Goal: Task Accomplishment & Management: Use online tool/utility

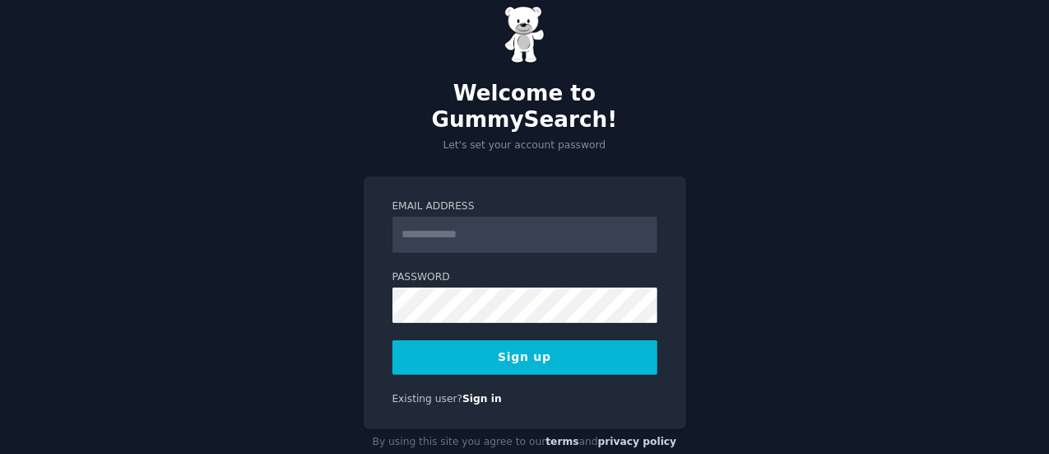
scroll to position [32, 0]
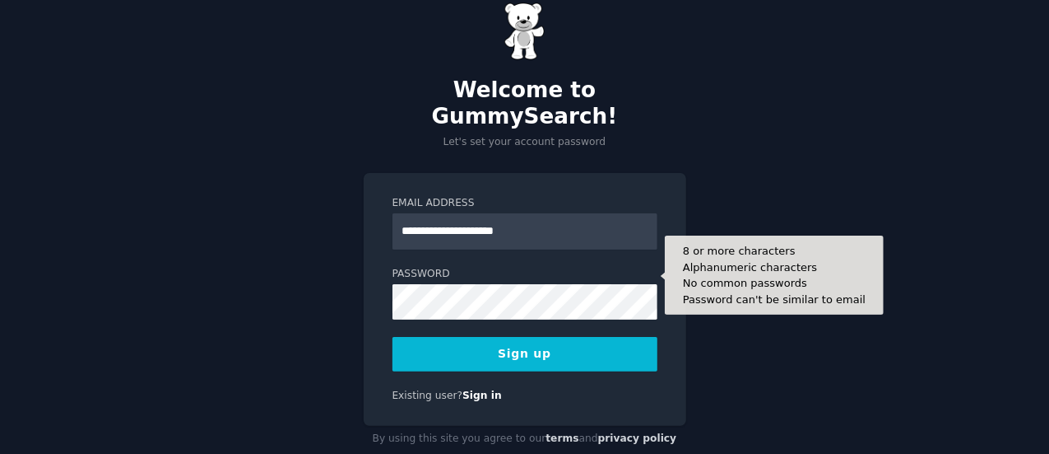
type input "**********"
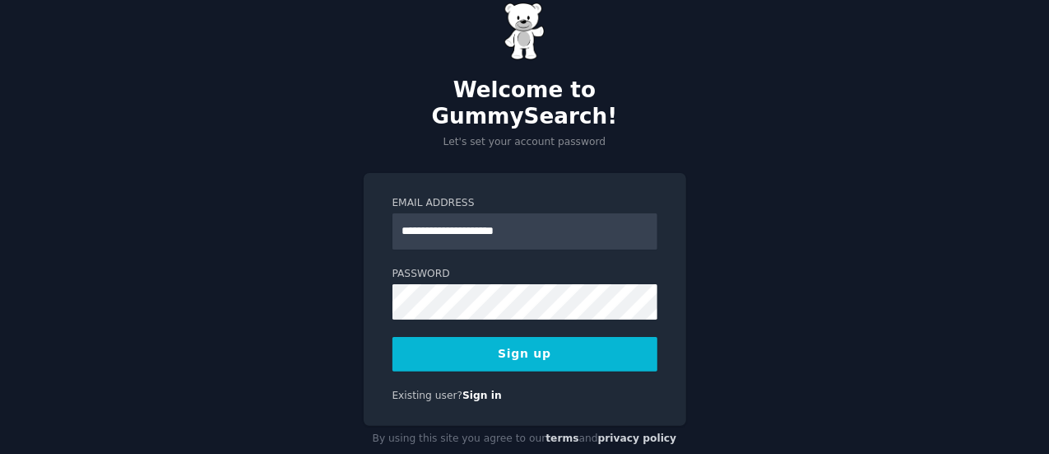
click at [531, 337] on button "Sign up" at bounding box center [525, 354] width 265 height 35
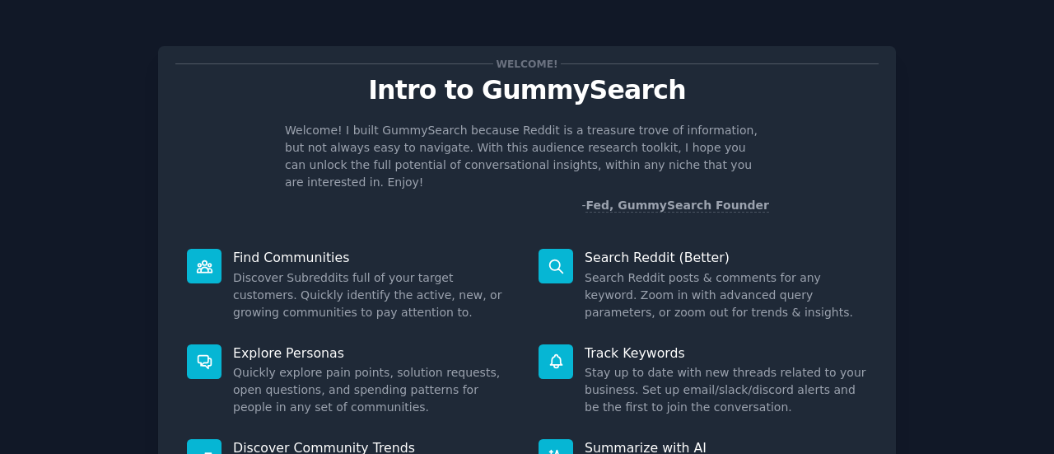
scroll to position [189, 0]
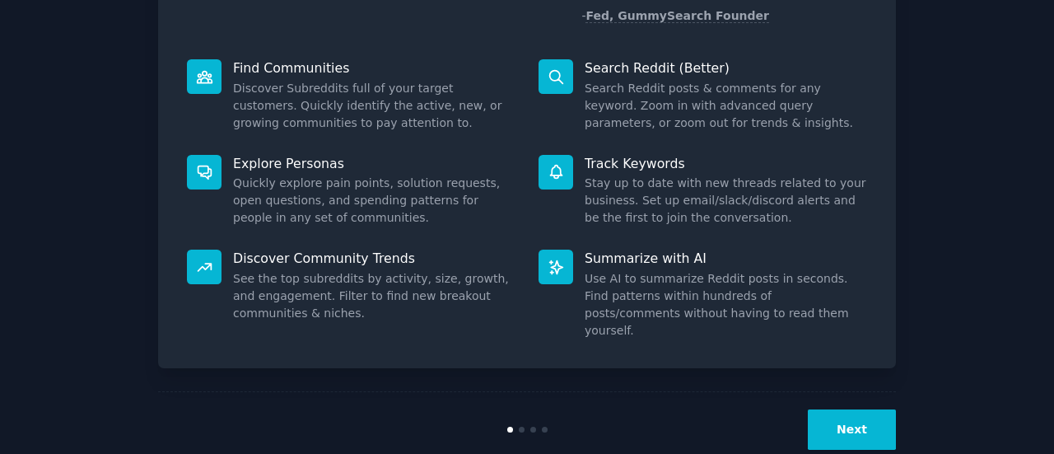
click at [854, 409] on button "Next" at bounding box center [851, 429] width 88 height 40
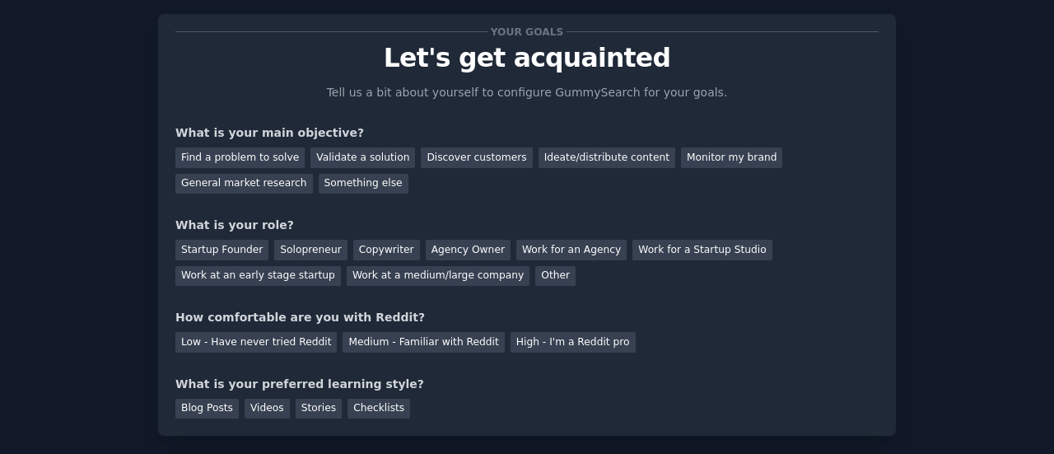
scroll to position [33, 0]
click at [364, 159] on div "Validate a solution" at bounding box center [362, 157] width 105 height 21
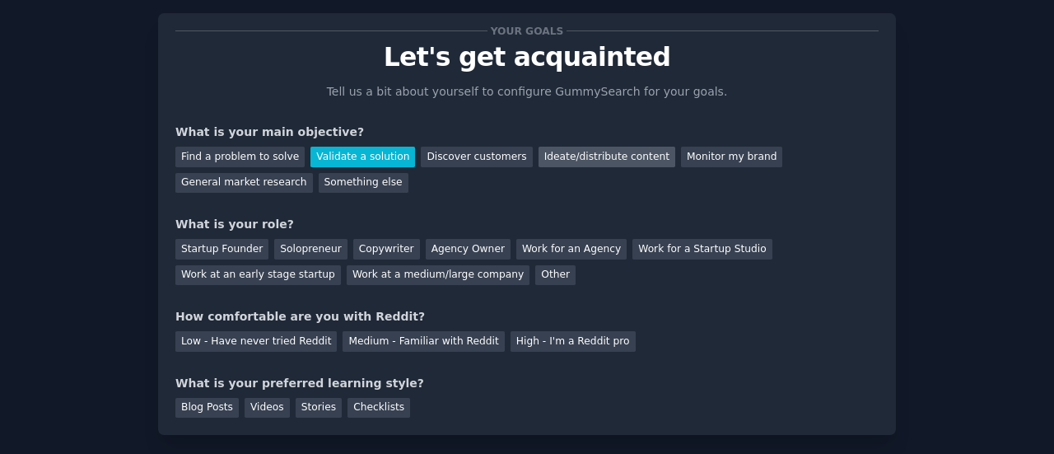
click at [538, 154] on div "Ideate/distribute content" at bounding box center [606, 157] width 137 height 21
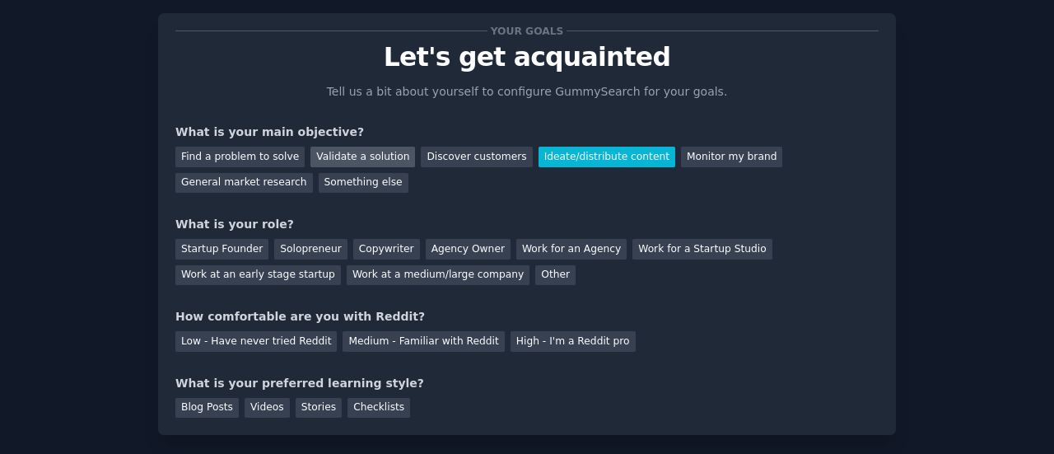
click at [350, 159] on div "Validate a solution" at bounding box center [362, 157] width 105 height 21
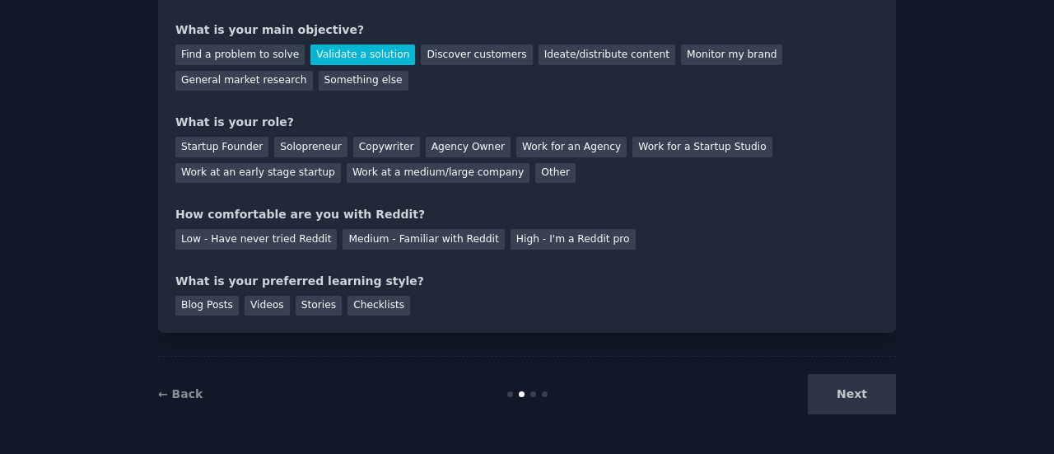
scroll to position [49, 0]
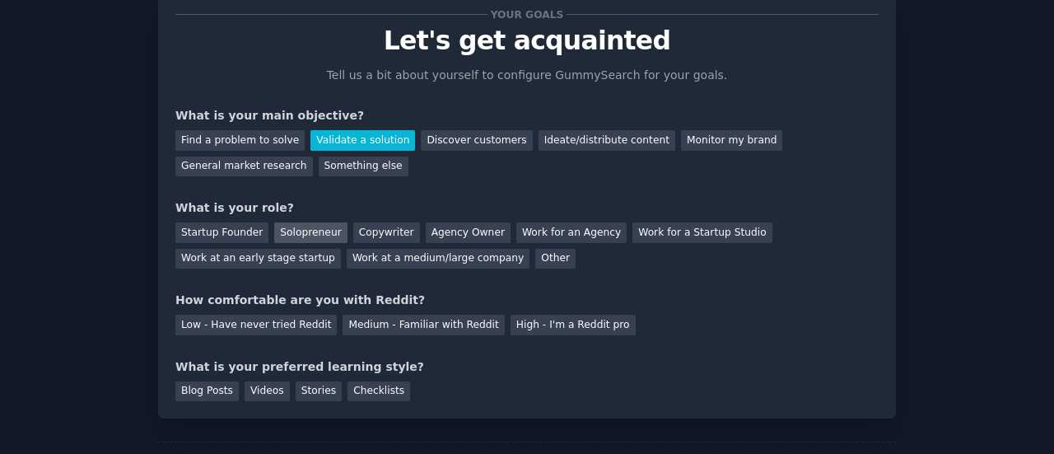
click at [305, 234] on div "Solopreneur" at bounding box center [310, 232] width 72 height 21
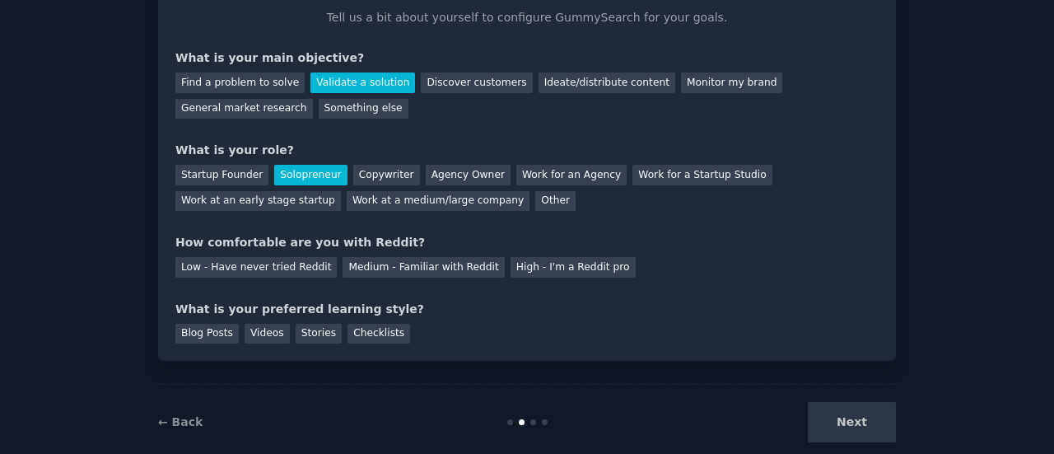
scroll to position [135, 0]
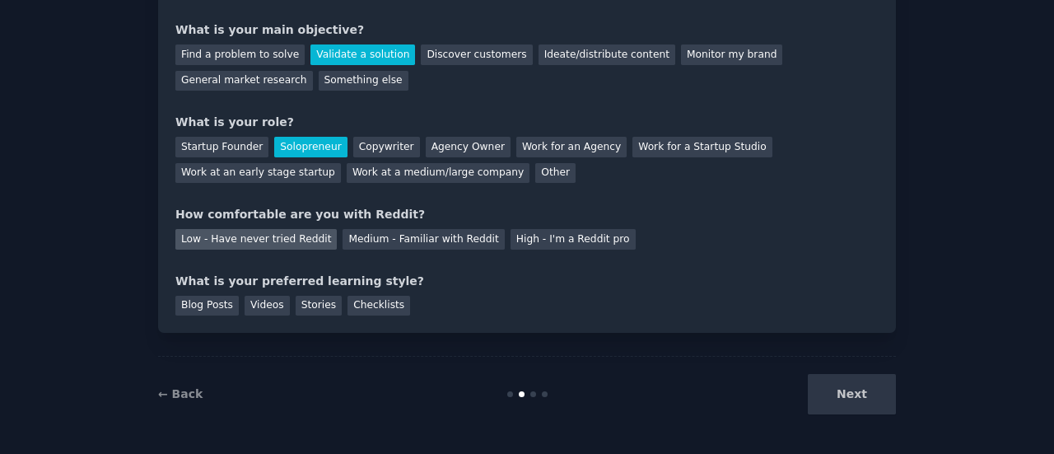
click at [290, 240] on div "Low - Have never tried Reddit" at bounding box center [255, 239] width 161 height 21
click at [347, 302] on div "Checklists" at bounding box center [378, 305] width 63 height 21
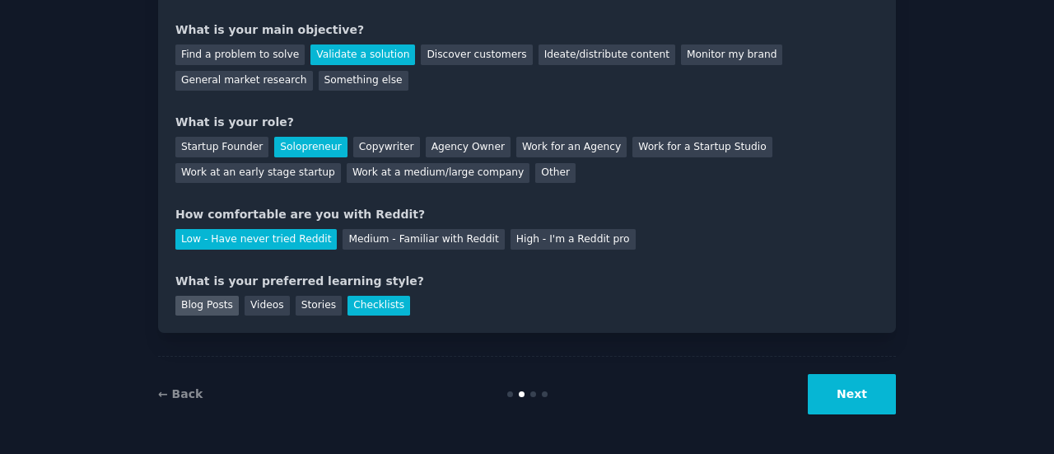
click at [212, 304] on div "Blog Posts" at bounding box center [206, 305] width 63 height 21
click at [272, 305] on div "Videos" at bounding box center [266, 305] width 45 height 21
click at [844, 390] on button "Next" at bounding box center [851, 394] width 88 height 40
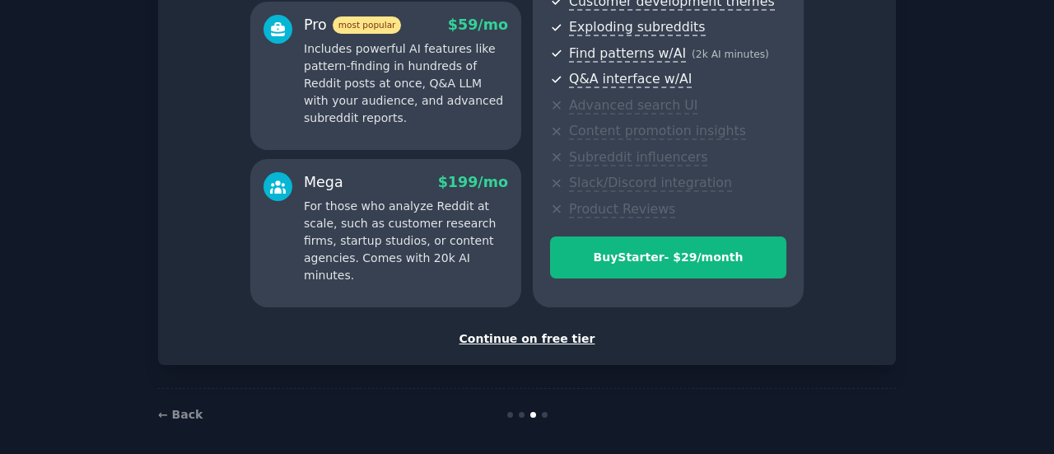
scroll to position [305, 0]
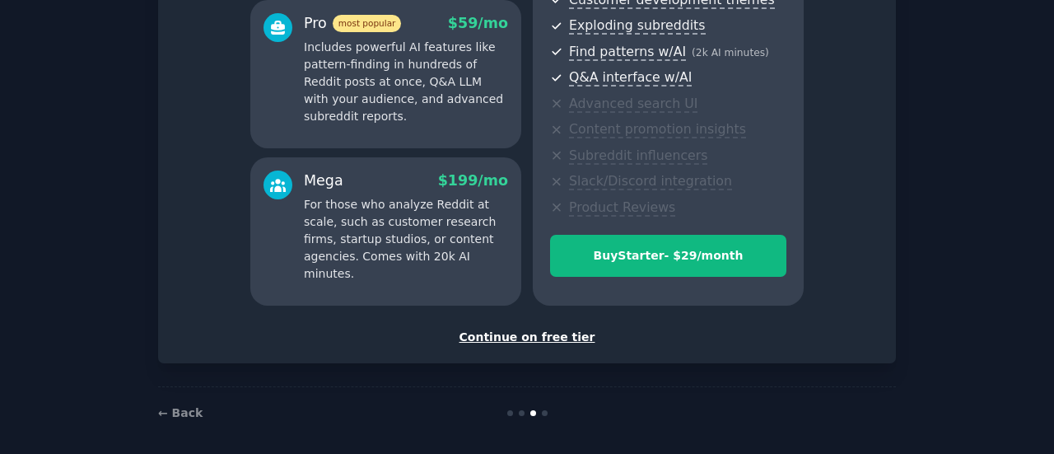
click at [527, 333] on div "Continue on free tier" at bounding box center [526, 336] width 703 height 17
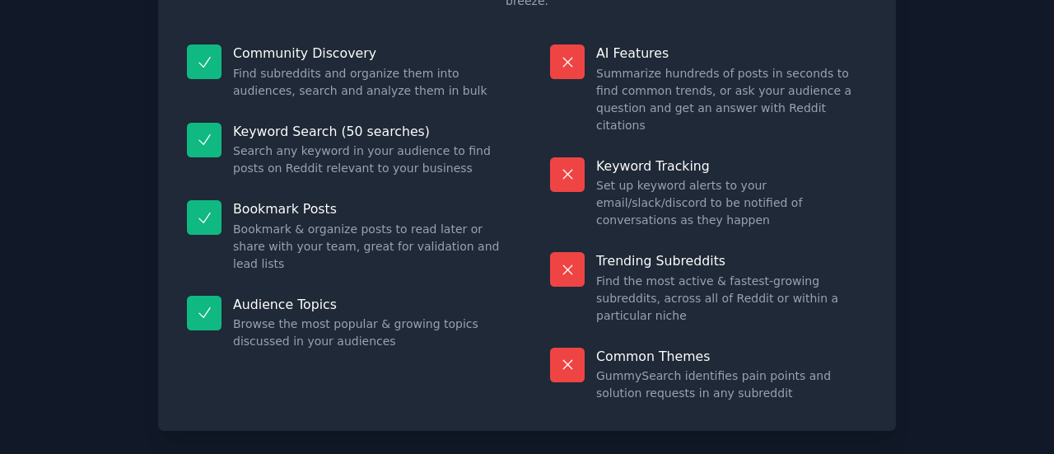
scroll to position [176, 0]
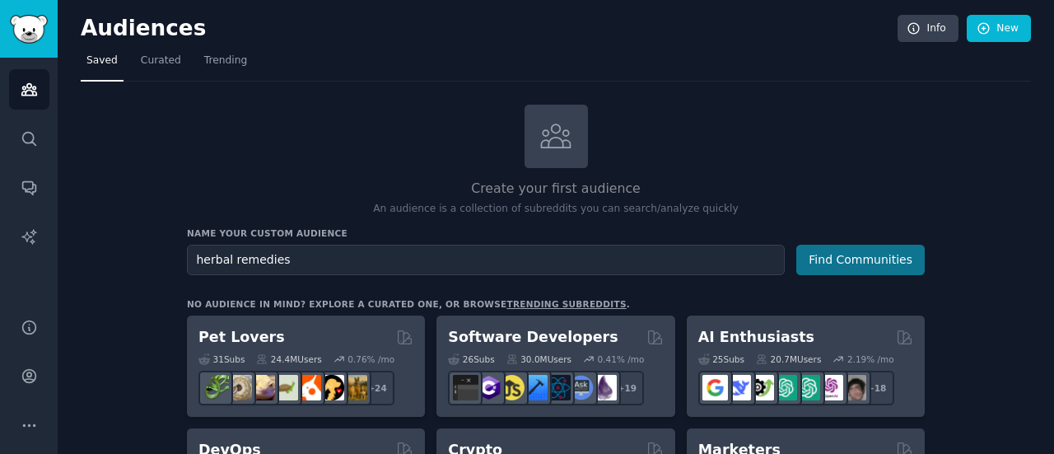
type input "herbal remedies"
click at [818, 257] on button "Find Communities" at bounding box center [860, 259] width 128 height 30
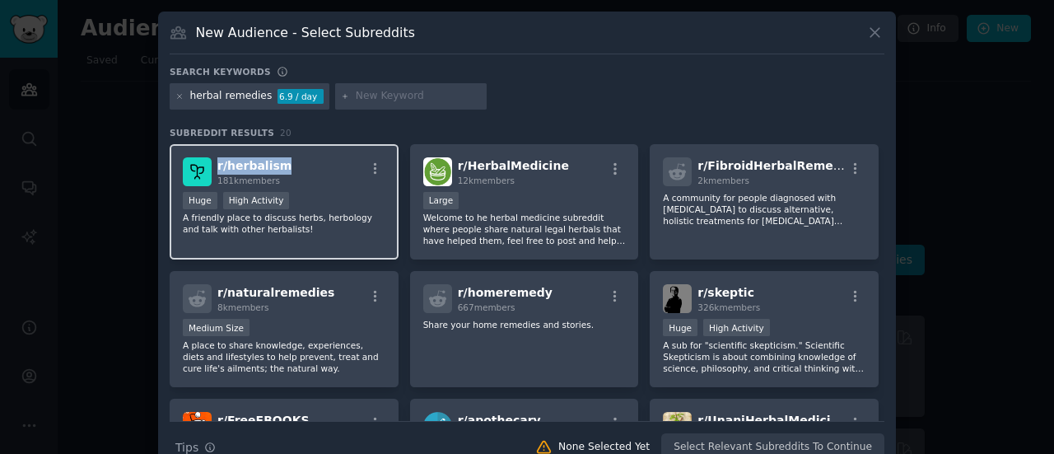
drag, startPoint x: 286, startPoint y: 165, endPoint x: 214, endPoint y: 167, distance: 72.5
click at [214, 167] on div "r/ herbalism 181k members" at bounding box center [284, 171] width 202 height 29
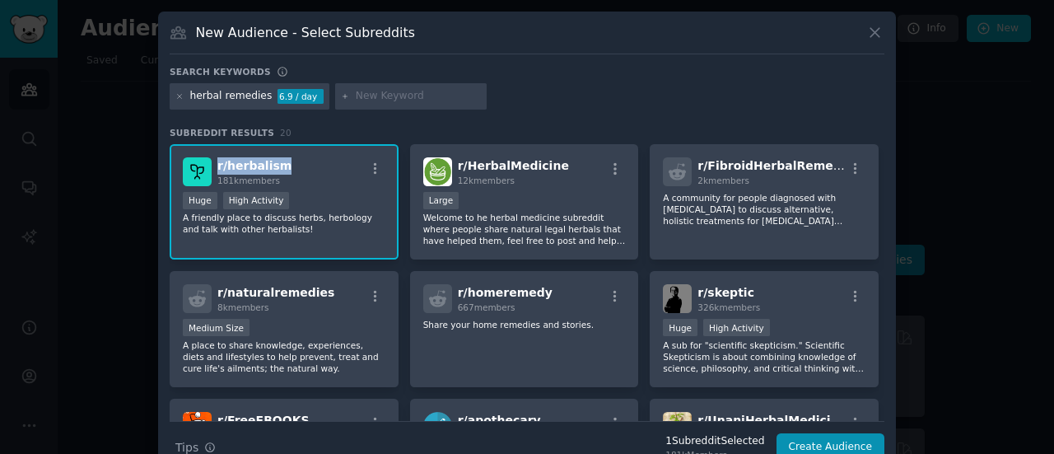
copy span "r/ herbalism"
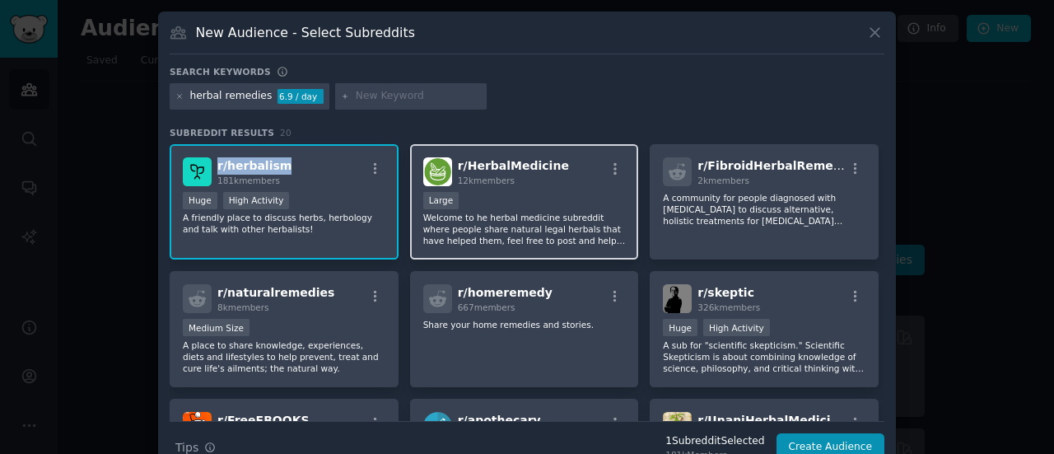
copy span "r/ herbalism"
drag, startPoint x: 558, startPoint y: 167, endPoint x: 453, endPoint y: 169, distance: 105.4
click at [453, 169] on div "r/ HerbalMedicine 12k members" at bounding box center [524, 171] width 202 height 29
copy span "r/ HerbalMedicine"
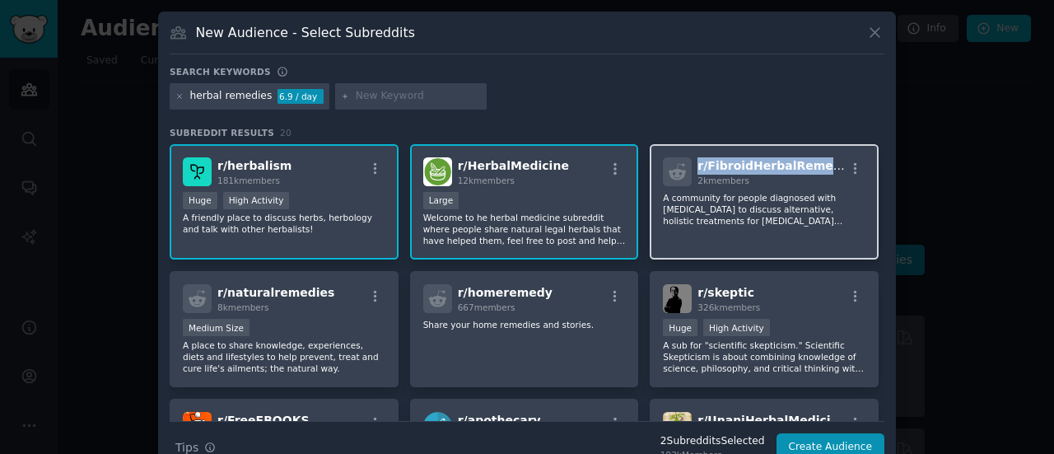
drag, startPoint x: 827, startPoint y: 169, endPoint x: 695, endPoint y: 161, distance: 132.7
click at [695, 161] on div "r/ FibroidHerbalRemedies 2k members" at bounding box center [764, 171] width 202 height 29
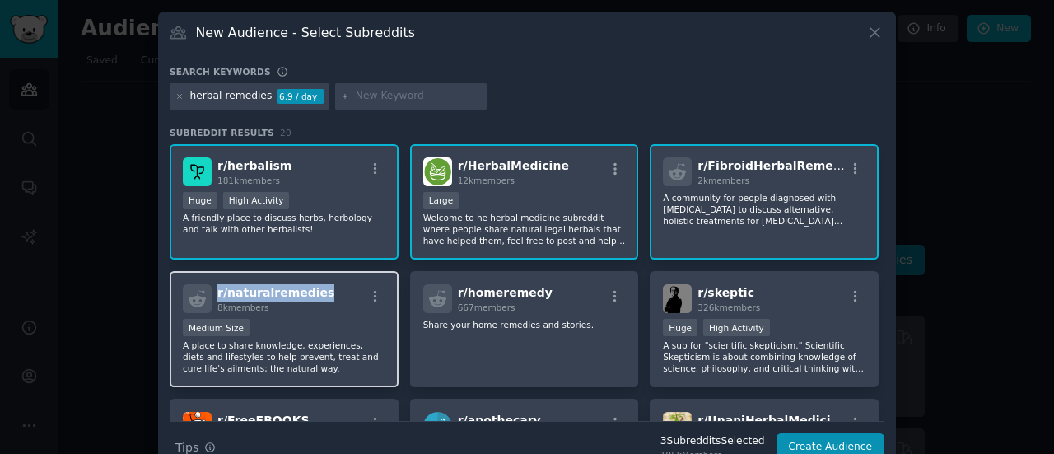
drag, startPoint x: 331, startPoint y: 292, endPoint x: 204, endPoint y: 295, distance: 126.8
click at [204, 295] on div "r/ naturalremedies 8k members" at bounding box center [284, 298] width 202 height 29
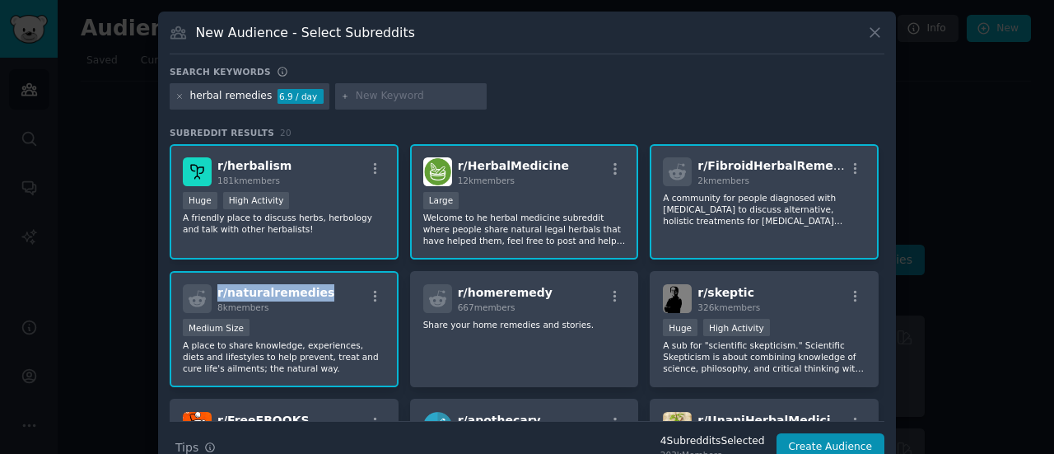
copy span "r/ naturalremedies"
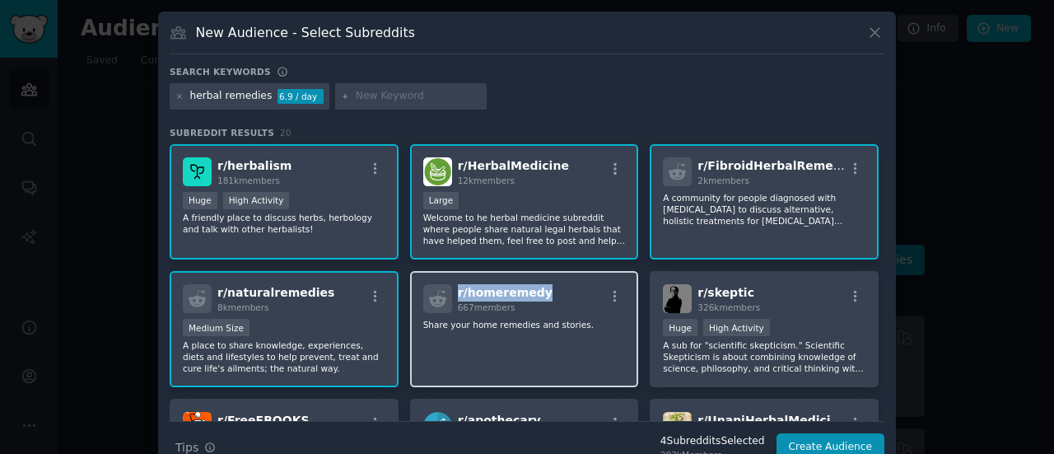
drag, startPoint x: 550, startPoint y: 290, endPoint x: 452, endPoint y: 294, distance: 98.0
click at [452, 294] on div "r/ homeremedy 667 members" at bounding box center [524, 298] width 202 height 29
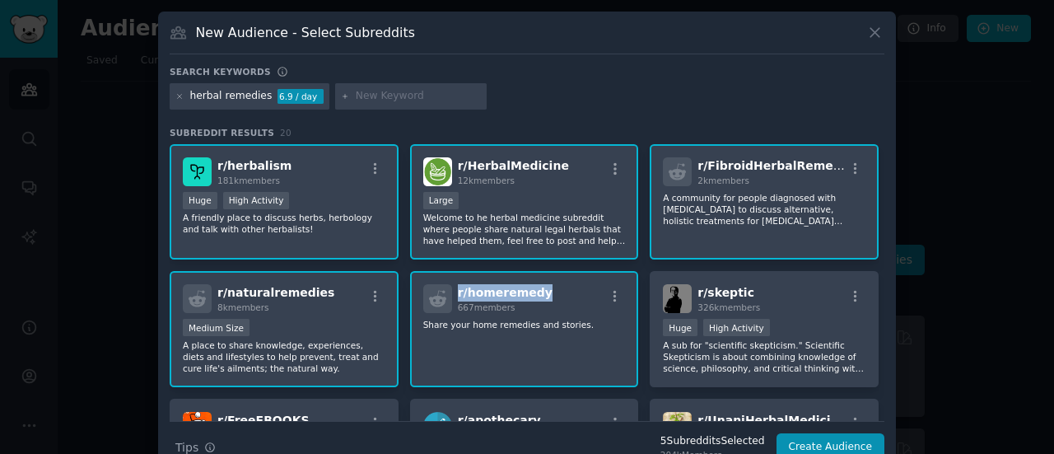
copy span "r/ homeremedy"
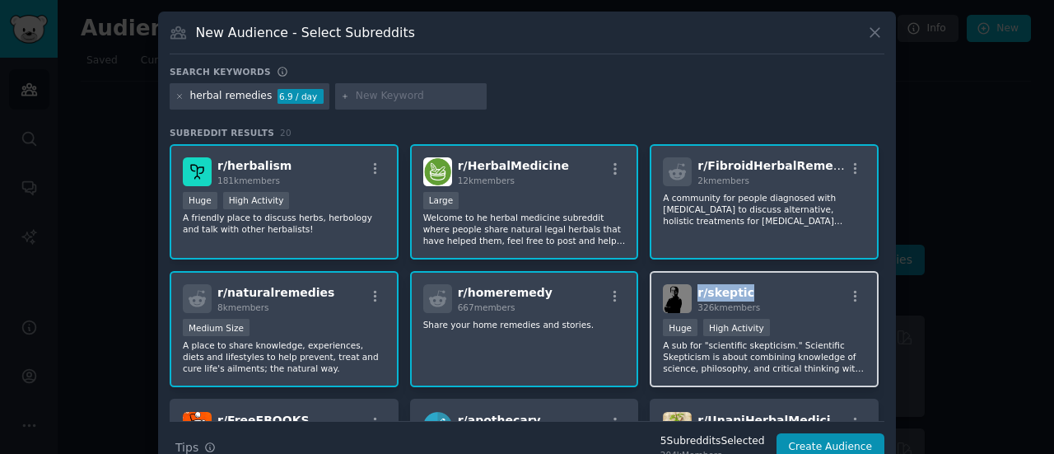
drag, startPoint x: 785, startPoint y: 291, endPoint x: 692, endPoint y: 293, distance: 93.0
click at [692, 293] on div "r/ skeptic 326k members" at bounding box center [764, 298] width 202 height 29
copy span "r/ skeptic"
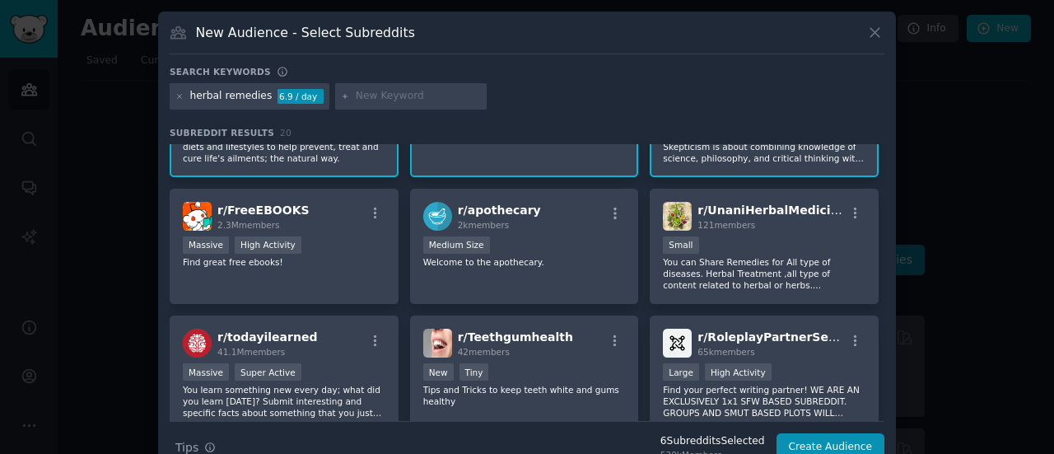
scroll to position [211, 0]
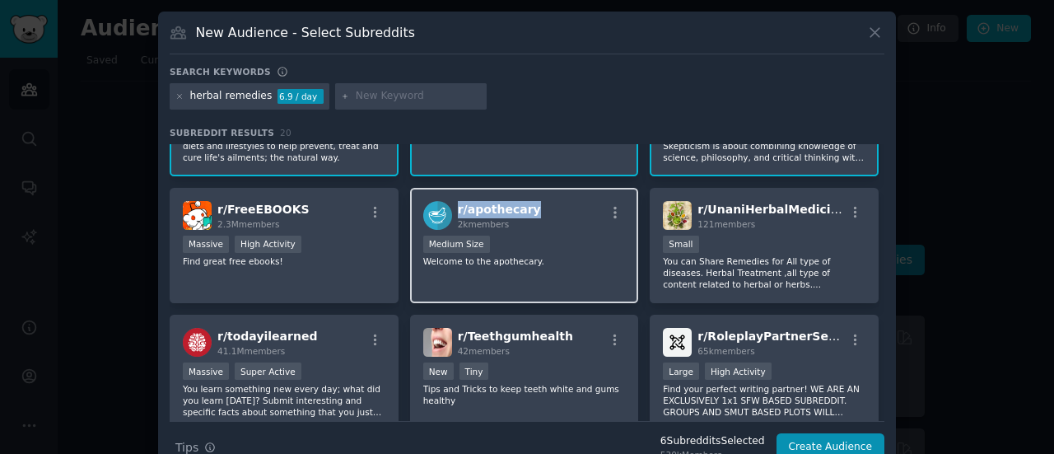
drag, startPoint x: 547, startPoint y: 210, endPoint x: 454, endPoint y: 207, distance: 93.0
click at [454, 207] on div "r/ apothecary 2k members" at bounding box center [524, 215] width 202 height 29
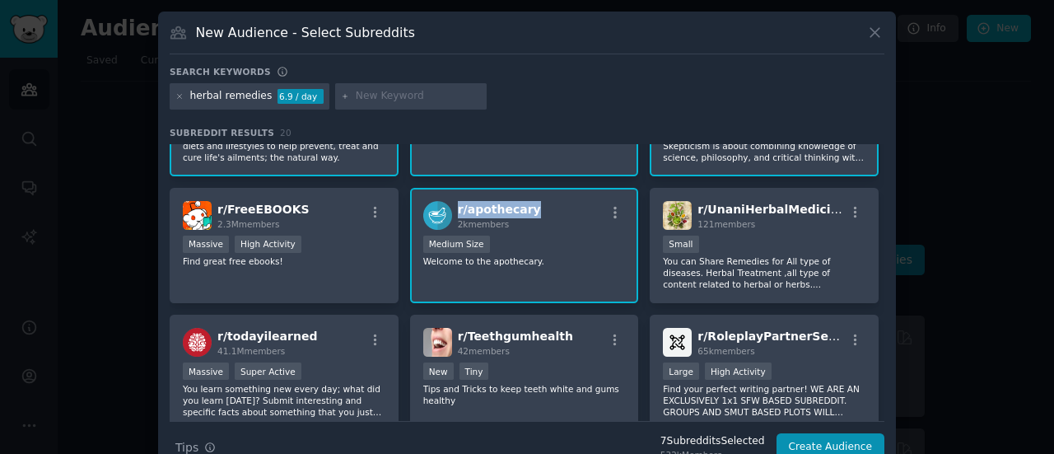
copy span "r/ apothecary"
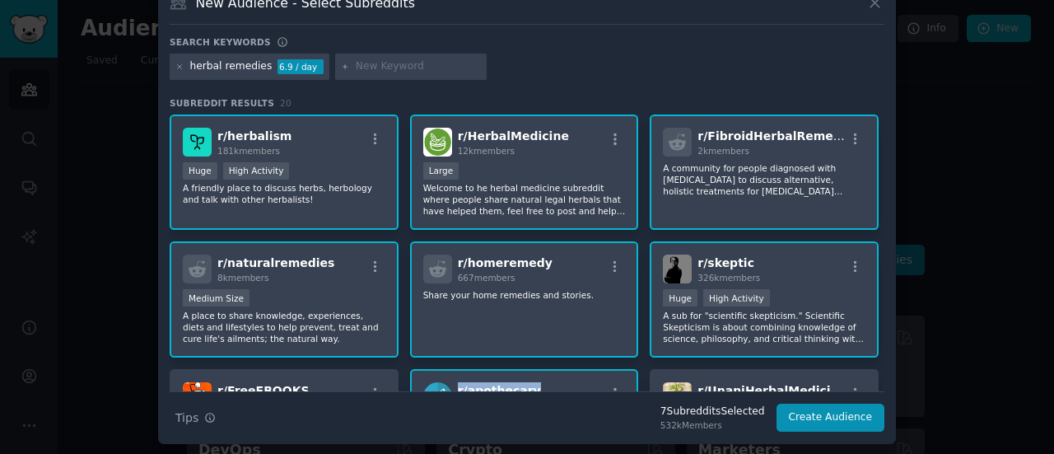
scroll to position [0, 0]
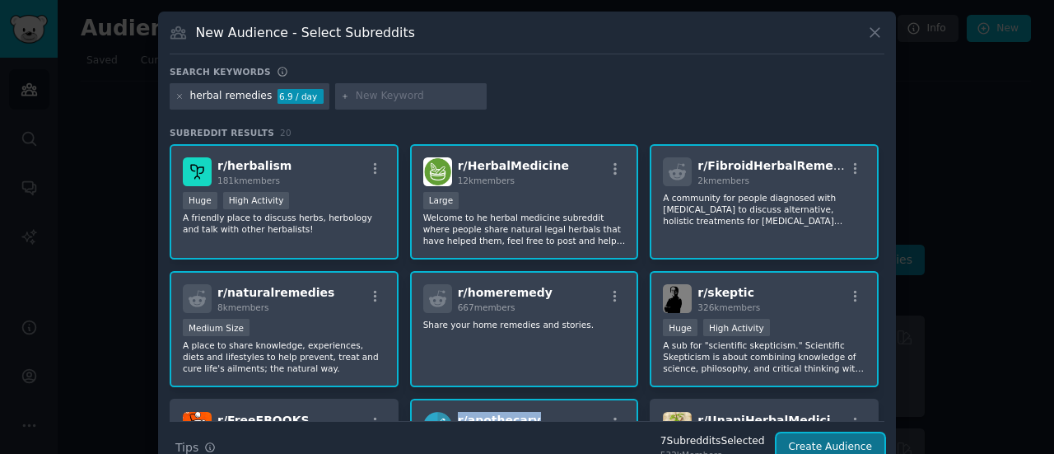
click at [832, 442] on button "Create Audience" at bounding box center [830, 447] width 109 height 28
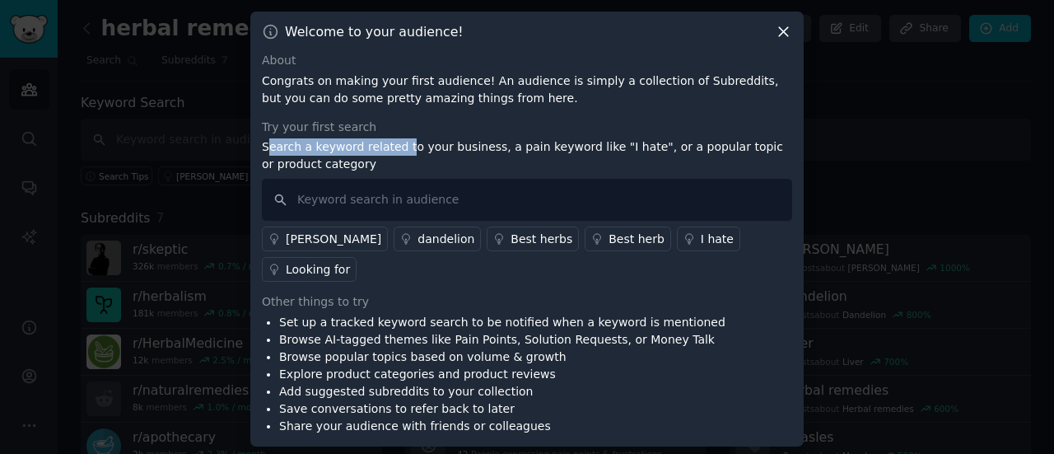
drag, startPoint x: 267, startPoint y: 165, endPoint x: 398, endPoint y: 165, distance: 130.9
click at [398, 165] on p "Search a keyword related to your business, a pain keyword like "I hate", or a p…" at bounding box center [527, 155] width 530 height 35
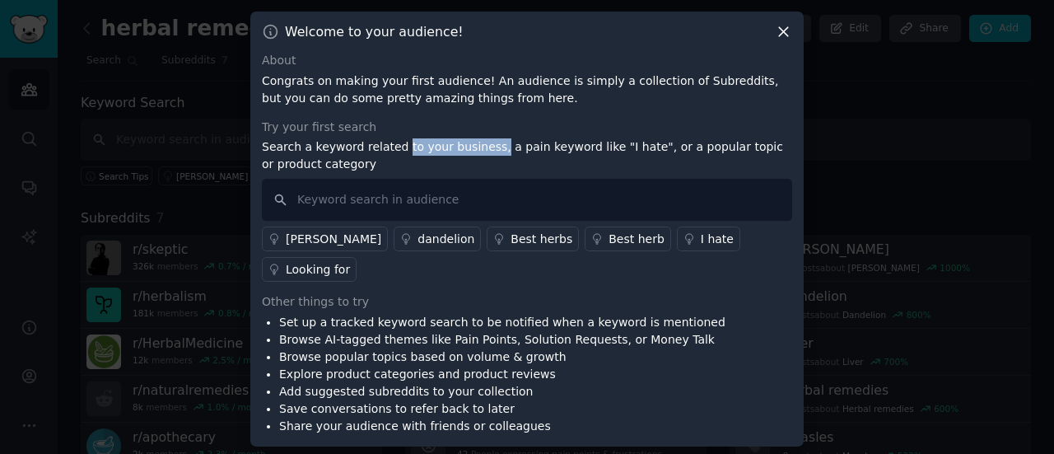
drag, startPoint x: 398, startPoint y: 165, endPoint x: 476, endPoint y: 165, distance: 78.2
click at [476, 165] on p "Search a keyword related to your business, a pain keyword like "I hate", or a p…" at bounding box center [527, 155] width 530 height 35
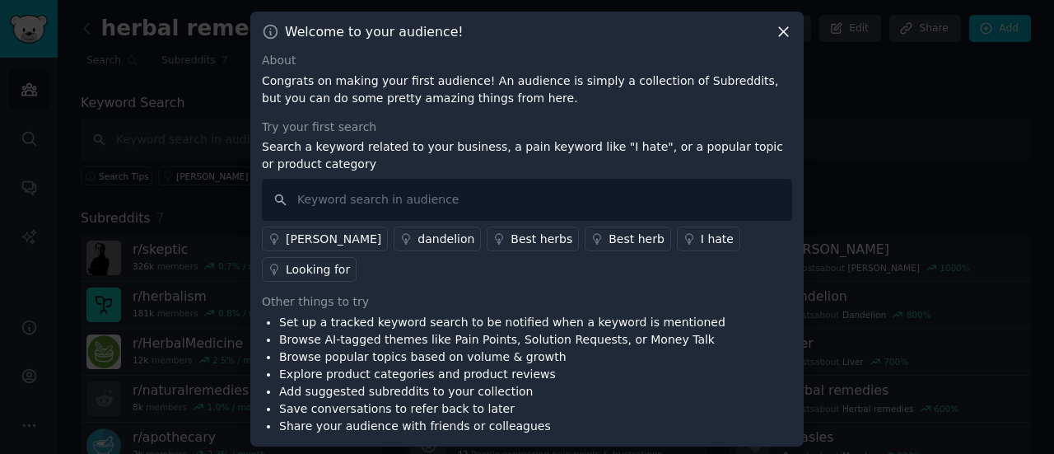
click at [521, 157] on p "Search a keyword related to your business, a pain keyword like "I hate", or a p…" at bounding box center [527, 155] width 530 height 35
click at [551, 162] on p "Search a keyword related to your business, a pain keyword like "I hate", or a p…" at bounding box center [527, 155] width 530 height 35
click at [586, 162] on p "Search a keyword related to your business, a pain keyword like "I hate", or a p…" at bounding box center [527, 155] width 530 height 35
click at [629, 159] on p "Search a keyword related to your business, a pain keyword like "I hate", or a p…" at bounding box center [527, 155] width 530 height 35
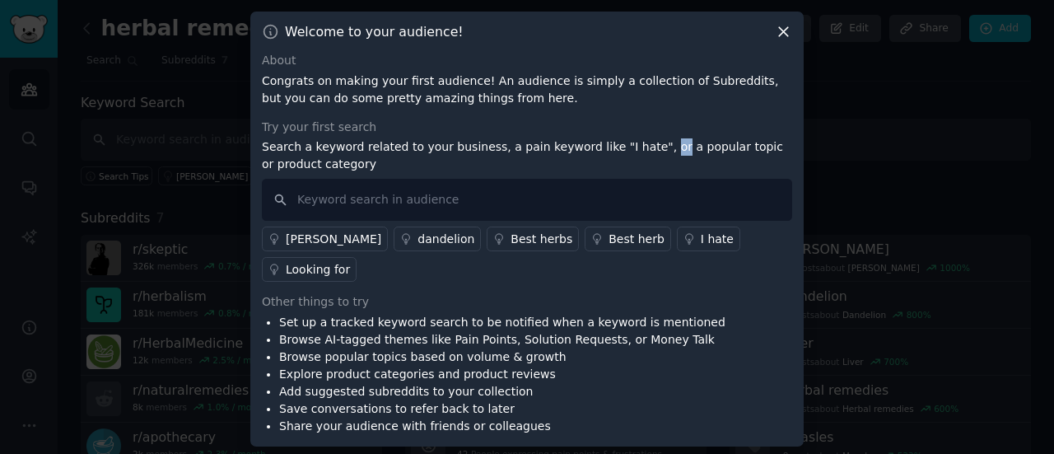
click at [629, 159] on p "Search a keyword related to your business, a pain keyword like "I hate", or a p…" at bounding box center [527, 155] width 530 height 35
click at [675, 160] on p "Search a keyword related to your business, a pain keyword like "I hate", or a p…" at bounding box center [527, 155] width 530 height 35
click at [691, 161] on p "Search a keyword related to your business, a pain keyword like "I hate", or a p…" at bounding box center [527, 155] width 530 height 35
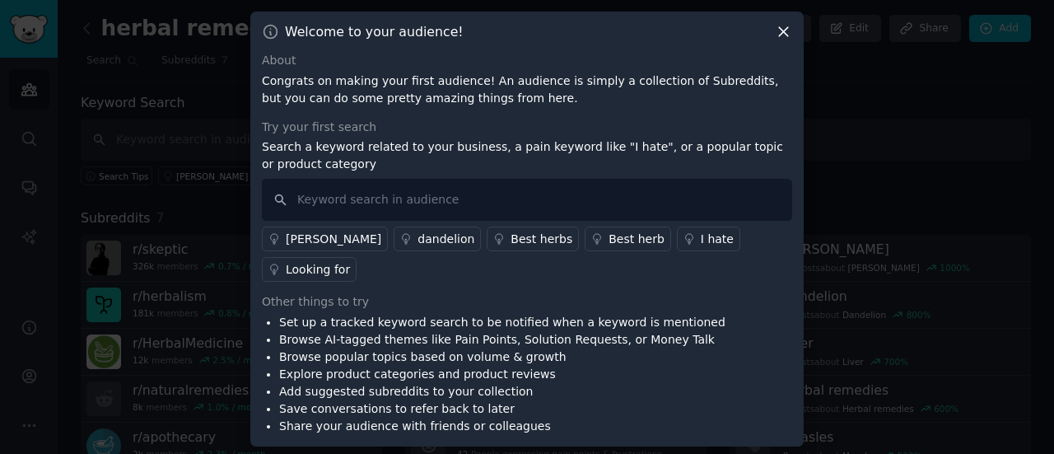
click at [741, 166] on p "Search a keyword related to your business, a pain keyword like "I hate", or a p…" at bounding box center [527, 155] width 530 height 35
click at [283, 173] on p "Search a keyword related to your business, a pain keyword like "I hate", or a p…" at bounding box center [527, 155] width 530 height 35
click at [286, 164] on p "Search a keyword related to your business, a pain keyword like "I hate", or a p…" at bounding box center [527, 155] width 530 height 35
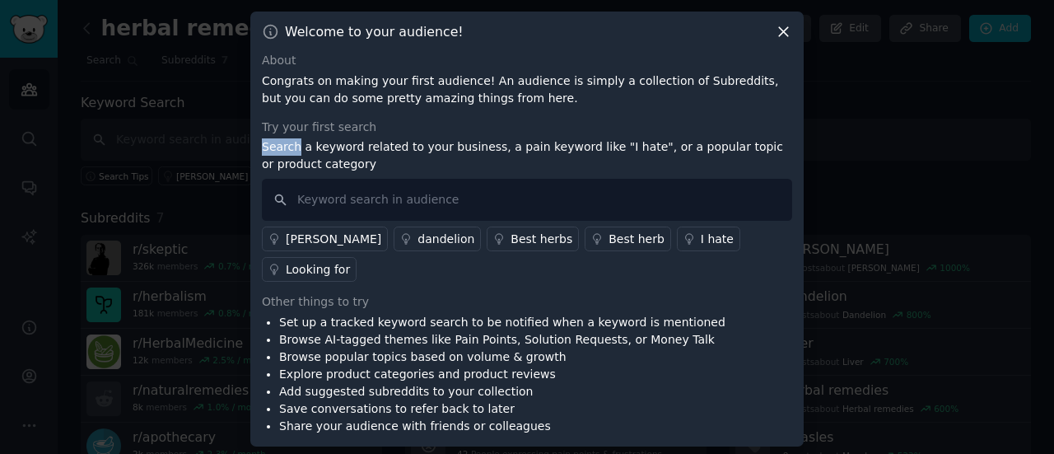
click at [286, 164] on p "Search a keyword related to your business, a pain keyword like "I hate", or a p…" at bounding box center [527, 155] width 530 height 35
click at [324, 161] on p "Search a keyword related to your business, a pain keyword like "I hate", or a p…" at bounding box center [527, 155] width 530 height 35
click at [373, 162] on p "Search a keyword related to your business, a pain keyword like "I hate", or a p…" at bounding box center [527, 155] width 530 height 35
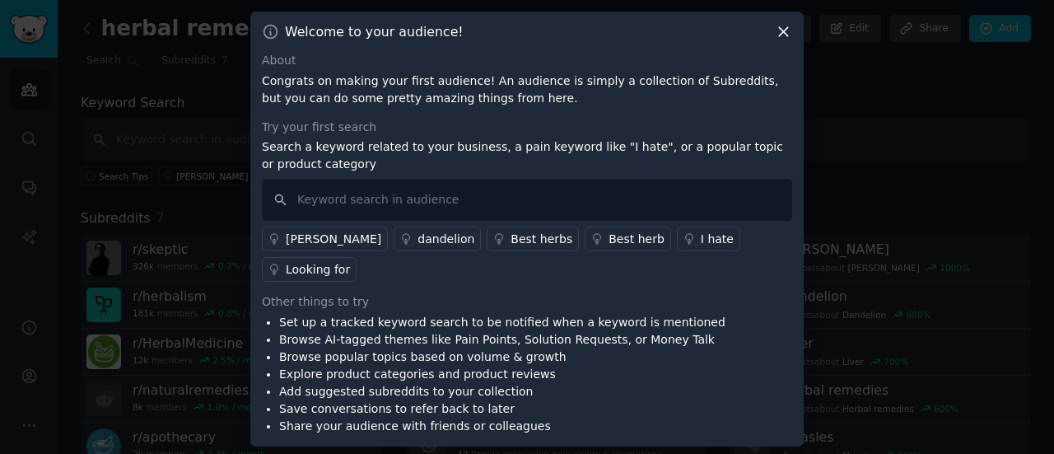
click at [464, 167] on p "Search a keyword related to your business, a pain keyword like "I hate", or a p…" at bounding box center [527, 155] width 530 height 35
click at [272, 161] on p "Search a keyword related to your business, a pain keyword like "I hate", or a p…" at bounding box center [527, 155] width 530 height 35
click at [339, 156] on p "Search a keyword related to your business, a pain keyword like "I hate", or a p…" at bounding box center [527, 155] width 530 height 35
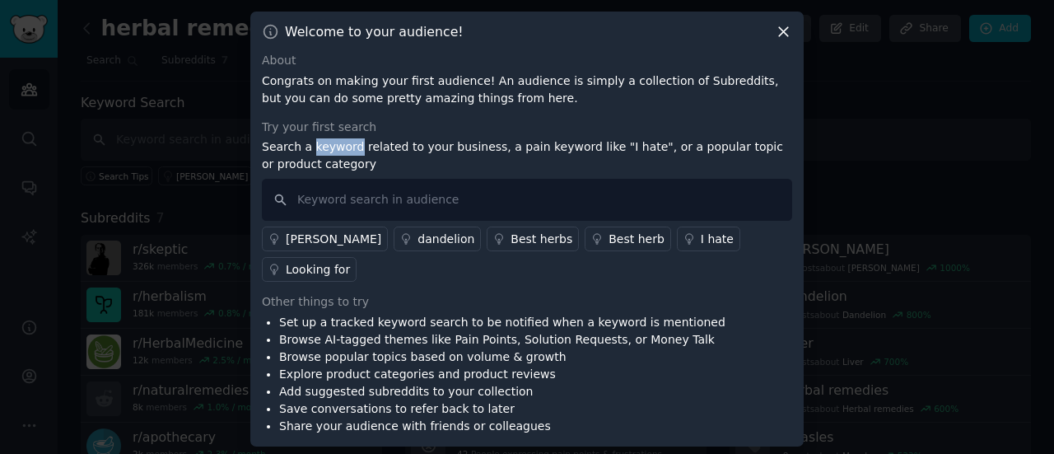
click at [339, 156] on p "Search a keyword related to your business, a pain keyword like "I hate", or a p…" at bounding box center [527, 155] width 530 height 35
click at [443, 165] on p "Search a keyword related to your business, a pain keyword like "I hate", or a p…" at bounding box center [527, 155] width 530 height 35
click at [281, 157] on p "Search a keyword related to your business, a pain keyword like "I hate", or a p…" at bounding box center [527, 155] width 530 height 35
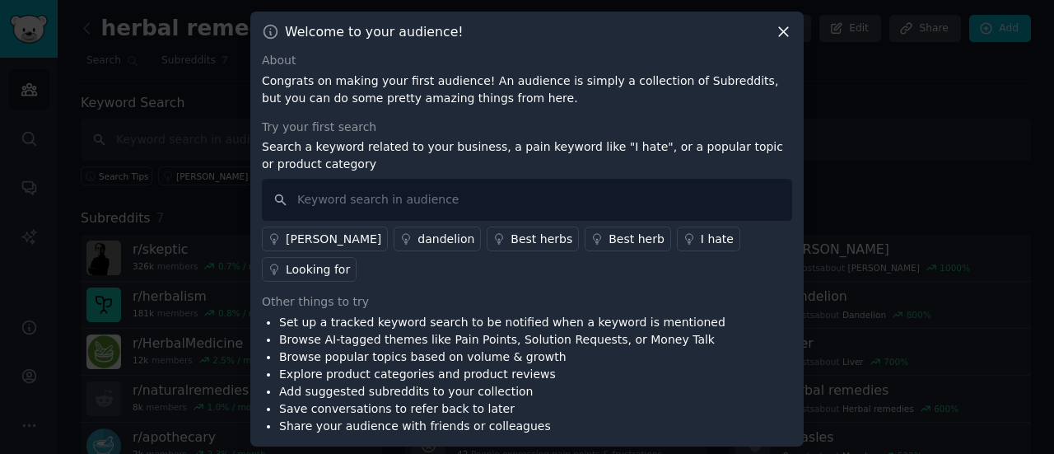
click at [339, 159] on p "Search a keyword related to your business, a pain keyword like "I hate", or a p…" at bounding box center [527, 155] width 530 height 35
click at [449, 165] on p "Search a keyword related to your business, a pain keyword like "I hate", or a p…" at bounding box center [527, 155] width 530 height 35
click at [599, 164] on p "Search a keyword related to your business, a pain keyword like "I hate", or a p…" at bounding box center [527, 155] width 530 height 35
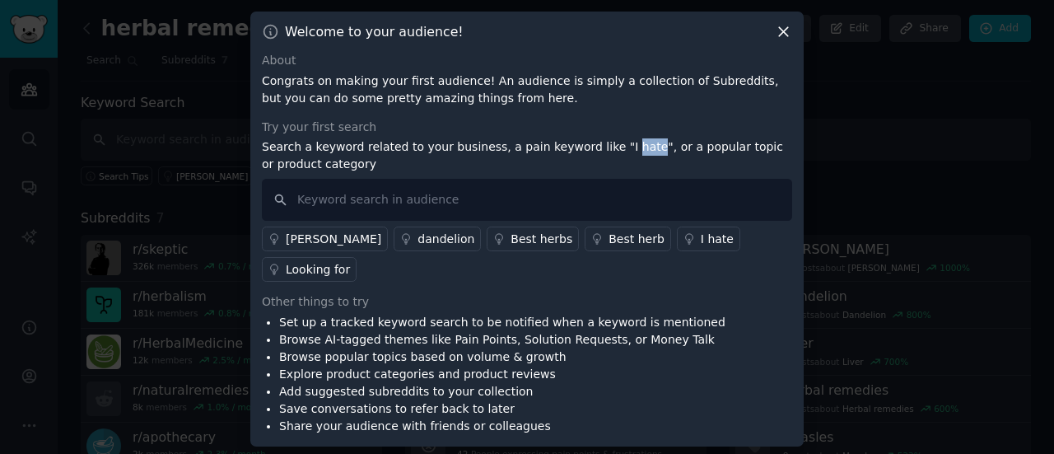
click at [599, 164] on p "Search a keyword related to your business, a pain keyword like "I hate", or a p…" at bounding box center [527, 155] width 530 height 35
drag, startPoint x: 589, startPoint y: 162, endPoint x: 612, endPoint y: 162, distance: 23.0
click at [612, 162] on p "Search a keyword related to your business, a pain keyword like "I hate", or a p…" at bounding box center [527, 155] width 530 height 35
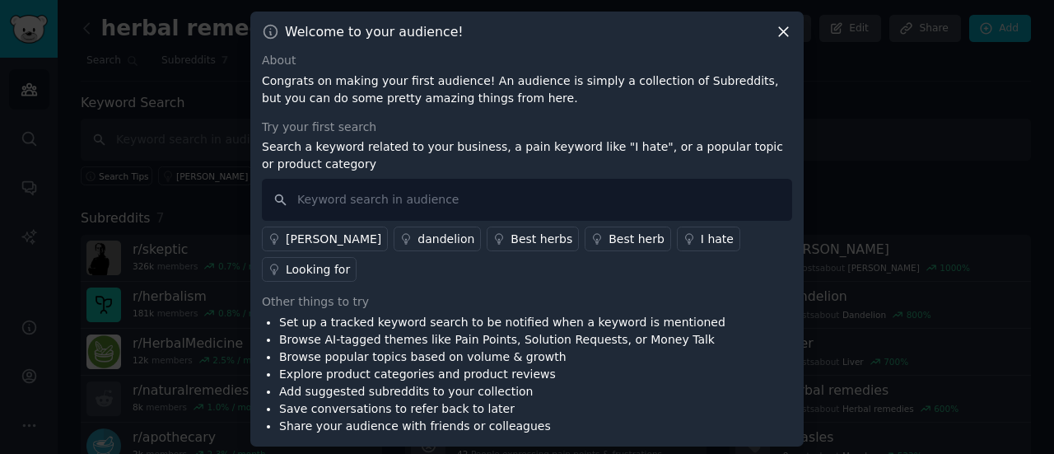
click at [779, 40] on icon at bounding box center [783, 31] width 17 height 17
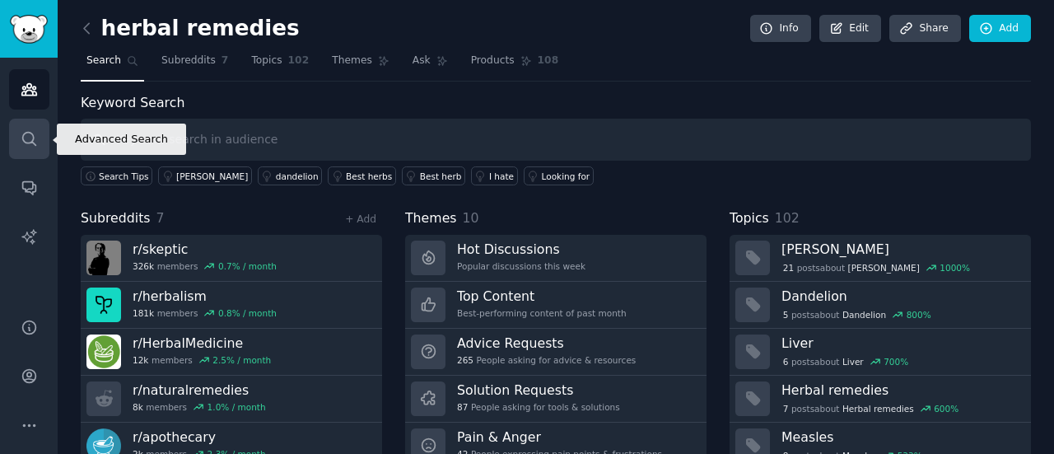
click at [30, 156] on link "Search" at bounding box center [29, 139] width 40 height 40
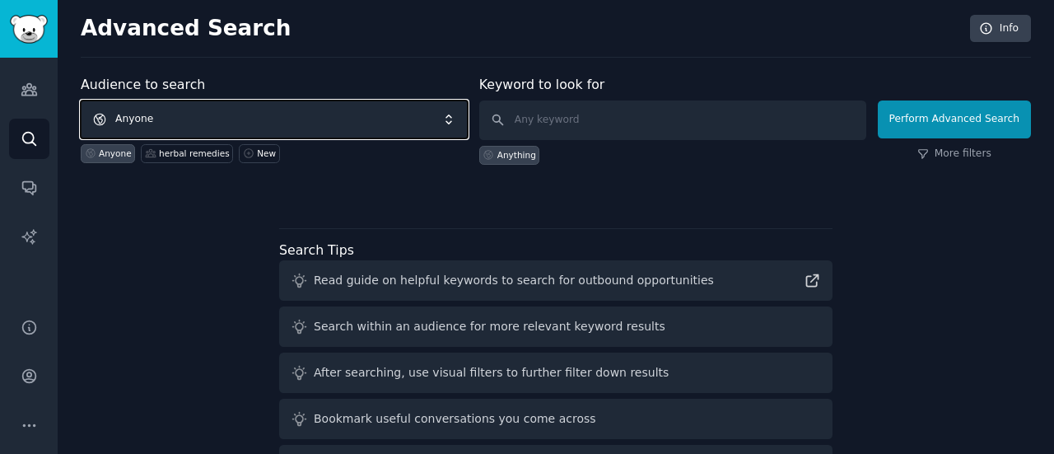
click at [156, 119] on span "Anyone" at bounding box center [274, 119] width 387 height 38
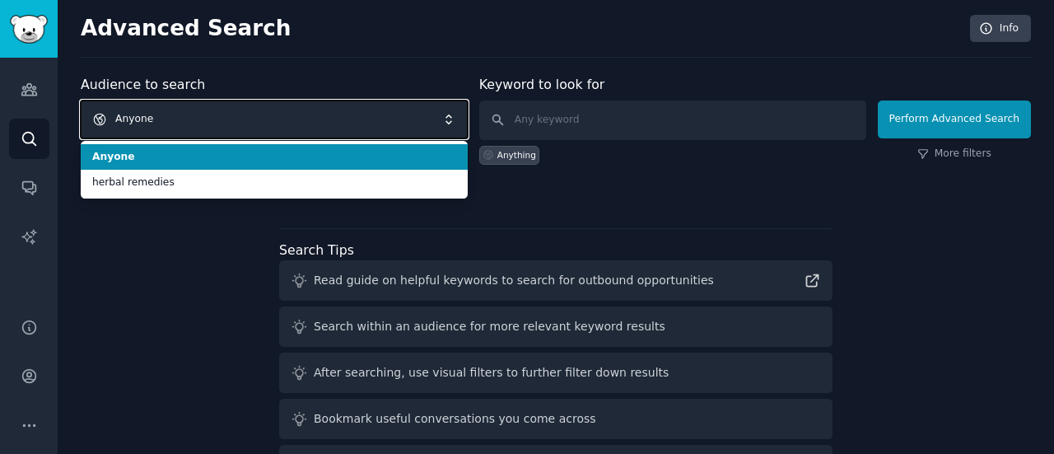
click at [156, 119] on span "Anyone" at bounding box center [274, 119] width 387 height 38
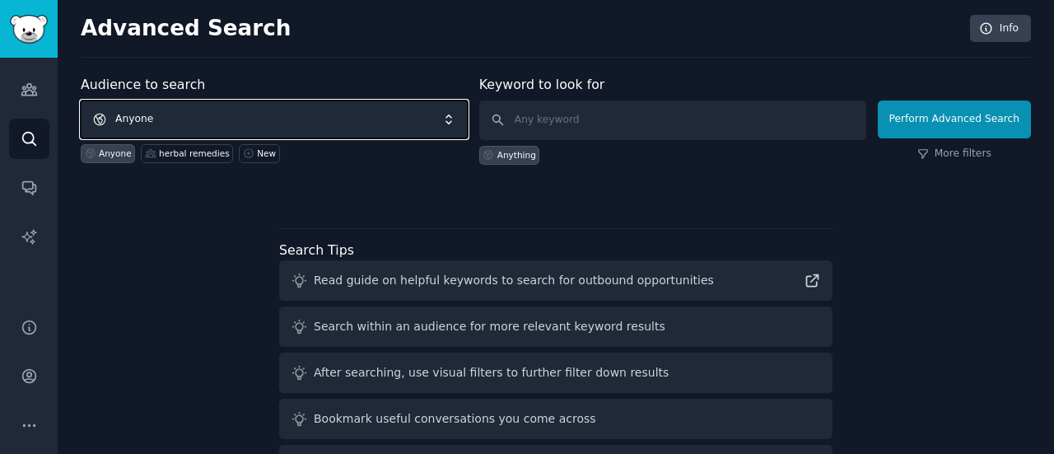
click at [196, 119] on span "Anyone" at bounding box center [274, 119] width 387 height 38
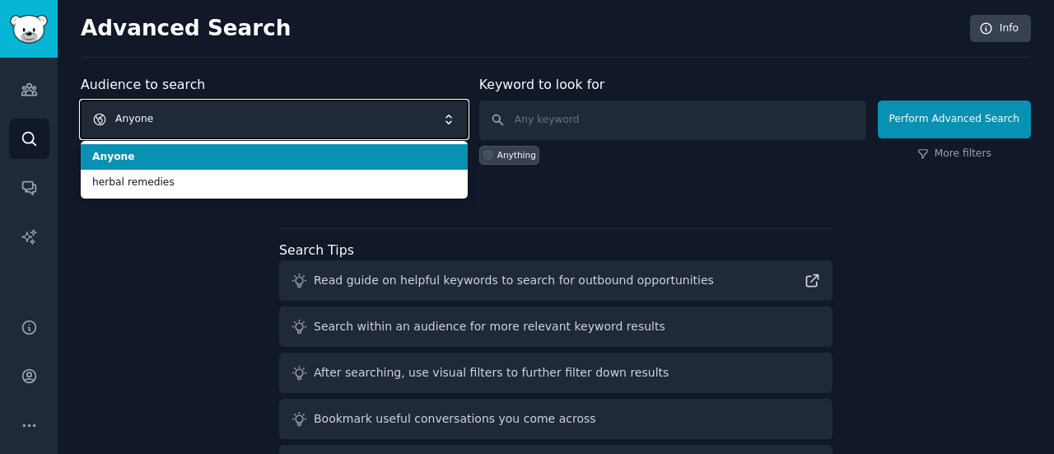
click at [266, 124] on span "Anyone" at bounding box center [274, 119] width 387 height 38
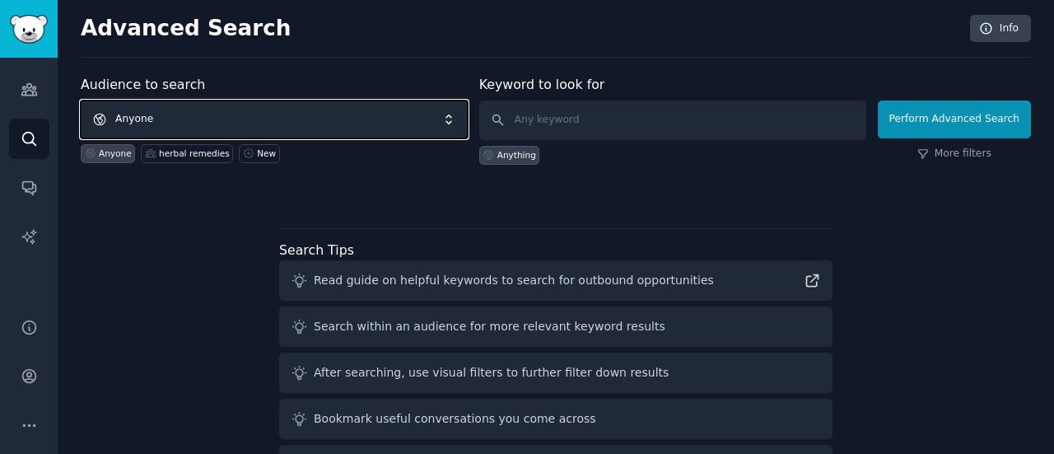
click at [266, 124] on span "Anyone" at bounding box center [274, 119] width 387 height 38
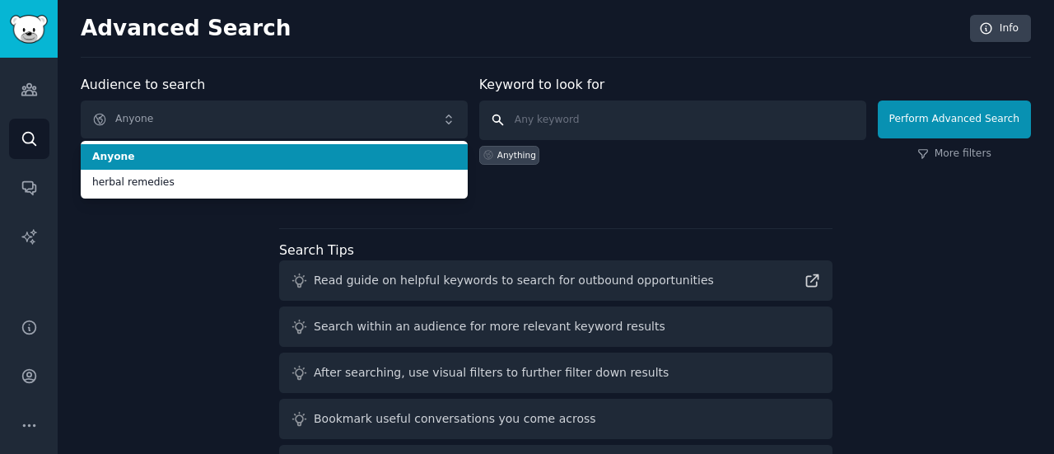
click at [612, 117] on input "text" at bounding box center [672, 120] width 387 height 40
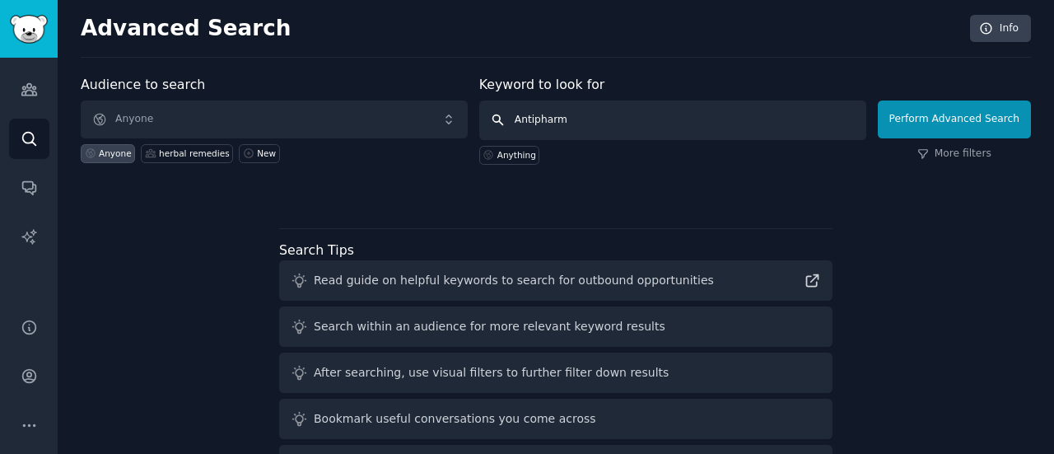
type input "Antipharma"
click button "Perform Advanced Search" at bounding box center [953, 119] width 153 height 38
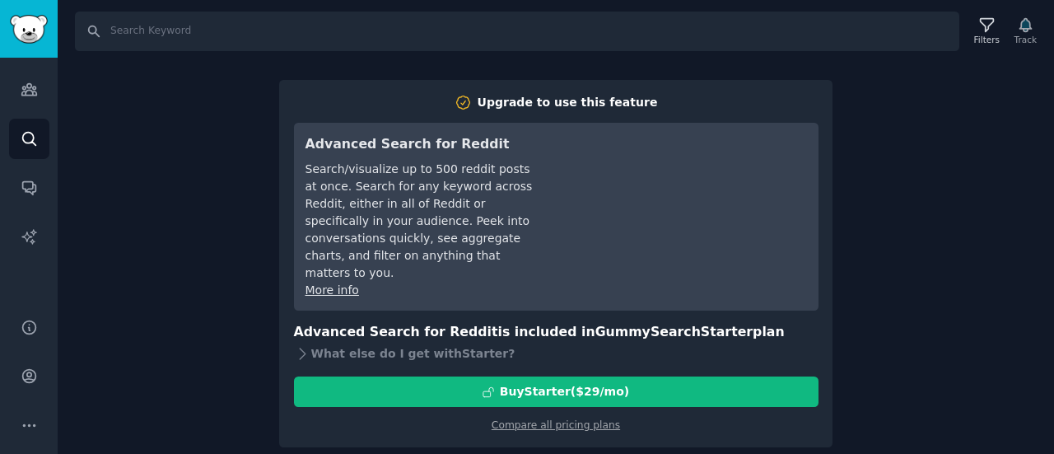
click at [923, 295] on div "Search Filters Track Upgrade to use this feature Advanced Search for Reddit Sea…" at bounding box center [556, 227] width 996 height 454
click at [125, 107] on div "Search Filters Track Upgrade to use this feature Advanced Search for Reddit Sea…" at bounding box center [556, 227] width 996 height 454
click at [26, 88] on icon "Sidebar" at bounding box center [28, 90] width 15 height 12
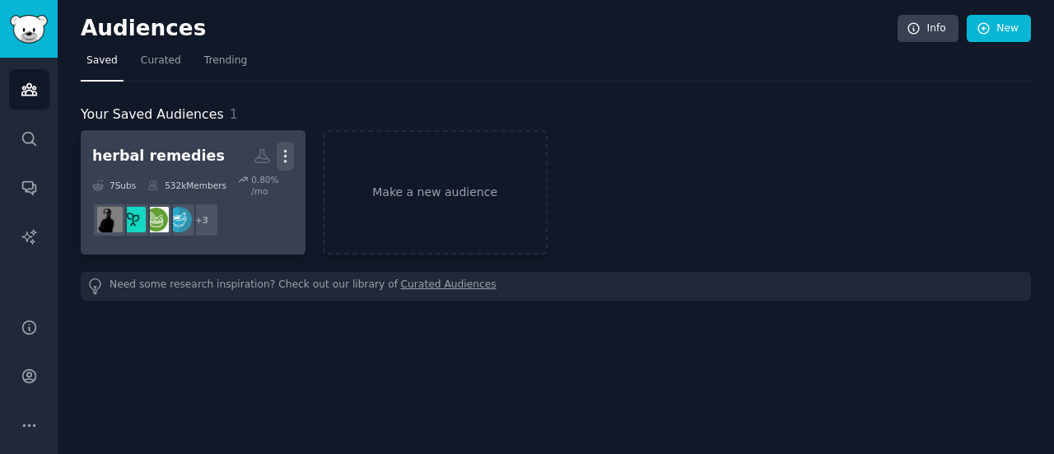
click at [281, 160] on icon "button" at bounding box center [285, 155] width 17 height 17
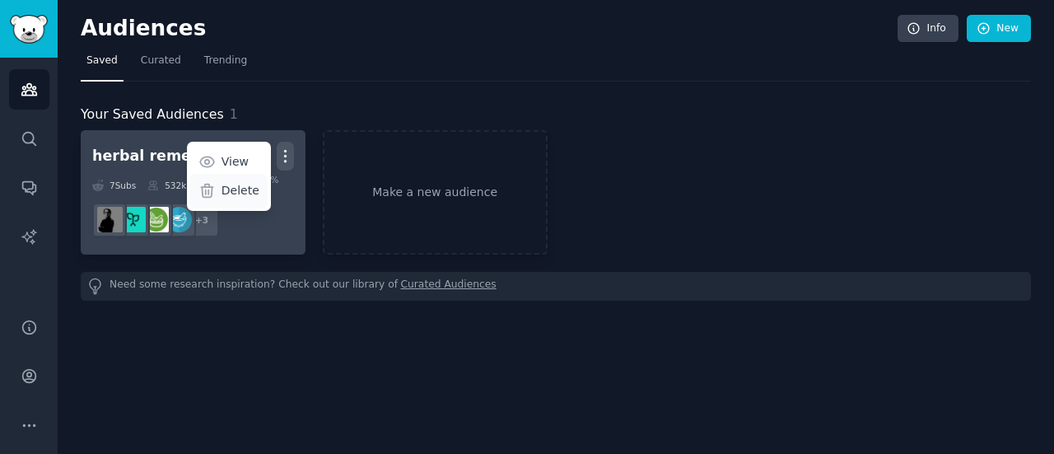
click at [244, 185] on p "Delete" at bounding box center [240, 190] width 38 height 17
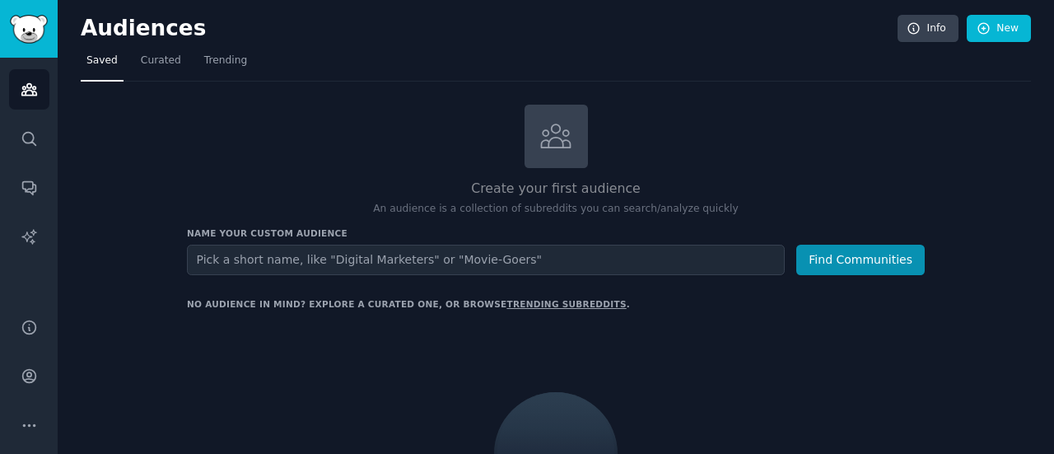
click at [309, 255] on input "text" at bounding box center [486, 259] width 598 height 30
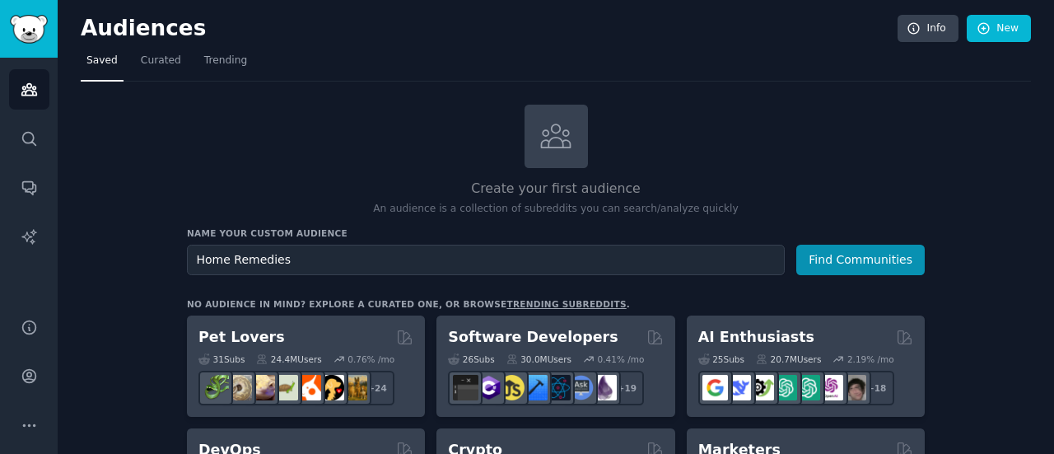
click at [254, 261] on input "Home Remedies" at bounding box center [486, 259] width 598 height 30
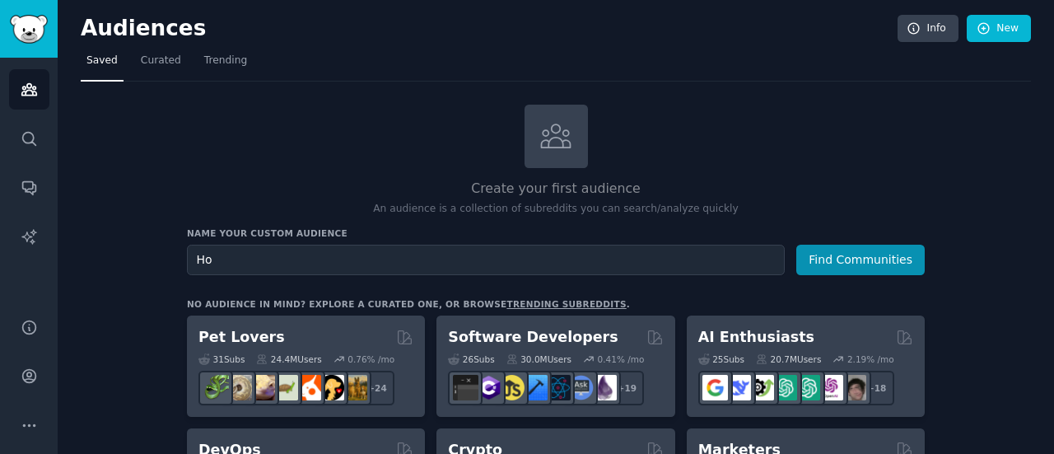
type input "H"
click at [254, 261] on input "Home Remedies" at bounding box center [486, 259] width 598 height 30
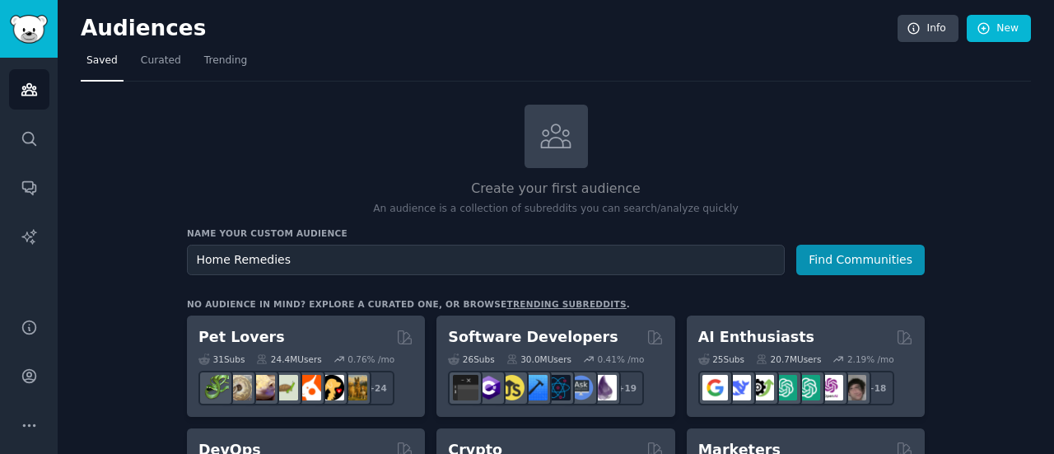
click at [254, 261] on input "Home Remedies" at bounding box center [486, 259] width 598 height 30
click at [251, 266] on input "Home Remedies" at bounding box center [486, 259] width 598 height 30
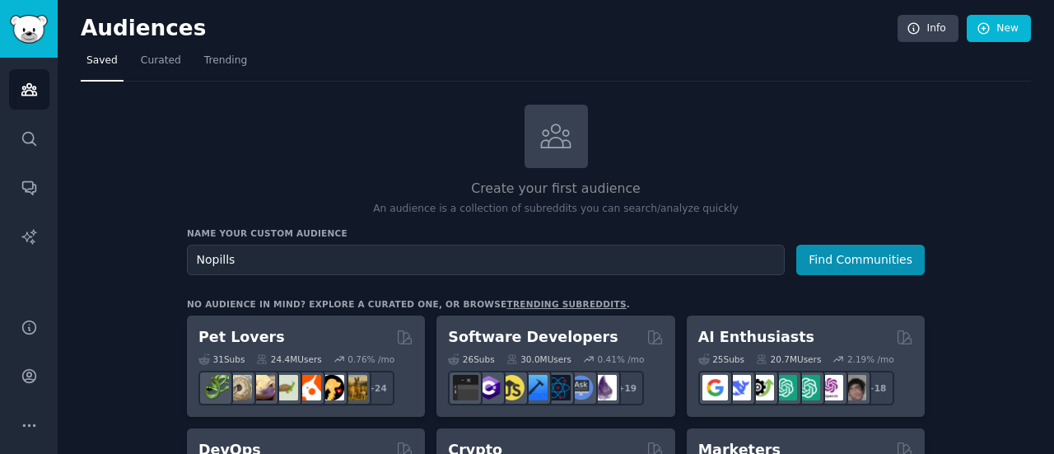
type input "Nopills"
click at [796, 244] on button "Find Communities" at bounding box center [860, 259] width 128 height 30
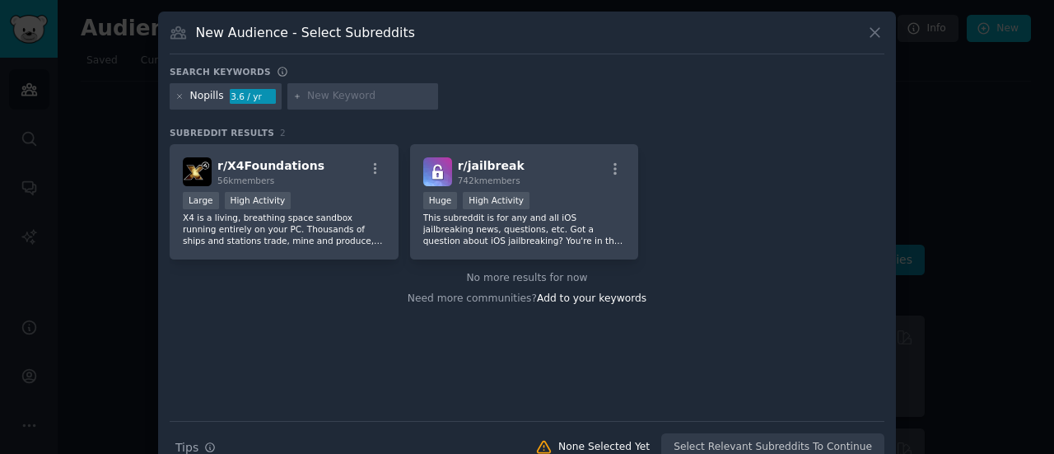
click at [872, 34] on icon at bounding box center [874, 32] width 17 height 17
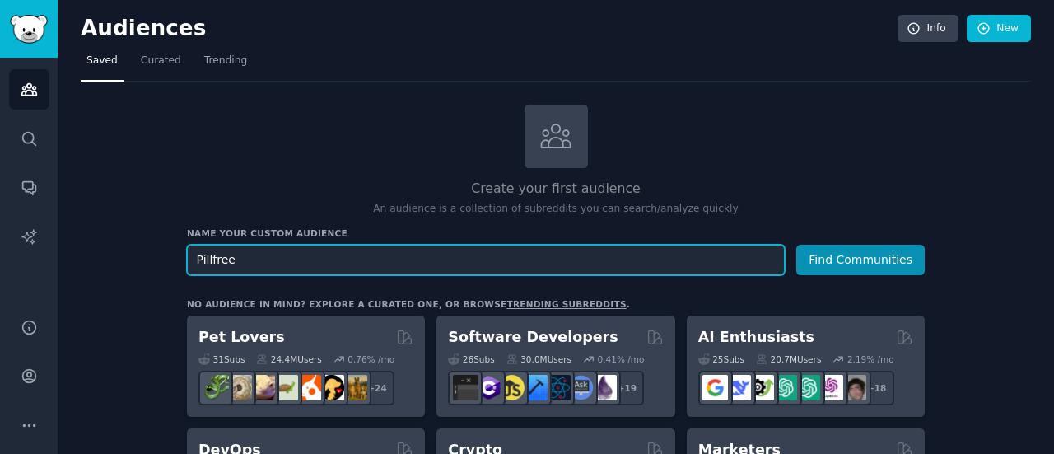
type input "Pillfree"
click at [796, 244] on button "Find Communities" at bounding box center [860, 259] width 128 height 30
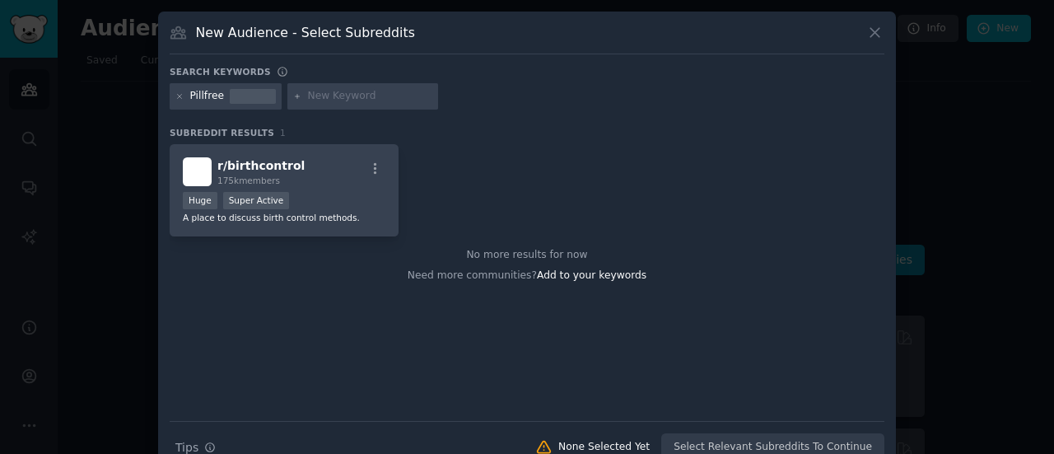
click at [868, 35] on icon at bounding box center [874, 32] width 17 height 17
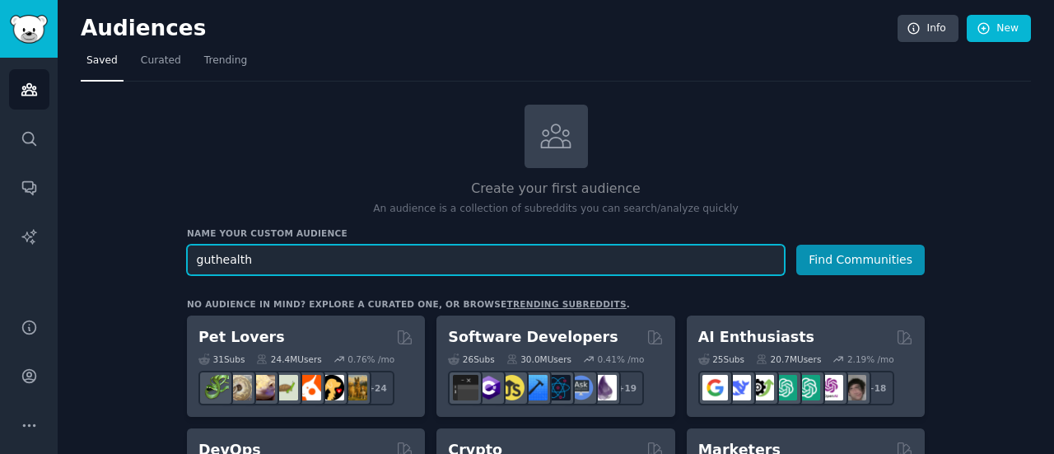
drag, startPoint x: 207, startPoint y: 263, endPoint x: 280, endPoint y: 263, distance: 72.4
click at [280, 263] on input "guthealth" at bounding box center [486, 259] width 598 height 30
drag, startPoint x: 280, startPoint y: 263, endPoint x: 187, endPoint y: 259, distance: 93.1
click at [187, 259] on input "guthealth" at bounding box center [486, 259] width 598 height 30
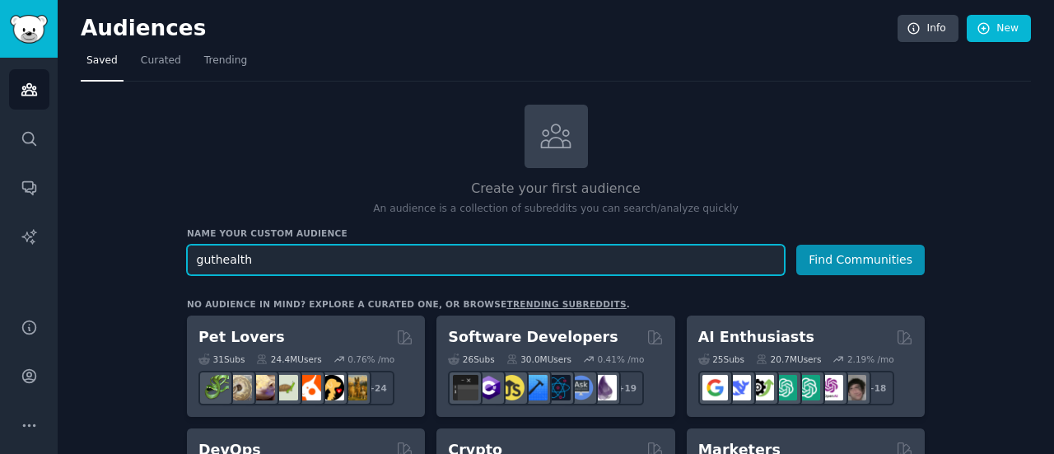
click at [277, 256] on input "guthealth" at bounding box center [486, 259] width 598 height 30
type input "u"
click at [287, 251] on input "Gut Issues" at bounding box center [486, 259] width 598 height 30
click at [234, 264] on input "Gut Issues" at bounding box center [486, 259] width 598 height 30
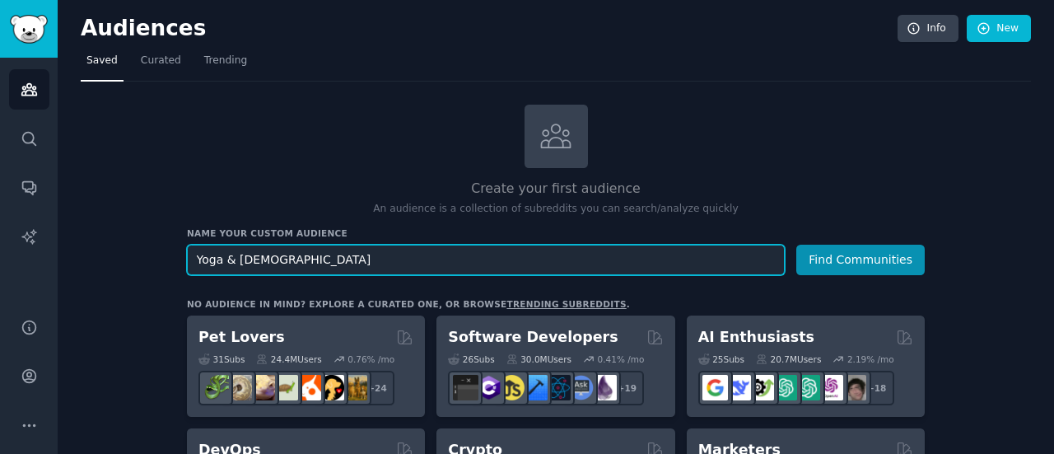
type input "A"
type input "Yoga & [DEMOGRAPHIC_DATA]"
click at [796, 244] on button "Find Communities" at bounding box center [860, 259] width 128 height 30
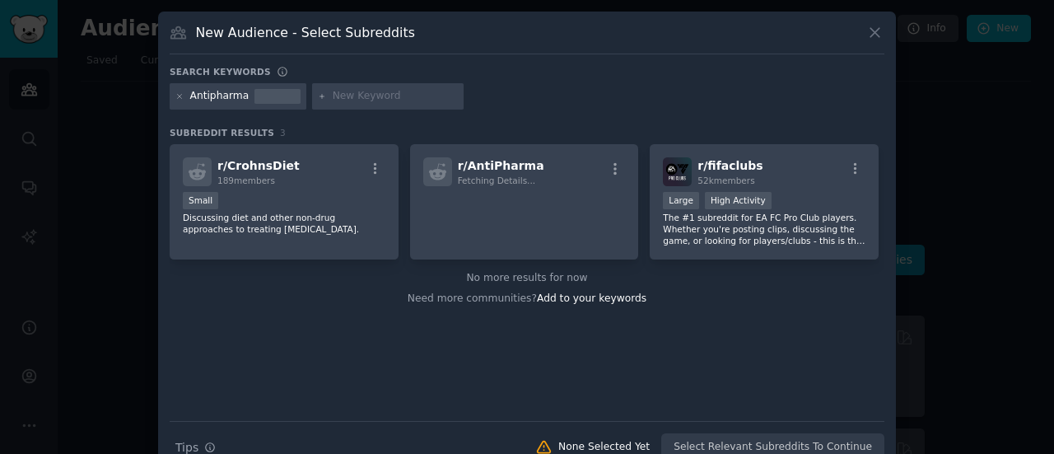
click at [866, 32] on icon at bounding box center [874, 32] width 17 height 17
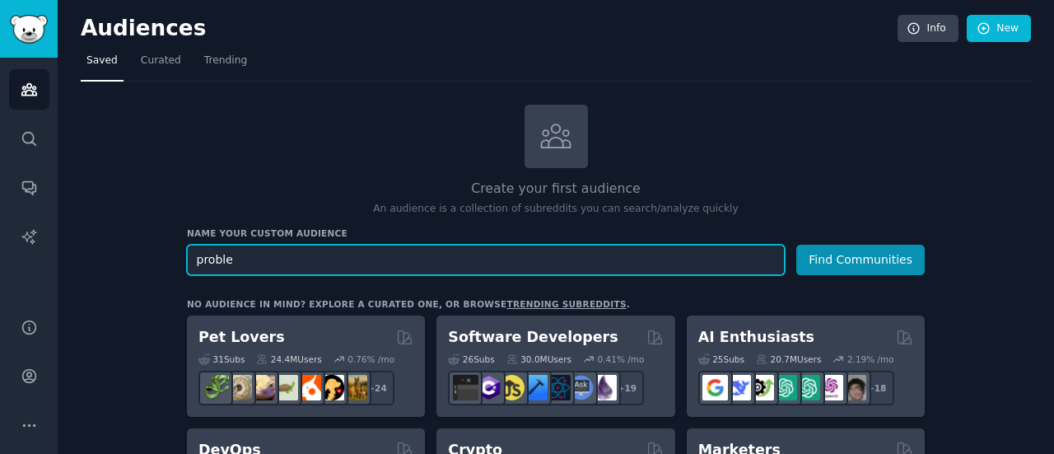
type input "problem"
type input "h"
type input "Gut health sis"
type input "[MEDICAL_DATA]"
click at [796, 244] on button "Find Communities" at bounding box center [860, 259] width 128 height 30
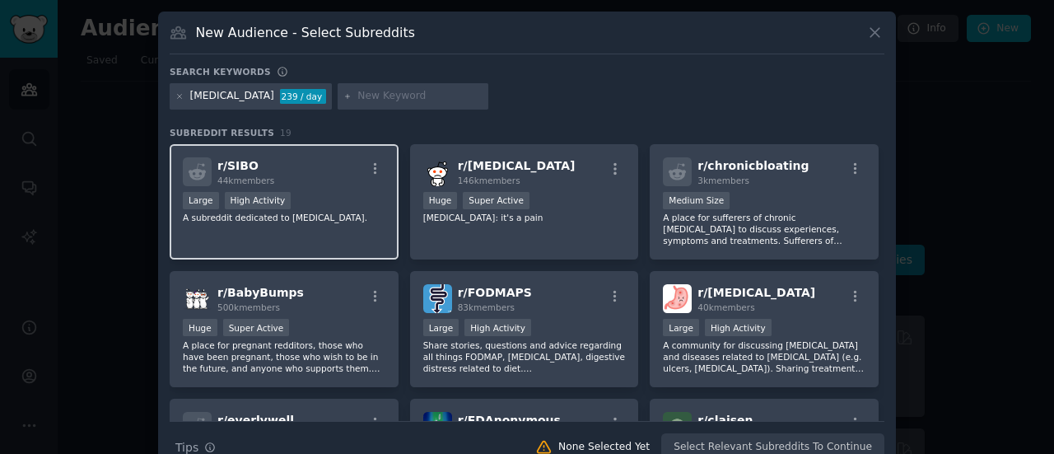
drag, startPoint x: 304, startPoint y: 182, endPoint x: 212, endPoint y: 162, distance: 93.5
click at [212, 162] on div "r/ SIBO 44k members" at bounding box center [284, 171] width 202 height 29
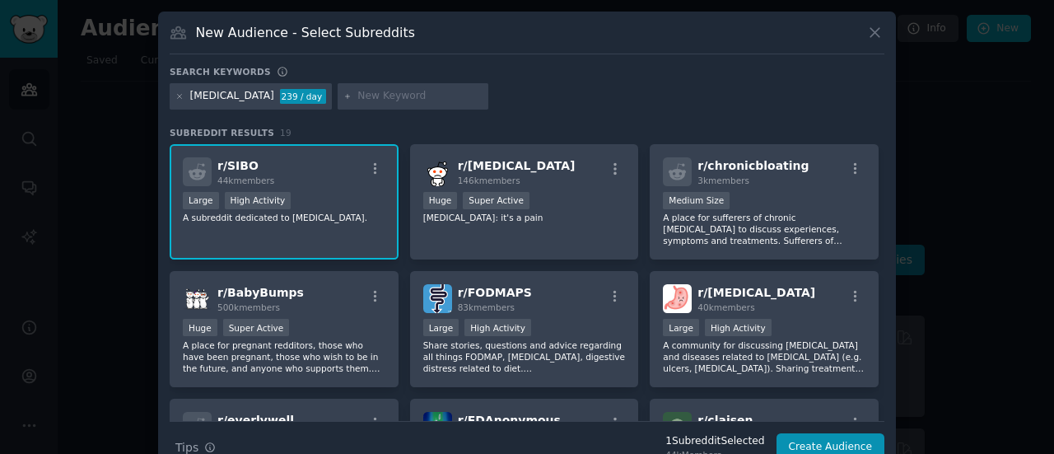
click at [515, 102] on div "[MEDICAL_DATA] 239 / day" at bounding box center [527, 99] width 714 height 32
drag, startPoint x: 267, startPoint y: 163, endPoint x: 214, endPoint y: 167, distance: 52.8
click at [214, 167] on div "r/ SIBO 44k members" at bounding box center [284, 171] width 202 height 29
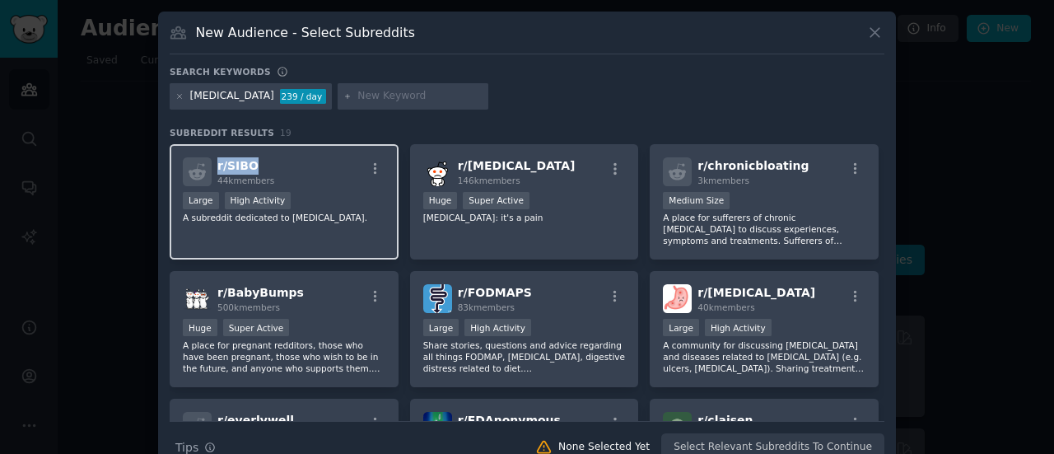
copy span "r/ SIBO"
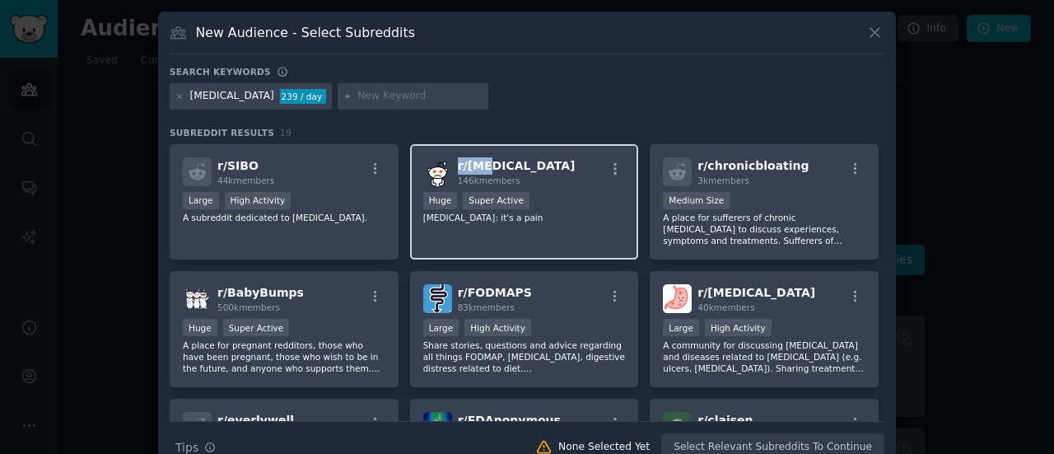
drag, startPoint x: 506, startPoint y: 166, endPoint x: 451, endPoint y: 165, distance: 55.2
click at [451, 165] on div "r/ [MEDICAL_DATA] 146k members" at bounding box center [524, 171] width 202 height 29
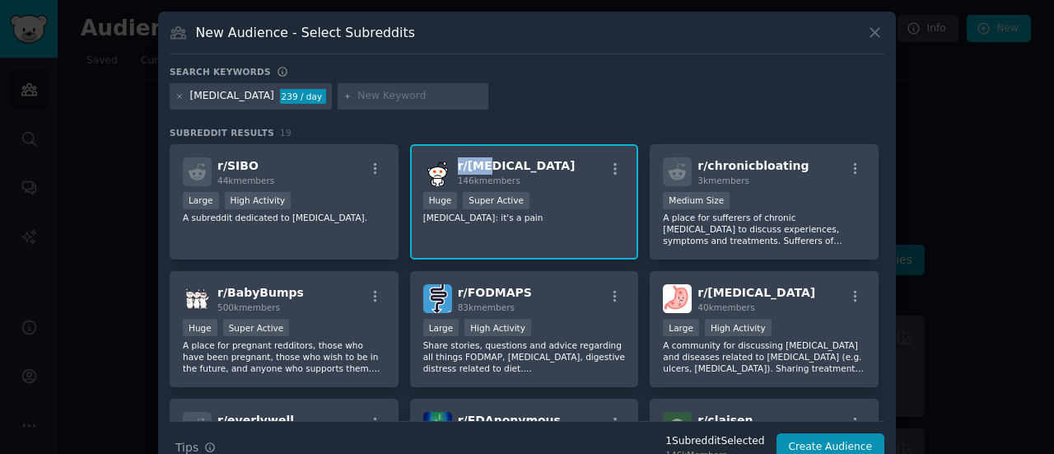
copy span "r/ [MEDICAL_DATA]"
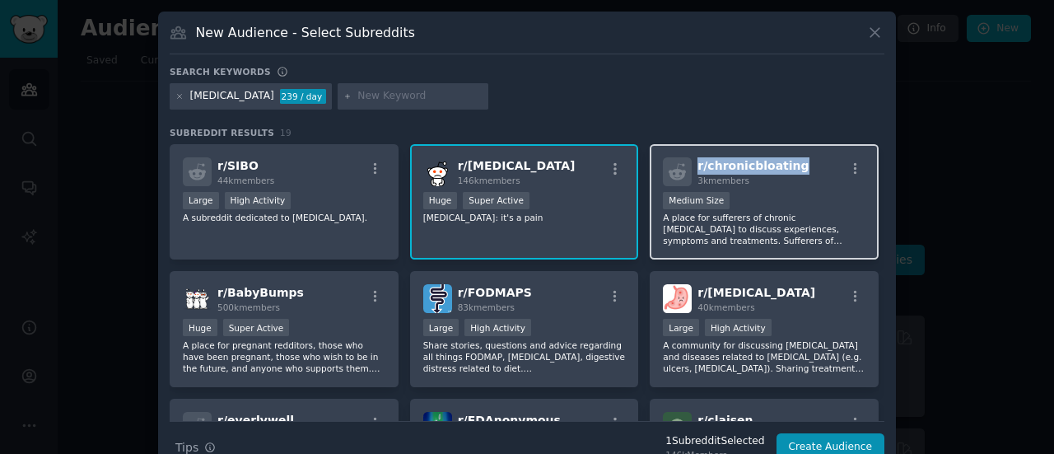
drag, startPoint x: 803, startPoint y: 158, endPoint x: 686, endPoint y: 162, distance: 117.0
click at [686, 162] on div "r/ chronicbloating 3k members" at bounding box center [764, 171] width 202 height 29
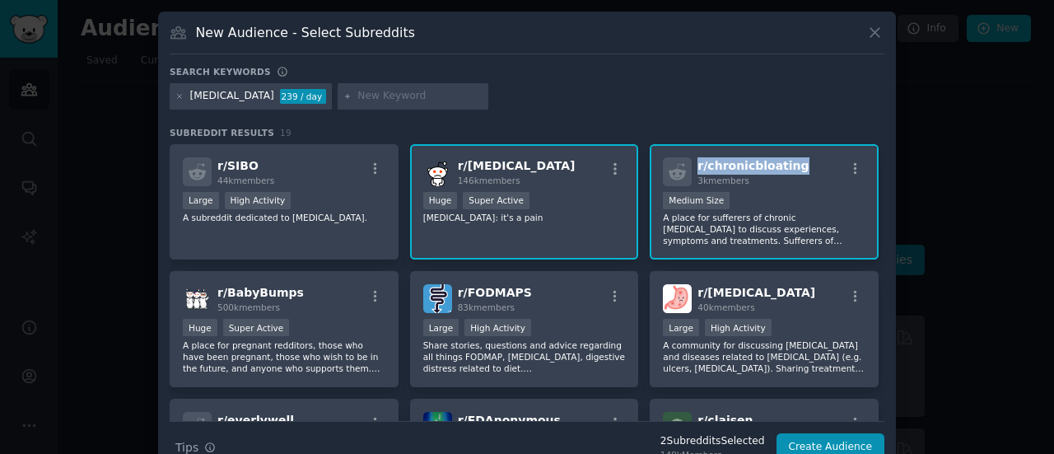
copy span "r/ chronicbloating"
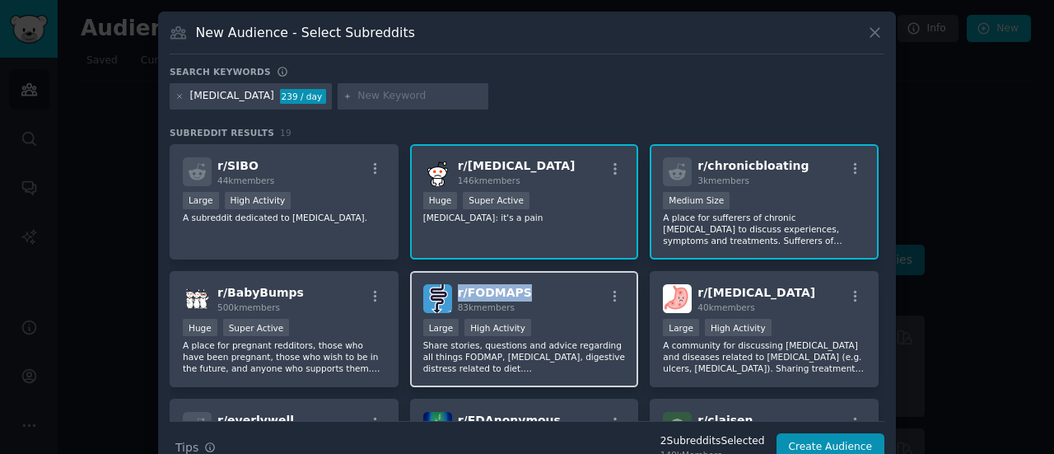
drag, startPoint x: 555, startPoint y: 297, endPoint x: 451, endPoint y: 293, distance: 103.8
click at [451, 293] on div "r/ FODMAPS 83k members" at bounding box center [524, 298] width 202 height 29
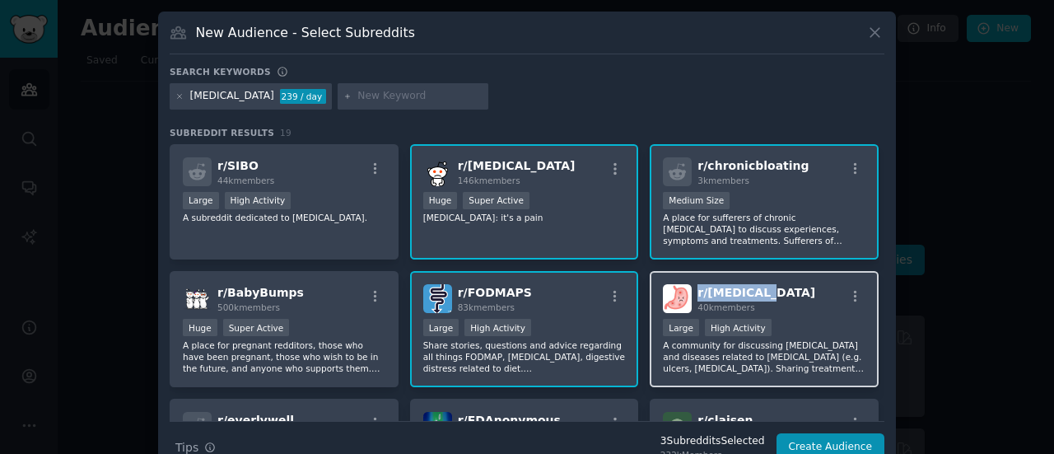
drag, startPoint x: 751, startPoint y: 288, endPoint x: 690, endPoint y: 294, distance: 61.2
click at [690, 294] on div "r/ [MEDICAL_DATA] 40k members" at bounding box center [764, 298] width 202 height 29
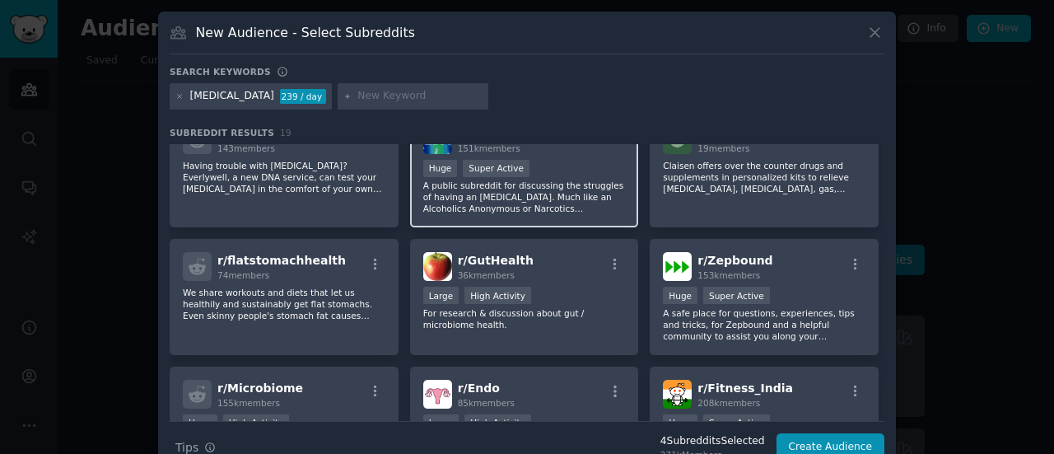
scroll to position [286, 0]
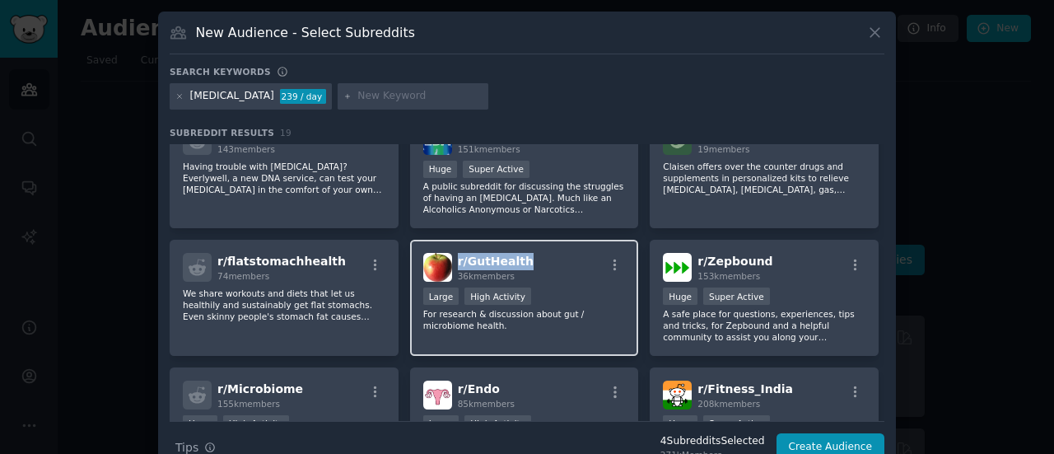
drag, startPoint x: 545, startPoint y: 261, endPoint x: 453, endPoint y: 258, distance: 92.2
click at [453, 258] on div "r/ GutHealth 36k members" at bounding box center [524, 267] width 202 height 29
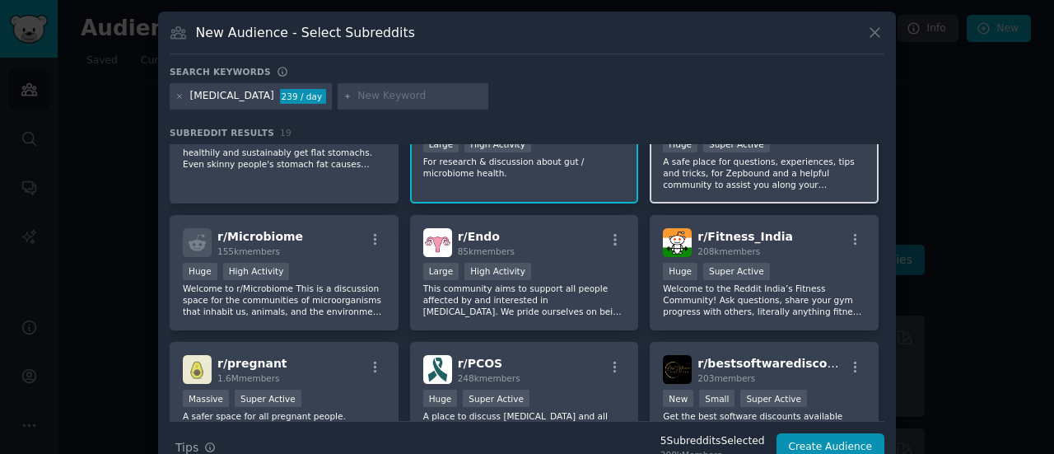
scroll to position [440, 0]
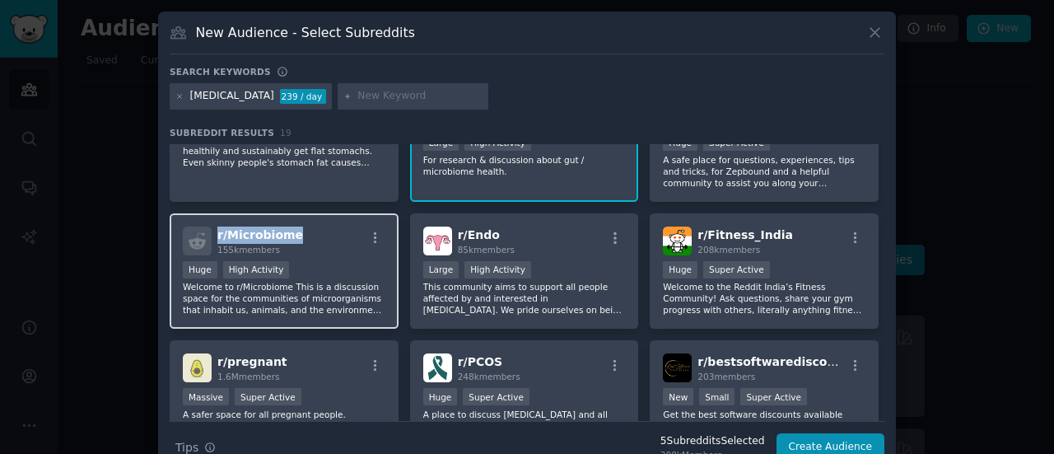
drag, startPoint x: 321, startPoint y: 238, endPoint x: 208, endPoint y: 226, distance: 113.4
click at [208, 226] on div "r/ Microbiome 155k members" at bounding box center [284, 240] width 202 height 29
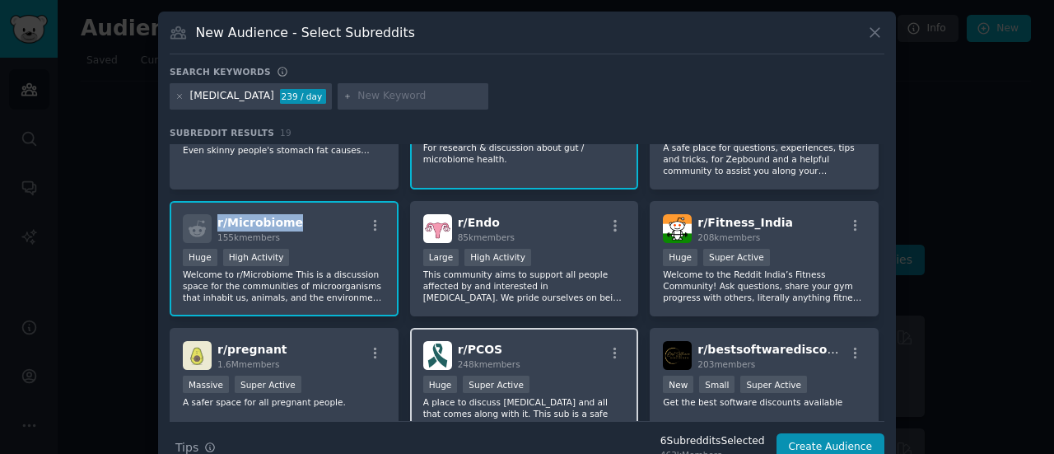
scroll to position [388, 0]
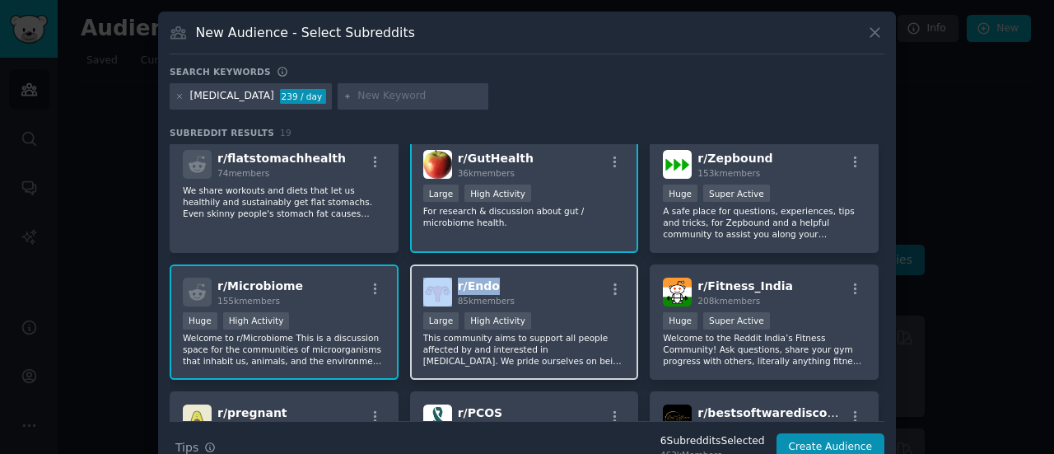
drag, startPoint x: 519, startPoint y: 284, endPoint x: 449, endPoint y: 284, distance: 70.0
click at [449, 284] on div "r/ Endo 85k members" at bounding box center [524, 291] width 202 height 29
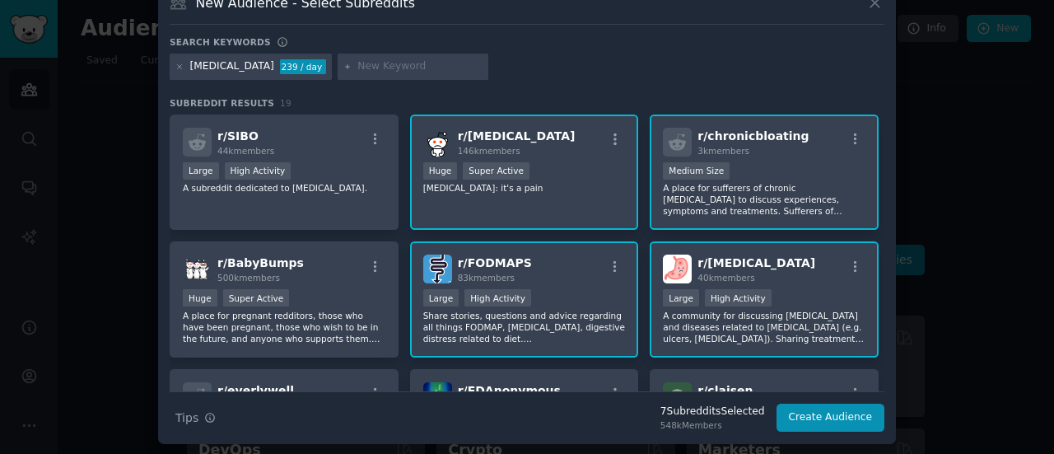
scroll to position [0, 0]
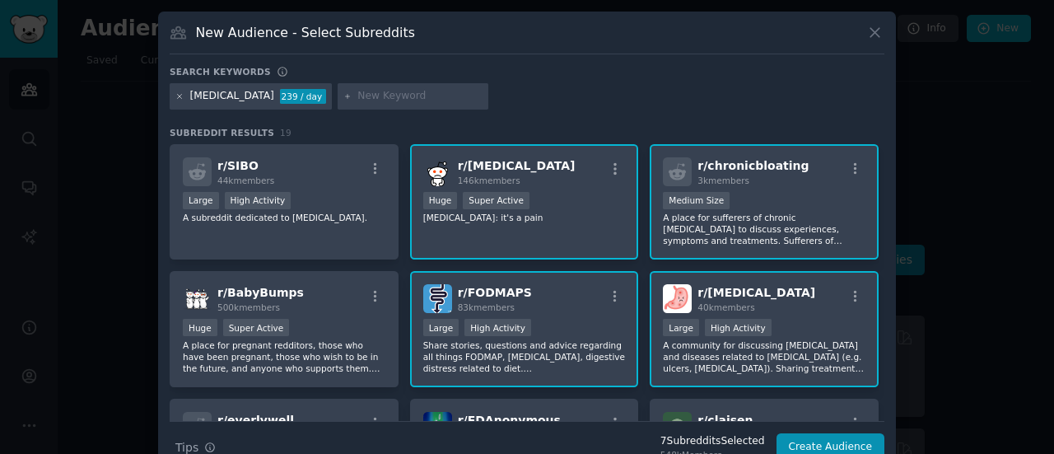
click at [176, 98] on icon at bounding box center [179, 96] width 9 height 9
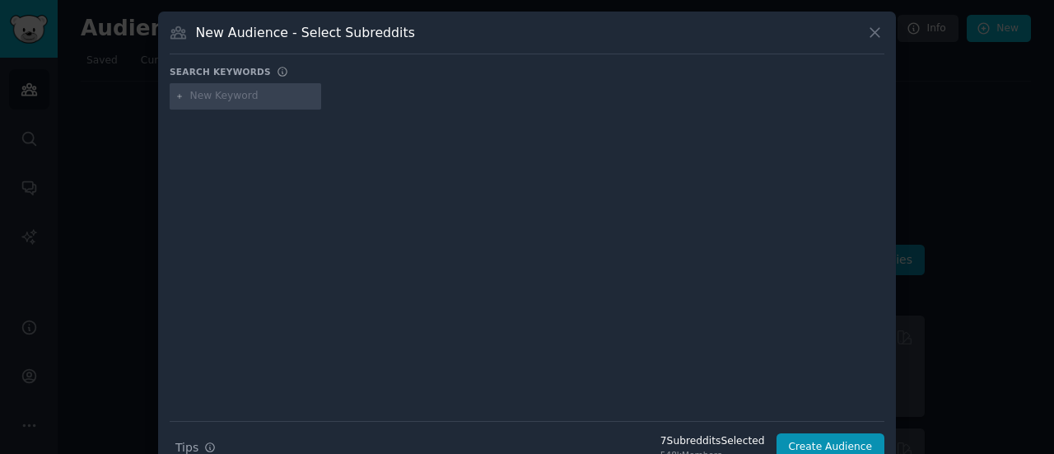
click at [242, 95] on input "text" at bounding box center [252, 96] width 125 height 15
type input "Anxiety"
type input "o"
type input "womenentreprenuer"
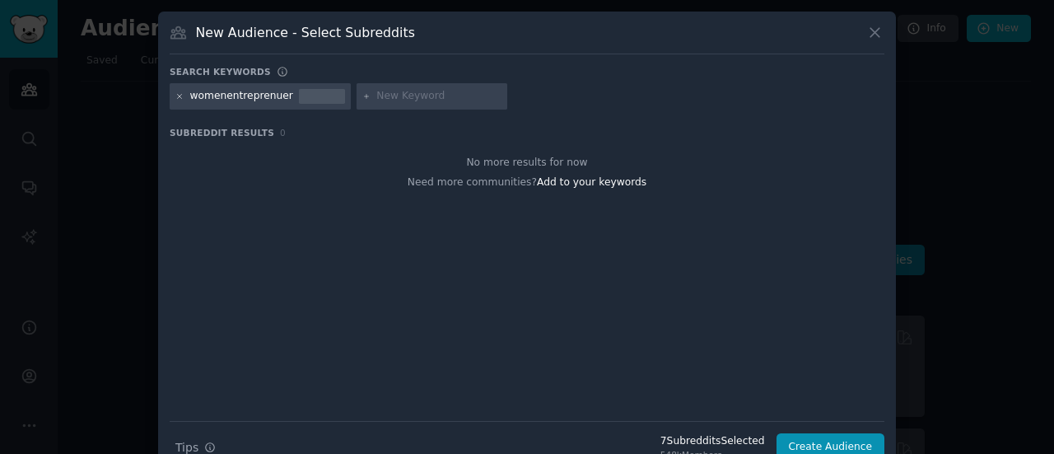
click at [180, 93] on icon at bounding box center [179, 96] width 9 height 9
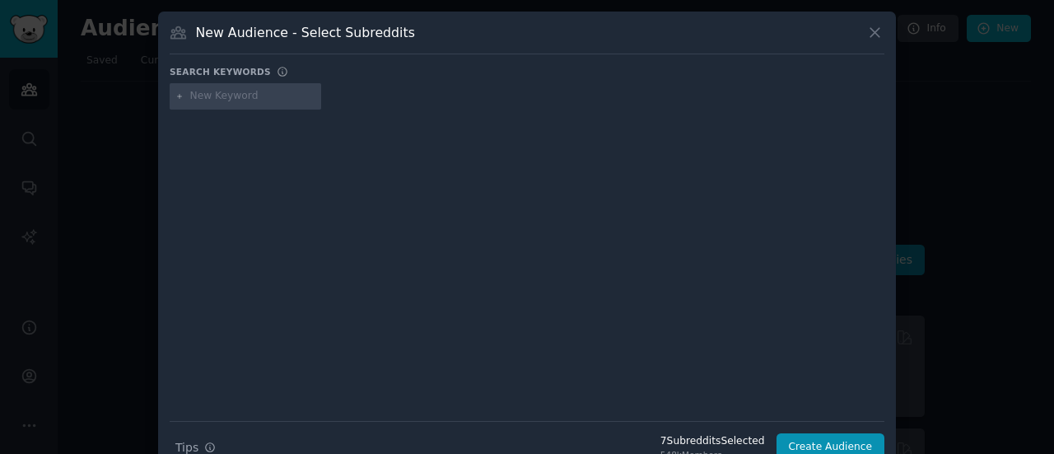
click at [206, 95] on input "text" at bounding box center [252, 96] width 125 height 15
click at [225, 95] on input "entre" at bounding box center [252, 96] width 125 height 15
type input "entreprenuers"
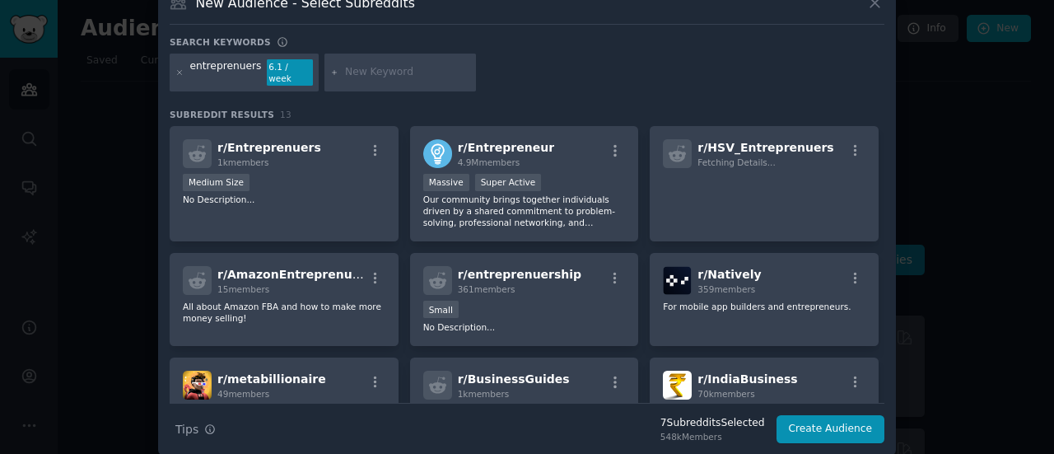
click at [224, 67] on div "entreprenuers" at bounding box center [226, 72] width 72 height 26
click at [178, 68] on icon at bounding box center [179, 72] width 9 height 9
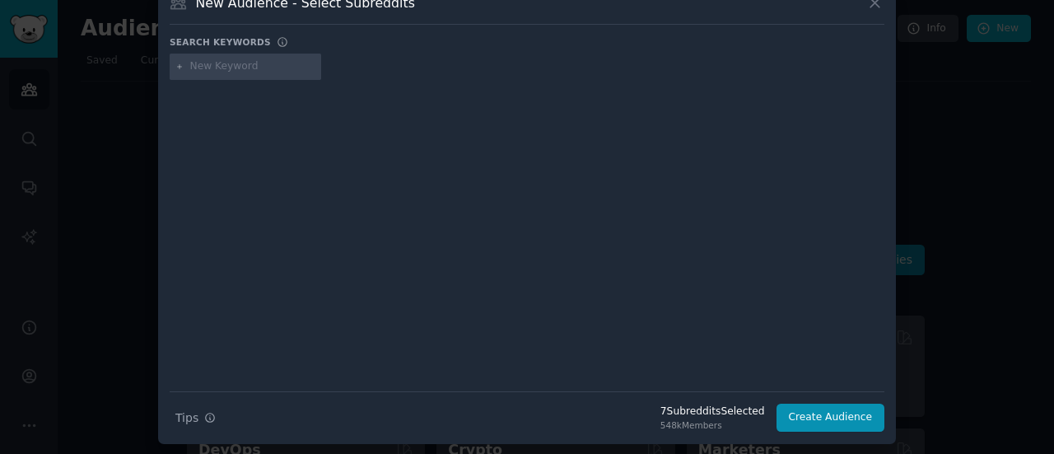
click at [230, 73] on div at bounding box center [245, 67] width 151 height 26
click at [193, 62] on input "text" at bounding box center [252, 66] width 125 height 15
type input "y"
type input "entreprenuers"
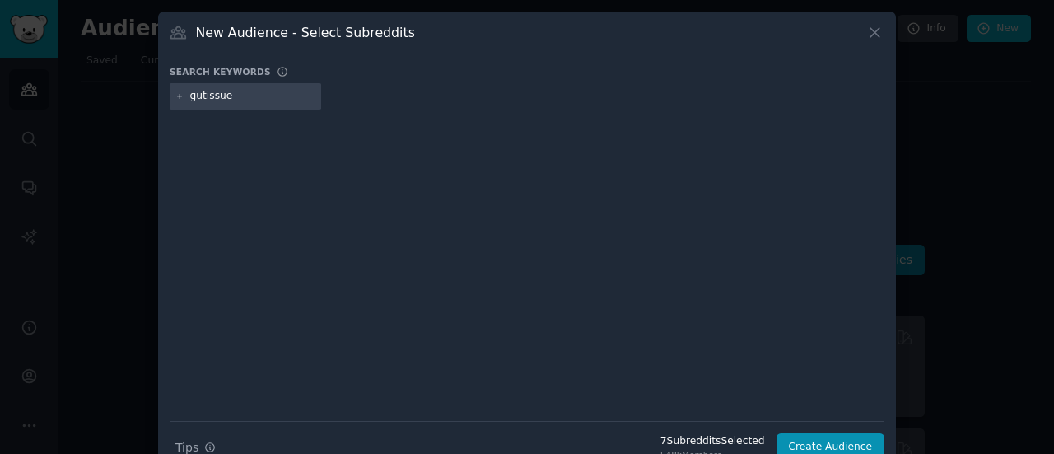
type input "gutissues"
type input "g"
type input "Haldi"
click at [218, 95] on input "GutIssues" at bounding box center [252, 96] width 125 height 15
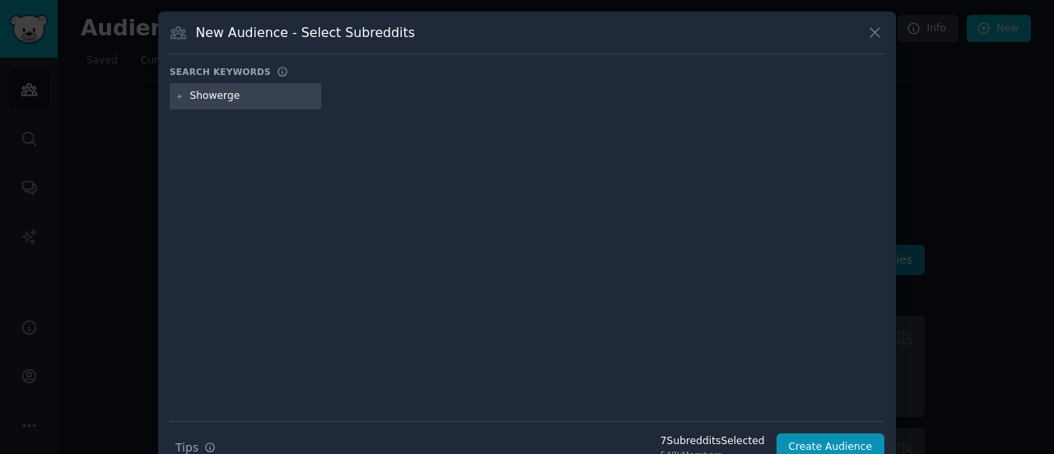
type input "Showergel"
type input "a"
type input "controversy uk"
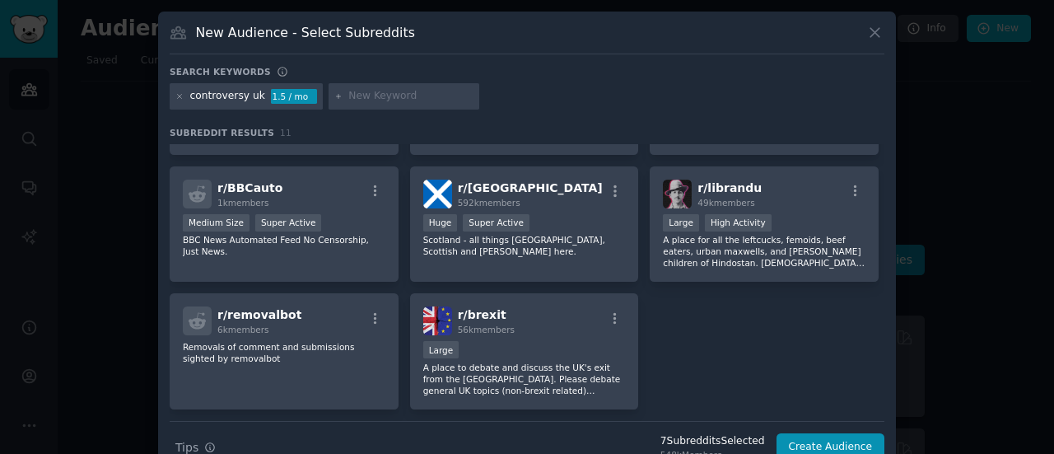
scroll to position [253, 0]
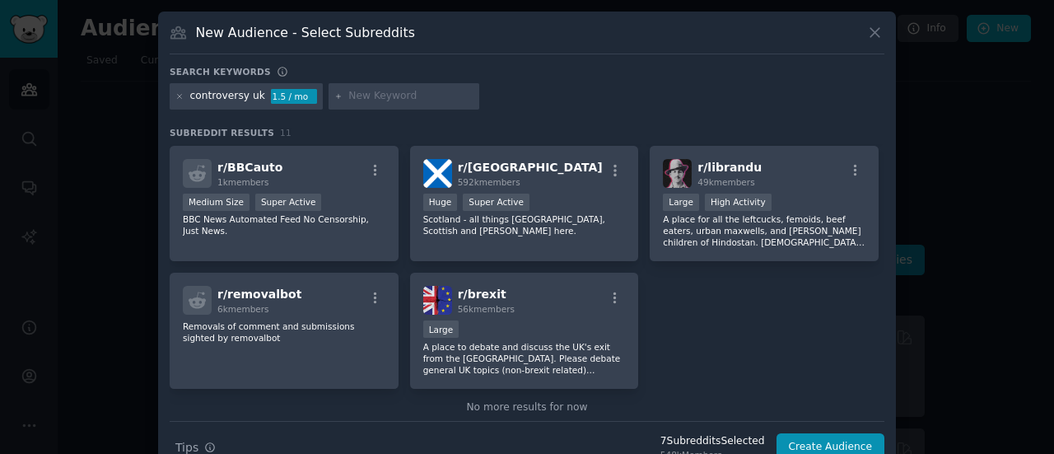
click at [242, 96] on div "controversy uk" at bounding box center [227, 96] width 75 height 15
click at [175, 96] on icon at bounding box center [179, 96] width 9 height 9
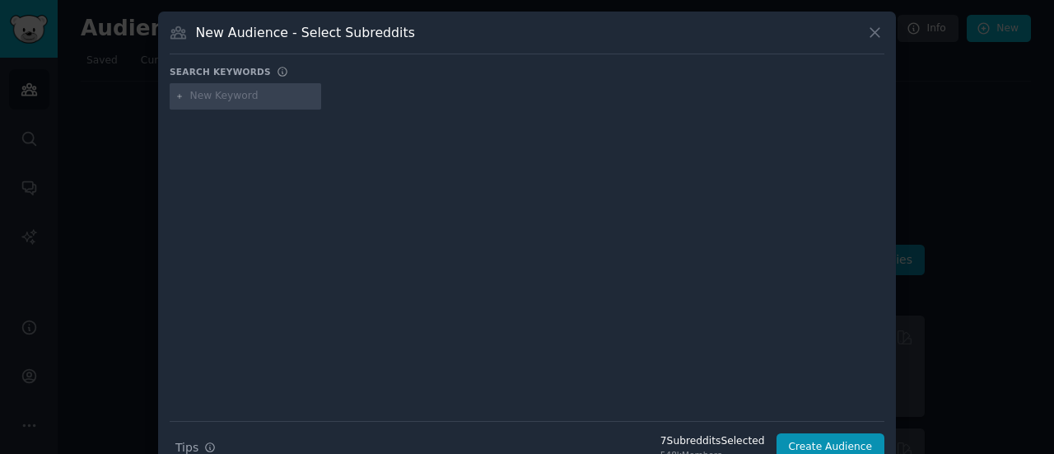
click at [217, 96] on input "text" at bounding box center [252, 96] width 125 height 15
type input "u"
type input "femaleentrenuers"
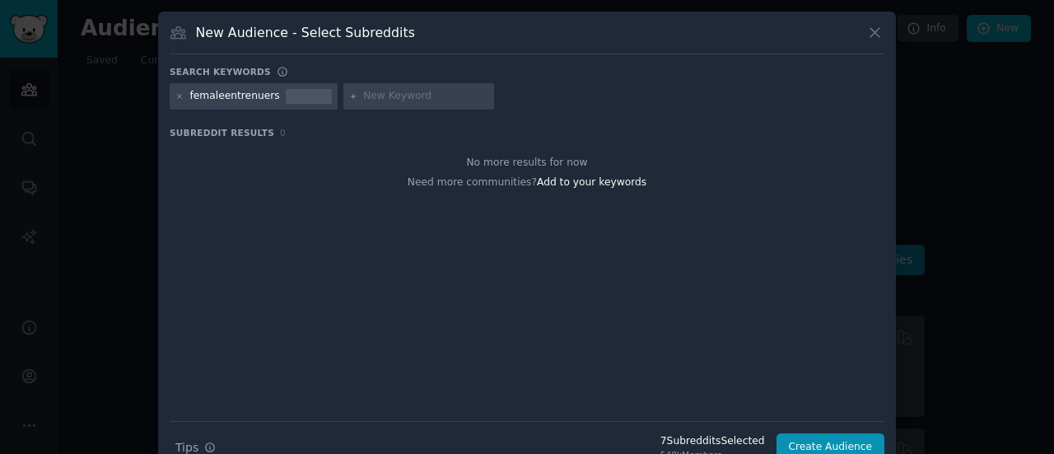
click at [221, 95] on div "femaleentrenuers" at bounding box center [235, 96] width 90 height 15
click at [231, 95] on div "femaleentrenuers" at bounding box center [235, 96] width 90 height 15
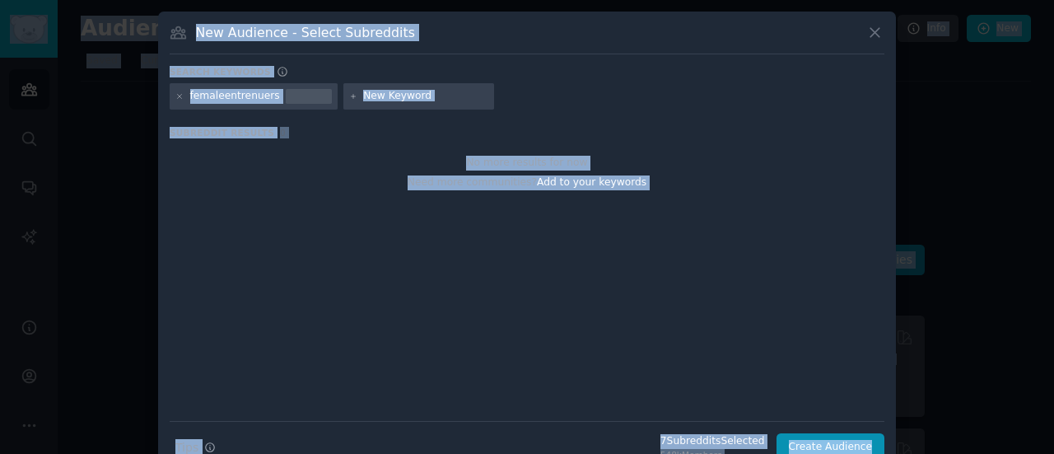
click at [231, 95] on div "femaleentrenuers" at bounding box center [235, 96] width 90 height 15
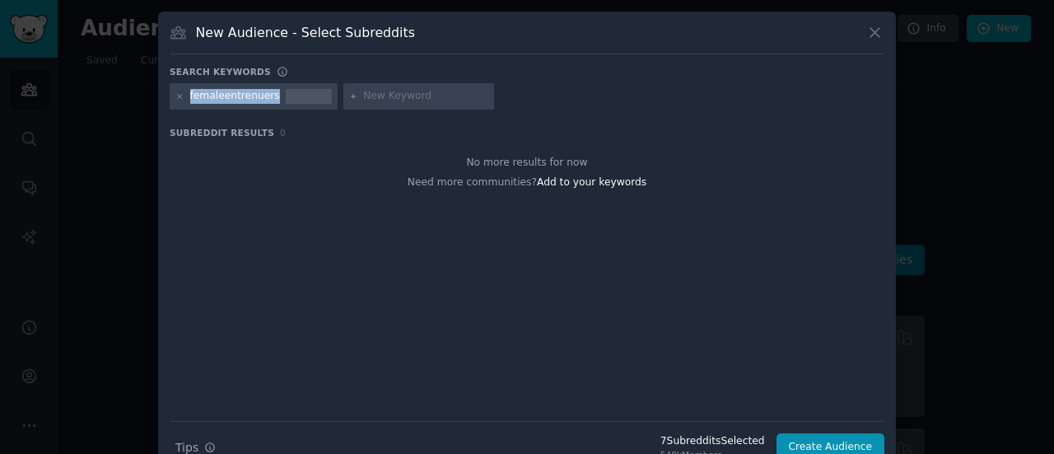
click at [231, 95] on div "femaleentrenuers" at bounding box center [235, 96] width 90 height 15
click at [179, 96] on icon at bounding box center [180, 96] width 4 height 4
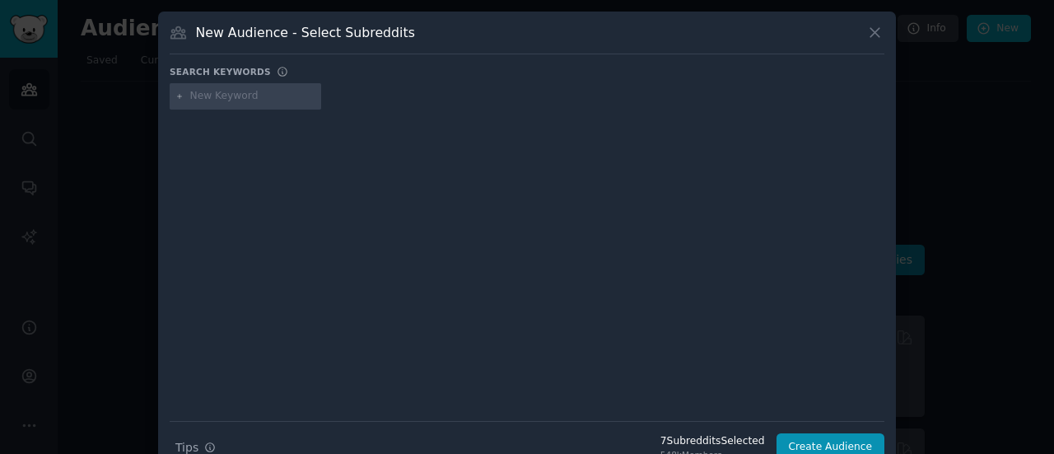
click at [209, 103] on div at bounding box center [245, 96] width 151 height 26
click at [209, 97] on input "text" at bounding box center [252, 96] width 125 height 15
type input "women in business"
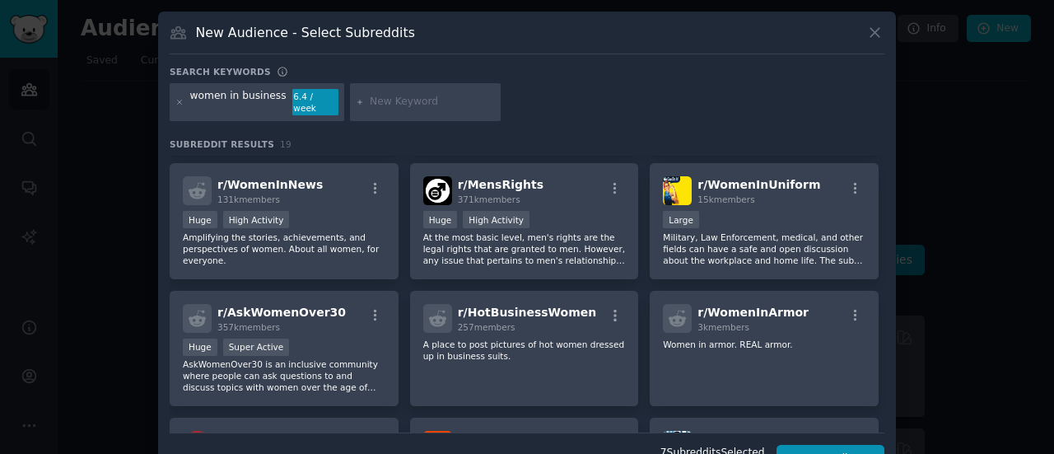
scroll to position [123, 0]
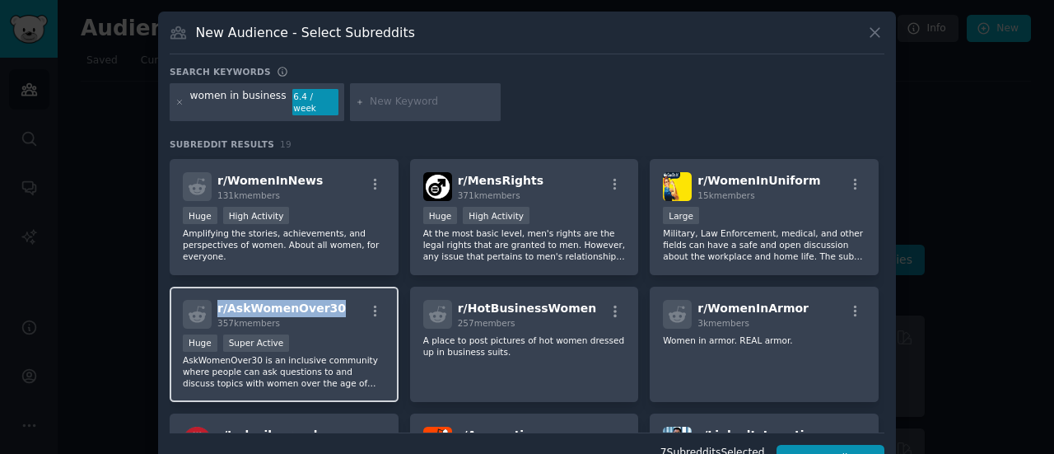
drag, startPoint x: 334, startPoint y: 295, endPoint x: 206, endPoint y: 297, distance: 128.4
click at [206, 300] on div "r/ AskWomenOver30 357k members" at bounding box center [284, 314] width 202 height 29
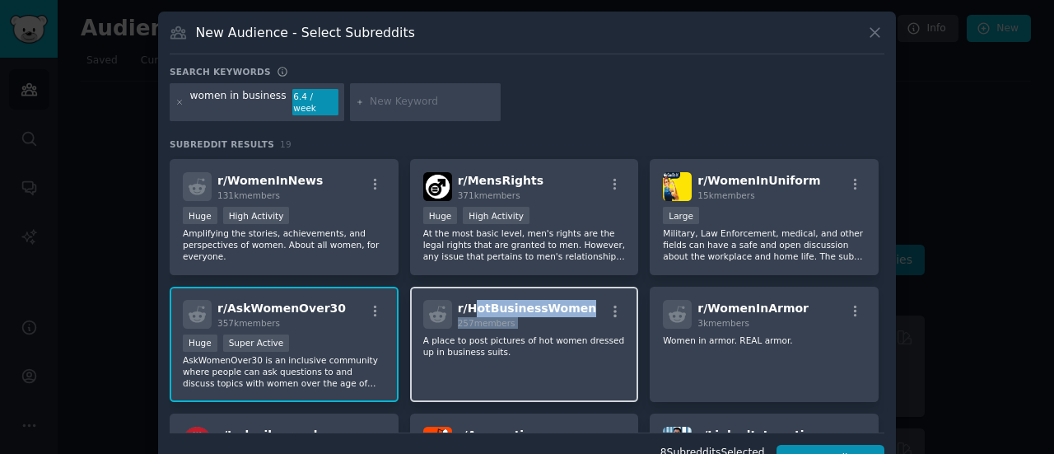
drag, startPoint x: 585, startPoint y: 295, endPoint x: 468, endPoint y: 293, distance: 117.7
click at [468, 300] on div "r/ HotBusinessWomen 257 members" at bounding box center [524, 314] width 202 height 29
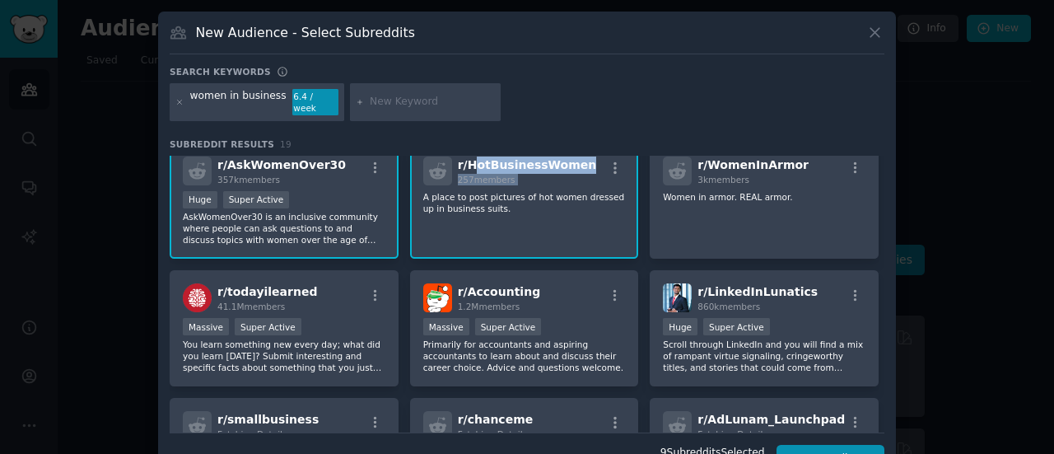
scroll to position [271, 0]
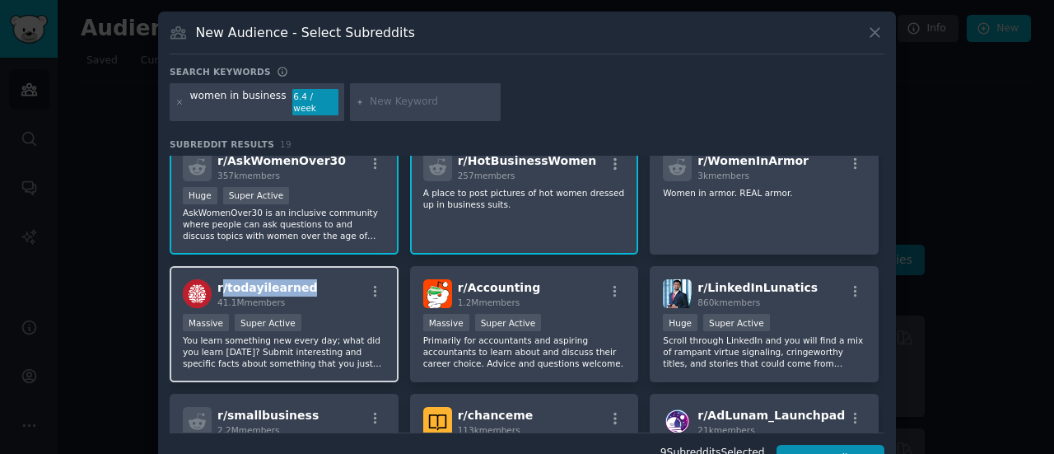
drag, startPoint x: 305, startPoint y: 274, endPoint x: 218, endPoint y: 274, distance: 86.4
click at [218, 279] on div "r/ todayilearned 41.1M members" at bounding box center [284, 293] width 202 height 29
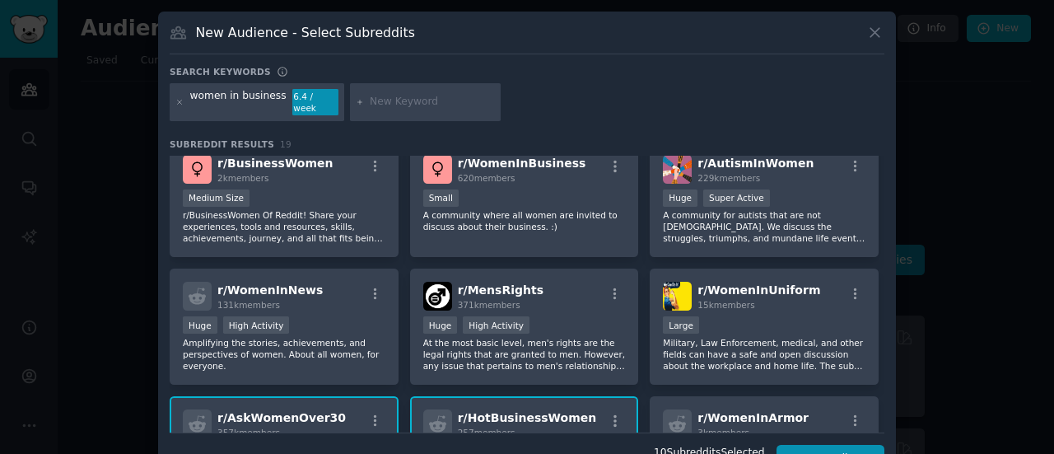
scroll to position [0, 0]
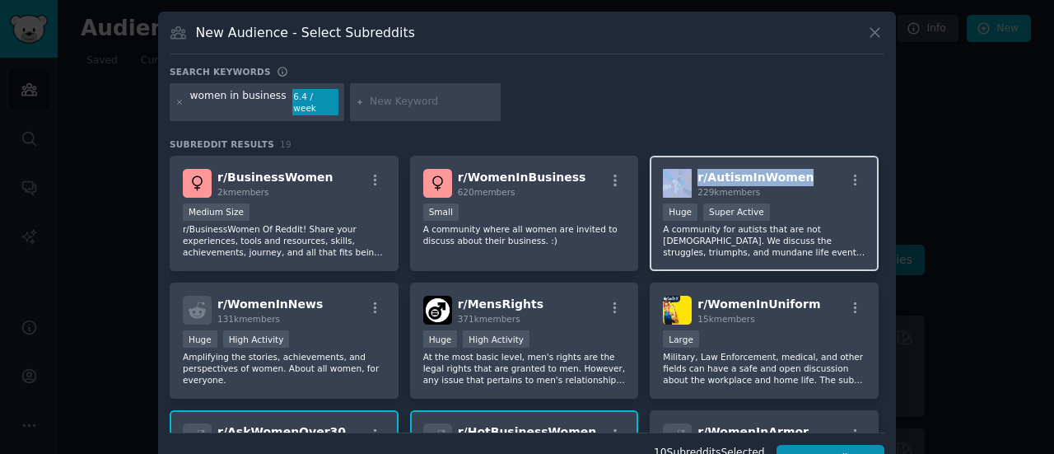
drag, startPoint x: 802, startPoint y: 167, endPoint x: 689, endPoint y: 165, distance: 112.8
click at [689, 169] on div "r/ AutismInWomen 229k members" at bounding box center [764, 183] width 202 height 29
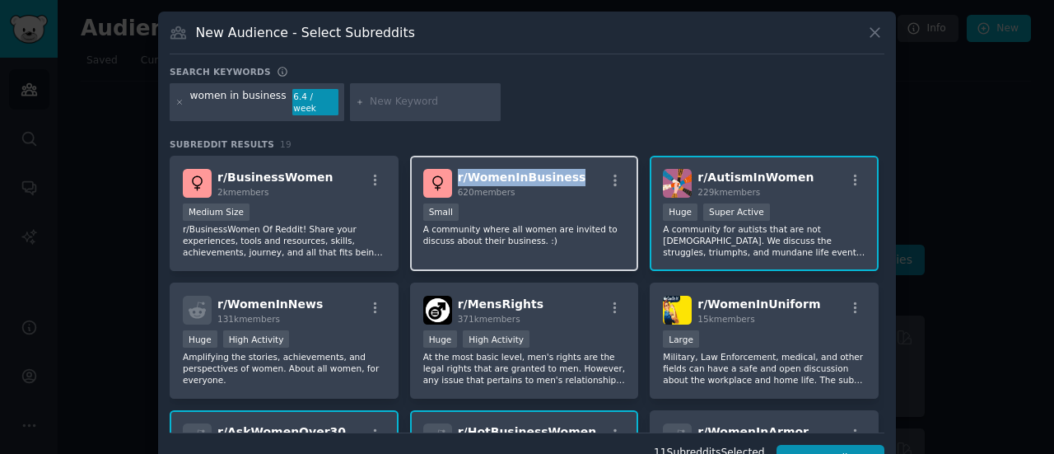
drag, startPoint x: 570, startPoint y: 160, endPoint x: 450, endPoint y: 160, distance: 119.3
click at [450, 169] on div "r/ WomenInBusiness 620 members" at bounding box center [524, 183] width 202 height 29
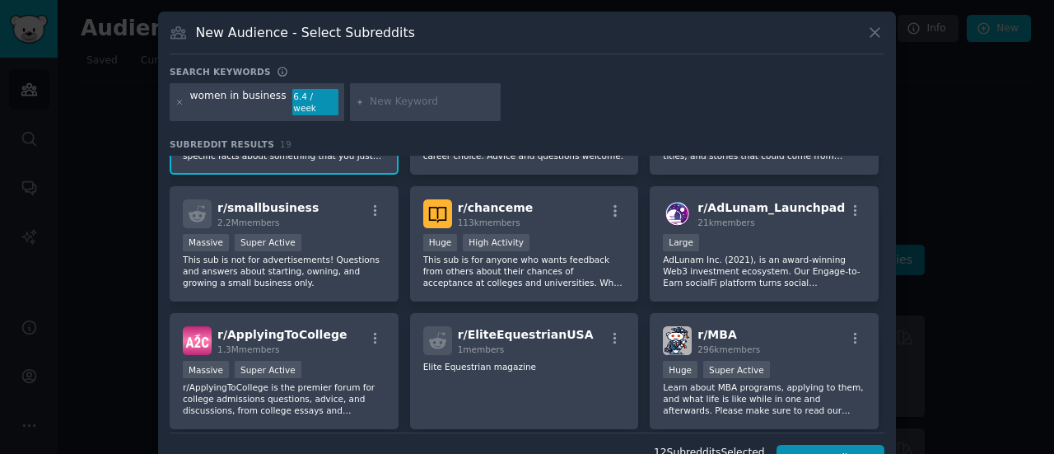
scroll to position [616, 0]
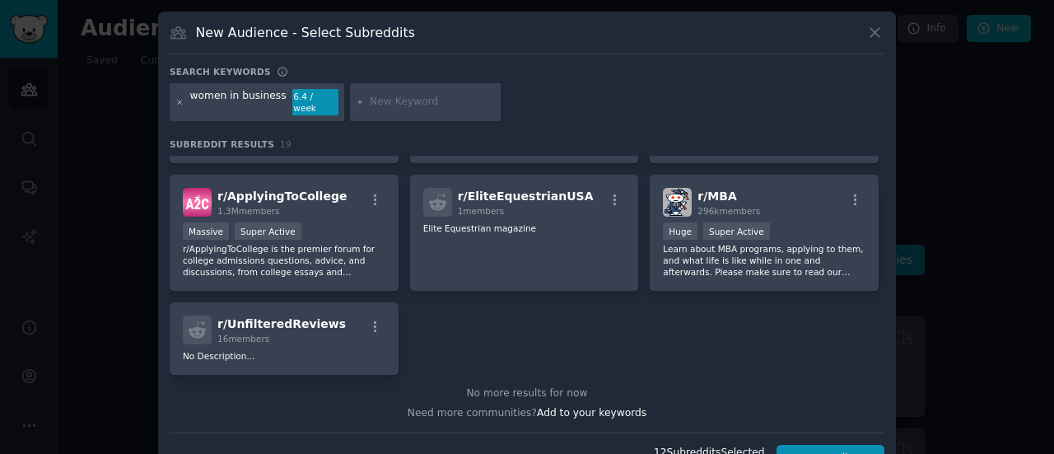
click at [178, 100] on icon at bounding box center [180, 102] width 4 height 4
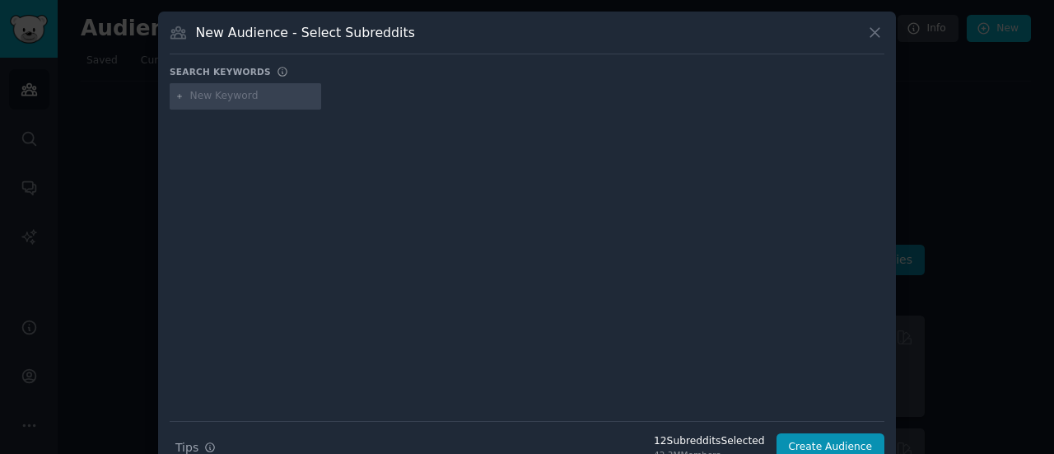
click at [219, 93] on input "text" at bounding box center [252, 96] width 125 height 15
click at [236, 94] on input "womeninbusiness" at bounding box center [252, 96] width 125 height 15
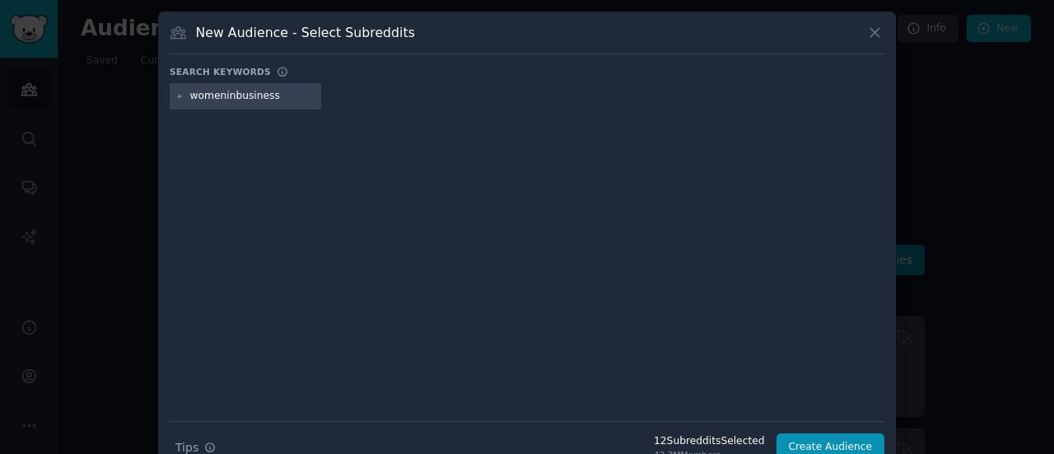
click at [236, 94] on input "womeninbusiness" at bounding box center [252, 96] width 125 height 15
click at [266, 95] on input "womeninbusiness" at bounding box center [252, 96] width 125 height 15
drag, startPoint x: 266, startPoint y: 95, endPoint x: 229, endPoint y: 95, distance: 37.0
click at [229, 95] on input "womeninbusiness" at bounding box center [252, 96] width 125 height 15
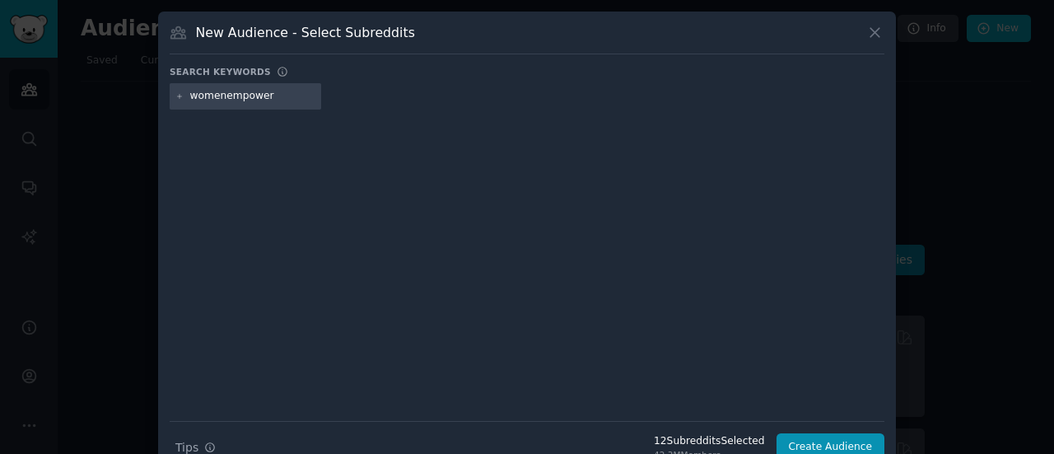
type input "a"
type input "healthapps"
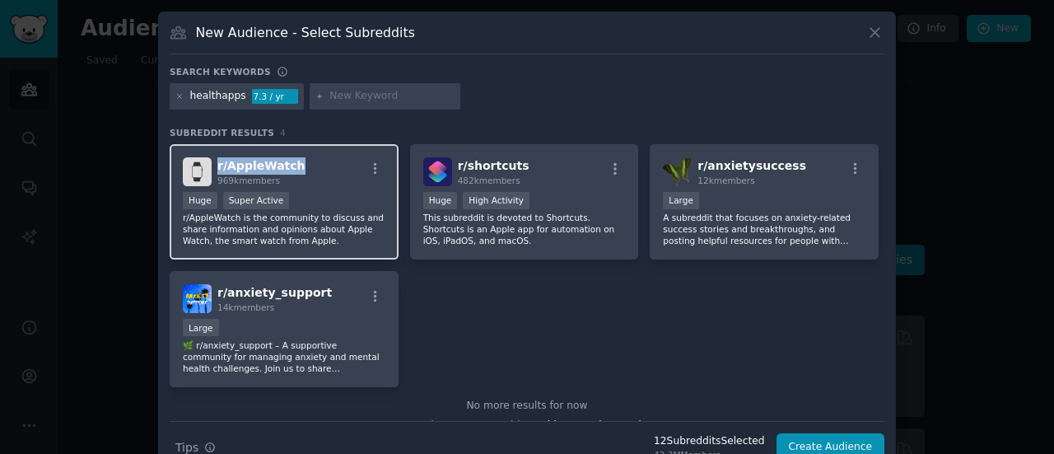
drag, startPoint x: 300, startPoint y: 169, endPoint x: 212, endPoint y: 169, distance: 87.2
click at [212, 169] on div "r/ AppleWatch 969k members" at bounding box center [284, 171] width 202 height 29
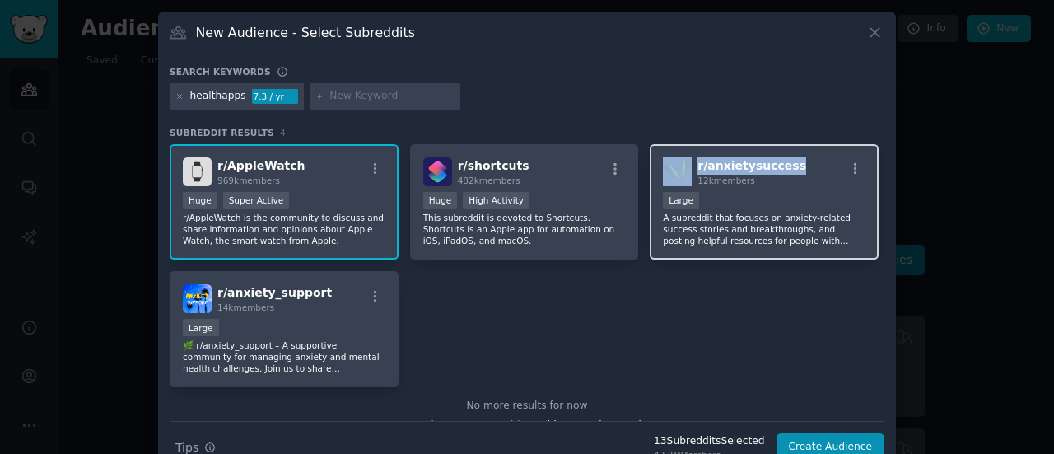
drag, startPoint x: 793, startPoint y: 169, endPoint x: 688, endPoint y: 170, distance: 105.4
click at [688, 170] on div "r/ anxietysuccess 12k members" at bounding box center [764, 171] width 202 height 29
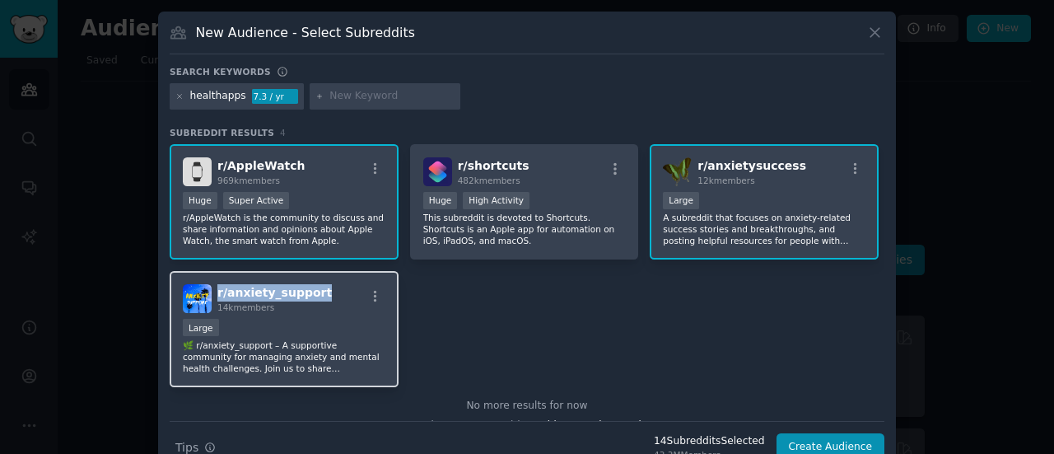
drag, startPoint x: 328, startPoint y: 294, endPoint x: 213, endPoint y: 294, distance: 114.4
click at [213, 294] on div "r/ anxiety_support 14k members" at bounding box center [284, 298] width 202 height 29
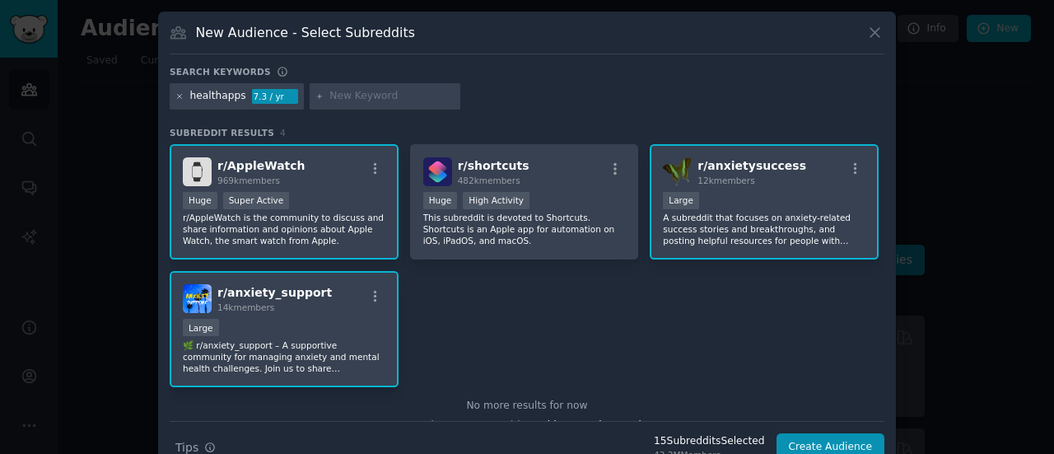
click at [176, 96] on icon at bounding box center [179, 96] width 9 height 9
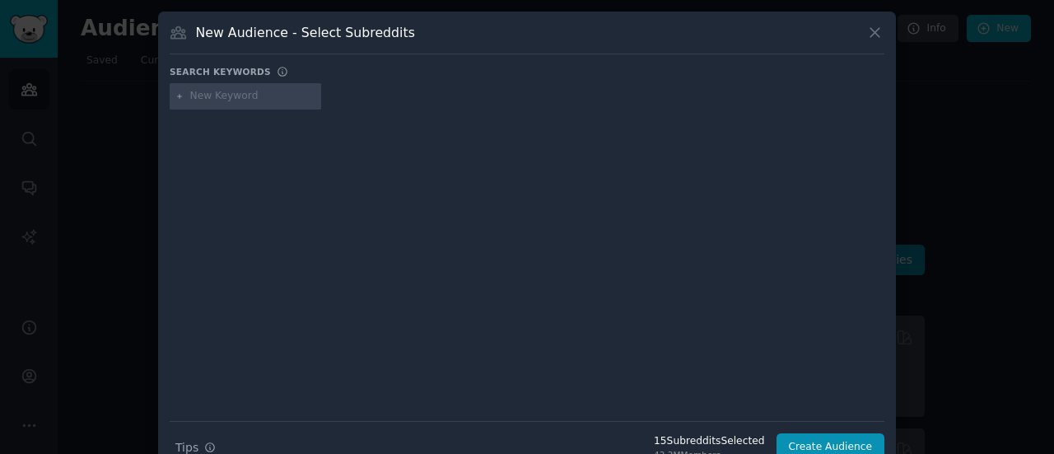
click at [196, 96] on input "text" at bounding box center [252, 96] width 125 height 15
type input "Acidreflux"
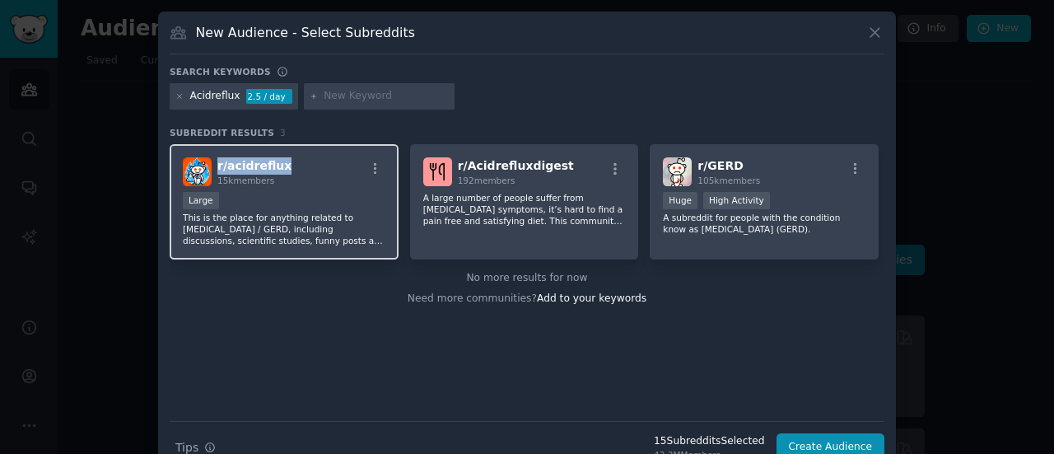
drag, startPoint x: 305, startPoint y: 165, endPoint x: 212, endPoint y: 167, distance: 93.0
click at [212, 167] on div "r/ acidreflux 15k members" at bounding box center [284, 171] width 202 height 29
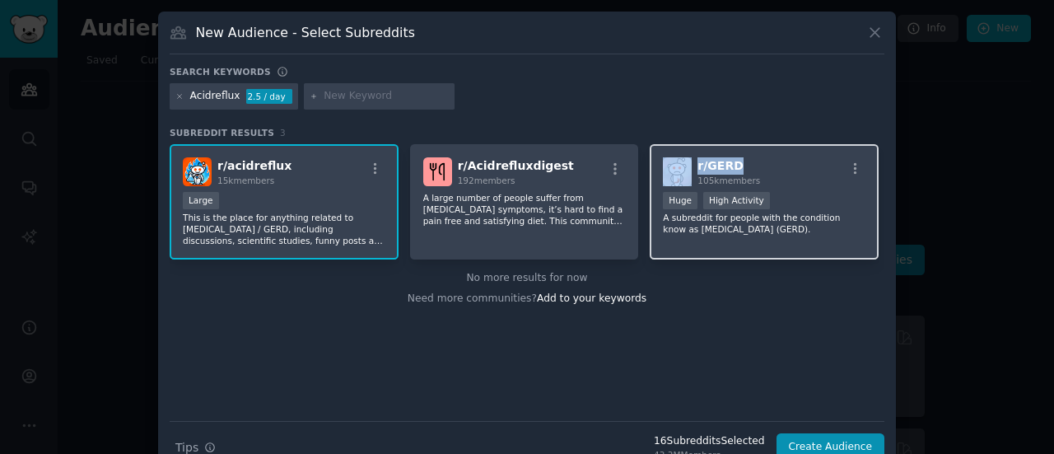
drag, startPoint x: 747, startPoint y: 165, endPoint x: 691, endPoint y: 164, distance: 56.0
click at [691, 164] on div "r/ GERD 105k members" at bounding box center [764, 171] width 202 height 29
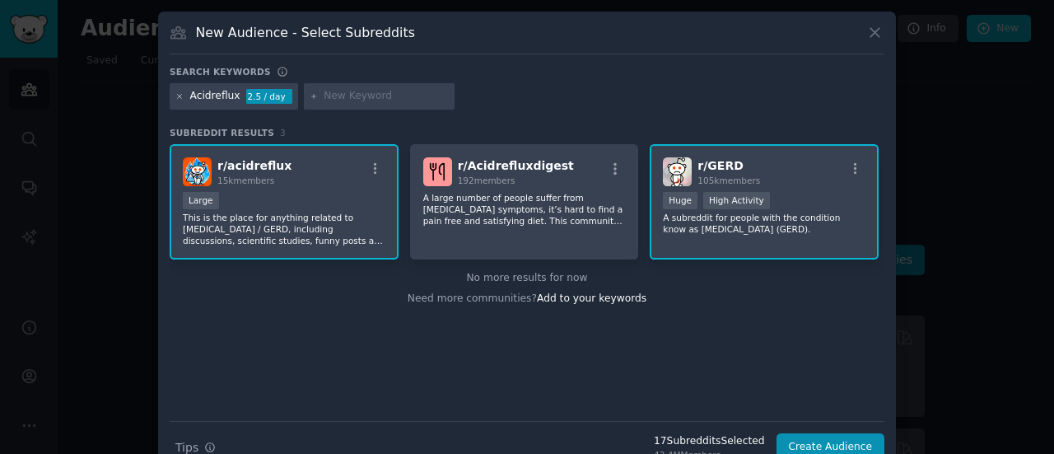
click at [176, 97] on icon at bounding box center [179, 96] width 9 height 9
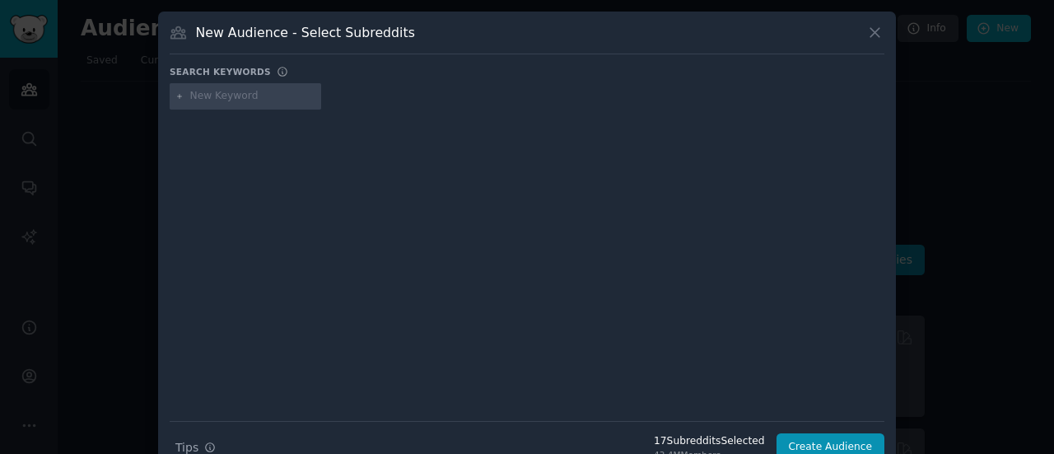
click at [230, 100] on input "text" at bounding box center [252, 96] width 125 height 15
type input "Anxiety"
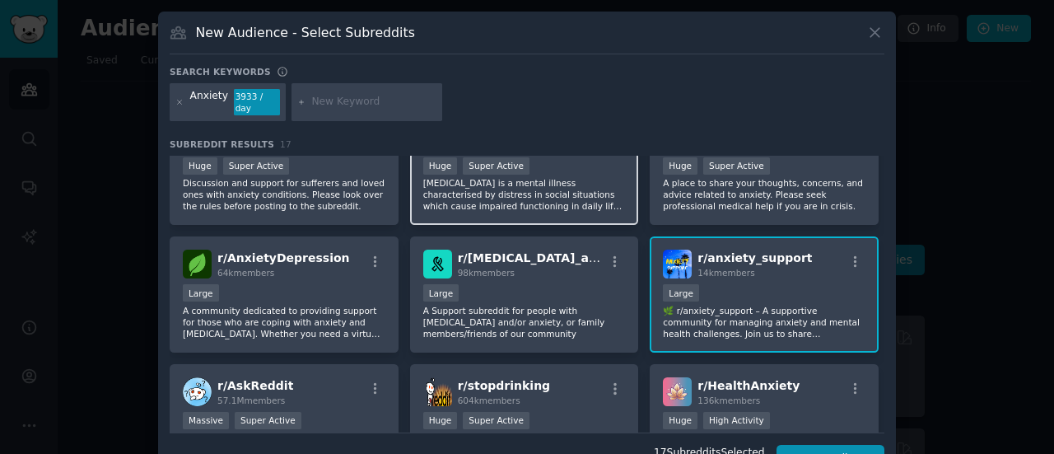
scroll to position [48, 0]
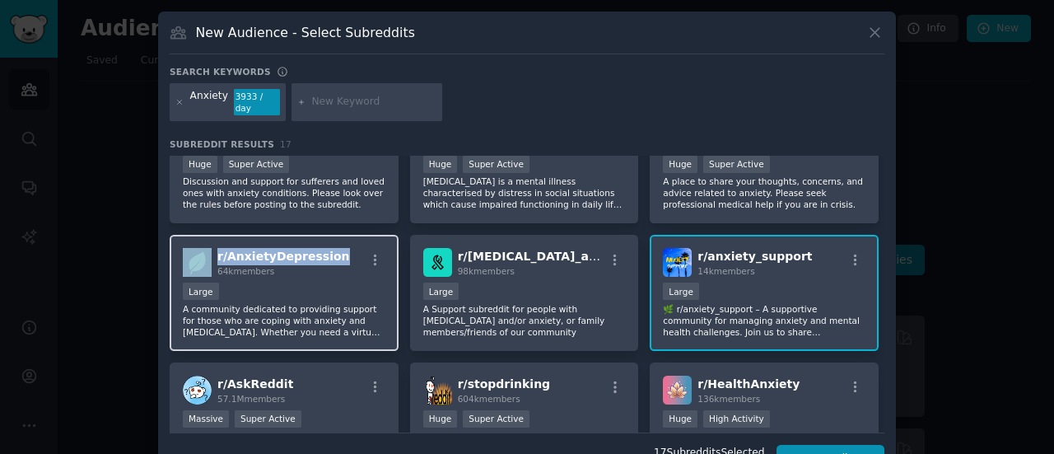
drag, startPoint x: 339, startPoint y: 244, endPoint x: 212, endPoint y: 247, distance: 127.6
click at [212, 248] on div "r/ AnxietyDepression 64k members" at bounding box center [284, 262] width 202 height 29
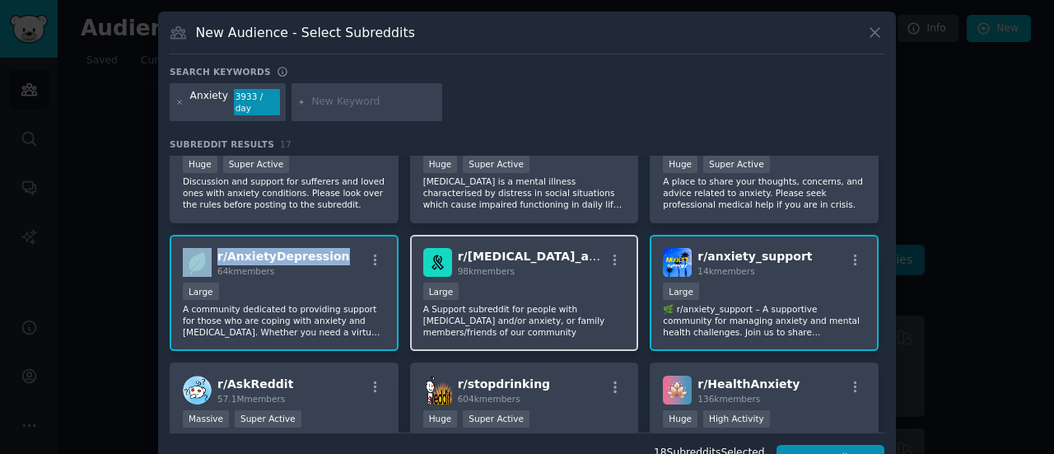
drag, startPoint x: 551, startPoint y: 254, endPoint x: 452, endPoint y: 244, distance: 100.2
click at [452, 248] on div "r/ [MEDICAL_DATA]_anxiety 98k members" at bounding box center [524, 262] width 202 height 29
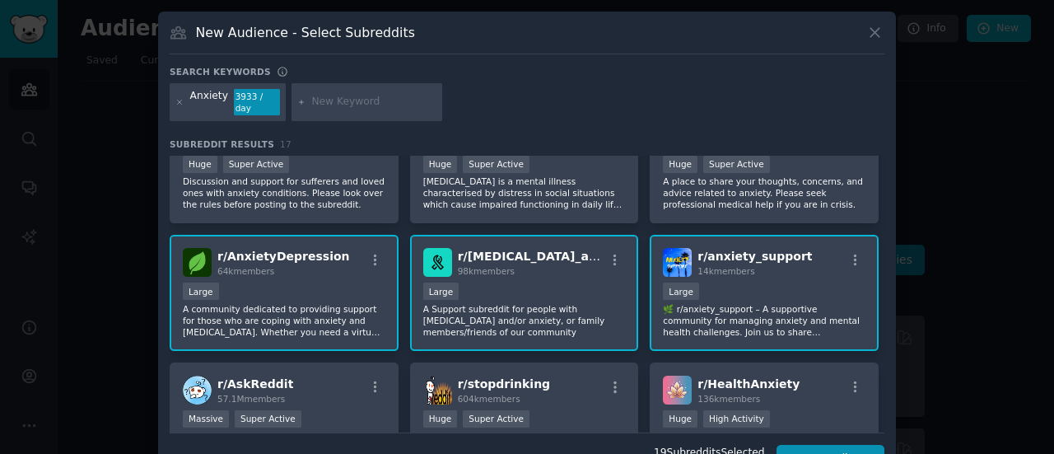
click at [765, 88] on div "Anxiety 3933 / day" at bounding box center [527, 105] width 714 height 44
drag, startPoint x: 547, startPoint y: 240, endPoint x: 453, endPoint y: 240, distance: 93.8
click at [453, 248] on div "r/ [MEDICAL_DATA]_anxiety 98k members" at bounding box center [524, 262] width 202 height 29
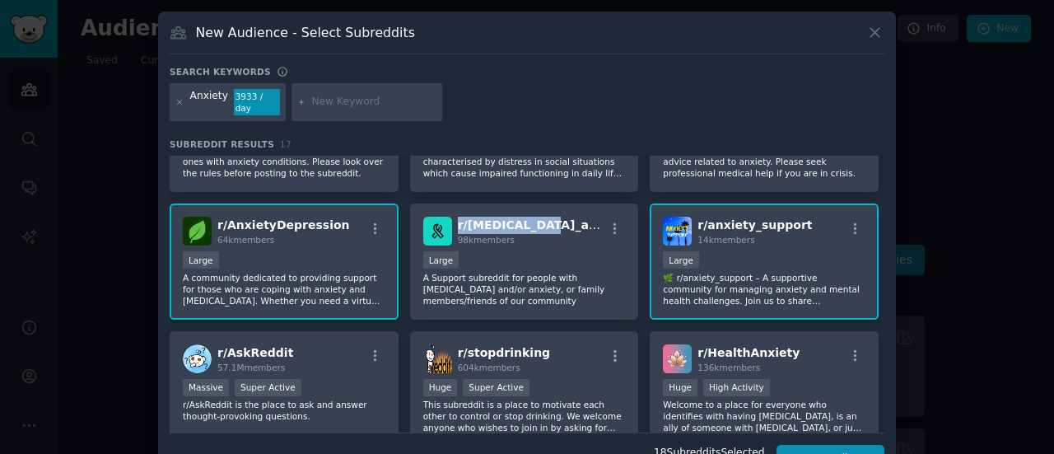
scroll to position [80, 0]
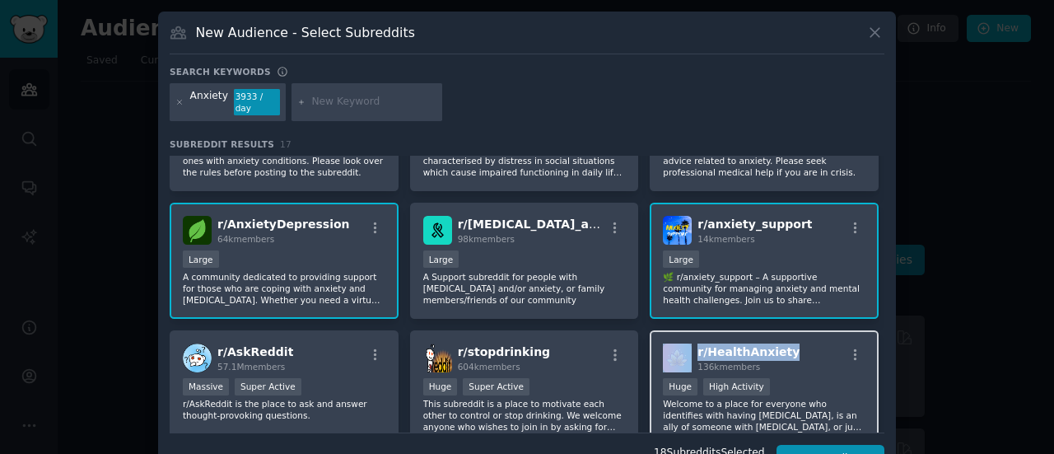
drag, startPoint x: 795, startPoint y: 338, endPoint x: 682, endPoint y: 330, distance: 113.9
click at [682, 343] on div "r/ HealthAnxiety 136k members" at bounding box center [764, 357] width 202 height 29
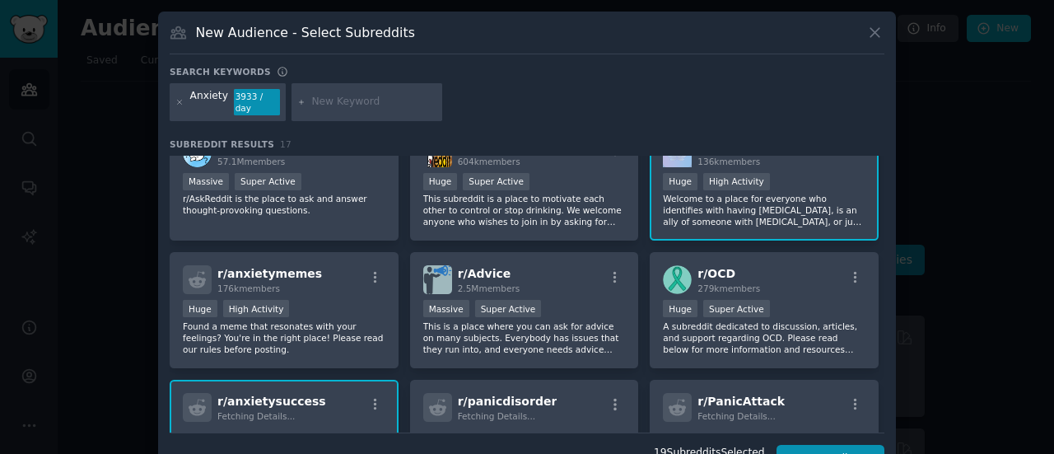
scroll to position [287, 0]
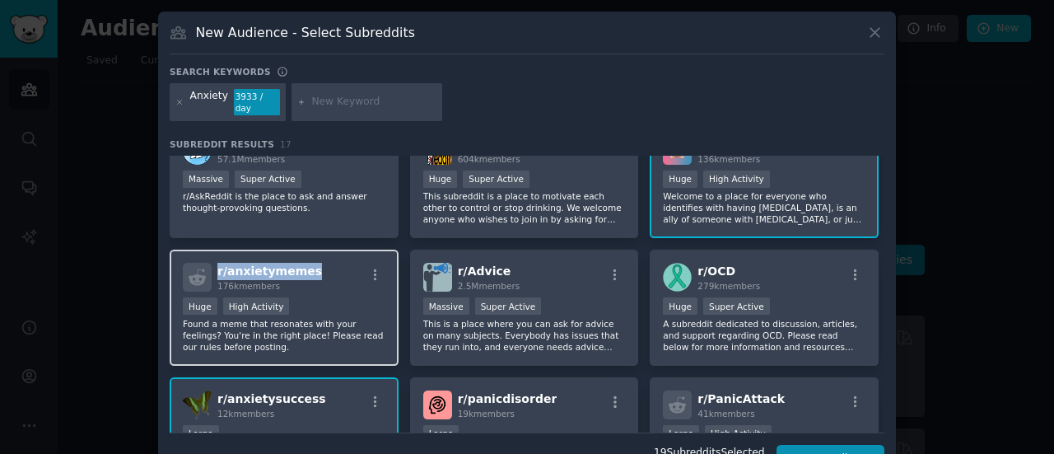
drag, startPoint x: 321, startPoint y: 263, endPoint x: 211, endPoint y: 259, distance: 110.3
click at [211, 263] on div "r/ anxietymemes 176k members" at bounding box center [284, 277] width 202 height 29
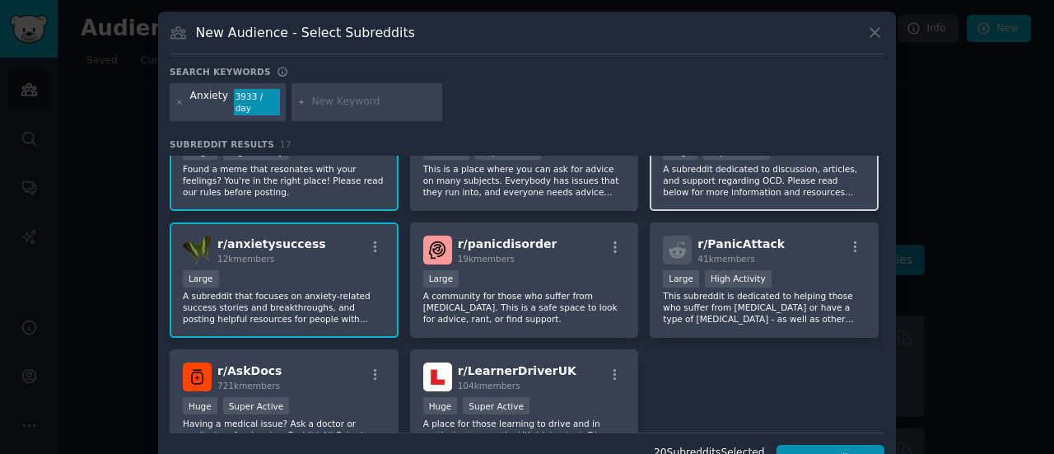
scroll to position [446, 0]
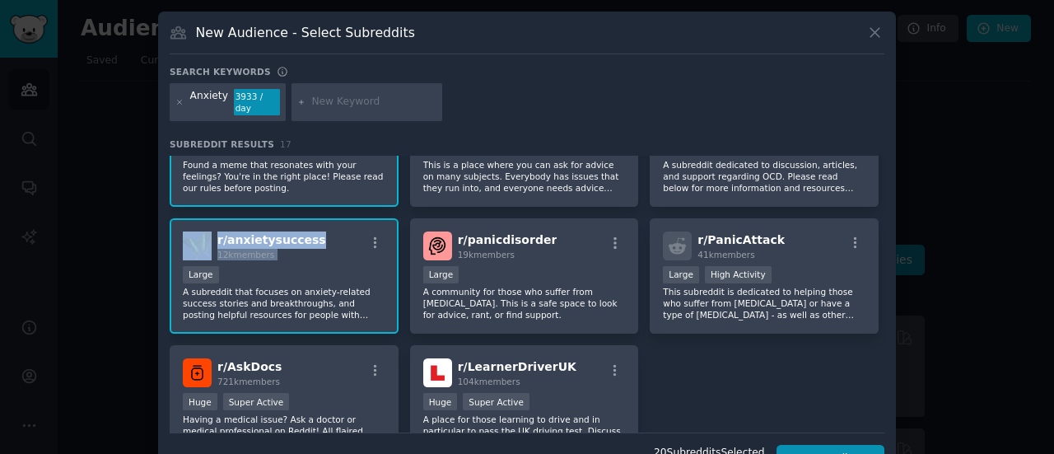
drag, startPoint x: 337, startPoint y: 227, endPoint x: 211, endPoint y: 223, distance: 126.8
click at [211, 231] on div "r/ anxietysuccess 12k members" at bounding box center [284, 245] width 202 height 29
click at [886, 101] on div "New Audience - Select Subreddits Search keywords Try a 2-4 keywords your audien…" at bounding box center [526, 248] width 737 height 473
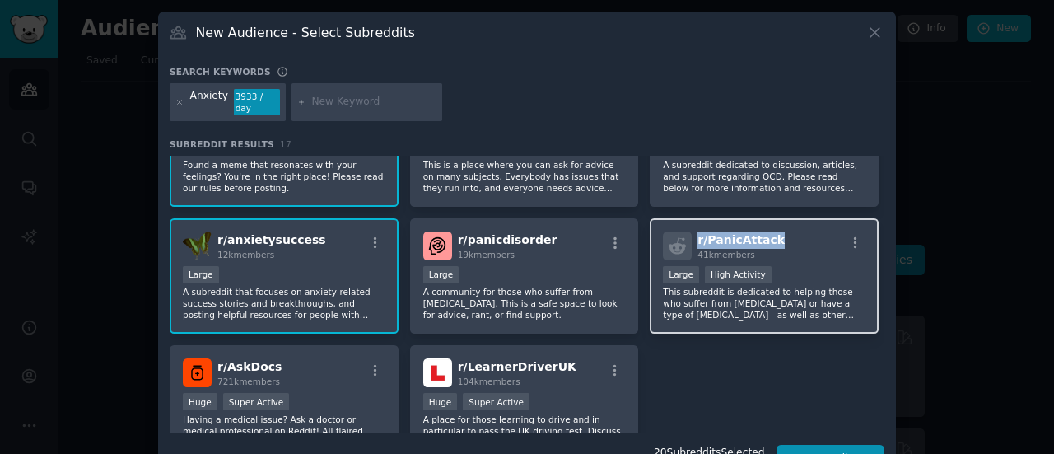
drag, startPoint x: 780, startPoint y: 228, endPoint x: 690, endPoint y: 225, distance: 90.6
click at [690, 231] on div "r/ PanicAttack 41k members" at bounding box center [764, 245] width 202 height 29
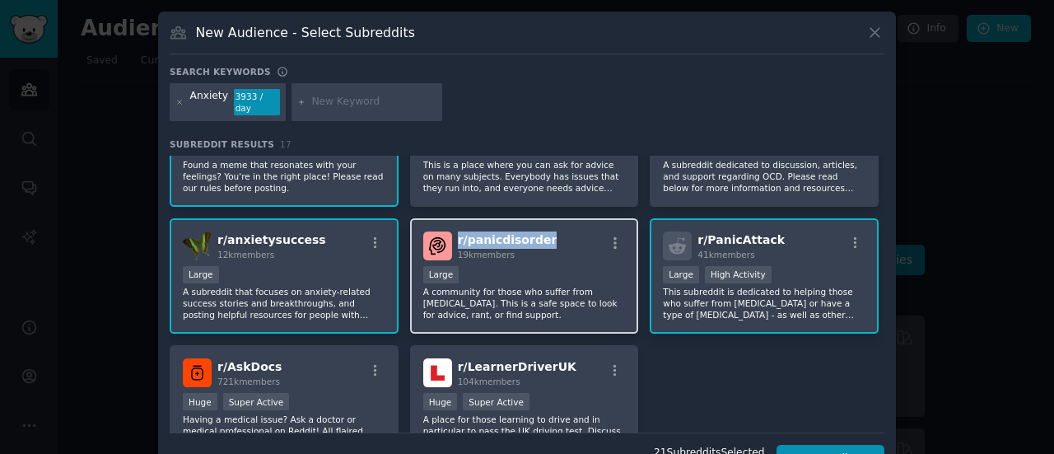
drag, startPoint x: 561, startPoint y: 226, endPoint x: 453, endPoint y: 226, distance: 107.8
click at [453, 231] on div "r/ panicdisorder 19k members" at bounding box center [524, 245] width 202 height 29
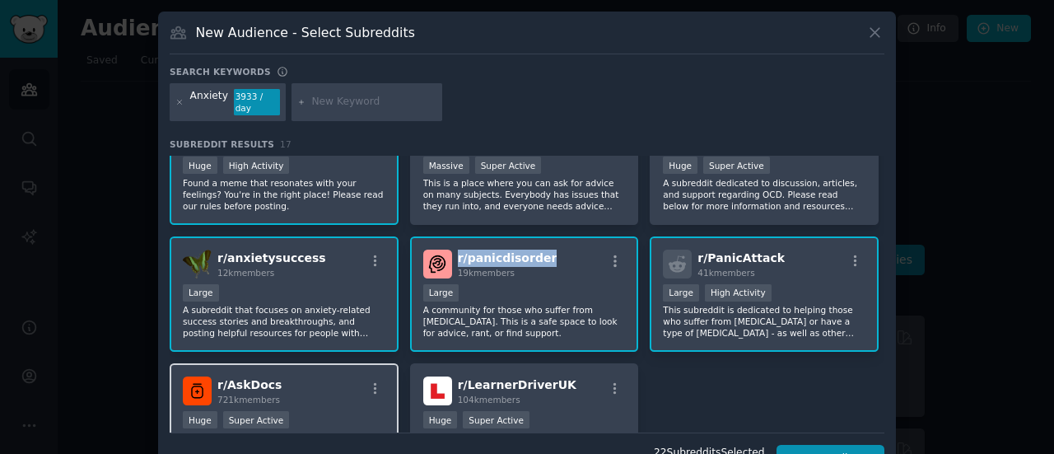
scroll to position [427, 0]
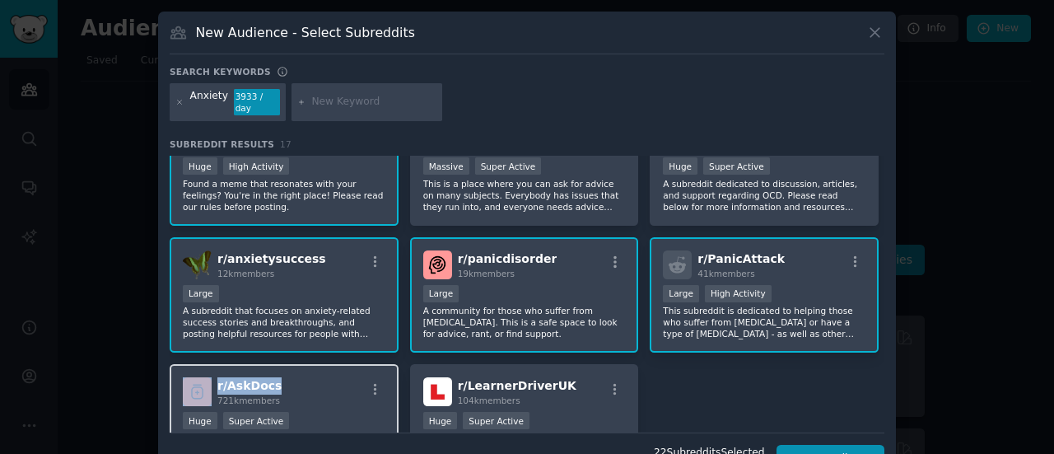
drag, startPoint x: 288, startPoint y: 368, endPoint x: 212, endPoint y: 372, distance: 76.7
click at [212, 377] on div "r/ AskDocs 721k members" at bounding box center [284, 391] width 202 height 29
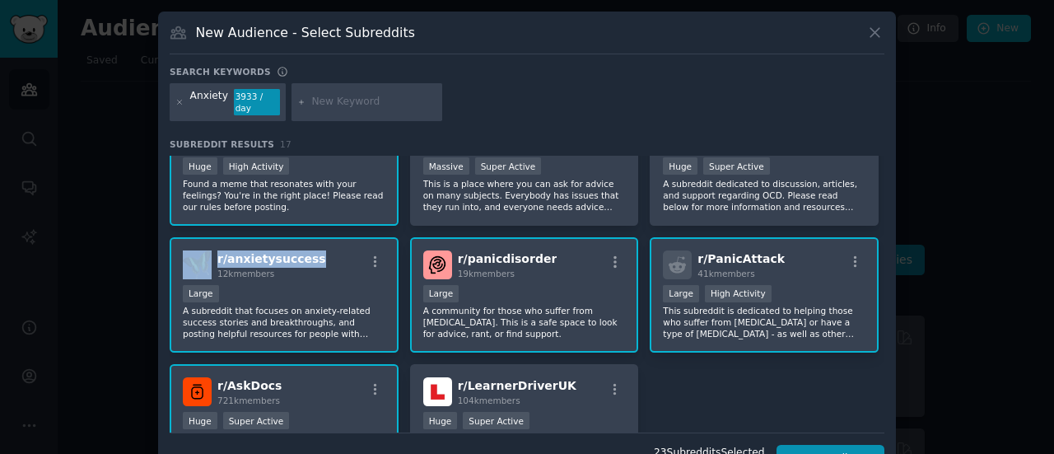
drag, startPoint x: 320, startPoint y: 244, endPoint x: 211, endPoint y: 248, distance: 109.5
click at [211, 250] on div "r/ anxietysuccess 12k members" at bounding box center [284, 264] width 202 height 29
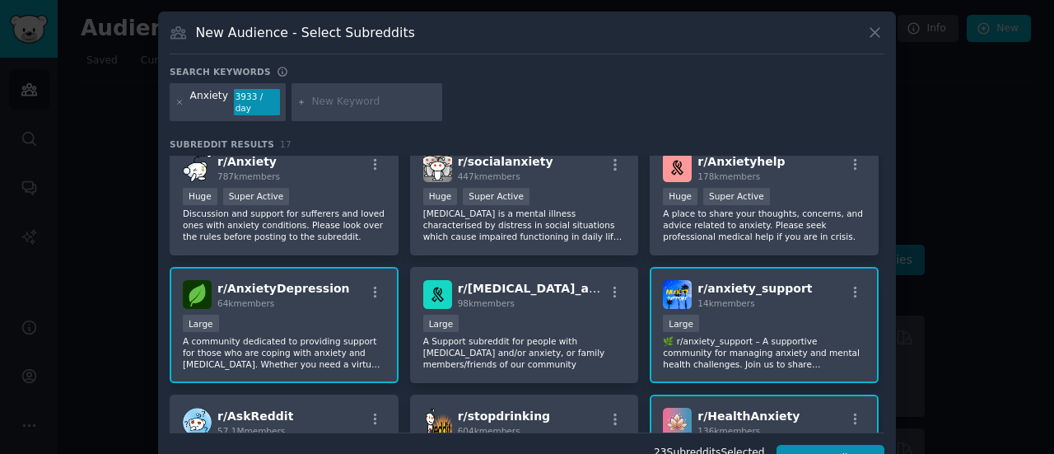
scroll to position [0, 0]
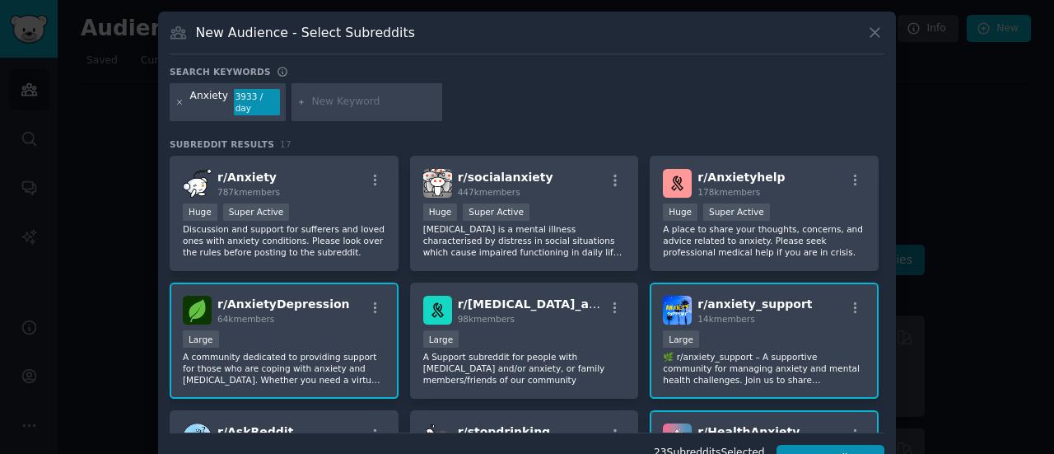
click at [175, 98] on icon at bounding box center [179, 102] width 9 height 9
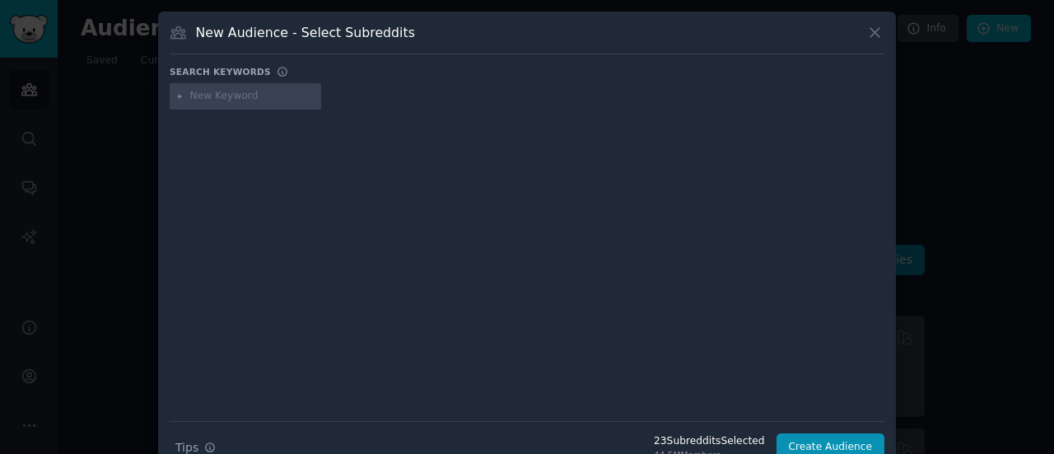
click at [218, 98] on input "text" at bounding box center [252, 96] width 125 height 15
type input "healthmemes"
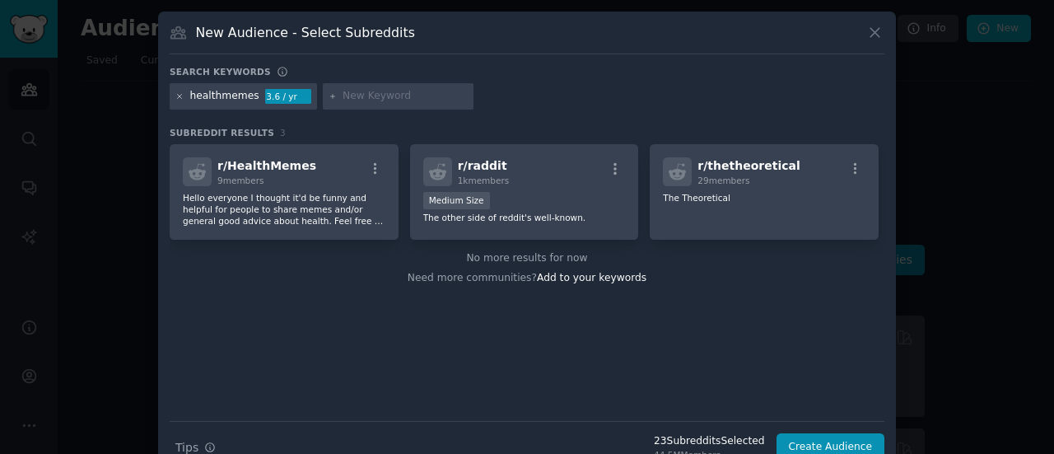
click at [180, 97] on icon at bounding box center [179, 96] width 9 height 9
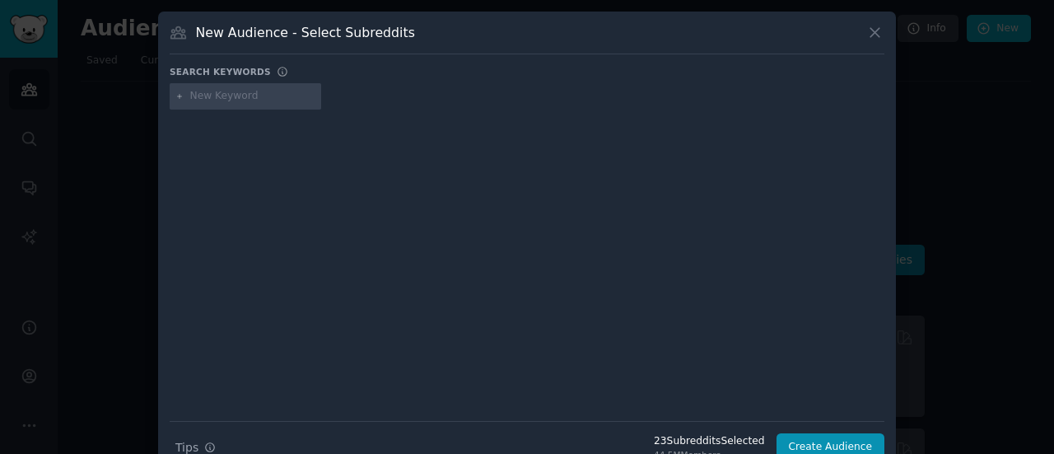
click at [206, 99] on input "text" at bounding box center [252, 96] width 125 height 15
type input "memes"
click at [227, 97] on input "women" at bounding box center [252, 96] width 125 height 15
type input "womenover40"
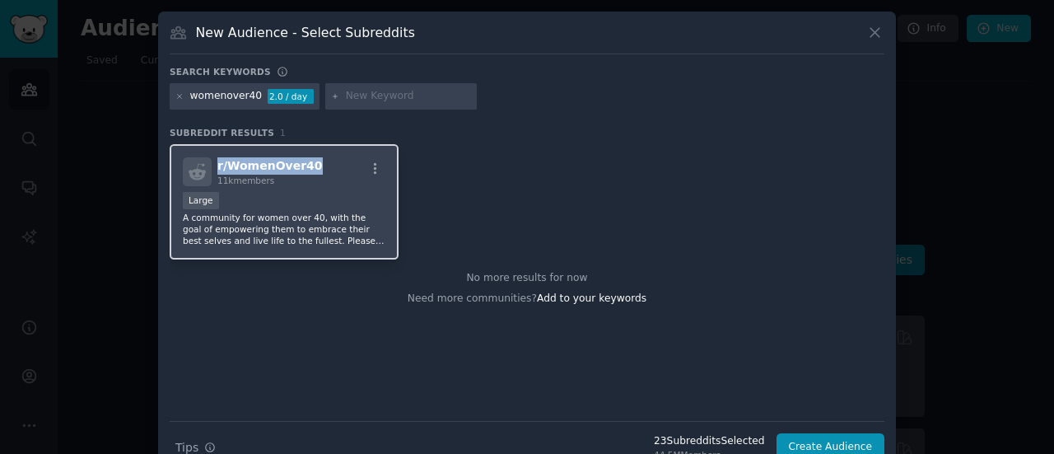
drag, startPoint x: 313, startPoint y: 162, endPoint x: 214, endPoint y: 162, distance: 98.8
click at [214, 162] on div "r/ WomenOver40 11k members" at bounding box center [284, 171] width 202 height 29
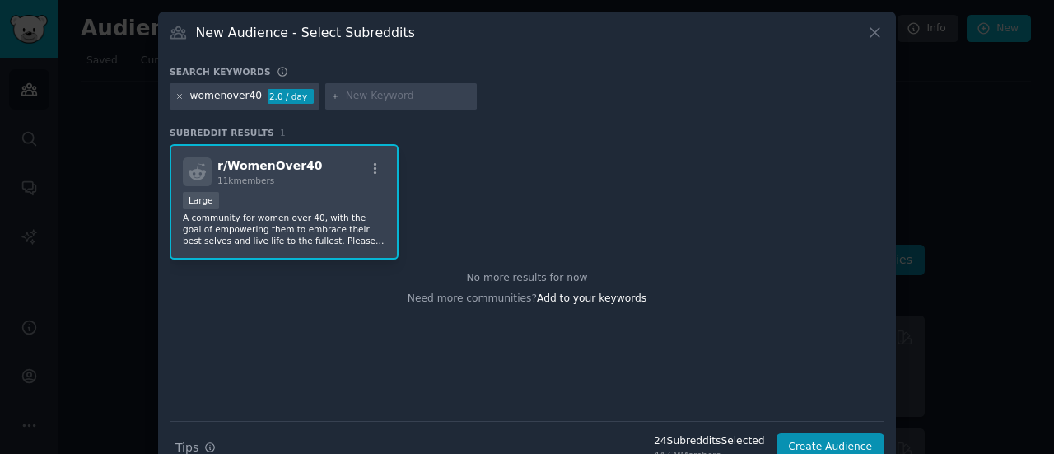
click at [178, 95] on icon at bounding box center [180, 96] width 4 height 4
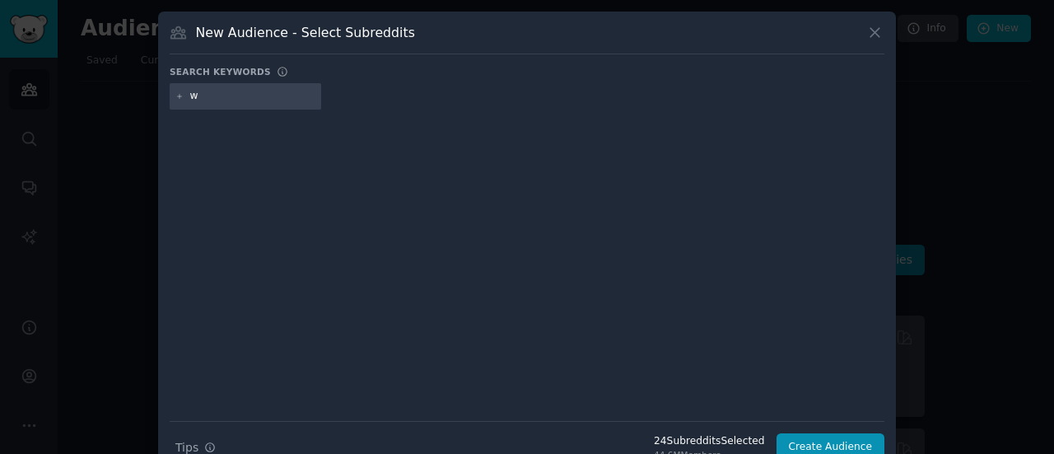
click at [225, 92] on input "w" at bounding box center [252, 96] width 125 height 15
type input "womenover50"
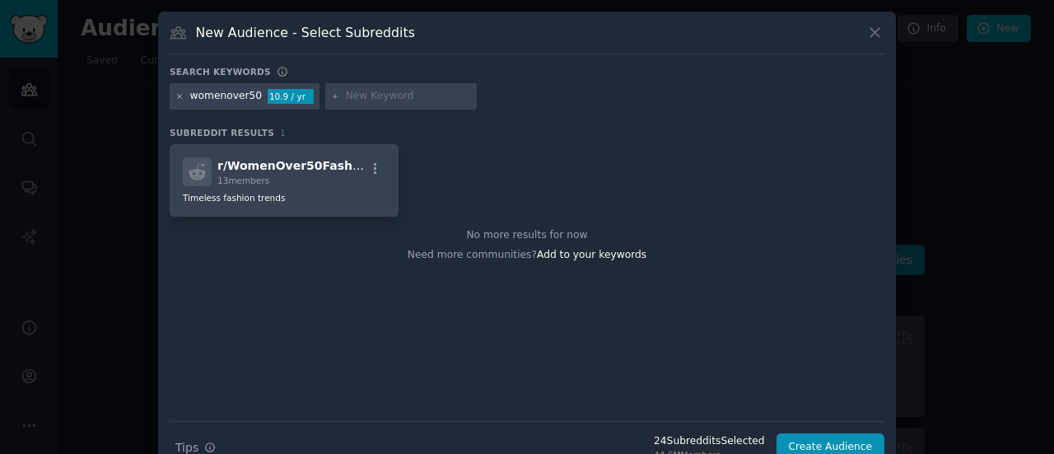
click at [177, 96] on icon at bounding box center [179, 96] width 9 height 9
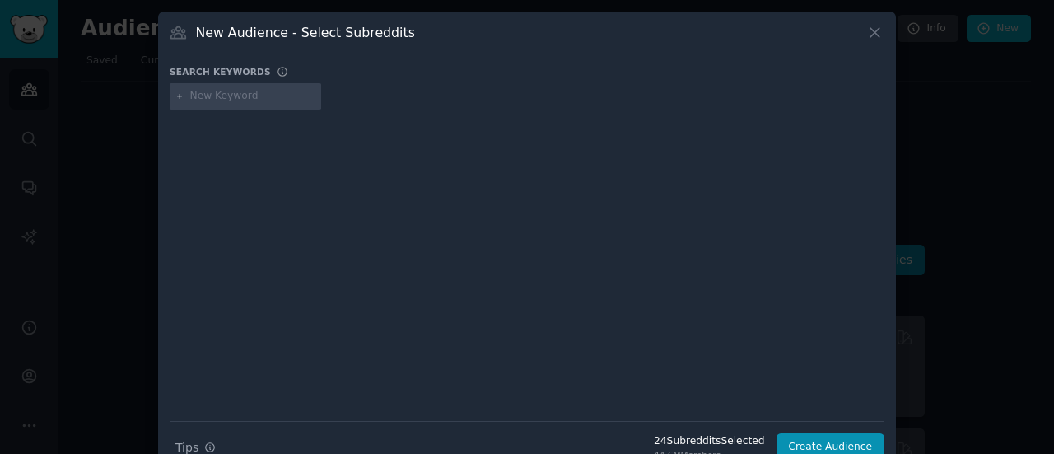
click at [199, 95] on input "text" at bounding box center [252, 96] width 125 height 15
type input "naturalremedies"
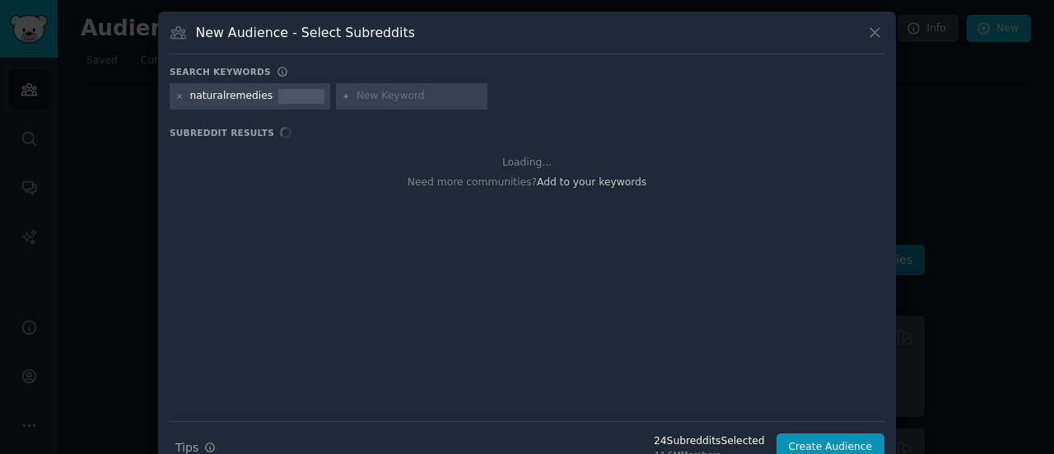
click at [250, 98] on div "naturalremedies" at bounding box center [231, 96] width 83 height 15
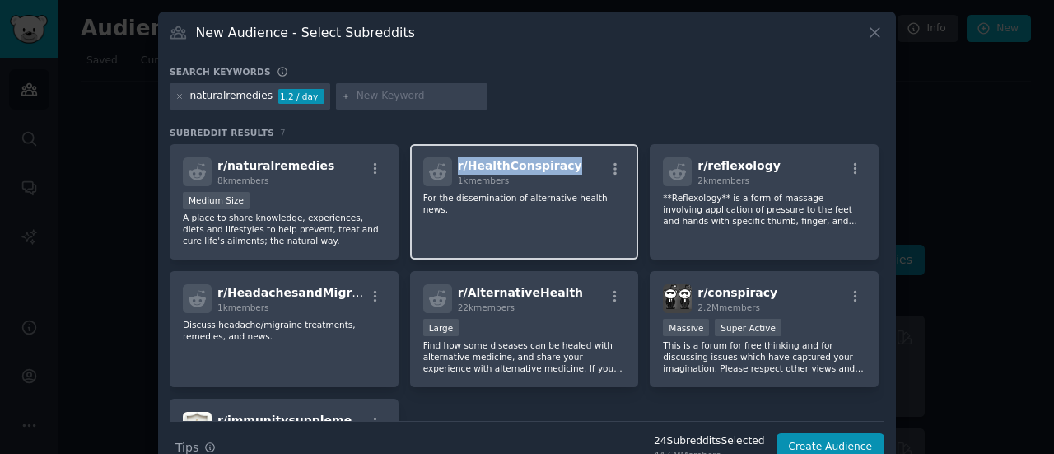
drag, startPoint x: 570, startPoint y: 167, endPoint x: 453, endPoint y: 166, distance: 117.7
click at [453, 166] on div "r/ HealthConspiracy 1k members" at bounding box center [524, 171] width 202 height 29
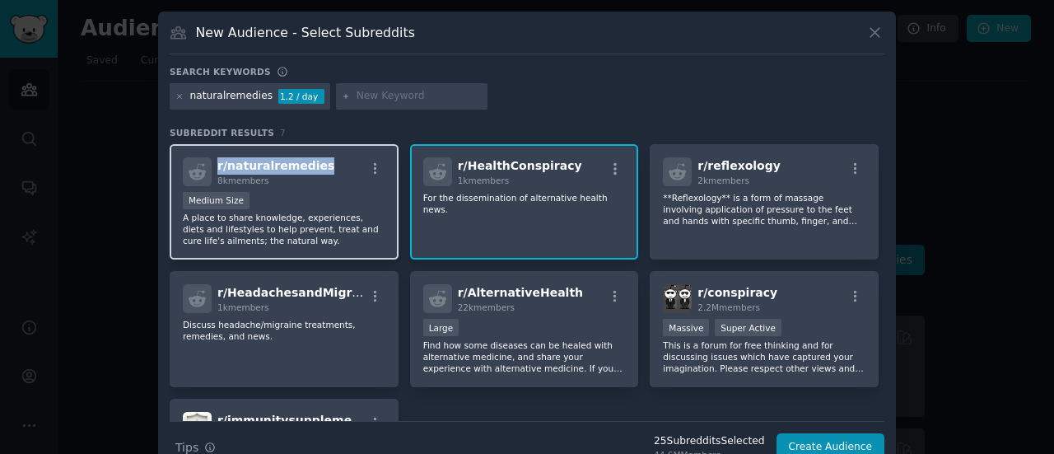
drag, startPoint x: 318, startPoint y: 168, endPoint x: 210, endPoint y: 169, distance: 107.8
click at [210, 169] on div "r/ naturalremedies 8k members" at bounding box center [284, 171] width 202 height 29
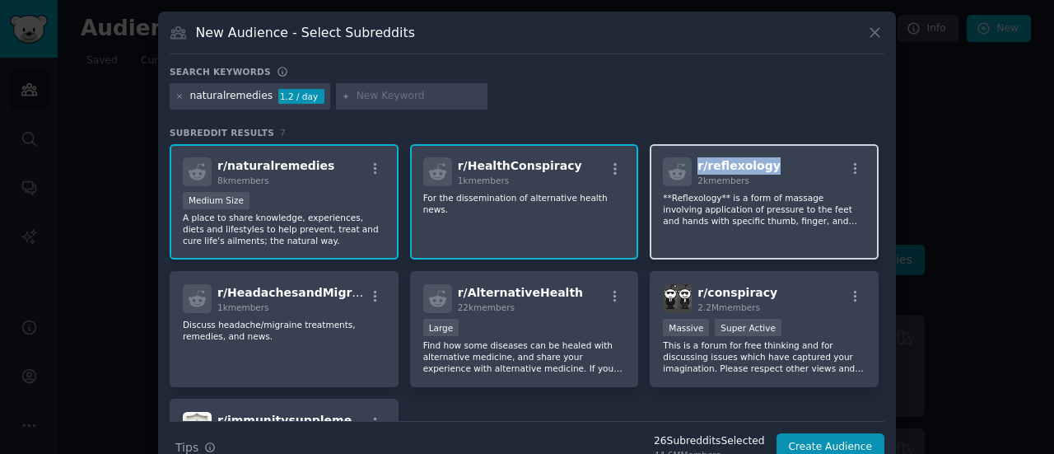
drag, startPoint x: 765, startPoint y: 165, endPoint x: 685, endPoint y: 169, distance: 80.7
click at [685, 169] on div "r/ reflexology 2k members" at bounding box center [764, 171] width 202 height 29
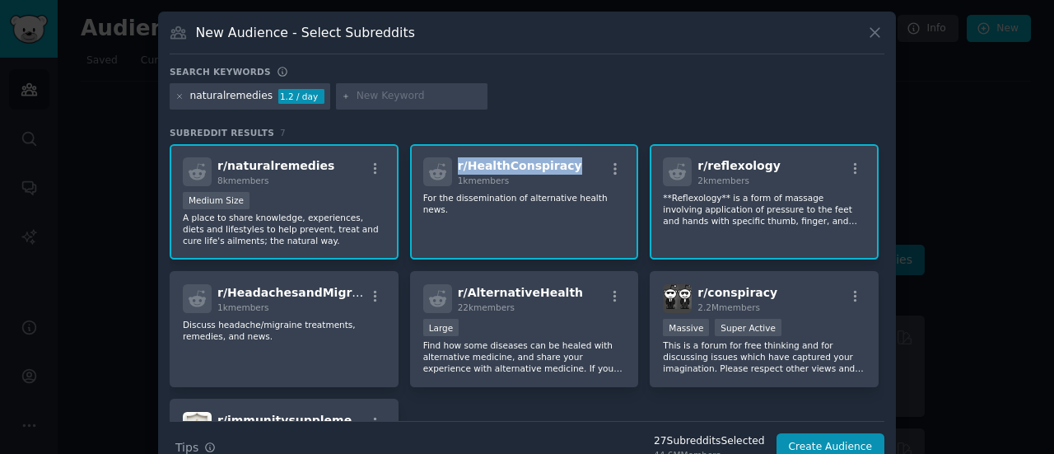
drag, startPoint x: 574, startPoint y: 160, endPoint x: 441, endPoint y: 165, distance: 132.6
click at [441, 165] on div "r/ HealthConspiracy 1k members" at bounding box center [524, 171] width 202 height 29
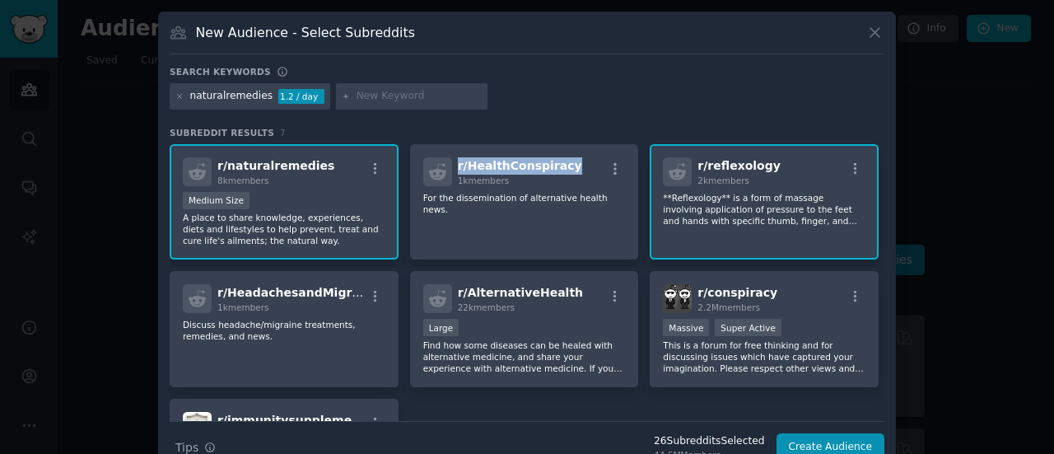
drag, startPoint x: 362, startPoint y: 292, endPoint x: 615, endPoint y: 70, distance: 336.5
click at [615, 70] on div "Search keywords Try a 2-4 keywords your audience might mention naturalremedies …" at bounding box center [527, 264] width 714 height 396
click at [615, 70] on div "Search keywords" at bounding box center [527, 74] width 714 height 17
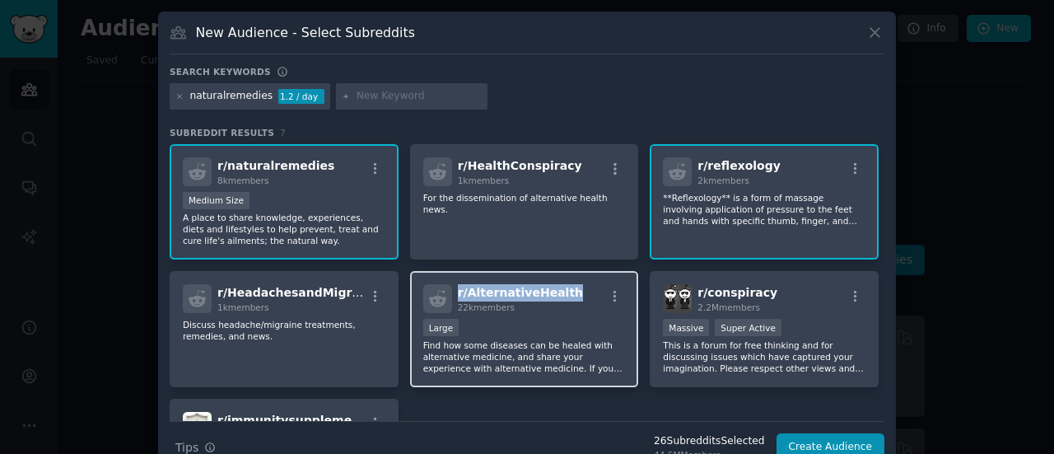
drag, startPoint x: 570, startPoint y: 295, endPoint x: 451, endPoint y: 289, distance: 118.7
click at [451, 289] on div "r/ AlternativeHealth 22k members" at bounding box center [524, 298] width 202 height 29
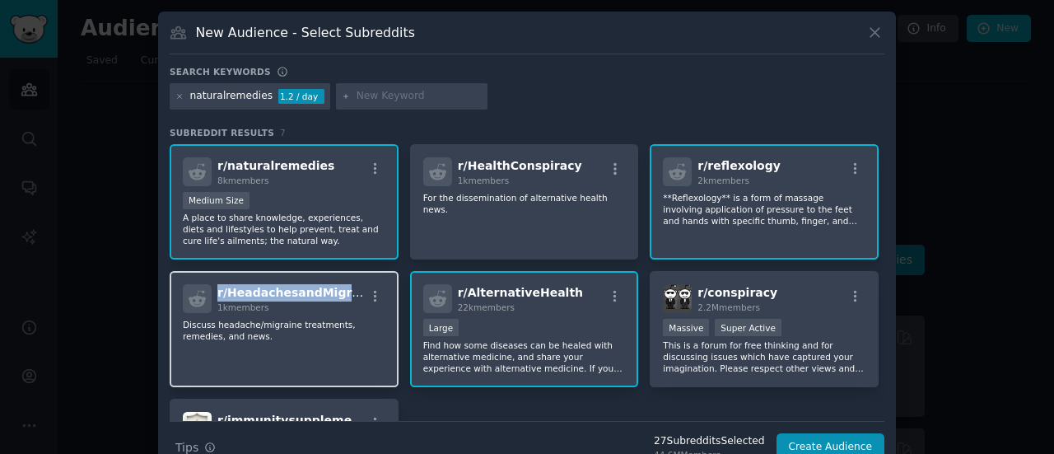
drag, startPoint x: 356, startPoint y: 292, endPoint x: 207, endPoint y: 291, distance: 148.2
click at [207, 291] on div "r/ HeadachesandMigraines 1k members" at bounding box center [284, 298] width 202 height 29
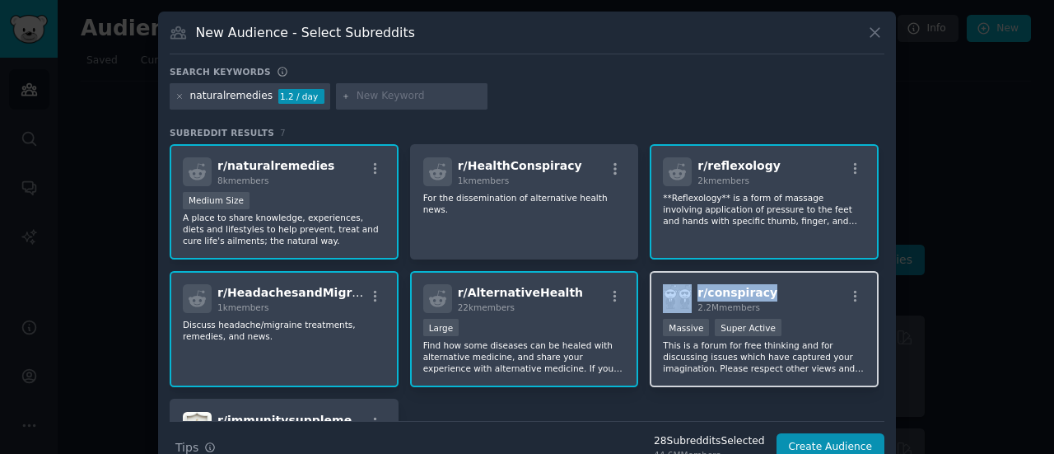
drag, startPoint x: 770, startPoint y: 291, endPoint x: 689, endPoint y: 291, distance: 81.5
click at [689, 291] on div "r/ conspiracy 2.2M members" at bounding box center [764, 298] width 202 height 29
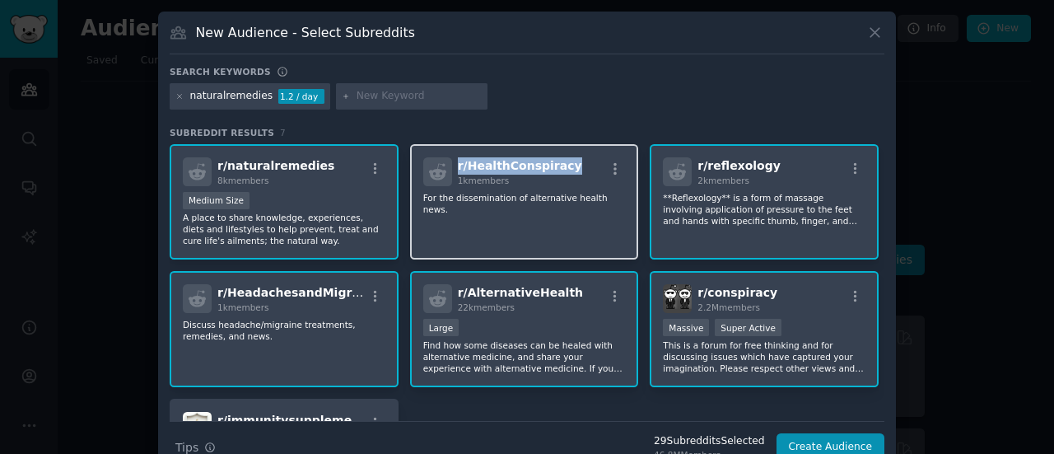
drag, startPoint x: 573, startPoint y: 165, endPoint x: 449, endPoint y: 165, distance: 123.5
click at [449, 165] on div "r/ HealthConspiracy 1k members" at bounding box center [524, 171] width 202 height 29
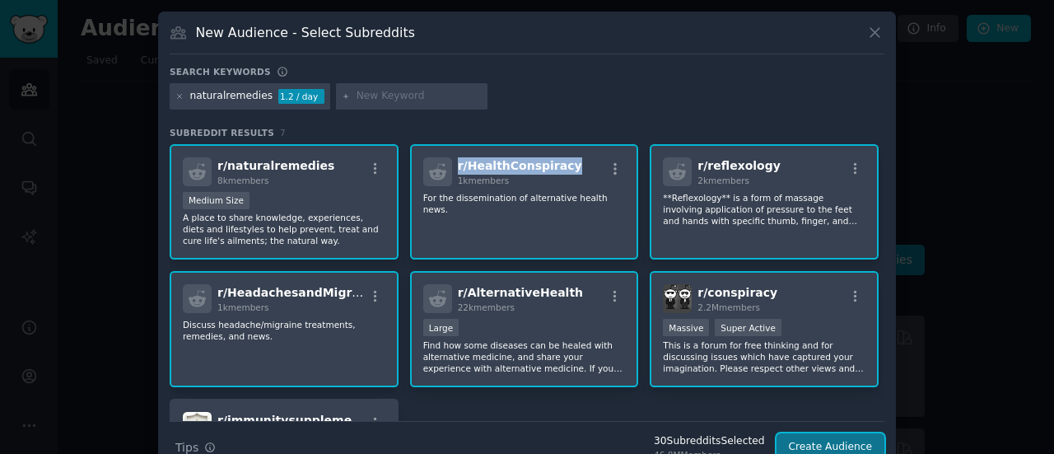
click at [831, 440] on button "Create Audience" at bounding box center [830, 447] width 109 height 28
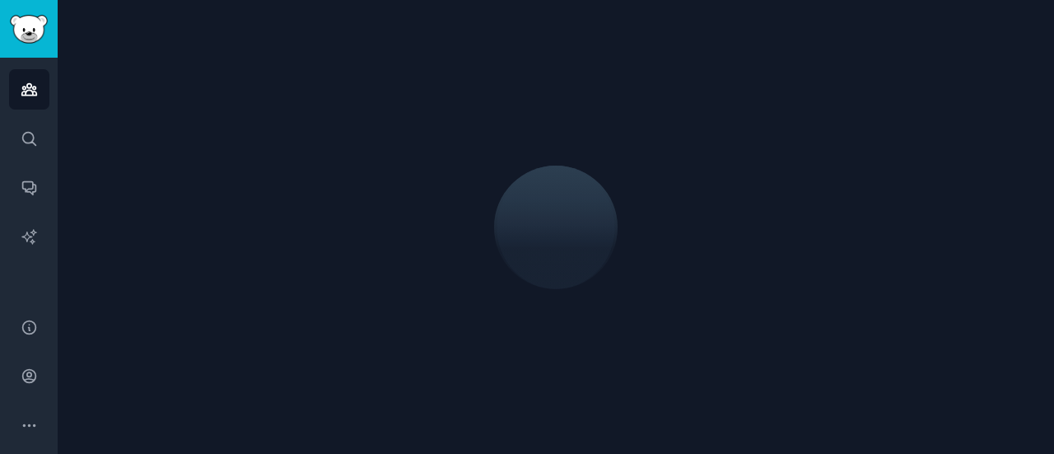
click at [872, 27] on div at bounding box center [556, 226] width 950 height 407
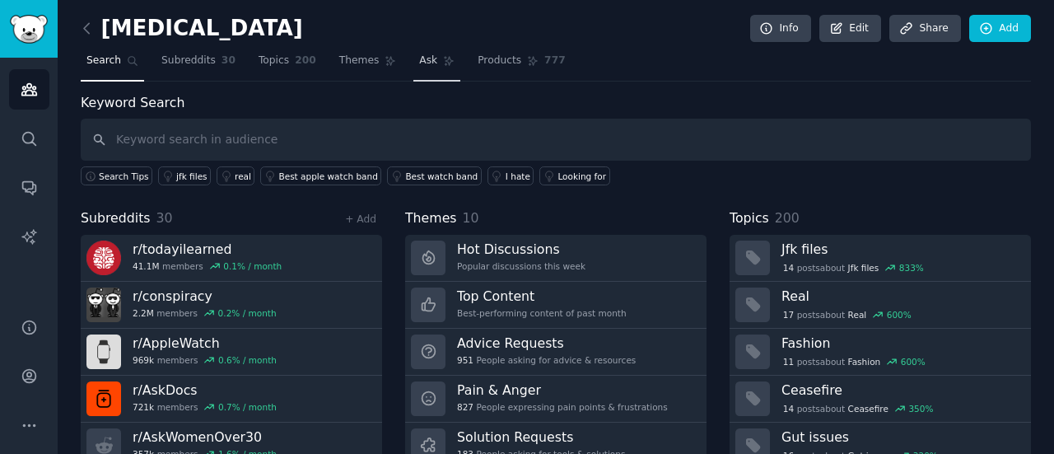
click at [419, 58] on span "Ask" at bounding box center [428, 61] width 18 height 15
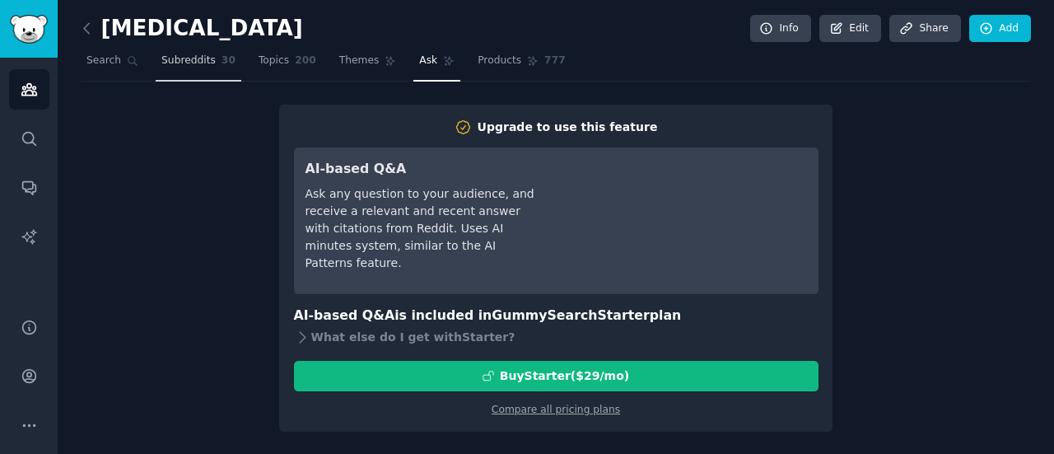
click at [198, 62] on span "Subreddits" at bounding box center [188, 61] width 54 height 15
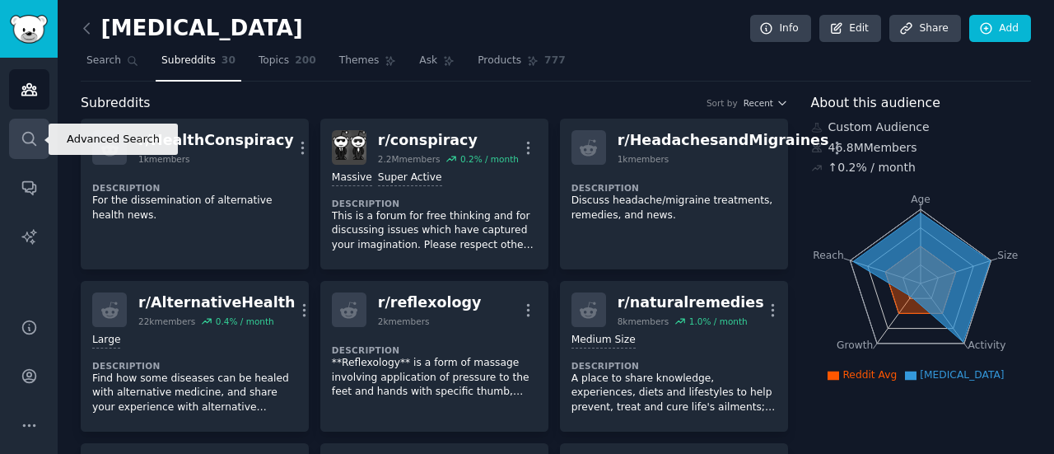
click at [35, 138] on icon "Sidebar" at bounding box center [29, 138] width 17 height 17
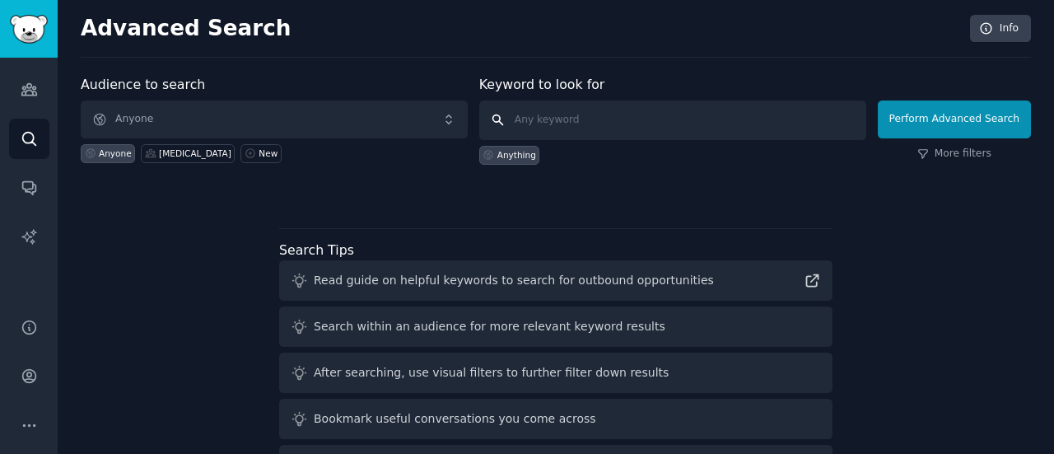
click at [614, 124] on input "text" at bounding box center [672, 120] width 387 height 40
type input "complementary health"
click button "Perform Advanced Search" at bounding box center [953, 119] width 153 height 38
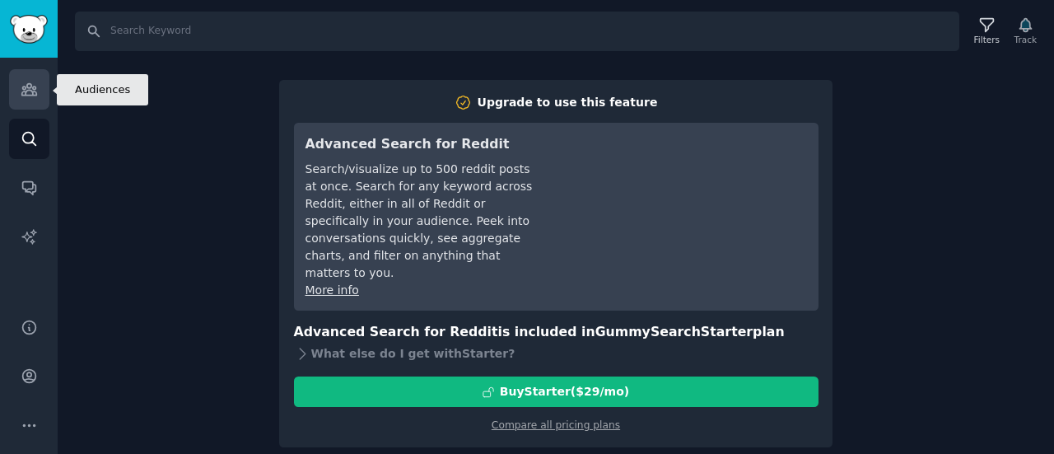
click at [33, 86] on icon "Sidebar" at bounding box center [28, 90] width 15 height 12
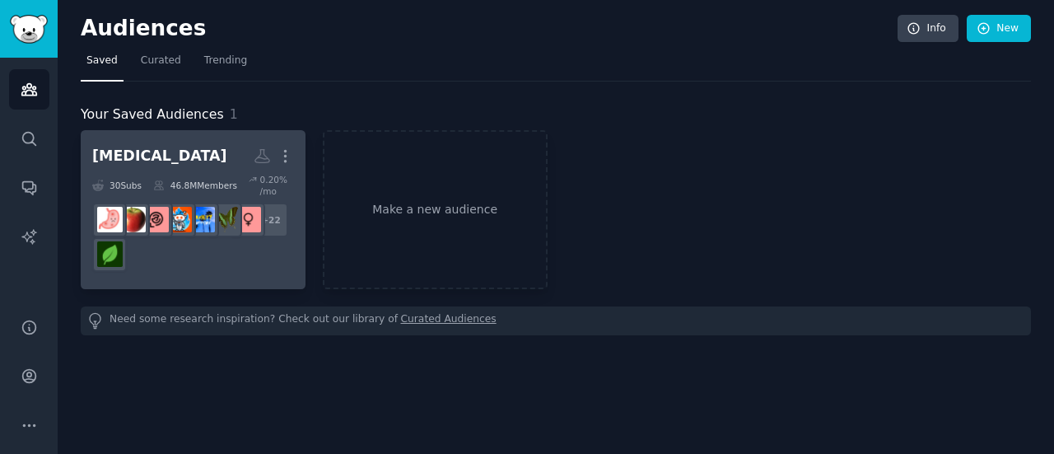
click at [202, 169] on h2 "[MEDICAL_DATA] More" at bounding box center [193, 156] width 202 height 29
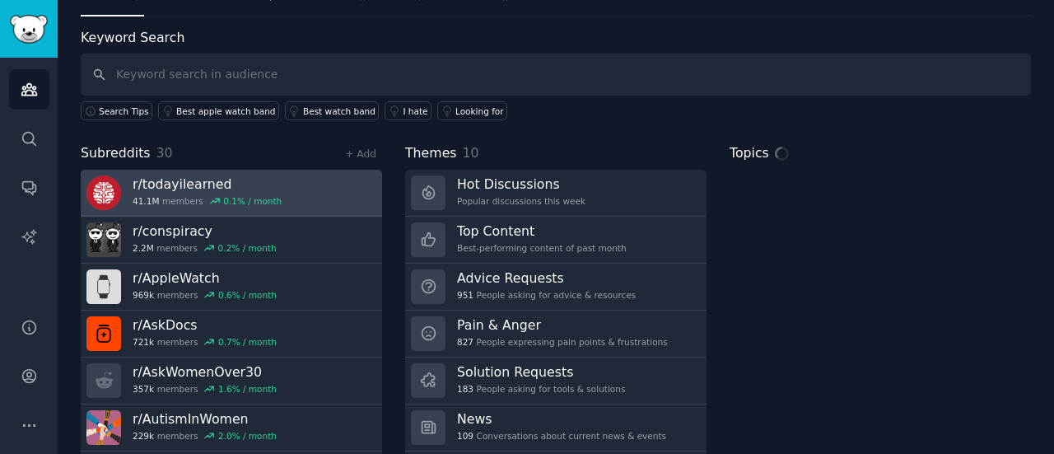
scroll to position [70, 0]
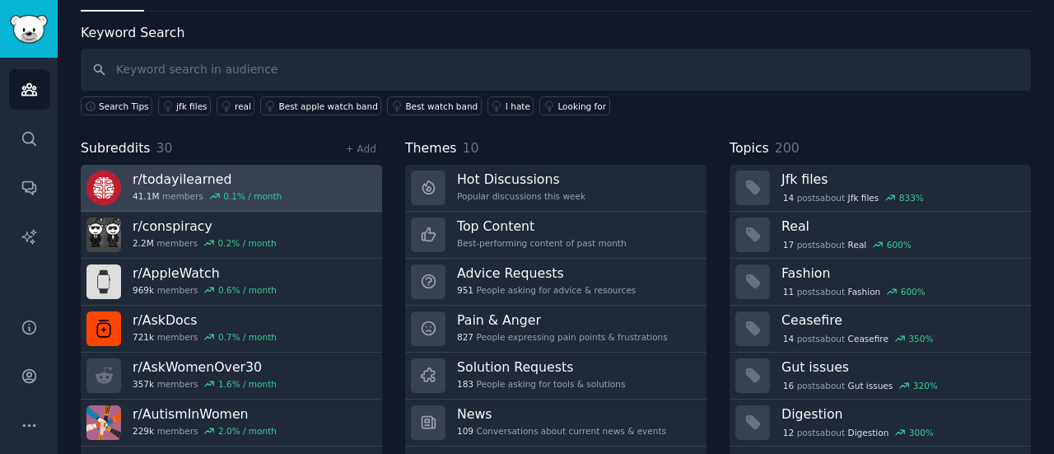
drag, startPoint x: 345, startPoint y: 183, endPoint x: 337, endPoint y: 173, distance: 12.3
click at [337, 173] on link "r/ todayilearned 41.1M members 0.1 % / month" at bounding box center [231, 188] width 301 height 47
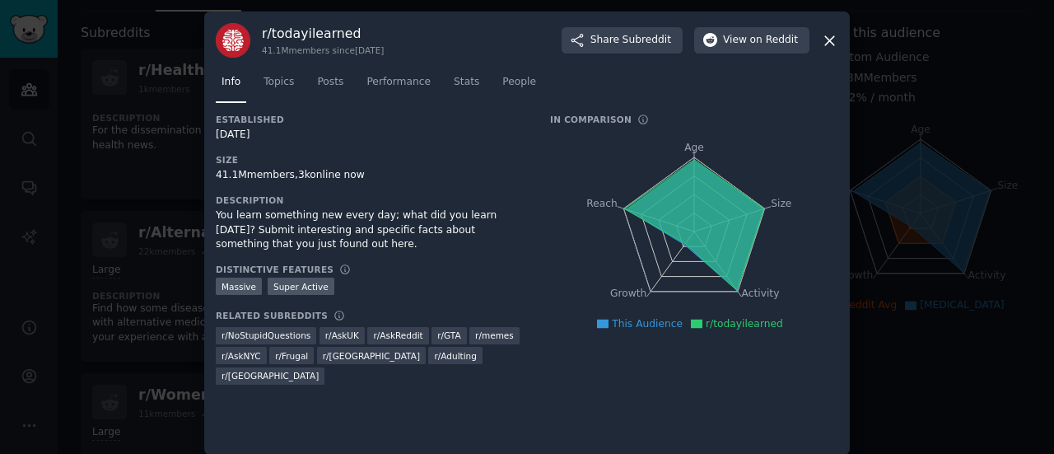
click at [835, 47] on icon at bounding box center [829, 40] width 17 height 17
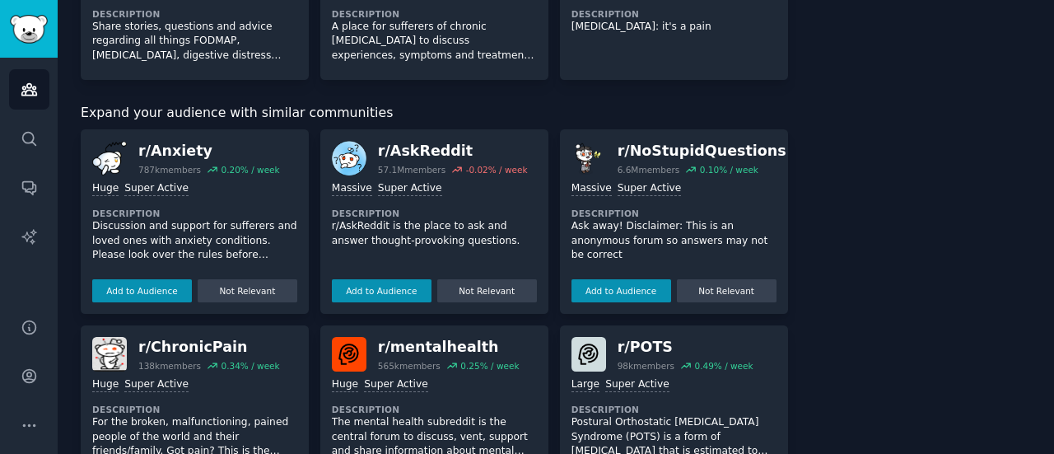
scroll to position [1661, 0]
click at [468, 278] on button "Not Relevant" at bounding box center [487, 289] width 100 height 23
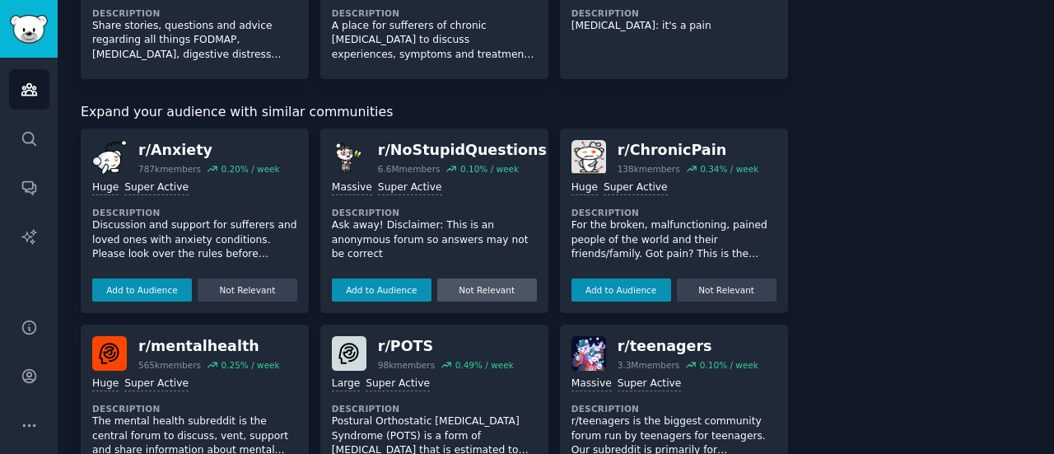
click at [470, 278] on button "Not Relevant" at bounding box center [487, 289] width 100 height 23
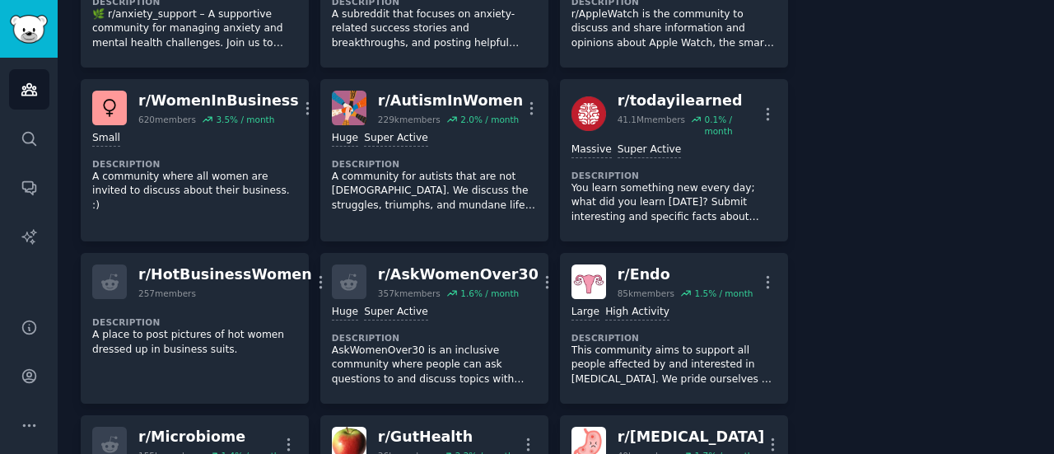
scroll to position [1015, 0]
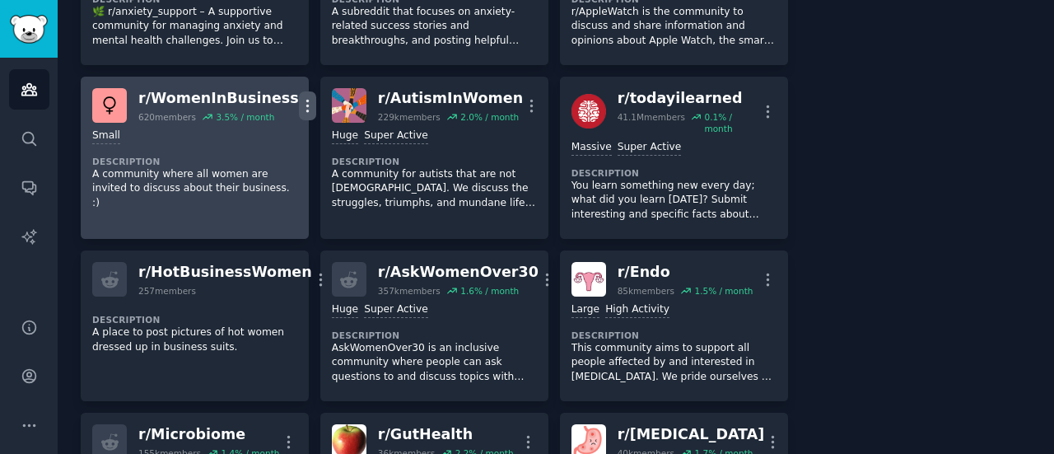
click at [299, 100] on icon "button" at bounding box center [307, 105] width 17 height 17
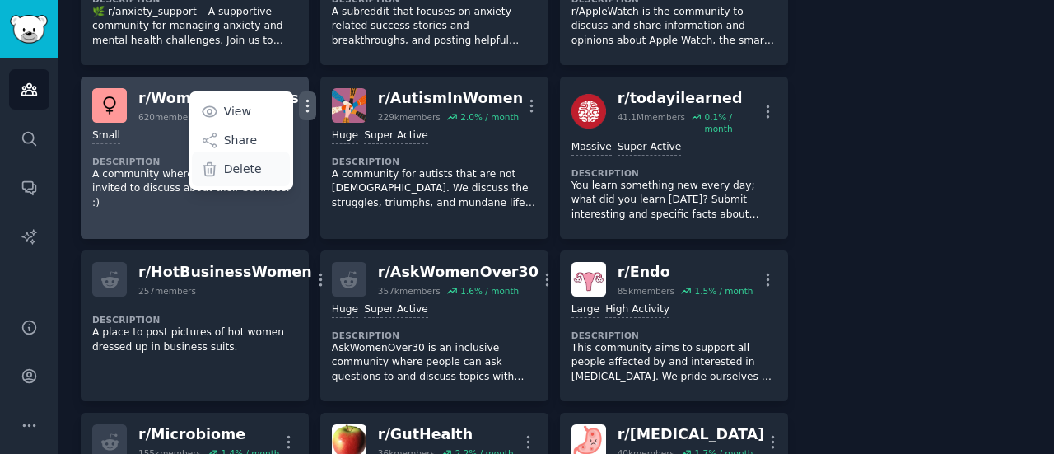
click at [236, 161] on p "Delete" at bounding box center [243, 169] width 38 height 17
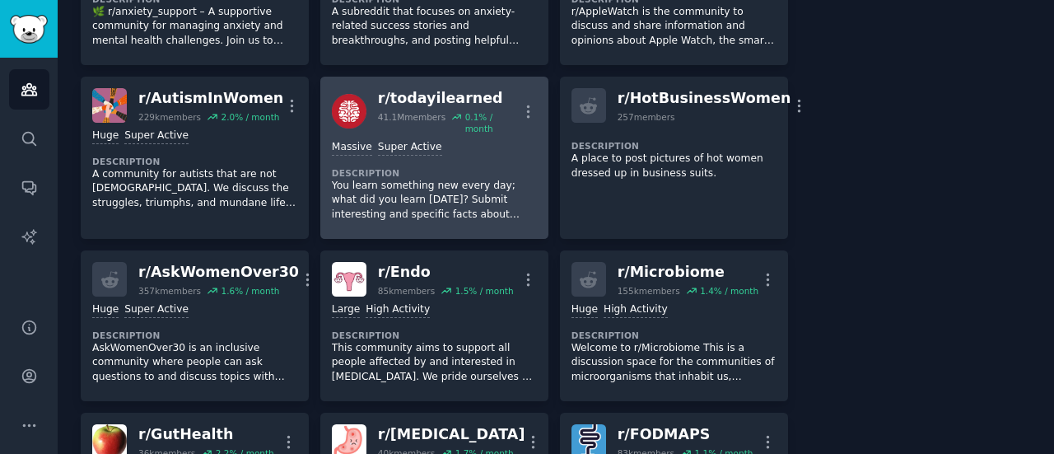
click at [510, 96] on div "r/ todayilearned 41.1M members 0.1 % / month More" at bounding box center [434, 111] width 205 height 46
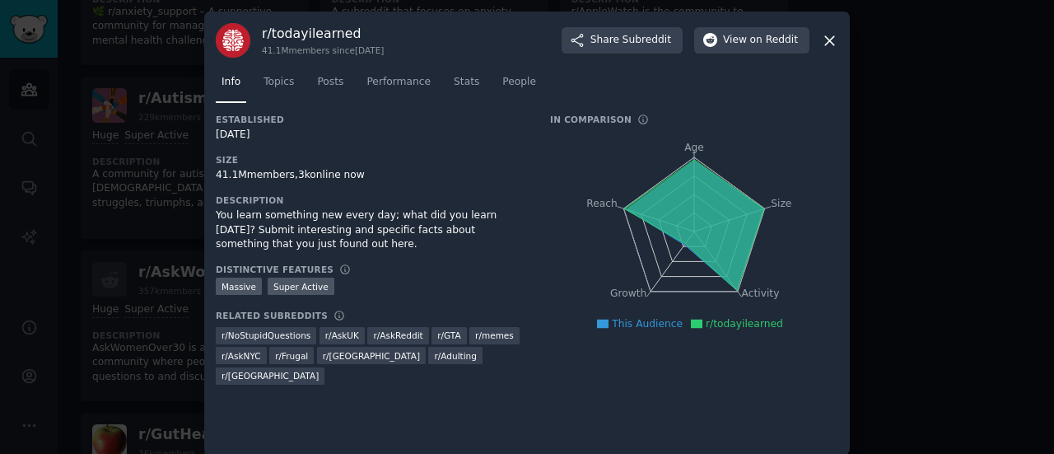
click at [825, 37] on icon at bounding box center [829, 40] width 9 height 9
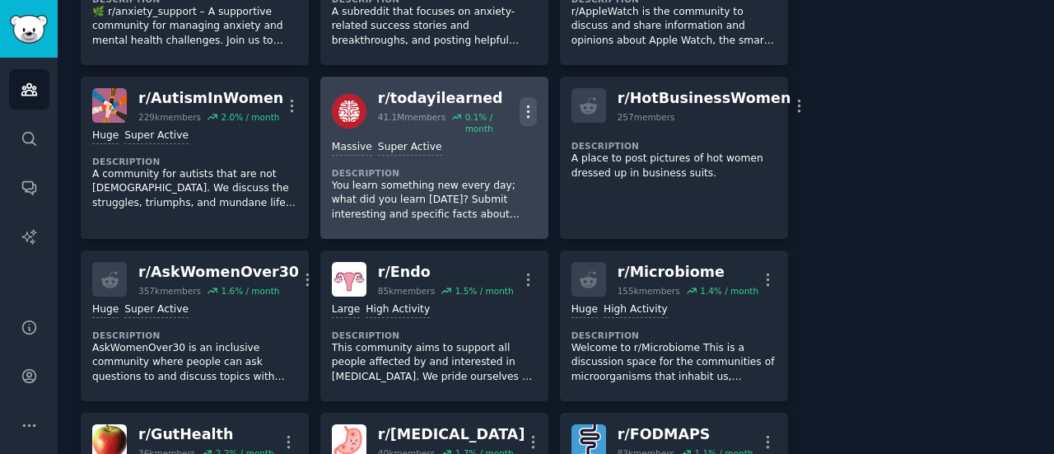
click at [521, 103] on icon "button" at bounding box center [527, 111] width 17 height 17
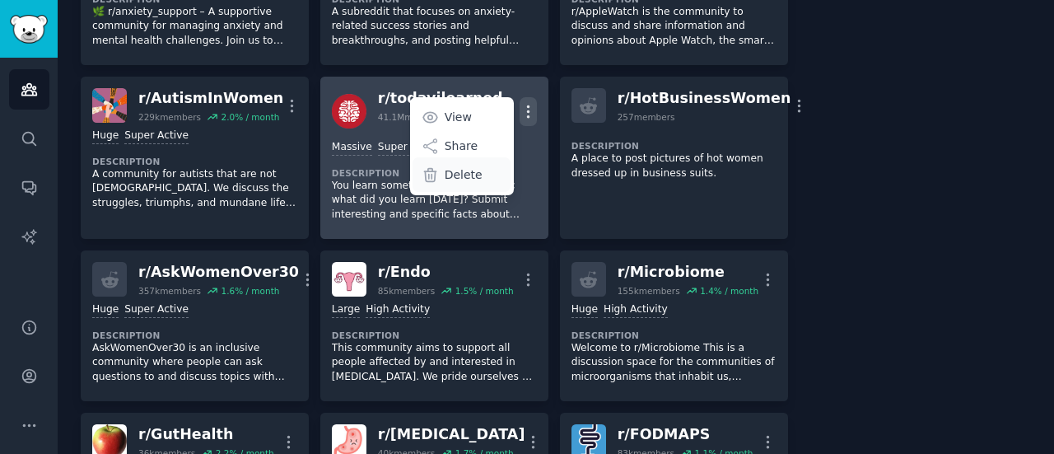
click at [463, 166] on p "Delete" at bounding box center [463, 174] width 38 height 17
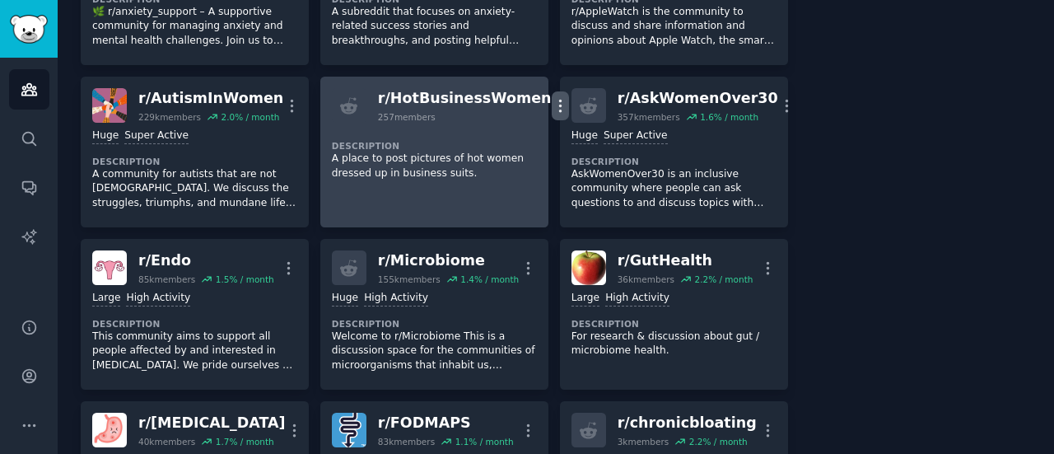
click at [551, 98] on icon "button" at bounding box center [559, 105] width 17 height 17
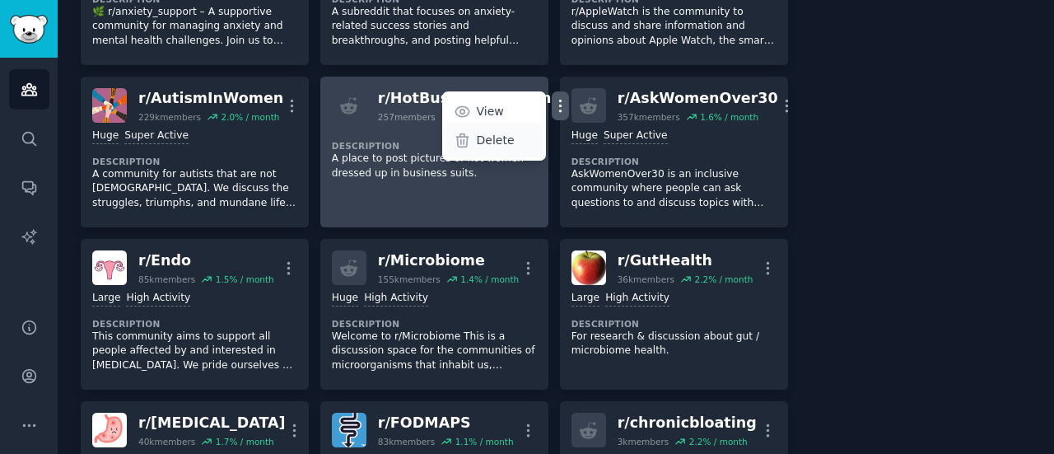
click at [477, 134] on p "Delete" at bounding box center [496, 140] width 38 height 17
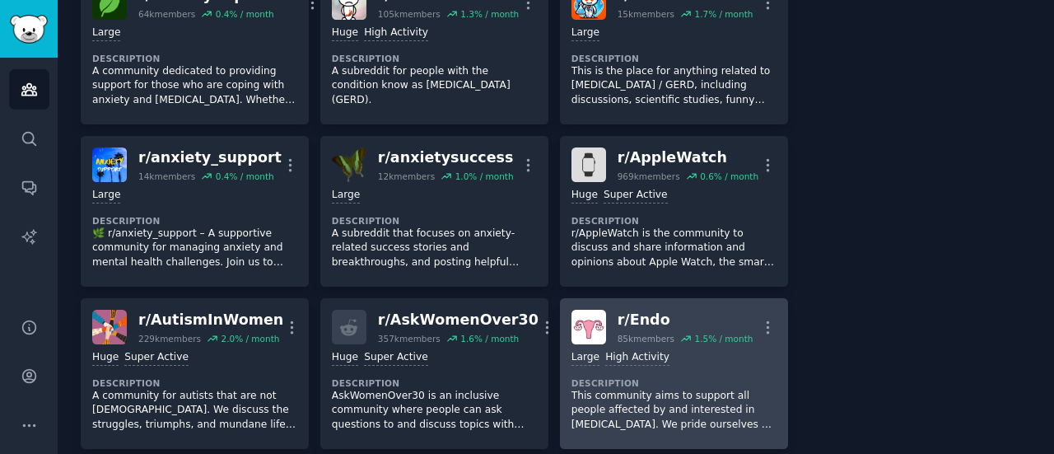
scroll to position [789, 0]
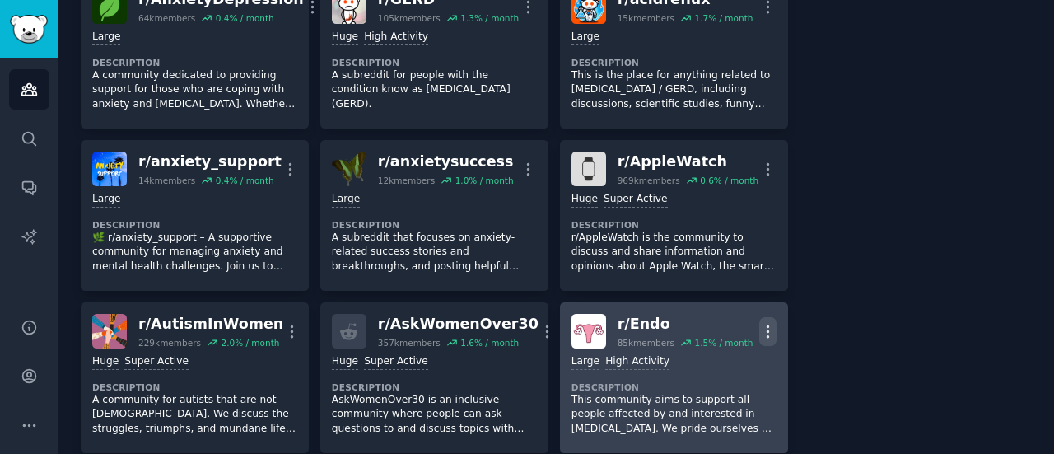
click at [759, 323] on icon "button" at bounding box center [767, 331] width 17 height 17
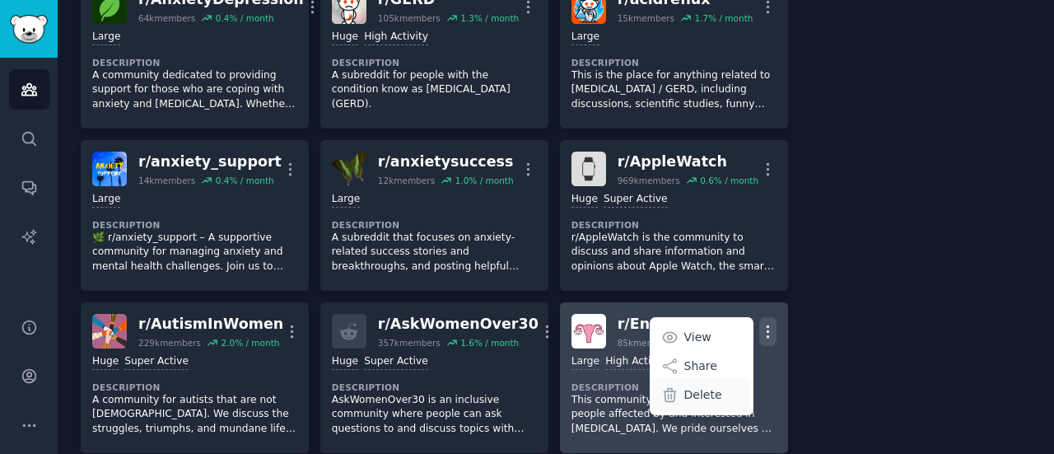
click at [686, 390] on p "Delete" at bounding box center [703, 394] width 38 height 17
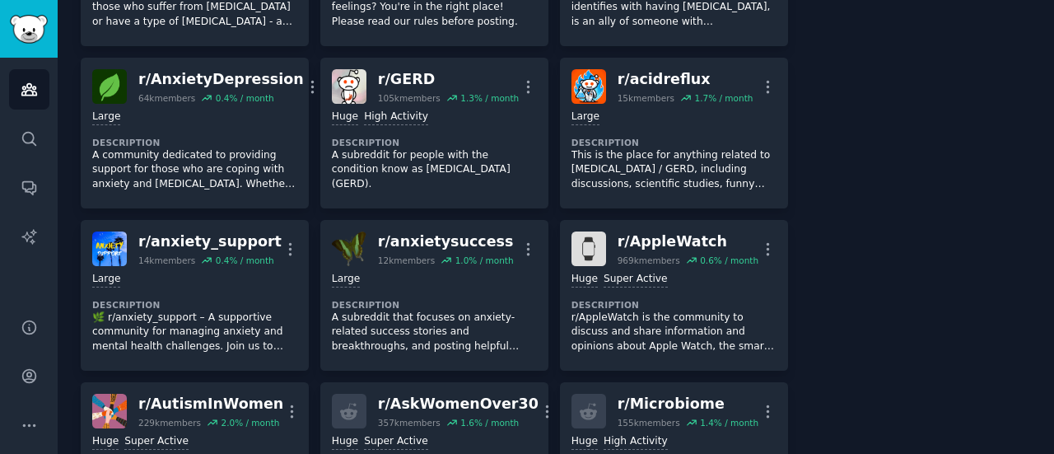
scroll to position [705, 0]
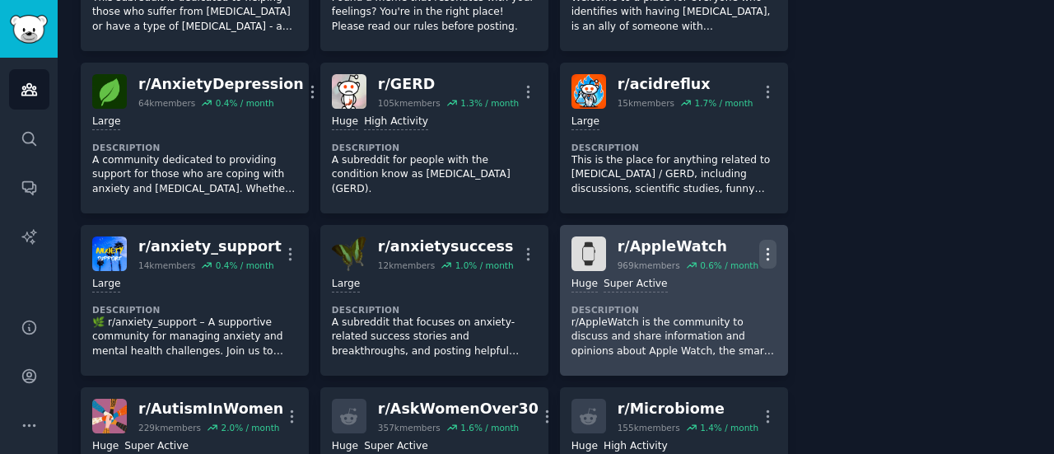
click at [759, 249] on icon "button" at bounding box center [767, 253] width 17 height 17
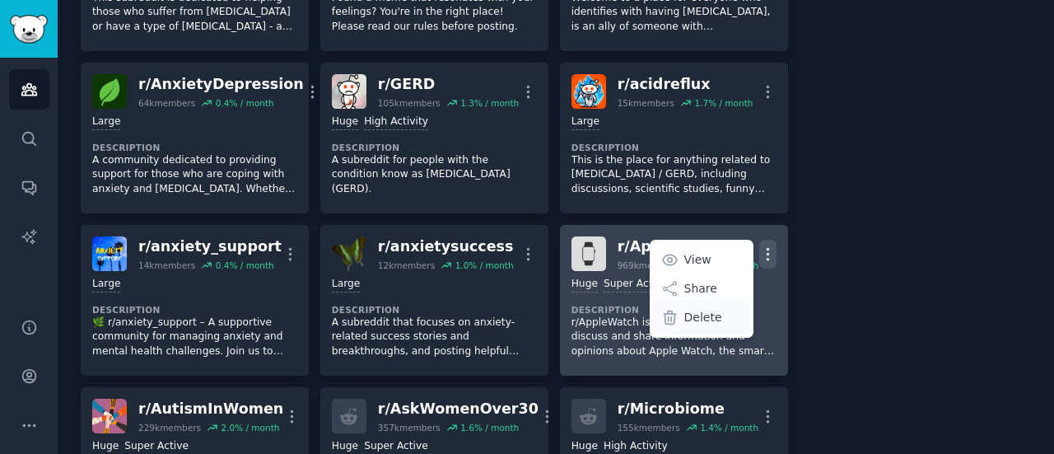
click at [710, 317] on p "Delete" at bounding box center [703, 317] width 38 height 17
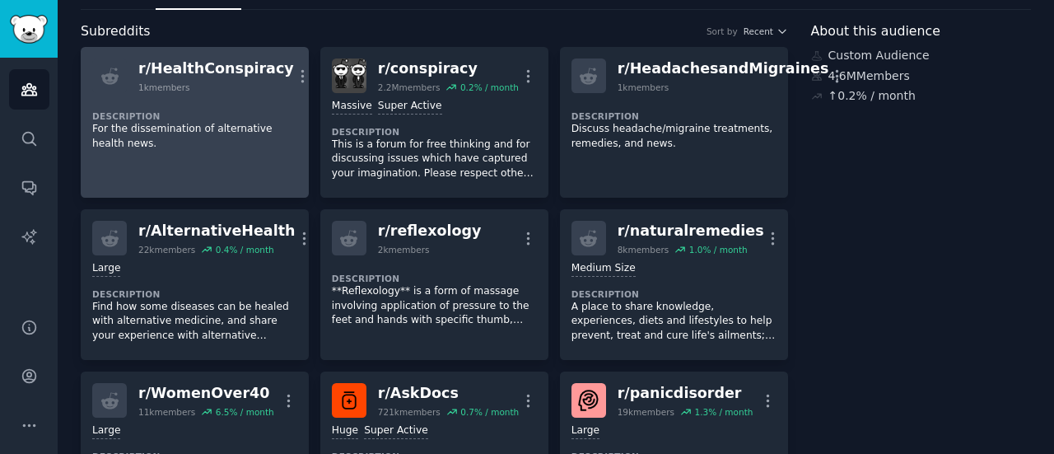
scroll to position [0, 0]
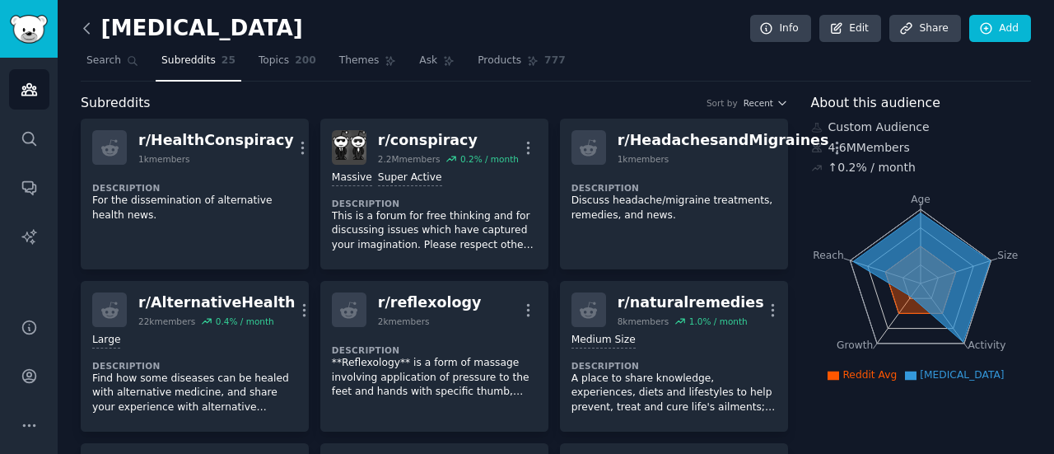
click at [86, 28] on icon at bounding box center [86, 28] width 17 height 17
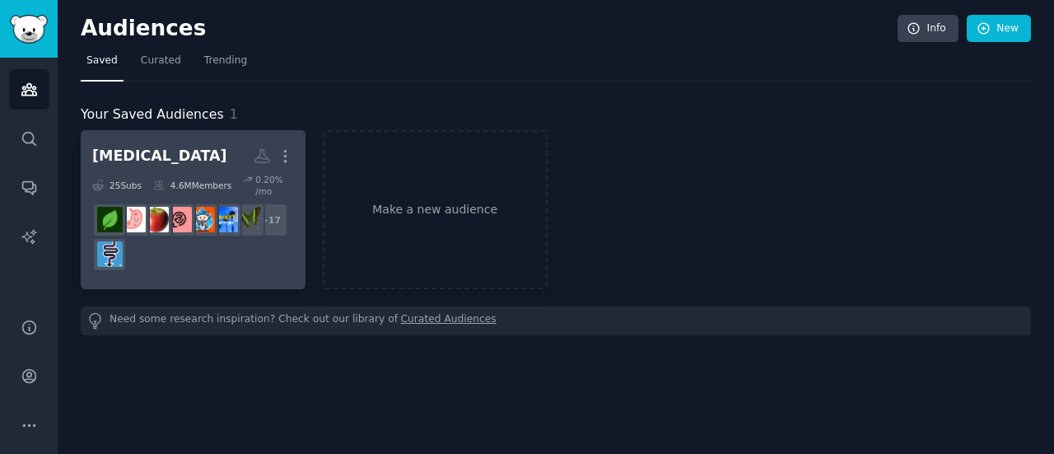
click at [207, 181] on div "4.6M Members" at bounding box center [192, 185] width 78 height 23
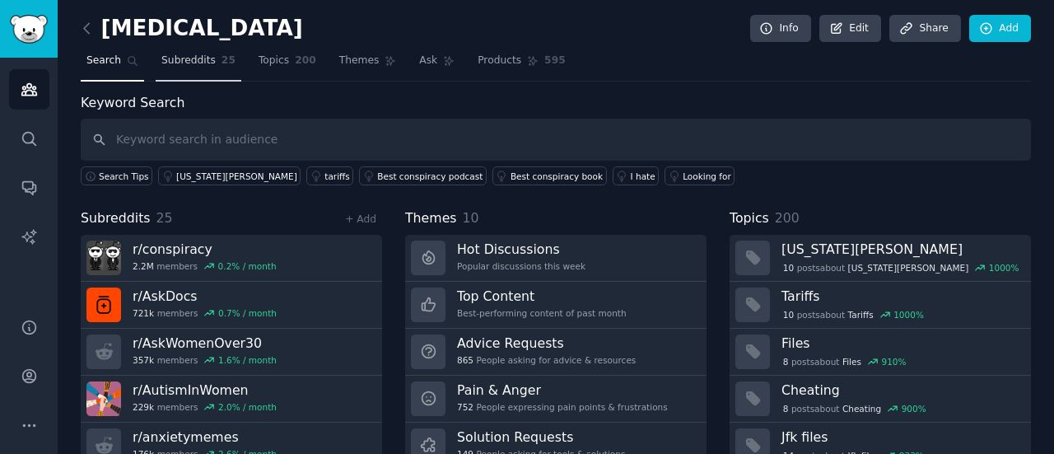
drag, startPoint x: 361, startPoint y: 177, endPoint x: 195, endPoint y: 56, distance: 205.0
click at [195, 56] on span "Subreddits" at bounding box center [188, 61] width 54 height 15
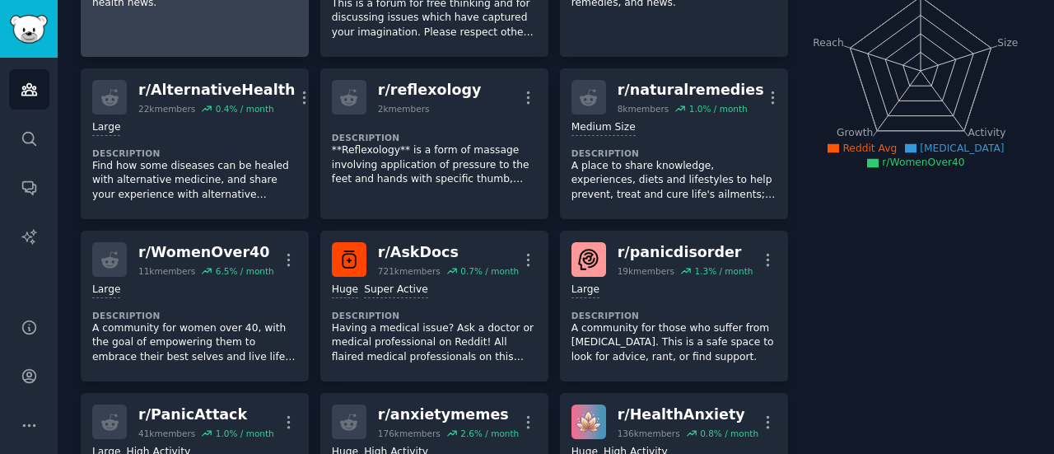
scroll to position [240, 0]
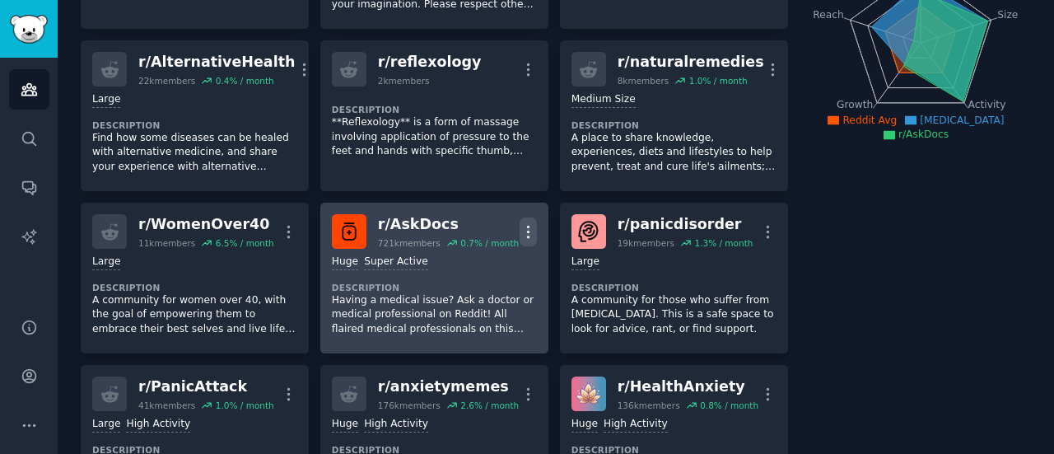
click at [520, 228] on icon "button" at bounding box center [527, 231] width 17 height 17
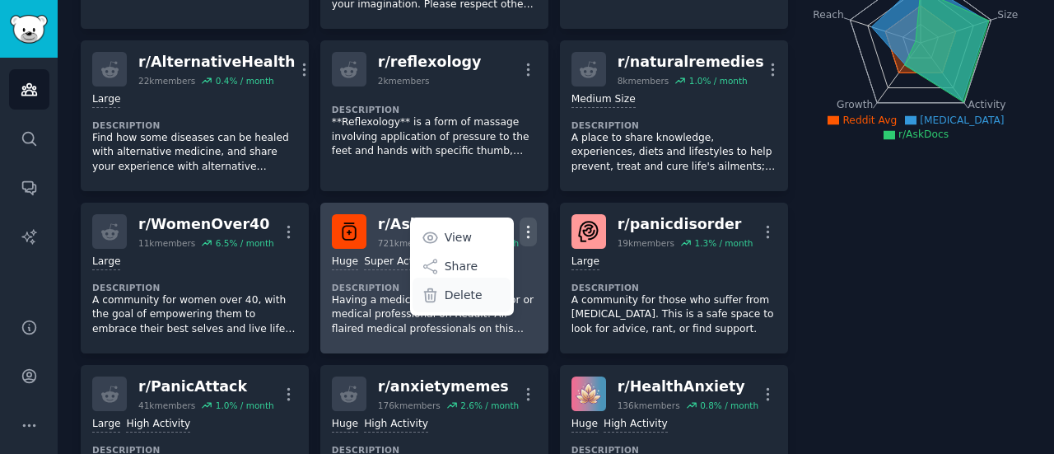
click at [448, 296] on p "Delete" at bounding box center [463, 294] width 38 height 17
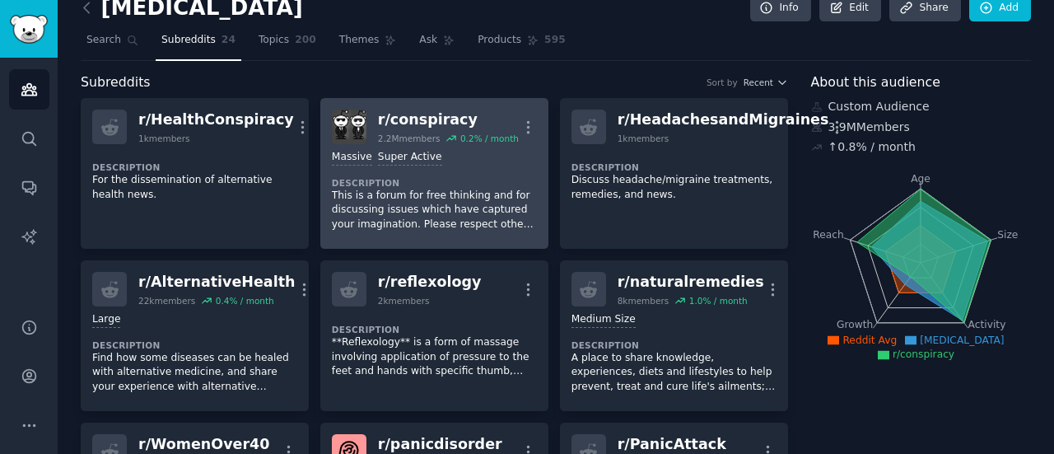
scroll to position [0, 0]
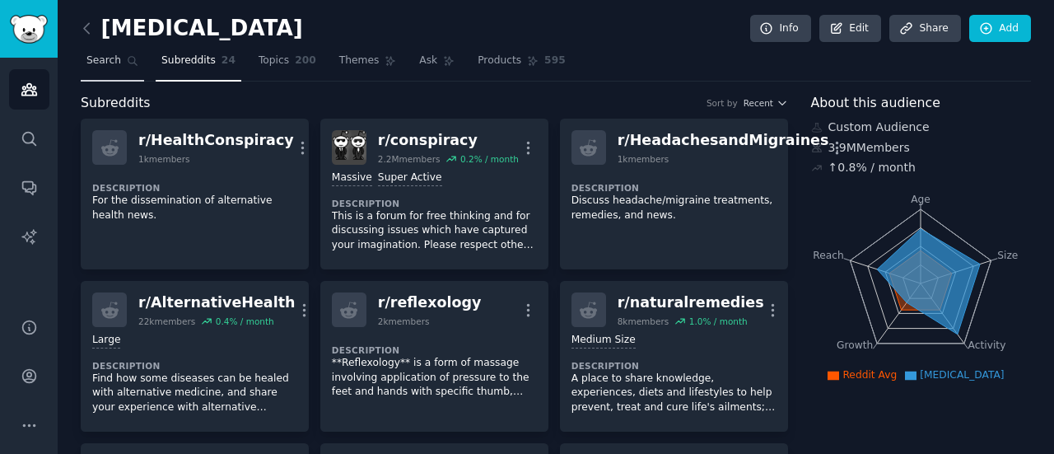
click at [131, 59] on icon at bounding box center [132, 61] width 9 height 9
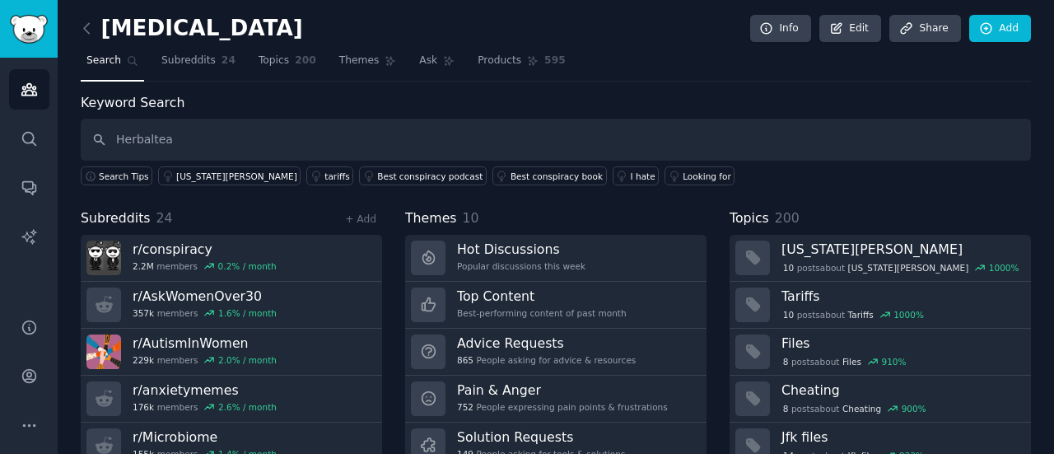
type input "Herbaltea"
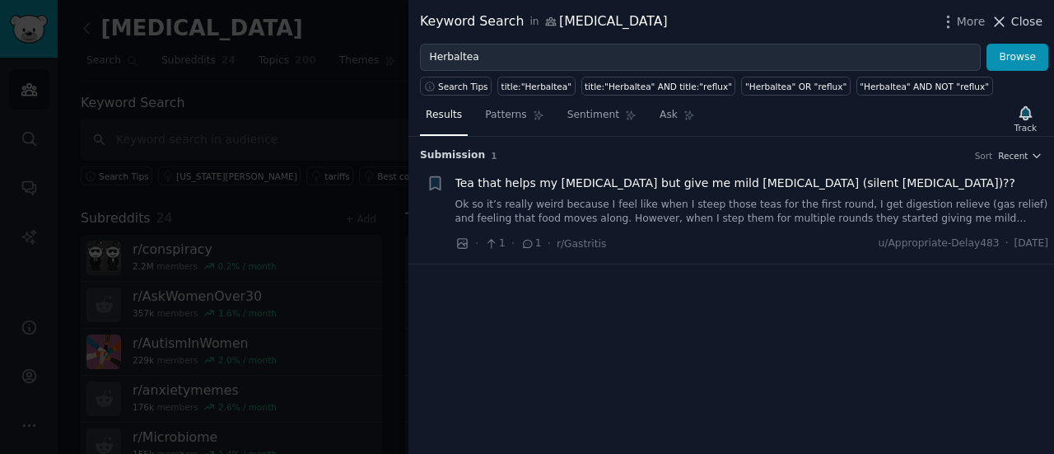
click at [1004, 17] on icon at bounding box center [999, 21] width 9 height 9
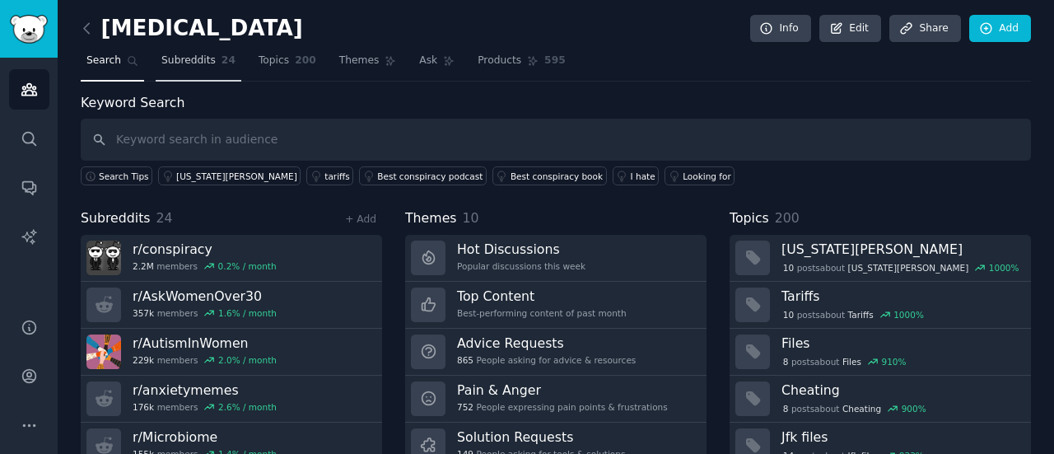
click at [198, 58] on span "Subreddits" at bounding box center [188, 61] width 54 height 15
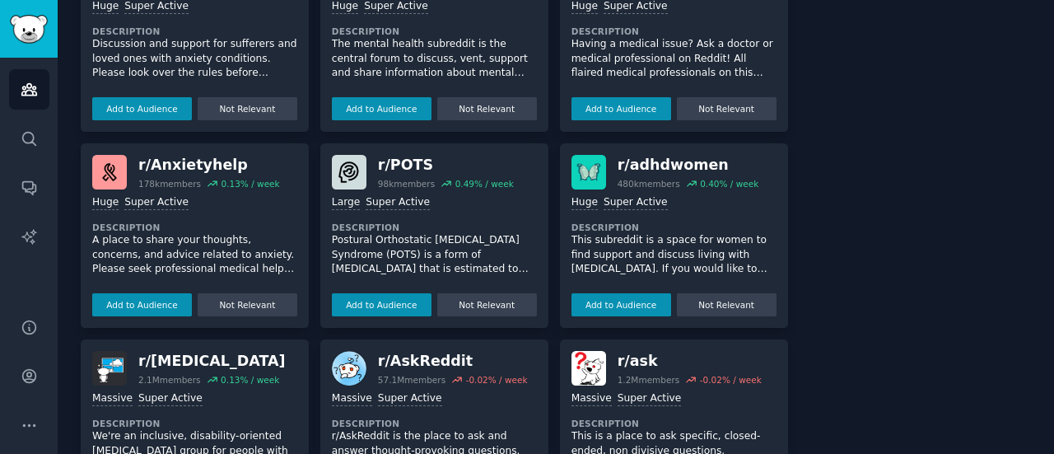
scroll to position [1511, 0]
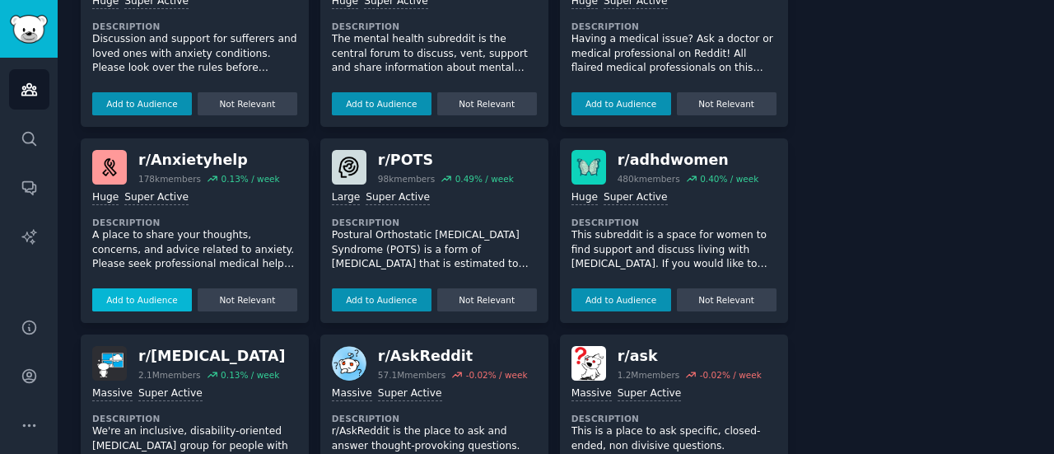
click at [153, 294] on button "Add to Audience" at bounding box center [142, 299] width 100 height 23
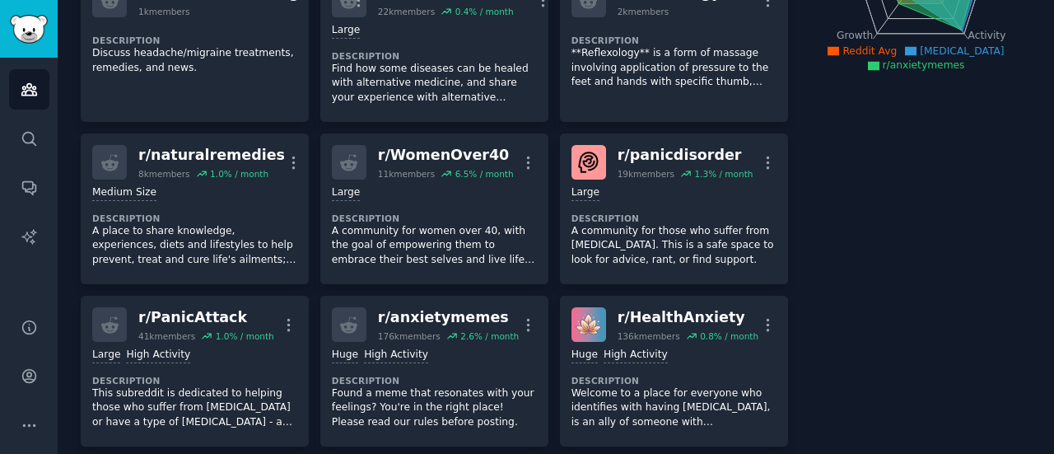
scroll to position [0, 0]
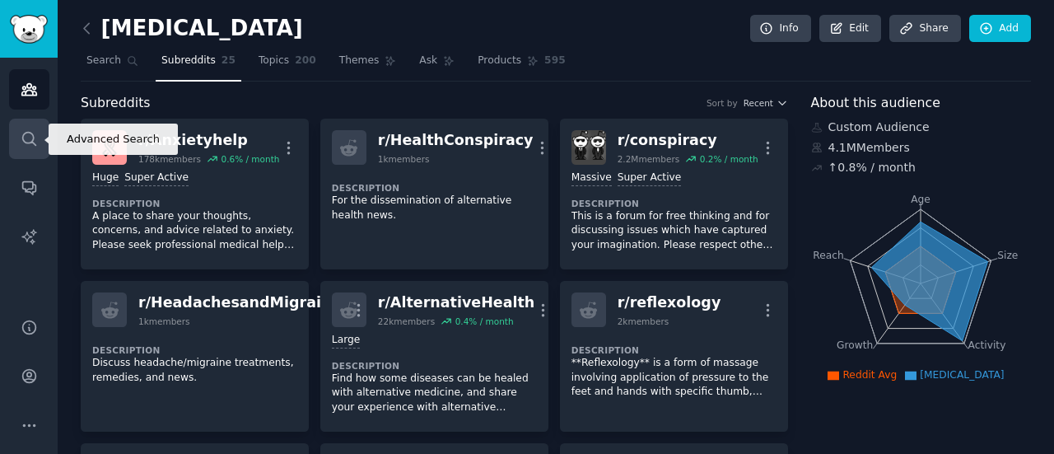
click at [30, 148] on link "Search" at bounding box center [29, 139] width 40 height 40
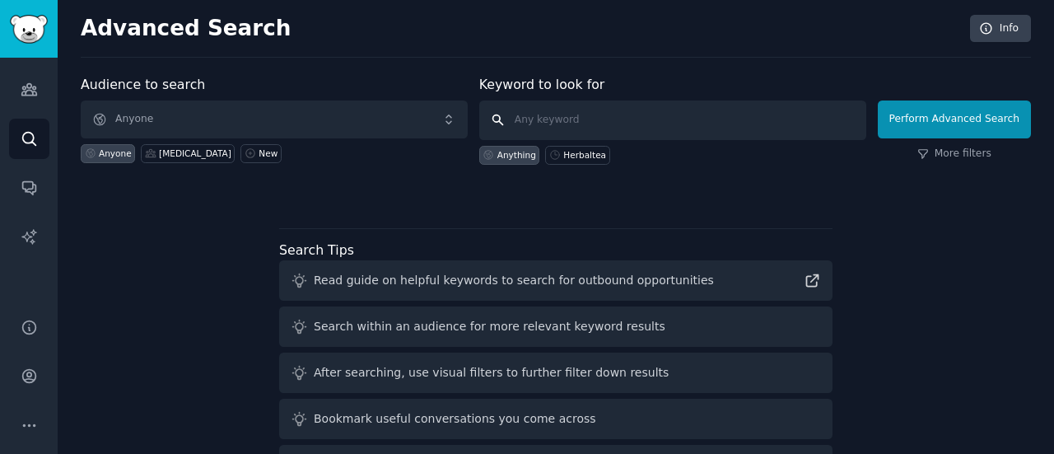
click at [584, 119] on input "text" at bounding box center [672, 120] width 387 height 40
type input "headache"
click button "Perform Advanced Search" at bounding box center [953, 119] width 153 height 38
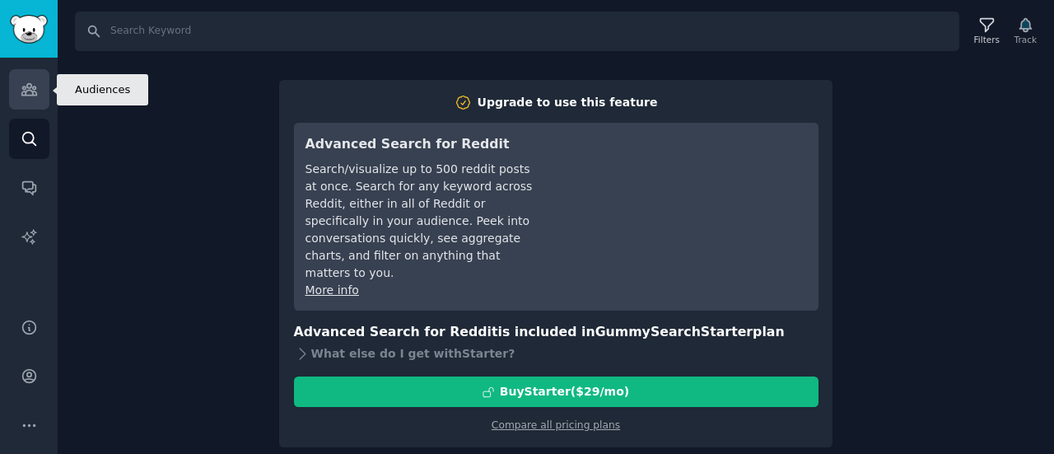
click at [23, 86] on icon "Sidebar" at bounding box center [28, 90] width 15 height 12
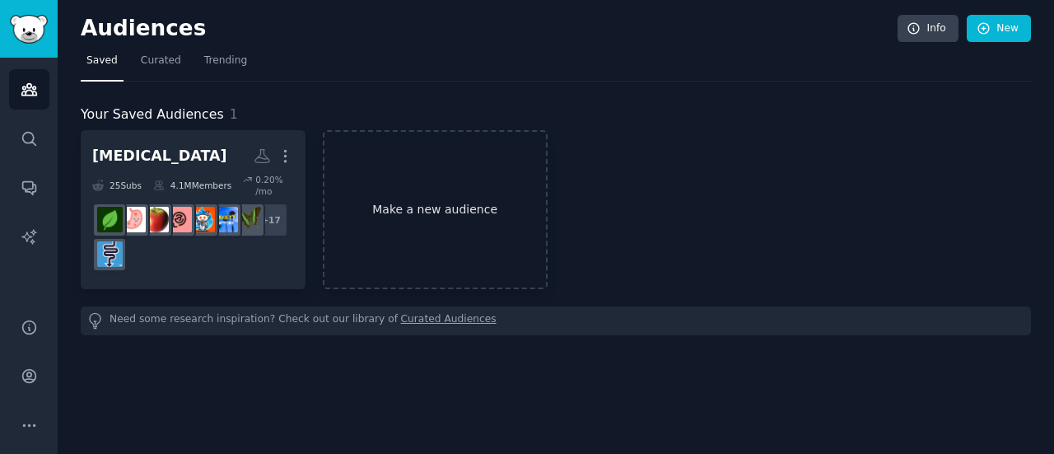
click at [378, 198] on link "Make a new audience" at bounding box center [435, 209] width 225 height 159
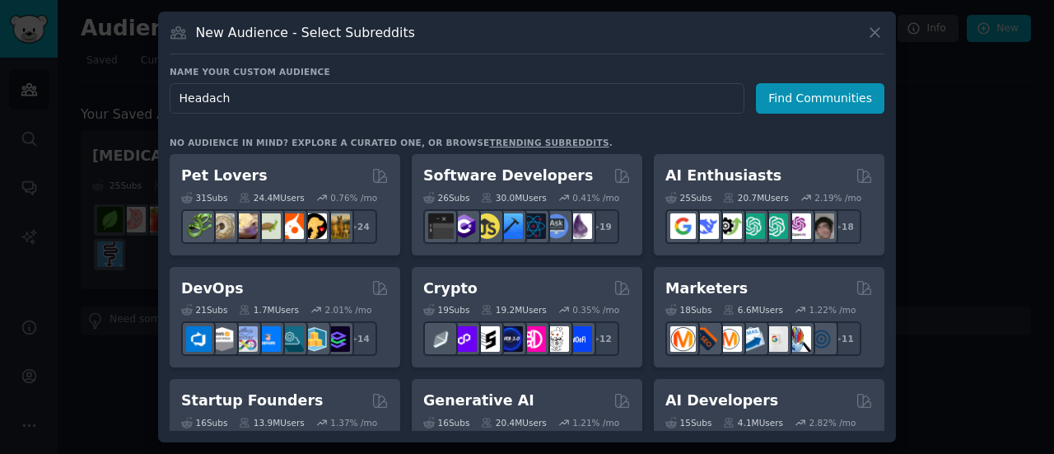
type input "Headache"
click button "Find Communities" at bounding box center [820, 98] width 128 height 30
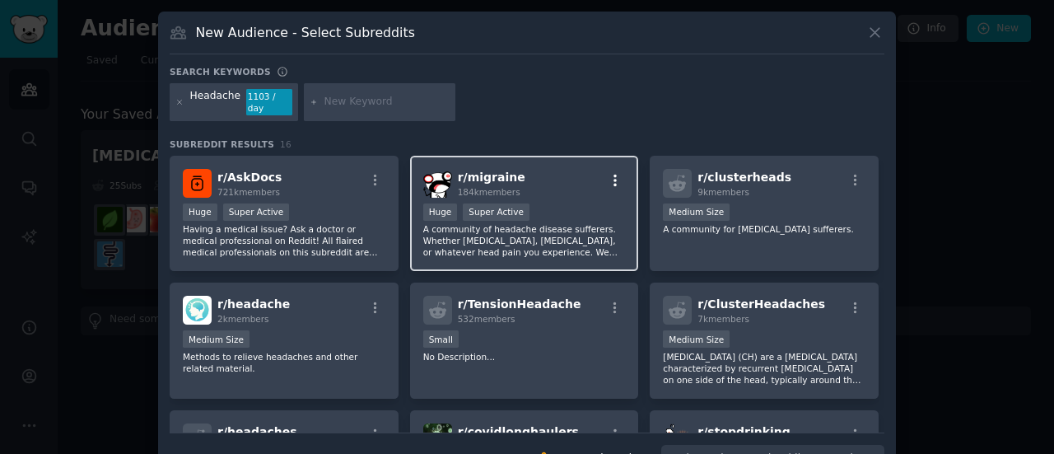
click at [612, 173] on icon "button" at bounding box center [614, 180] width 15 height 15
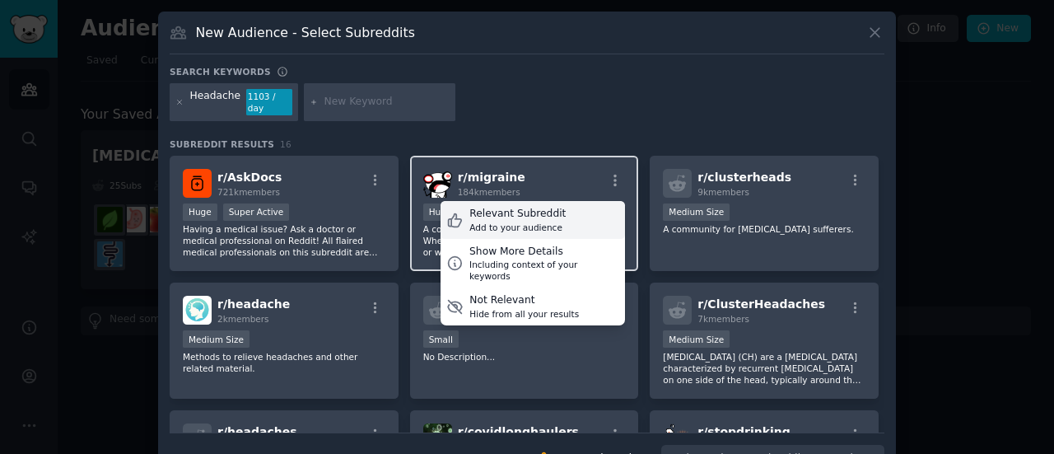
click at [557, 201] on div "Relevant Subreddit Add to your audience" at bounding box center [532, 220] width 184 height 38
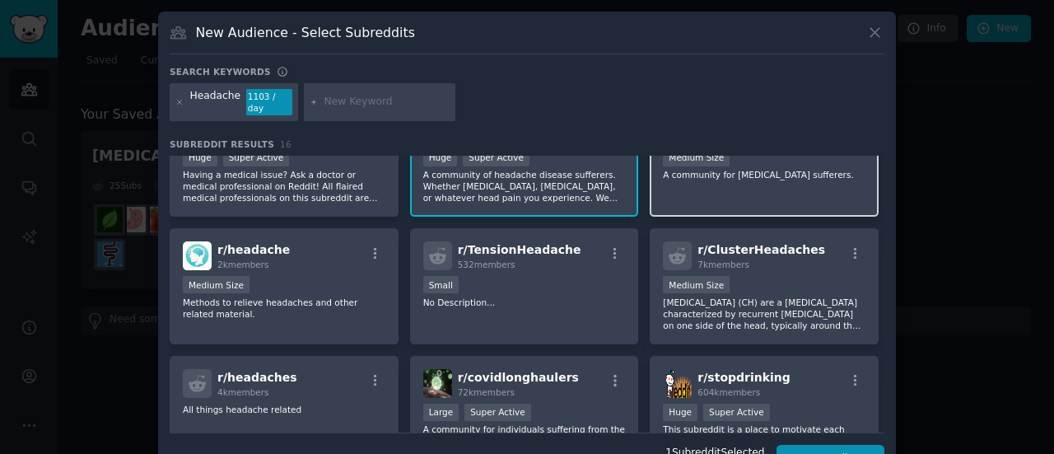
scroll to position [53, 0]
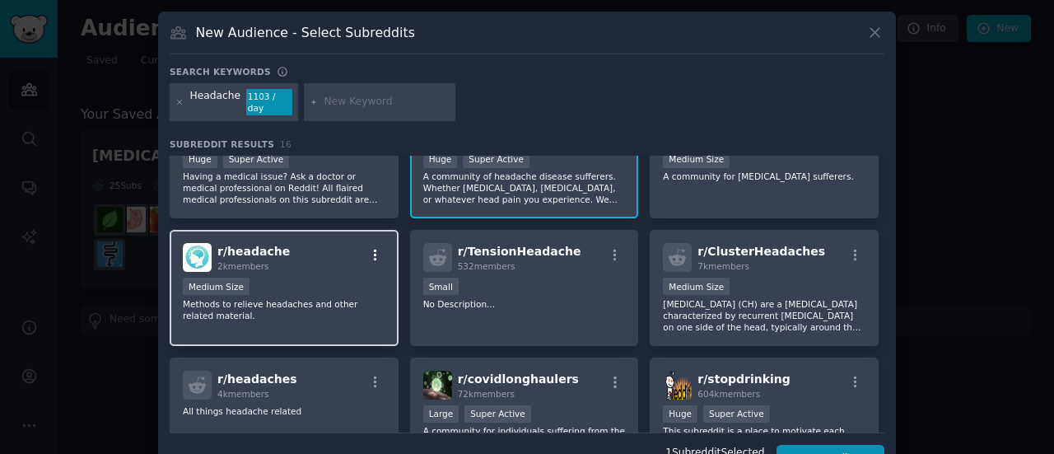
click at [370, 248] on icon "button" at bounding box center [375, 255] width 15 height 15
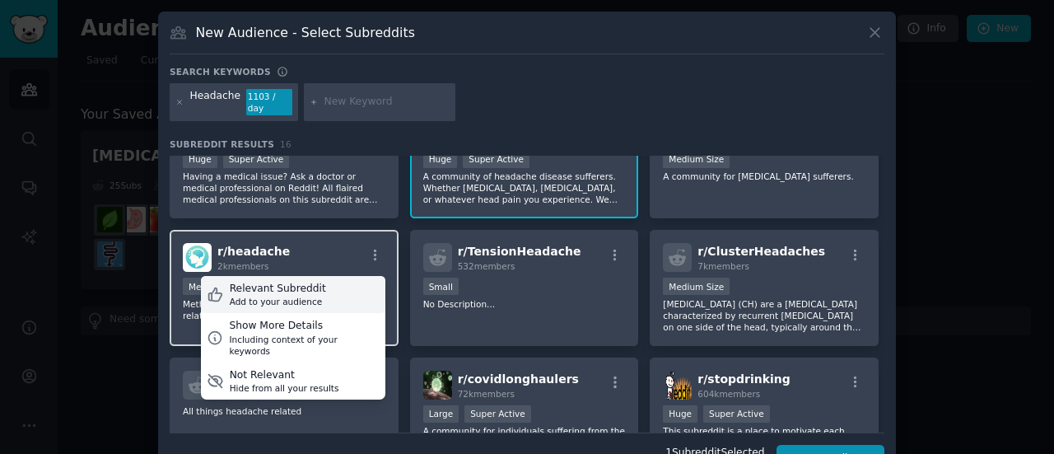
click at [321, 284] on div "Relevant Subreddit Add to your audience" at bounding box center [293, 295] width 184 height 38
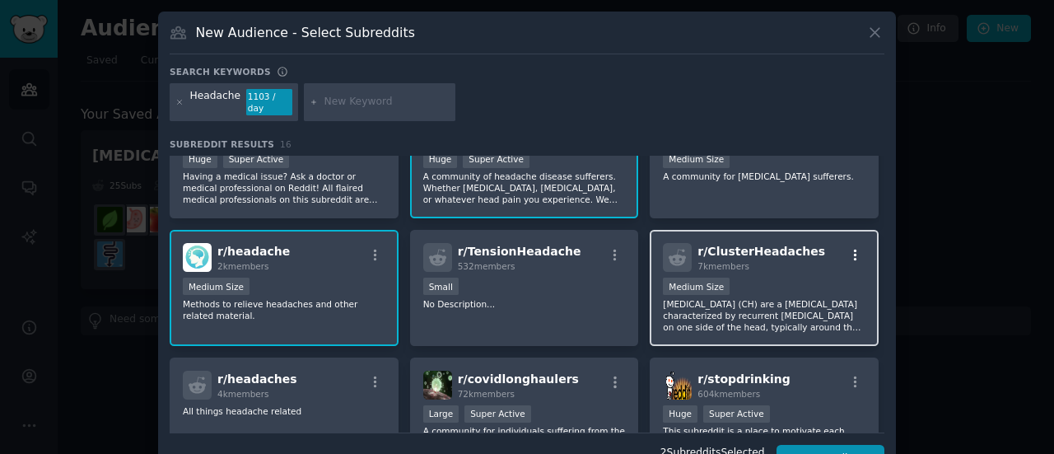
click at [848, 248] on icon "button" at bounding box center [855, 255] width 15 height 15
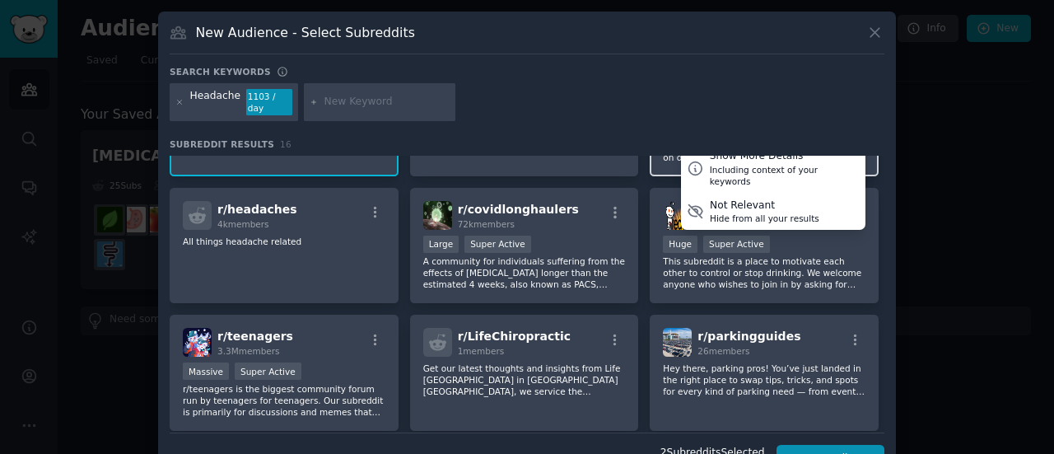
scroll to position [223, 0]
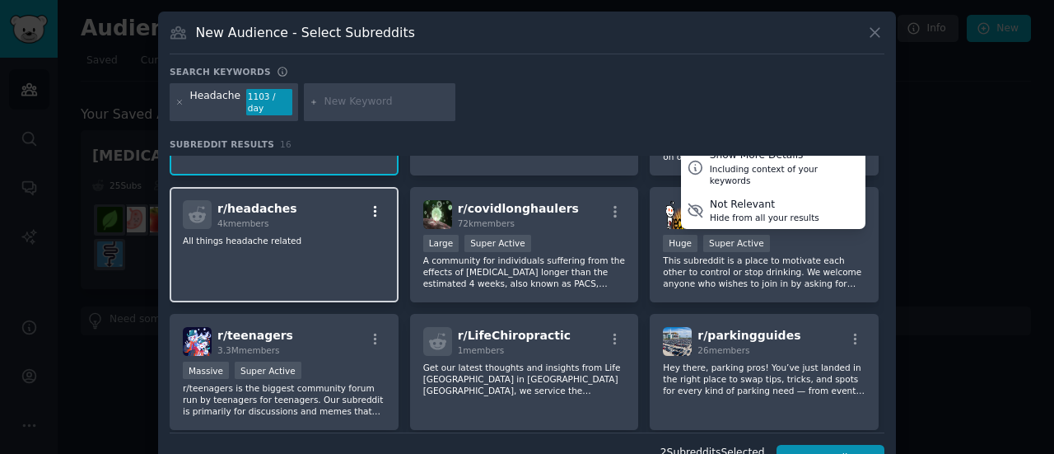
click at [375, 204] on icon "button" at bounding box center [375, 211] width 15 height 15
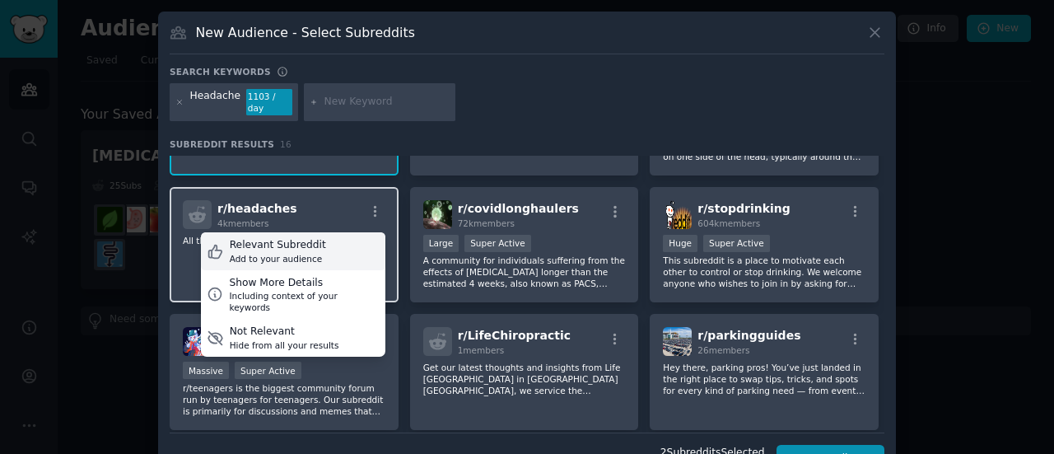
click at [278, 253] on div "Add to your audience" at bounding box center [278, 259] width 96 height 12
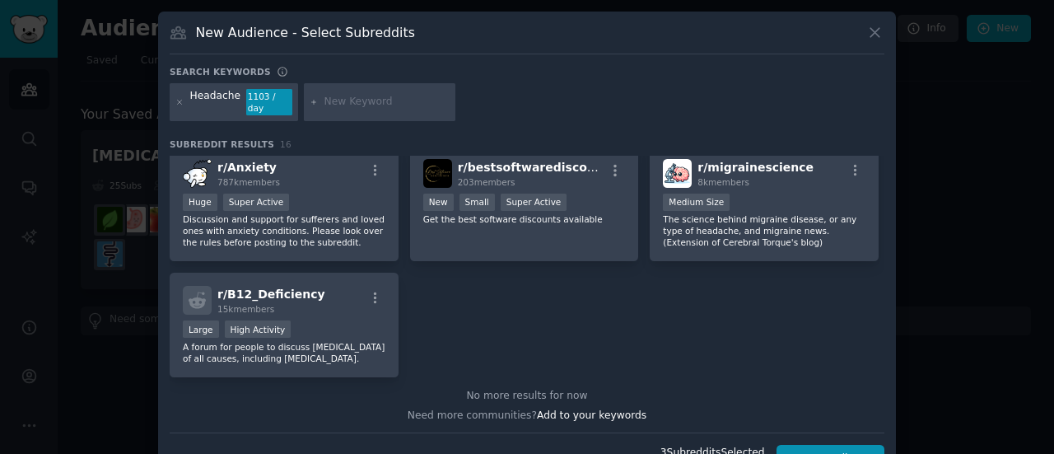
scroll to position [521, 0]
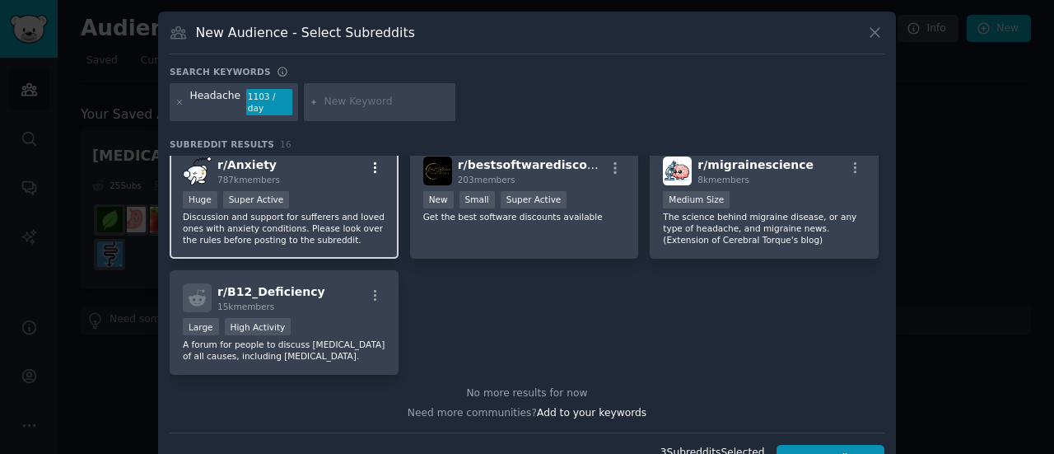
click at [374, 162] on icon "button" at bounding box center [375, 168] width 3 height 12
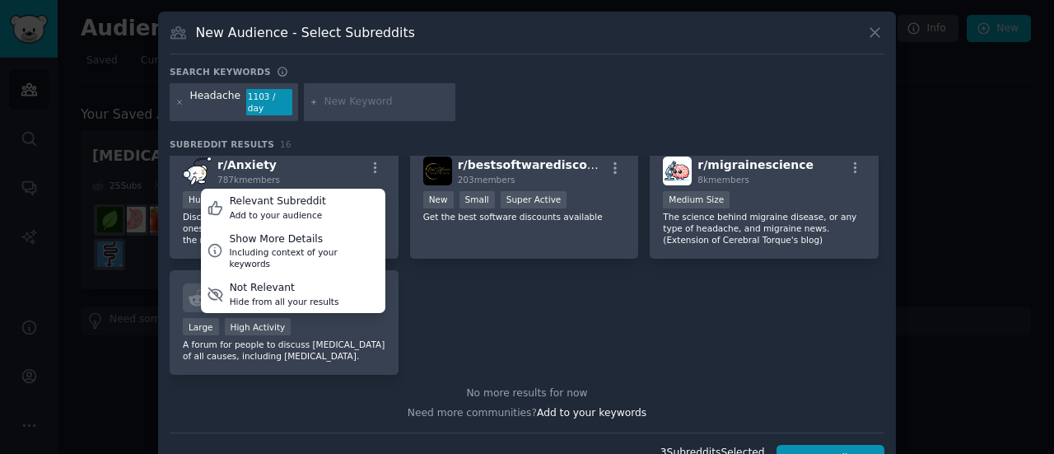
click at [528, 302] on div "r/ AskDocs 721k members Huge Super Active Having a medical issue? Ask a doctor …" at bounding box center [527, 5] width 714 height 740
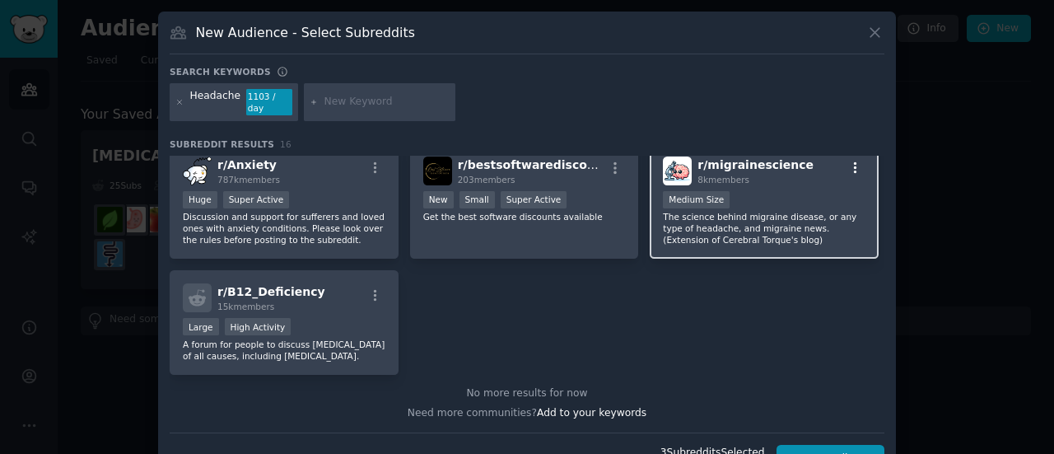
click at [851, 161] on icon "button" at bounding box center [855, 168] width 15 height 15
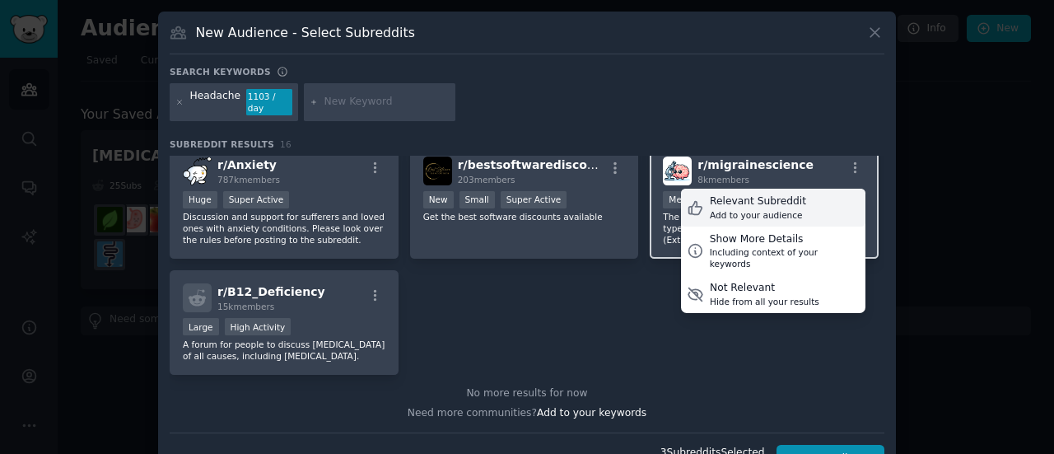
click at [719, 209] on div "Add to your audience" at bounding box center [758, 215] width 96 height 12
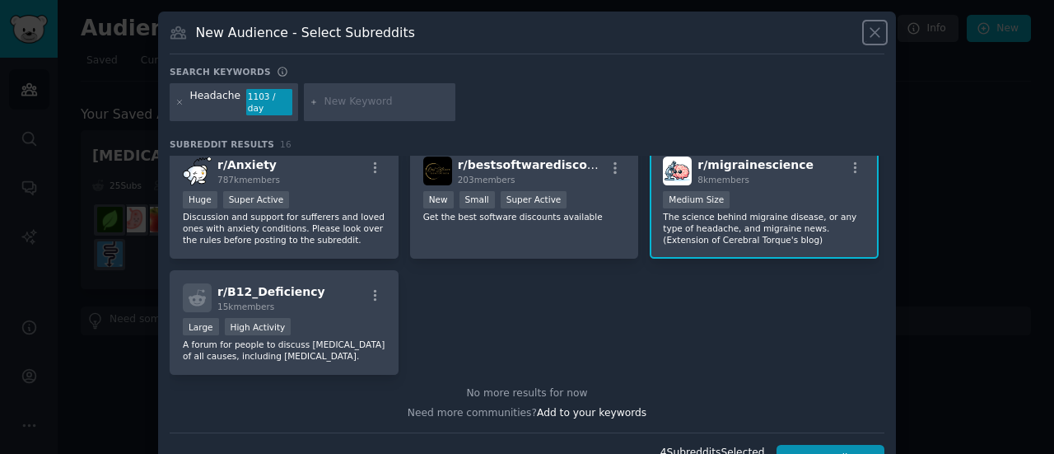
click at [872, 30] on icon at bounding box center [874, 32] width 17 height 17
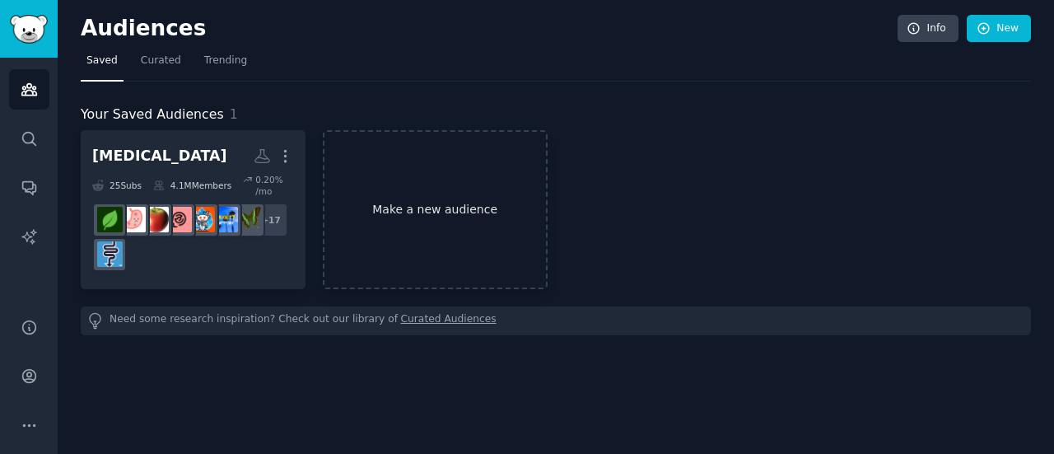
click at [387, 179] on link "Make a new audience" at bounding box center [435, 209] width 225 height 159
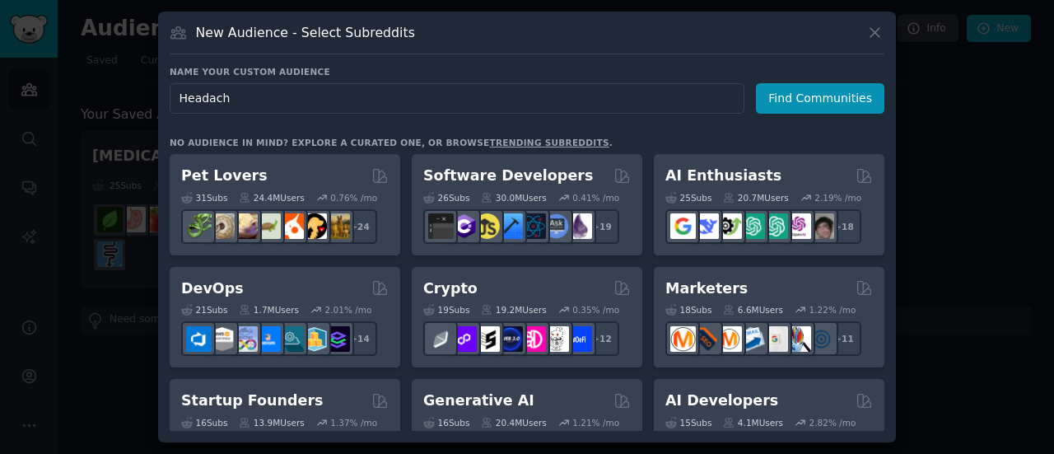
type input "Headache"
click at [872, 29] on icon at bounding box center [874, 32] width 17 height 17
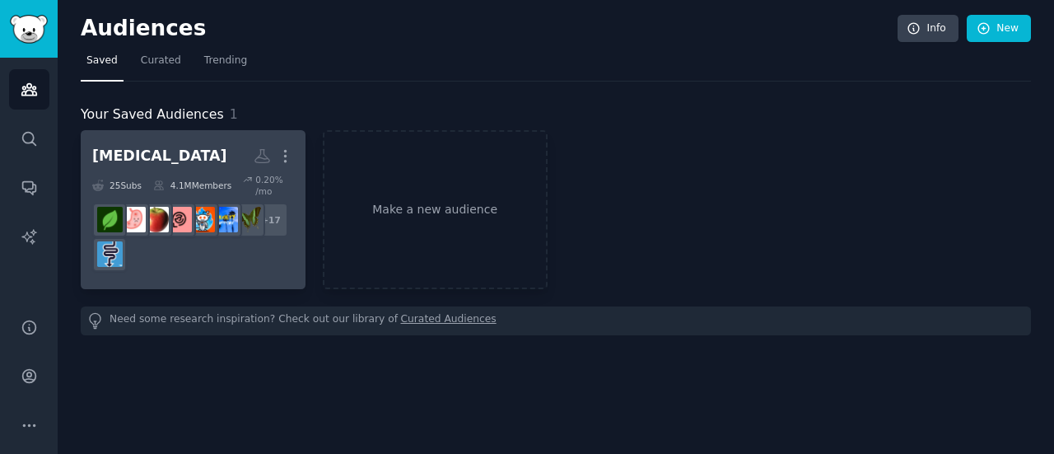
click at [199, 151] on h2 "[MEDICAL_DATA] More" at bounding box center [193, 156] width 202 height 29
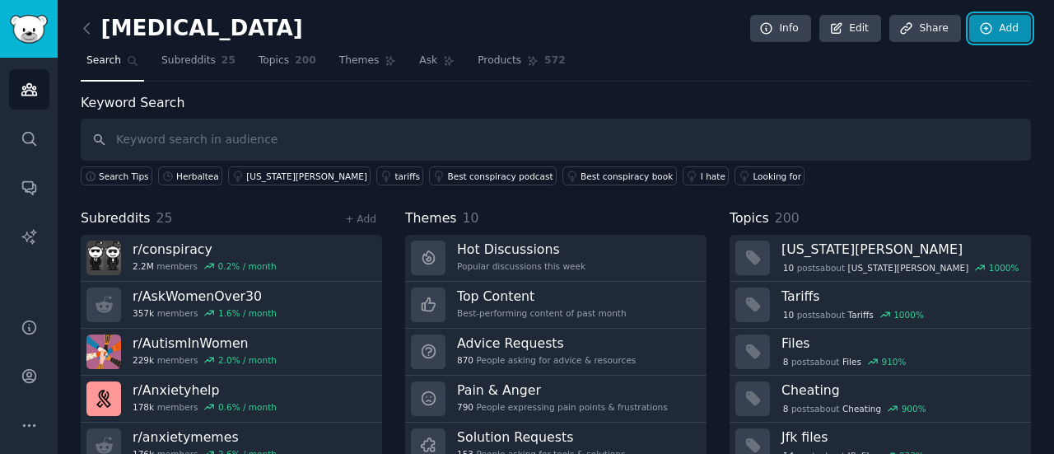
click at [1003, 32] on link "Add" at bounding box center [1000, 29] width 62 height 28
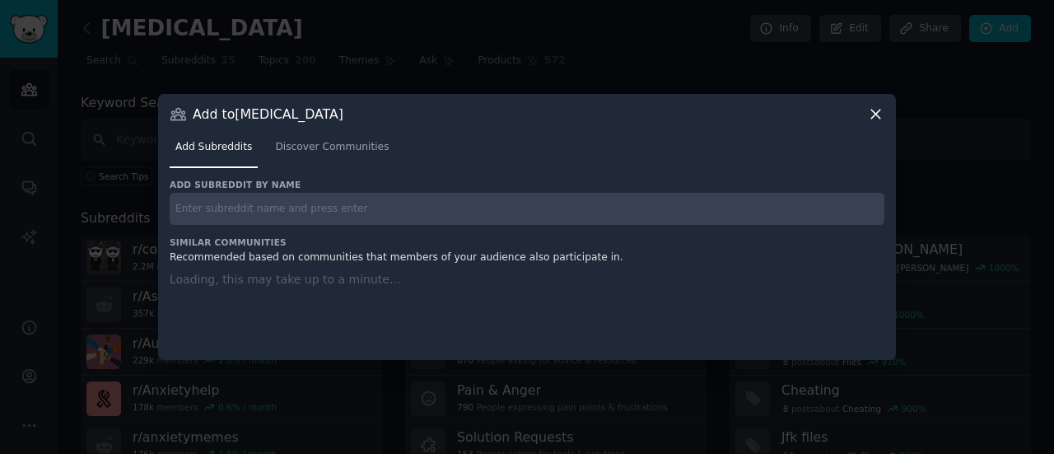
click at [300, 208] on input "text" at bounding box center [527, 209] width 714 height 32
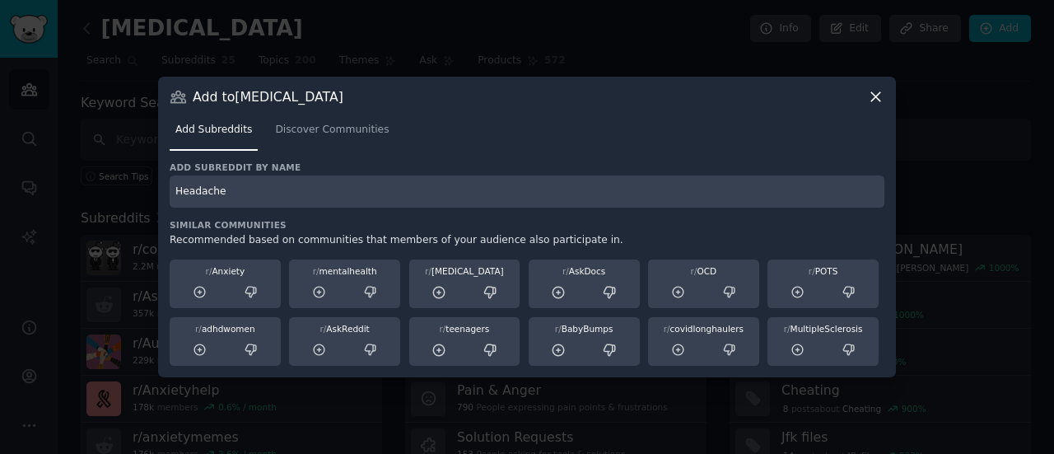
type input "Headache"
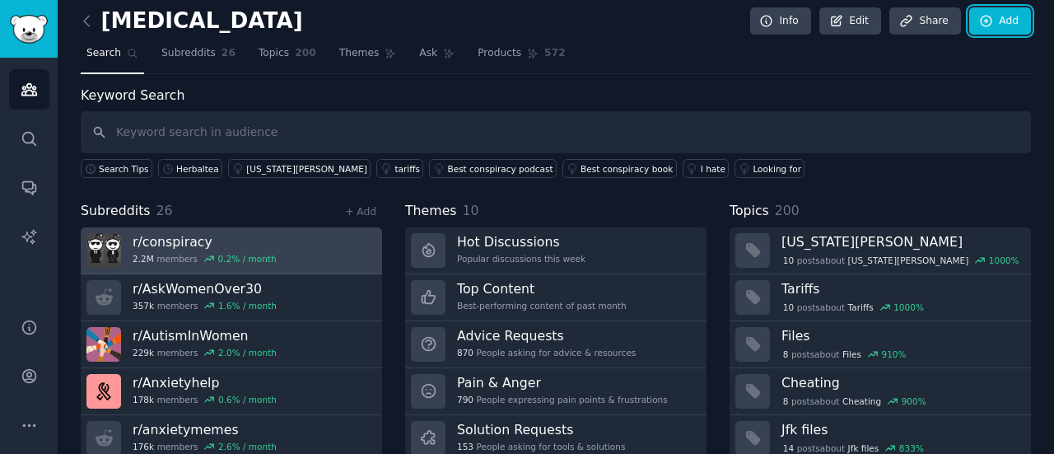
scroll to position [10, 0]
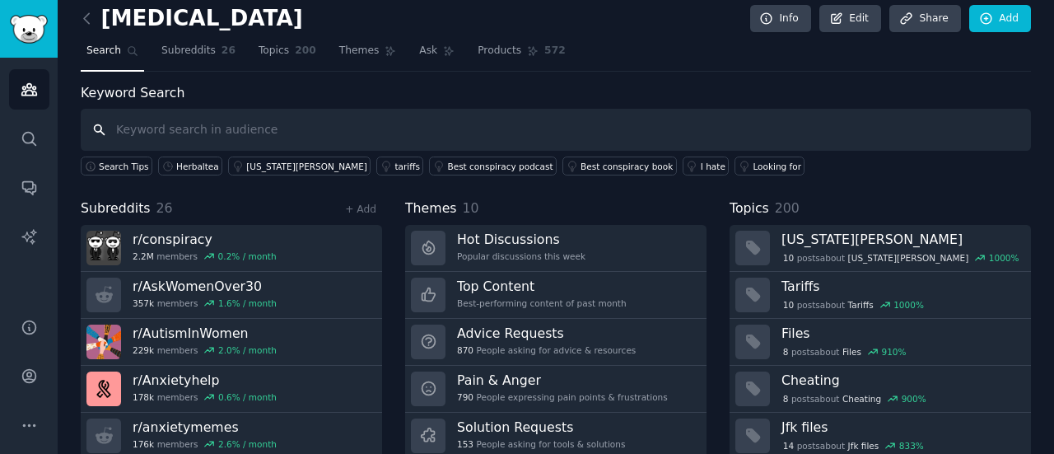
click at [377, 132] on input "text" at bounding box center [556, 130] width 950 height 42
click at [991, 20] on link "Add" at bounding box center [1000, 19] width 62 height 28
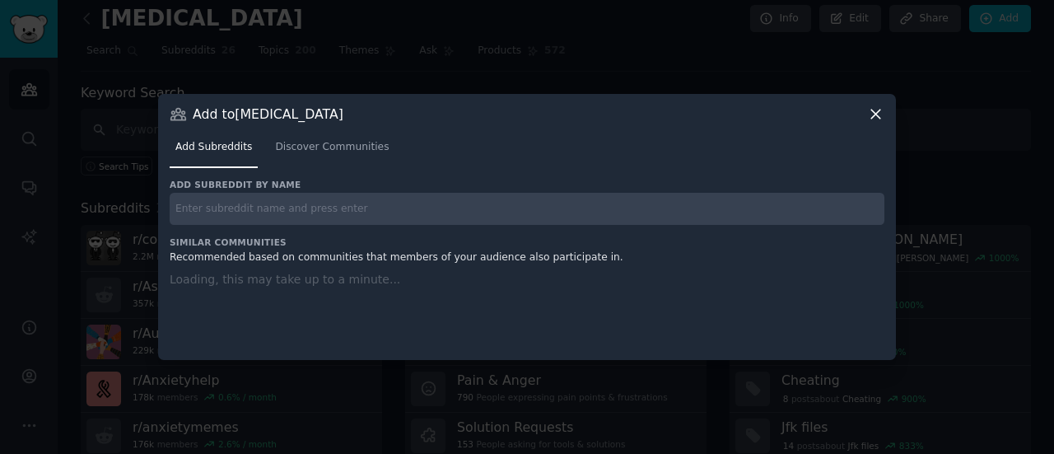
click at [367, 220] on input "text" at bounding box center [527, 209] width 714 height 32
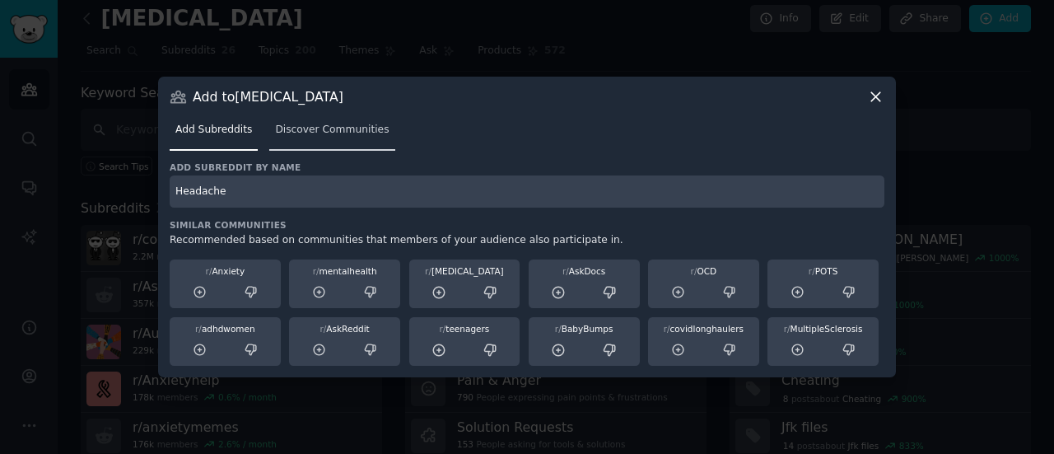
type input "Headache"
click at [323, 137] on link "Discover Communities" at bounding box center [331, 134] width 125 height 34
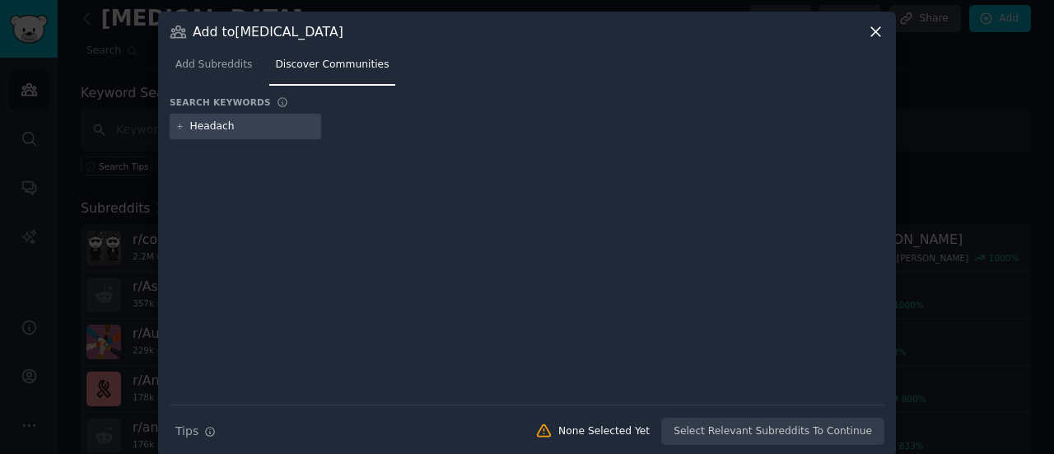
type input "Headache"
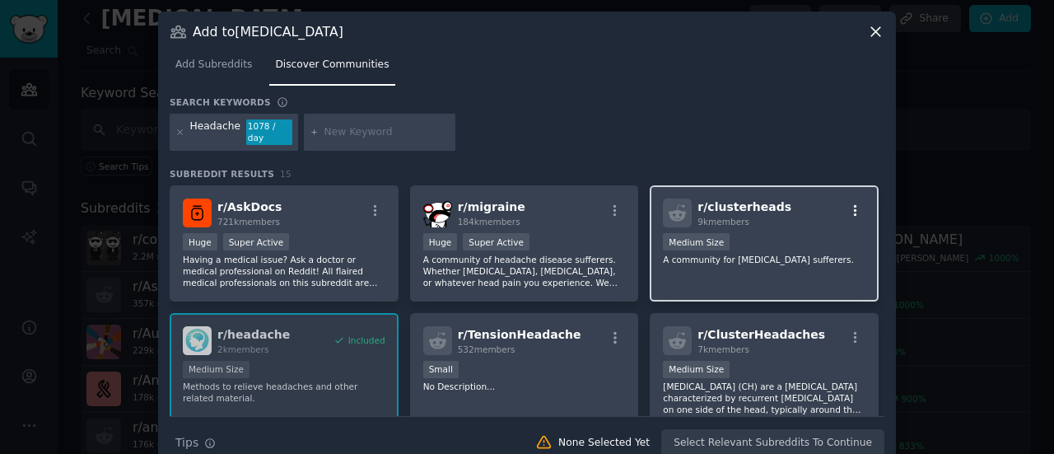
click at [854, 205] on icon "button" at bounding box center [855, 211] width 3 height 12
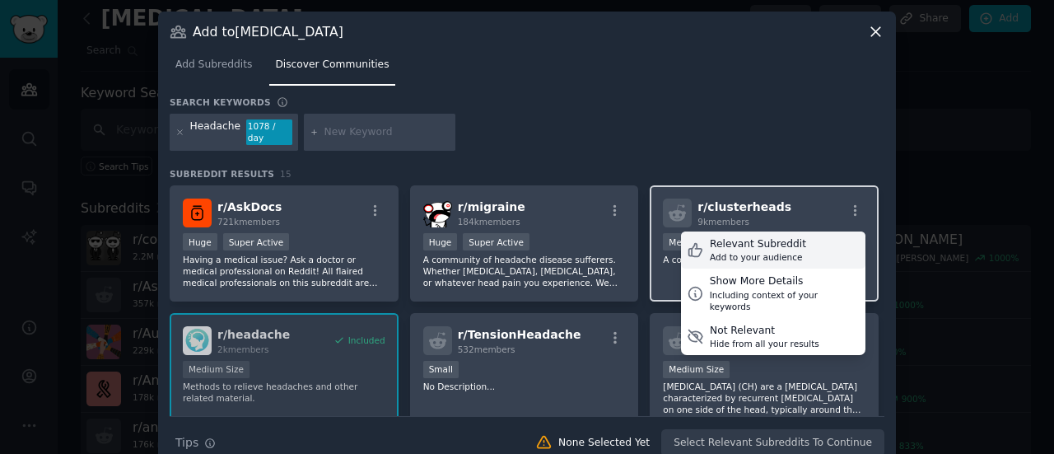
click at [785, 251] on div "Add to your audience" at bounding box center [758, 257] width 96 height 12
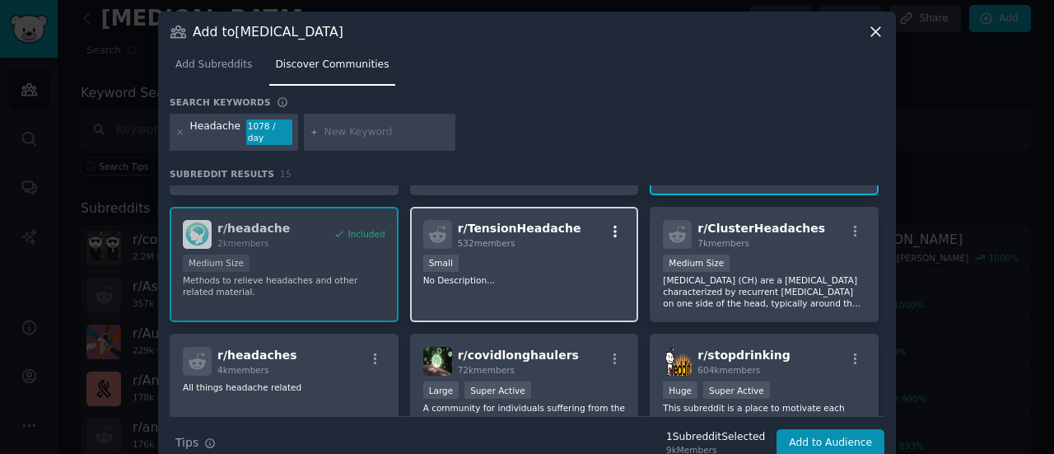
scroll to position [111, 0]
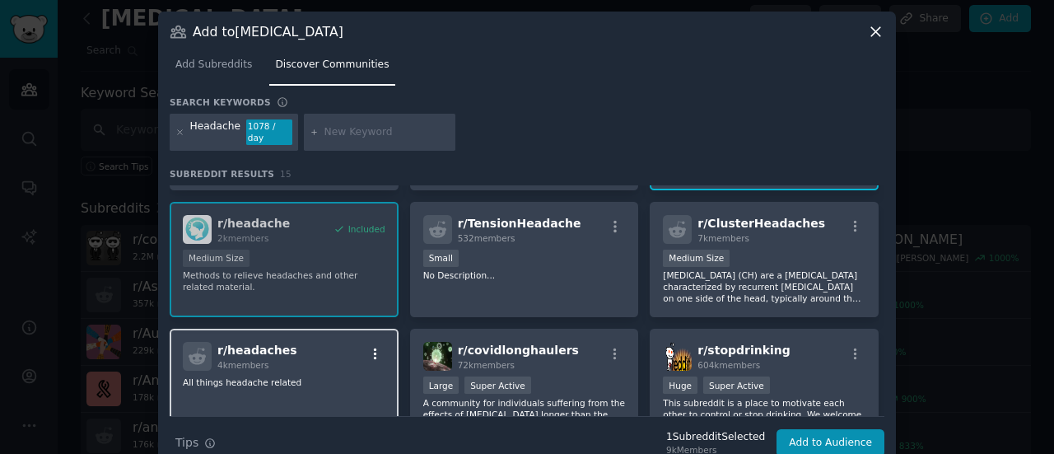
click at [369, 347] on icon "button" at bounding box center [375, 354] width 15 height 15
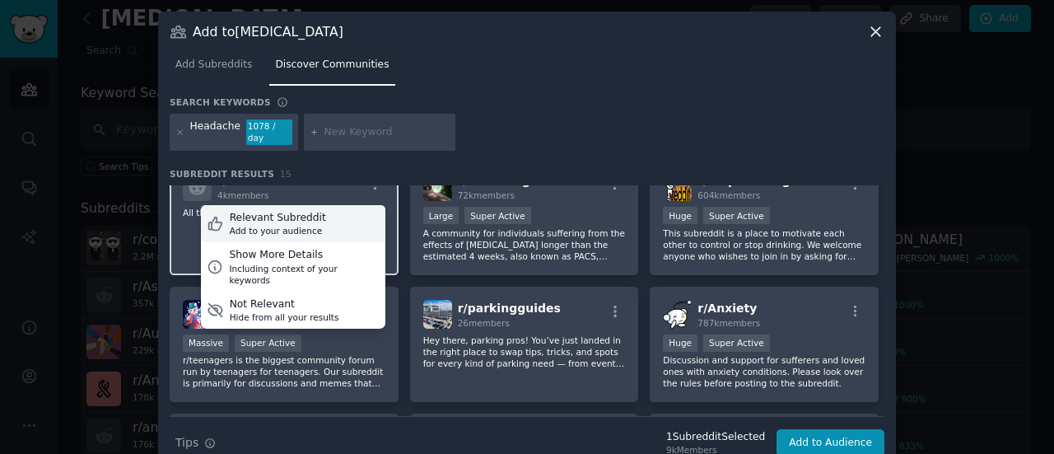
scroll to position [282, 0]
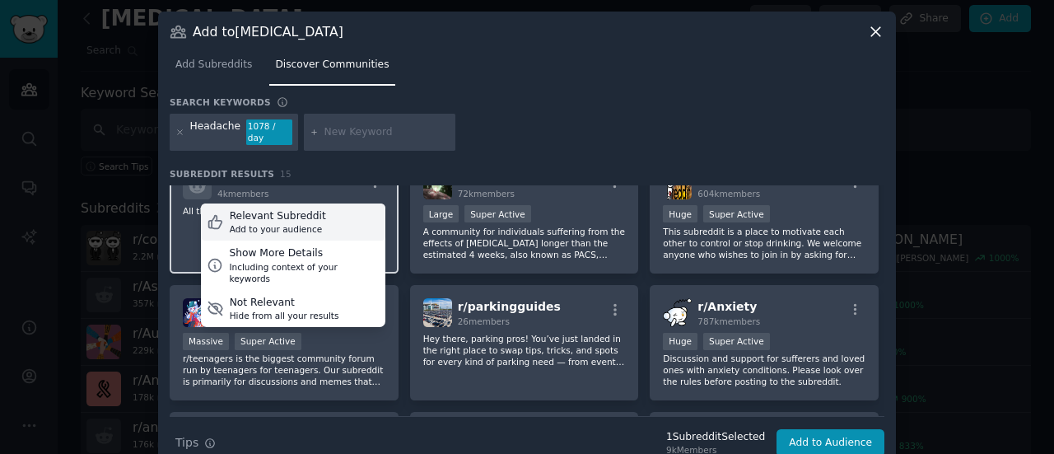
click at [310, 210] on div "Relevant Subreddit Add to your audience" at bounding box center [293, 222] width 184 height 38
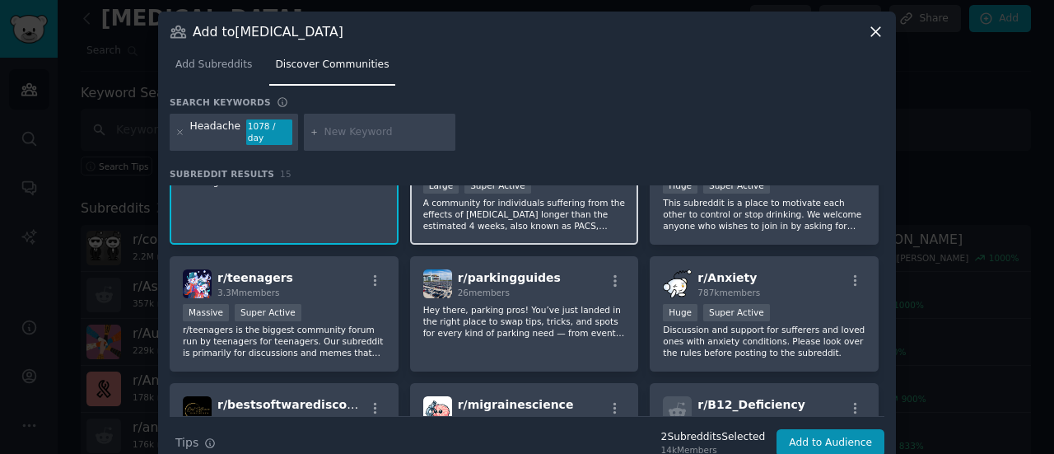
scroll to position [336, 0]
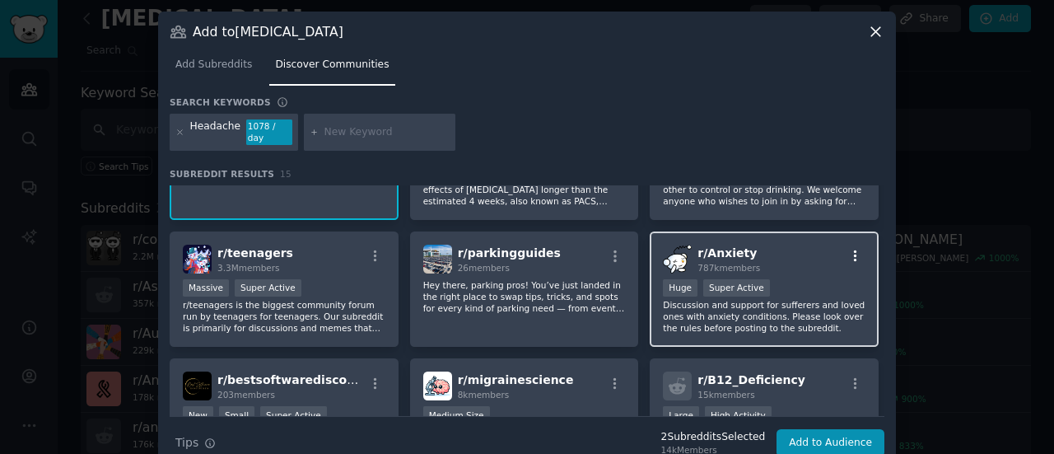
click at [854, 250] on icon "button" at bounding box center [855, 256] width 3 height 12
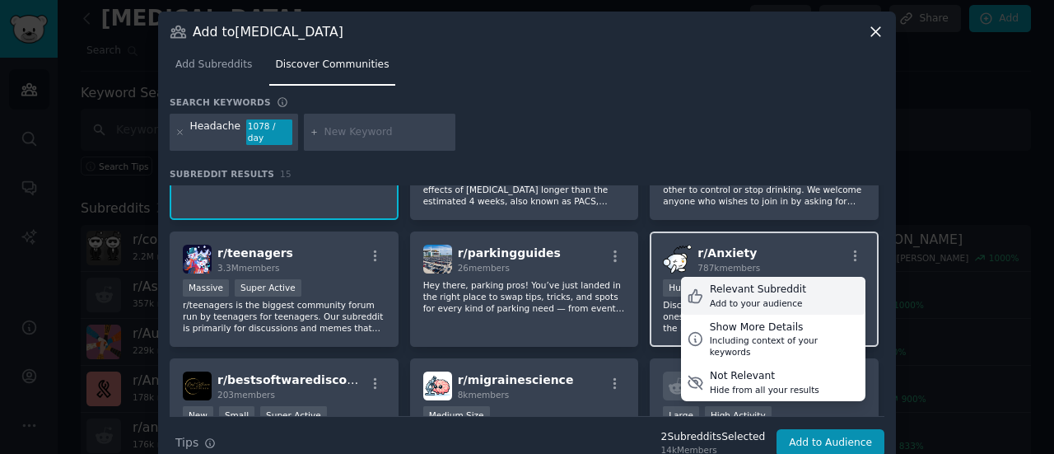
click at [765, 282] on div "Relevant Subreddit" at bounding box center [758, 289] width 96 height 15
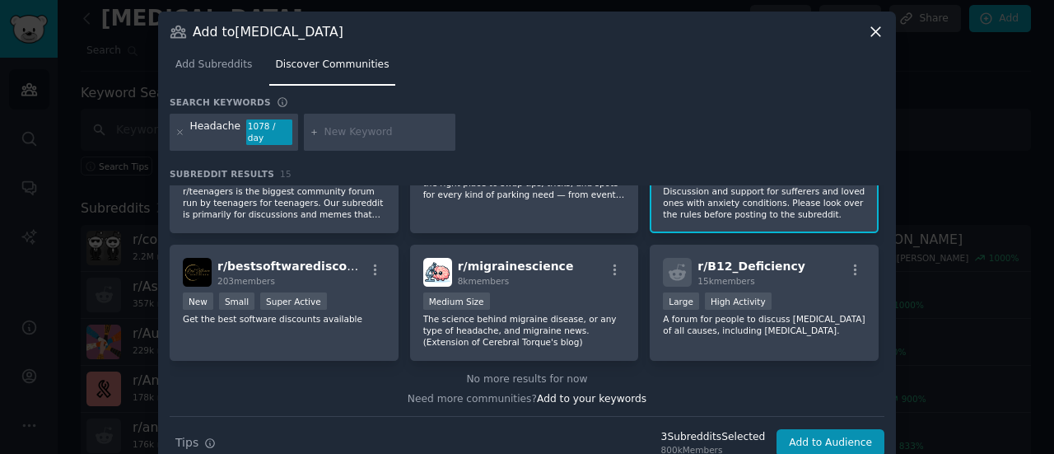
scroll to position [451, 0]
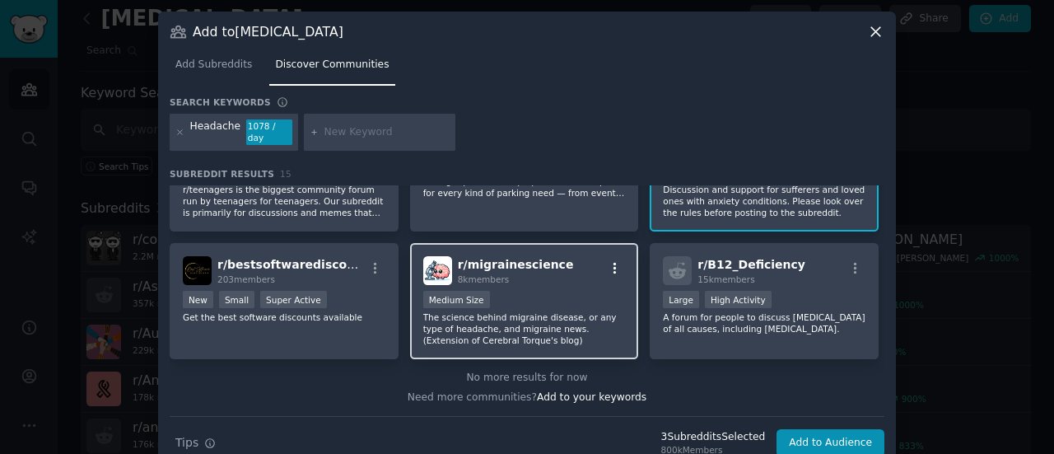
click at [607, 261] on icon "button" at bounding box center [614, 268] width 15 height 15
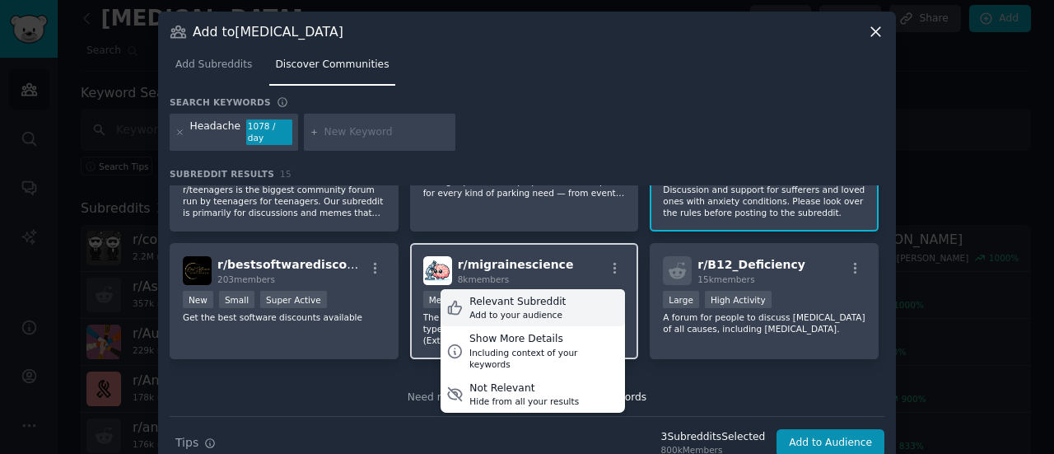
click at [537, 309] on div "Add to your audience" at bounding box center [517, 315] width 96 height 12
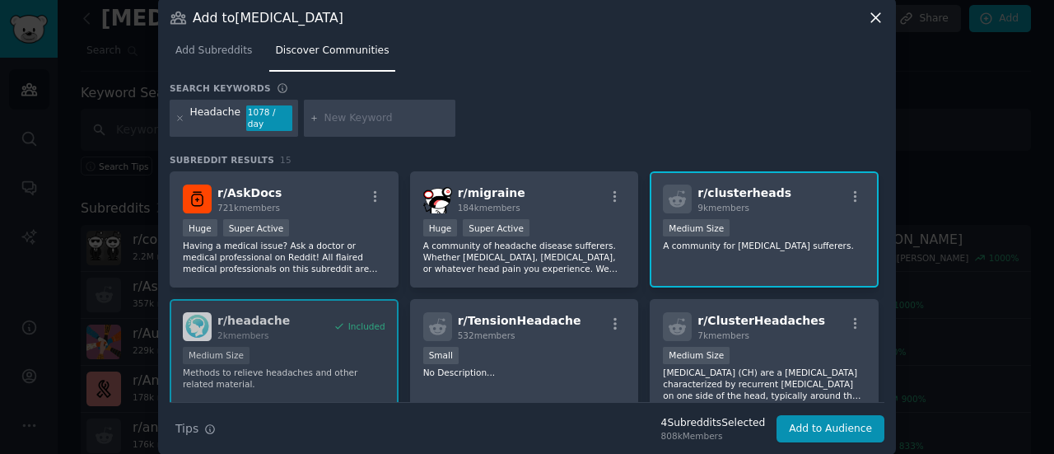
scroll to position [0, 0]
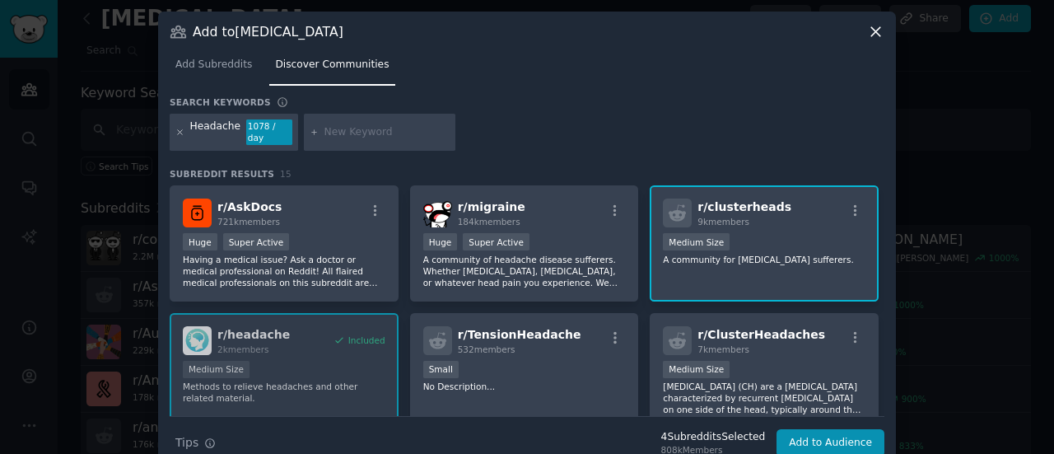
click at [178, 130] on icon at bounding box center [180, 132] width 4 height 4
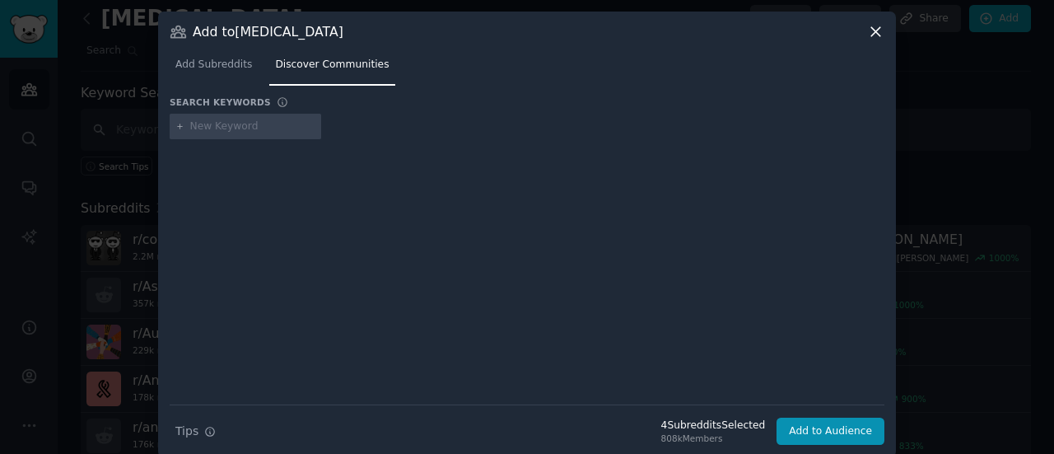
click at [234, 128] on input "text" at bounding box center [252, 126] width 125 height 15
type input "Migraine"
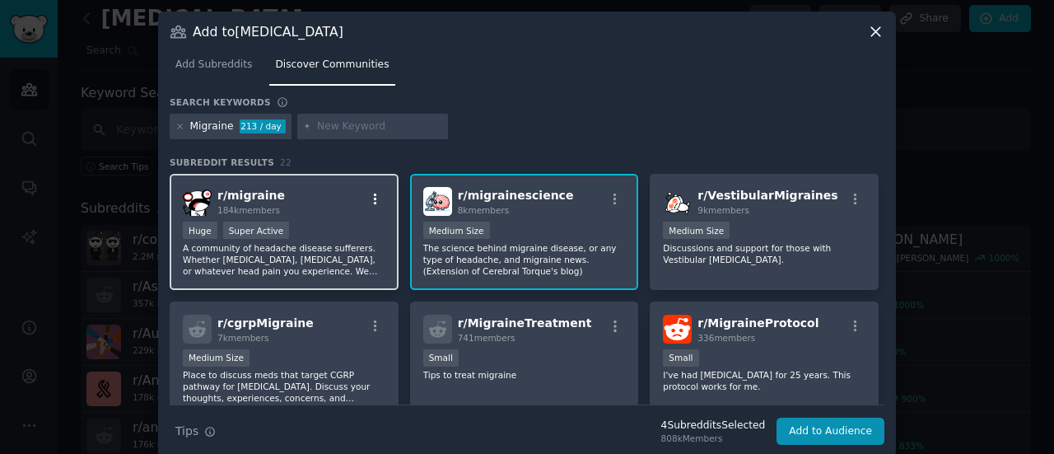
click at [369, 201] on icon "button" at bounding box center [375, 199] width 15 height 15
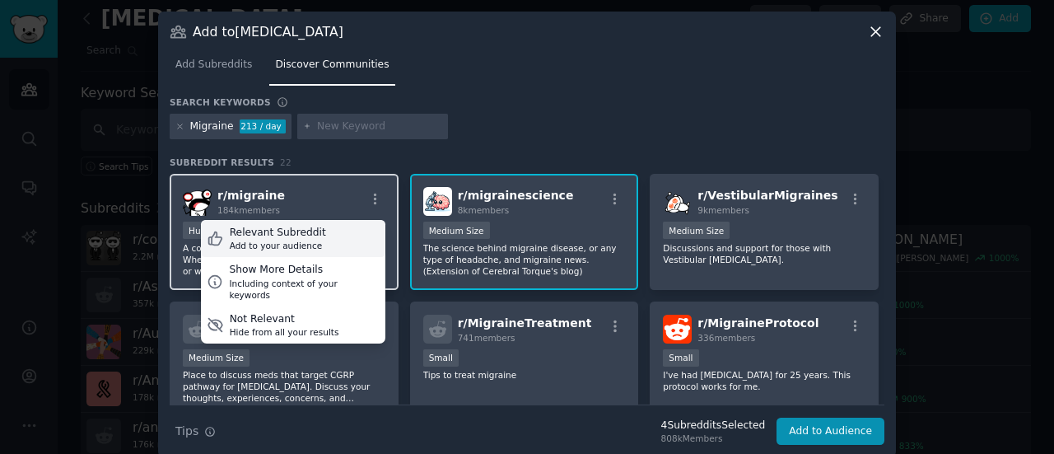
click at [277, 243] on div "Add to your audience" at bounding box center [278, 246] width 96 height 12
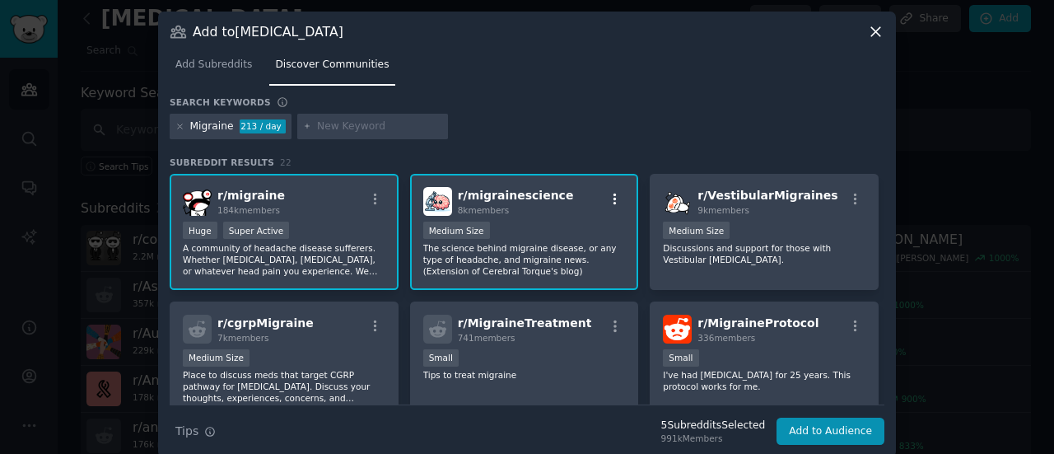
click at [609, 197] on icon "button" at bounding box center [614, 199] width 15 height 15
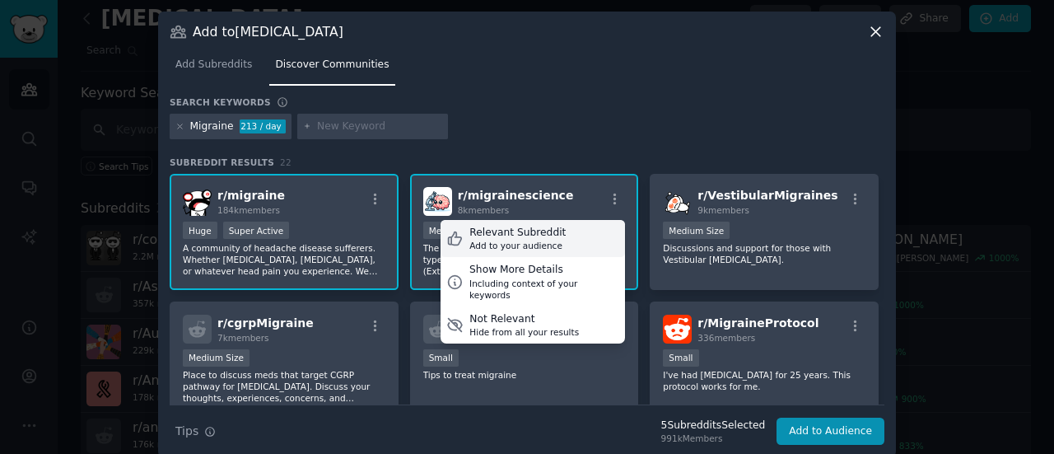
click at [514, 243] on div "Add to your audience" at bounding box center [517, 246] width 96 height 12
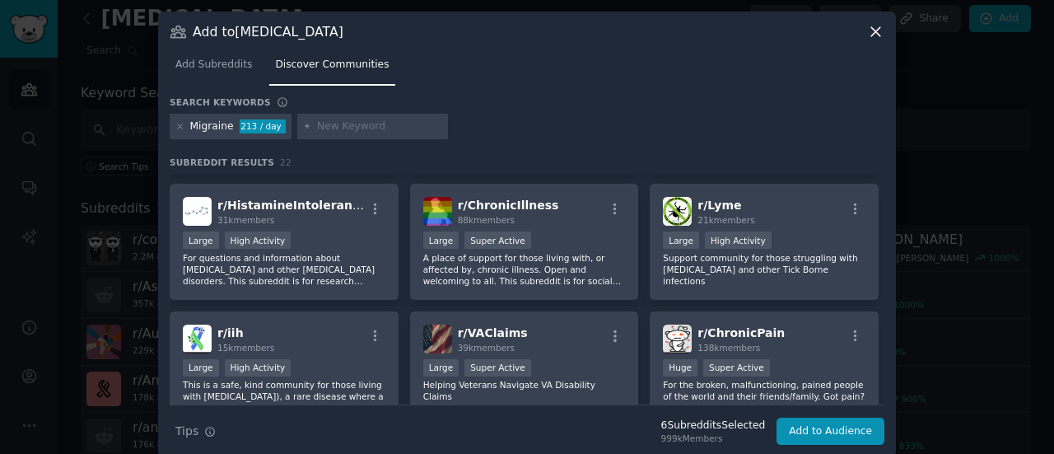
scroll to position [500, 0]
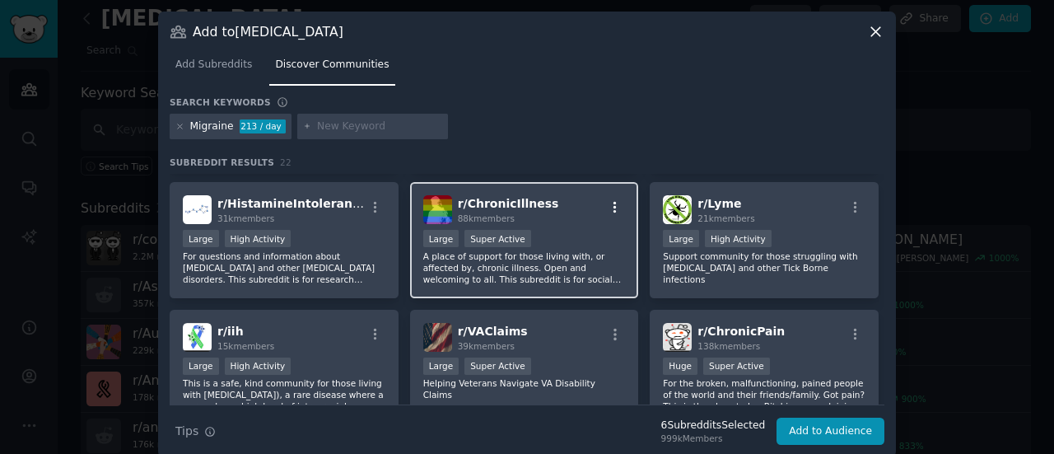
click at [608, 208] on icon "button" at bounding box center [614, 207] width 15 height 15
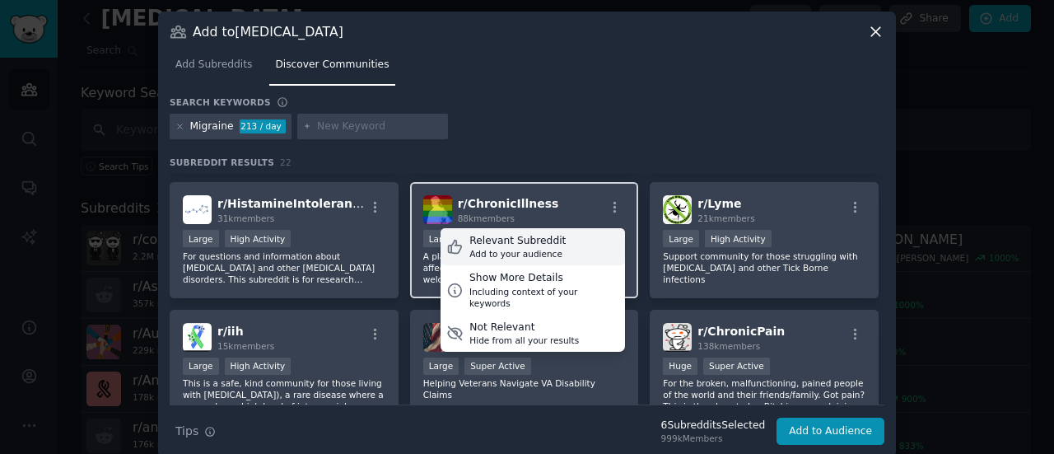
click at [532, 245] on div "Relevant Subreddit" at bounding box center [517, 241] width 96 height 15
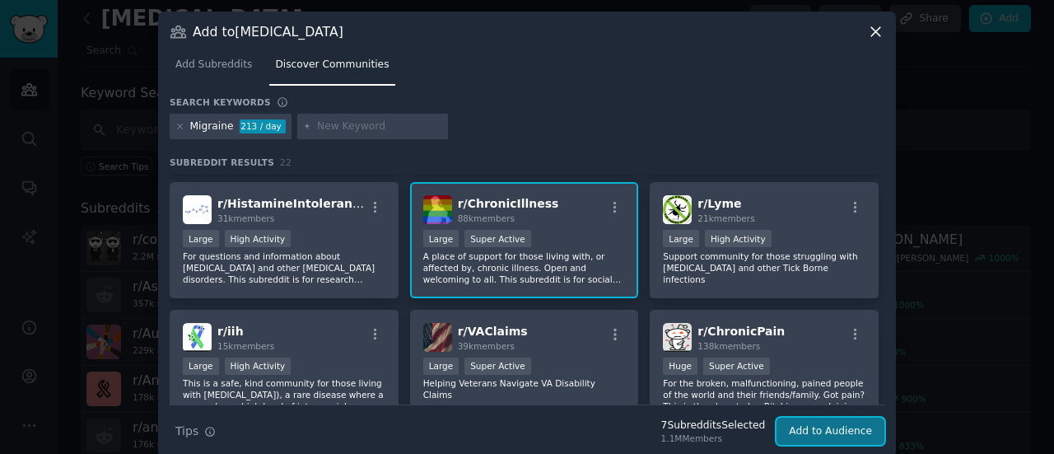
click at [803, 430] on button "Add to Audience" at bounding box center [830, 431] width 108 height 28
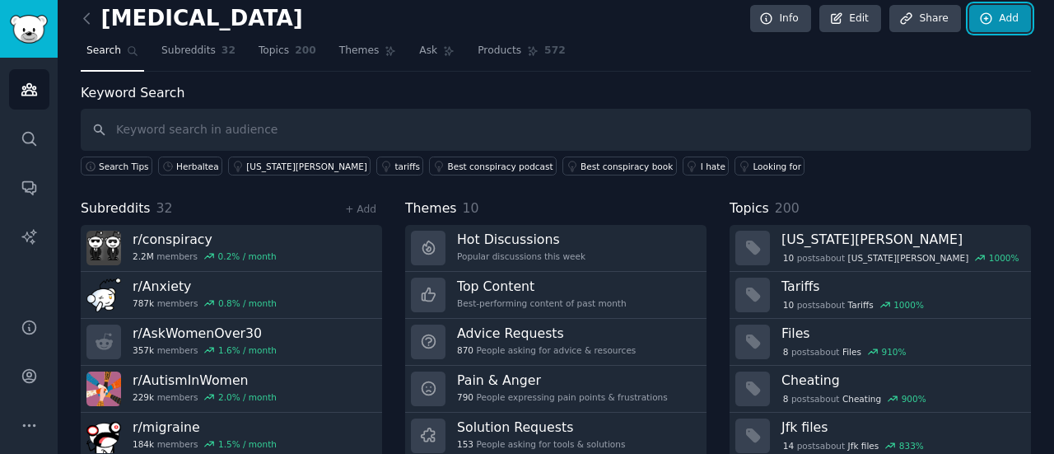
click at [1012, 16] on link "Add" at bounding box center [1000, 19] width 62 height 28
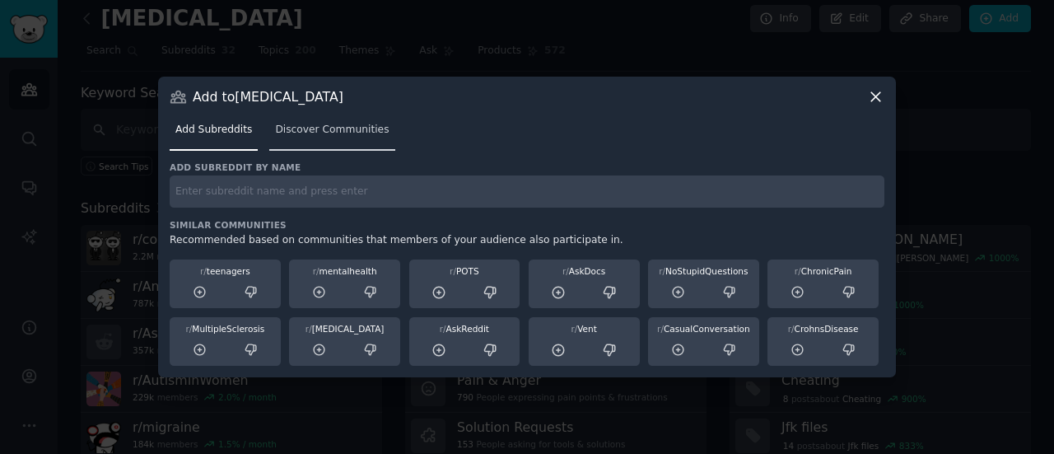
click at [337, 143] on link "Discover Communities" at bounding box center [331, 134] width 125 height 34
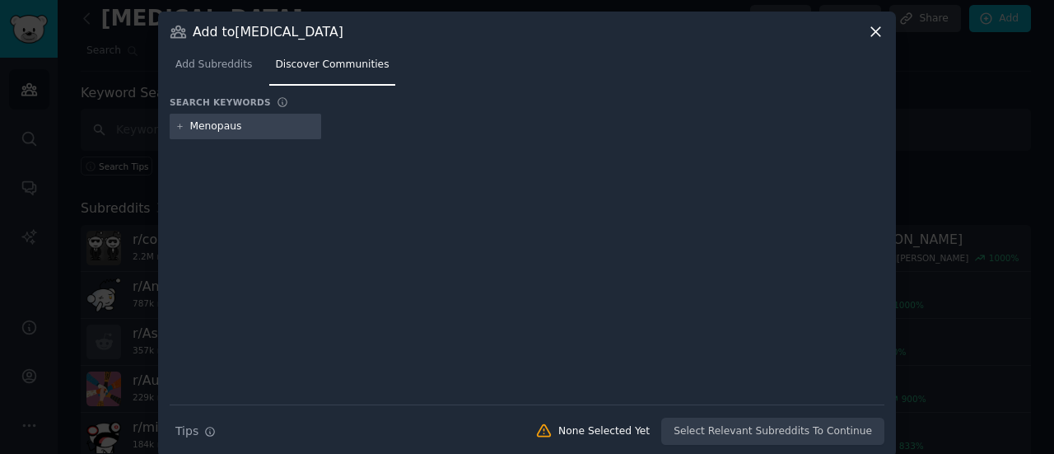
type input "Menopause"
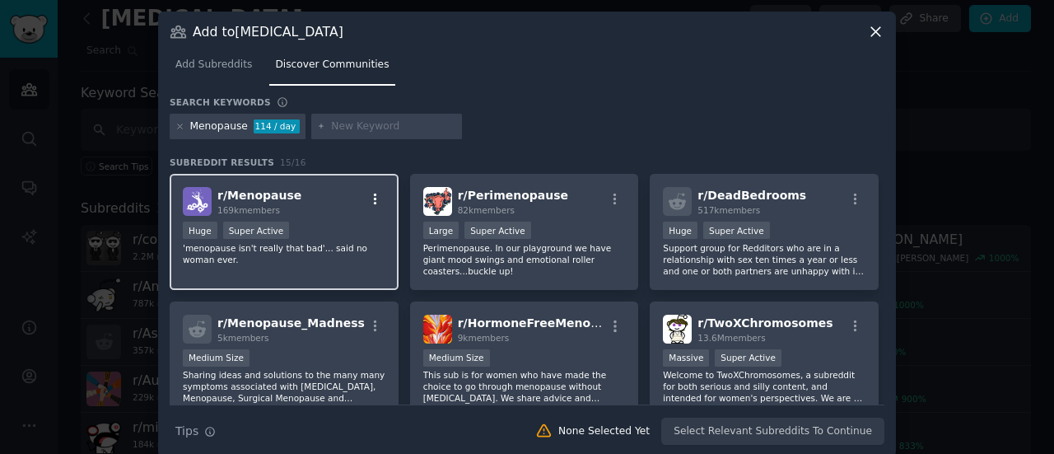
click at [368, 194] on icon "button" at bounding box center [375, 199] width 15 height 15
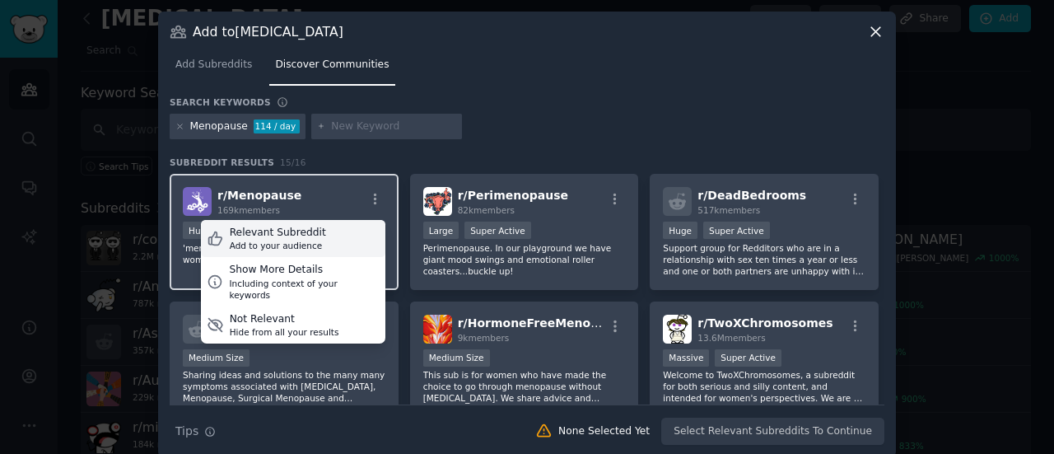
click at [300, 241] on div "Add to your audience" at bounding box center [278, 246] width 96 height 12
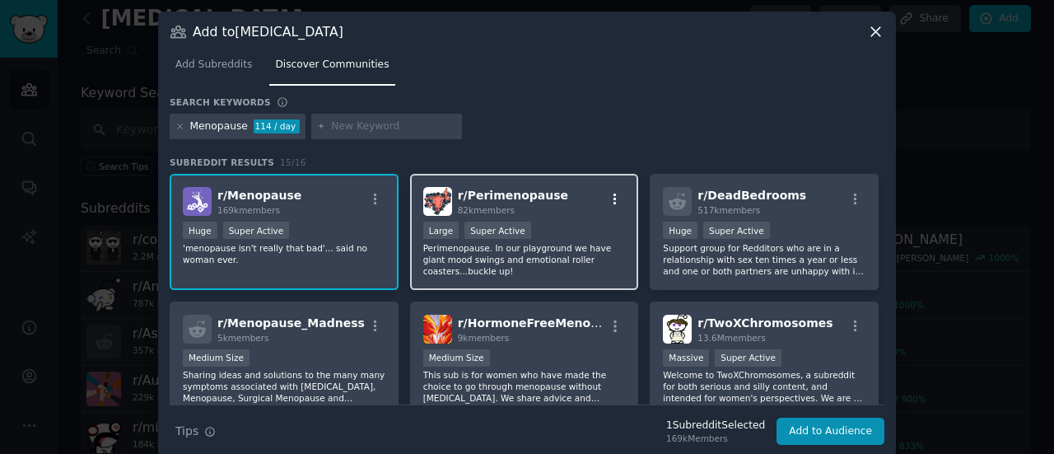
click at [613, 193] on icon "button" at bounding box center [614, 199] width 3 height 12
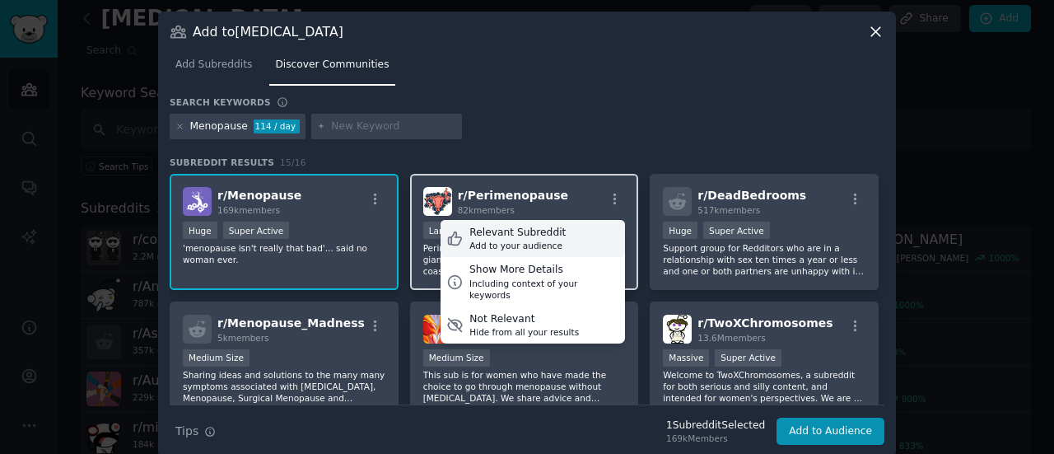
click at [488, 243] on div "Add to your audience" at bounding box center [517, 246] width 96 height 12
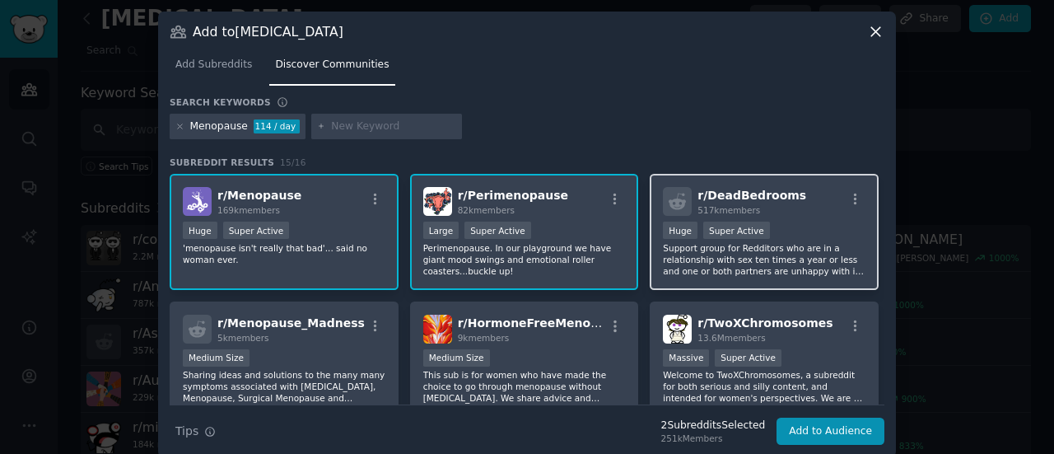
click at [851, 188] on div "r/ DeadBedrooms 517k members" at bounding box center [764, 201] width 202 height 29
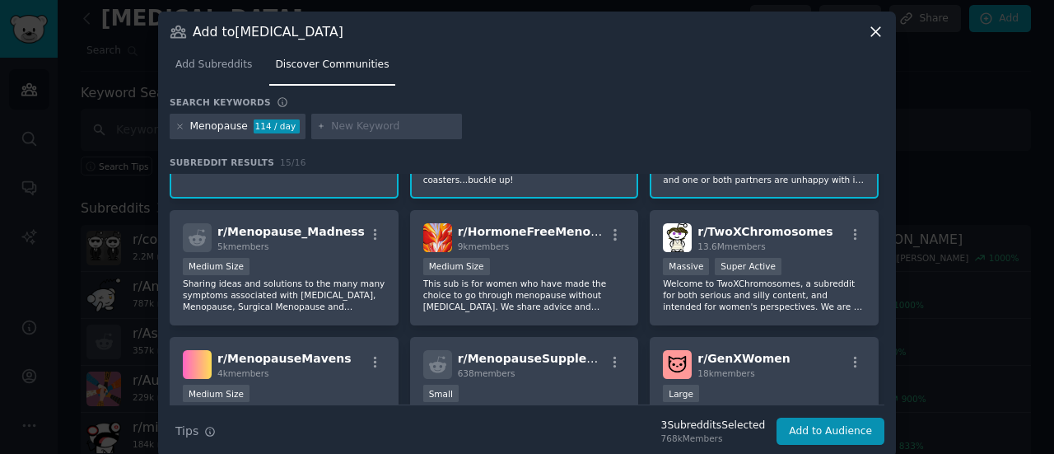
scroll to position [105, 0]
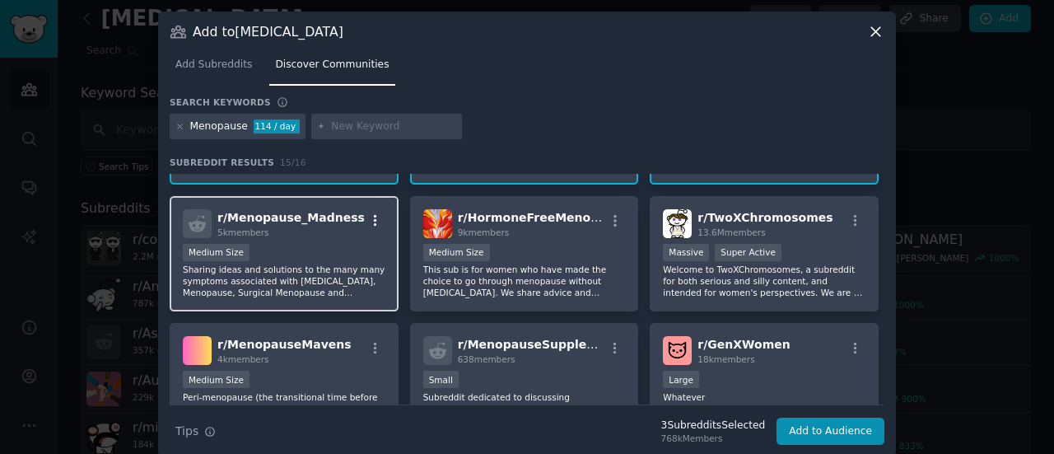
click at [374, 221] on icon "button" at bounding box center [375, 221] width 3 height 12
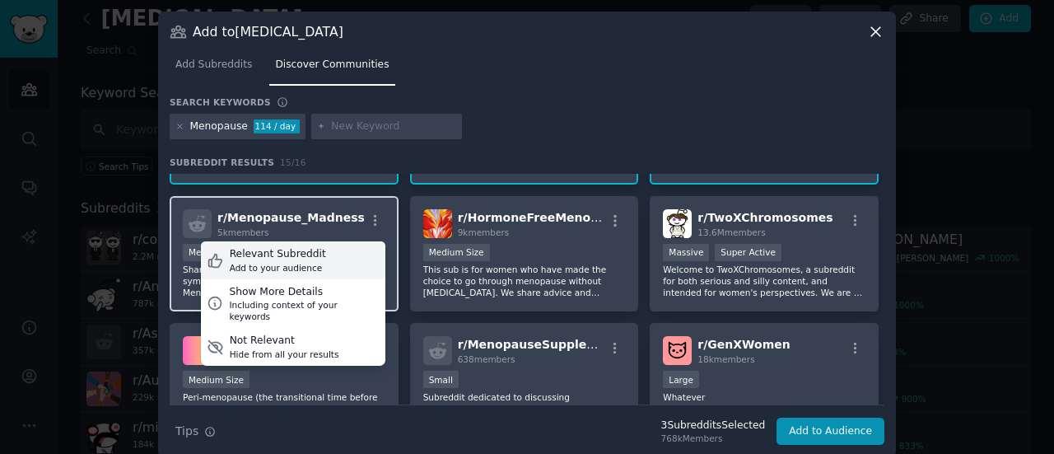
click at [296, 269] on div "Add to your audience" at bounding box center [278, 268] width 96 height 12
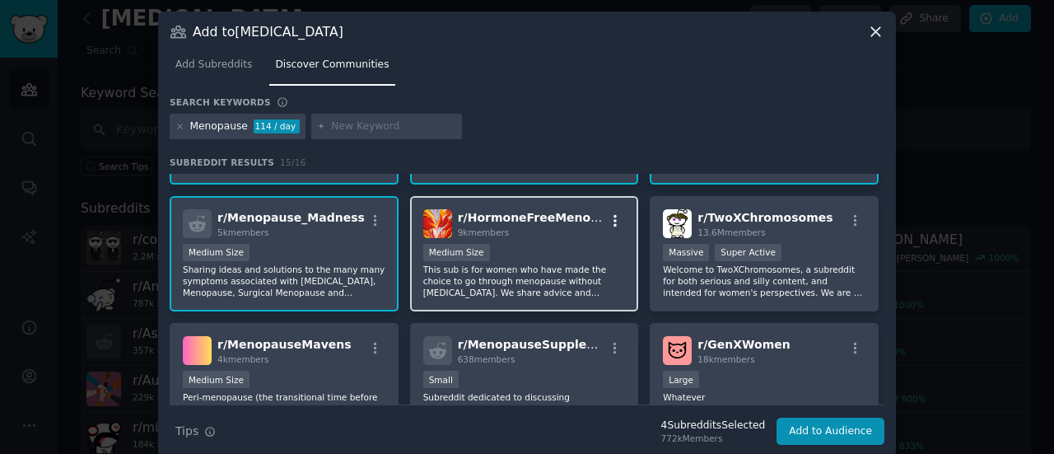
click at [615, 219] on icon "button" at bounding box center [614, 220] width 15 height 15
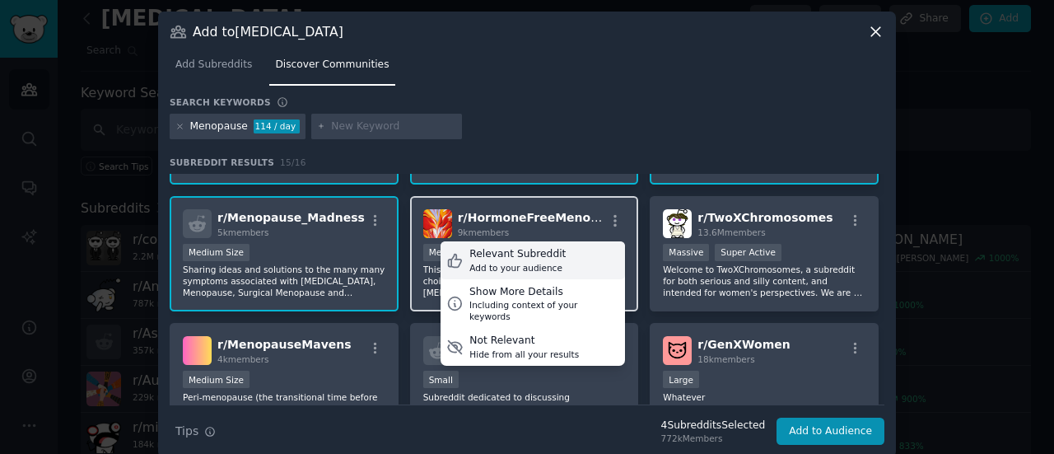
click at [482, 266] on div "Add to your audience" at bounding box center [517, 268] width 96 height 12
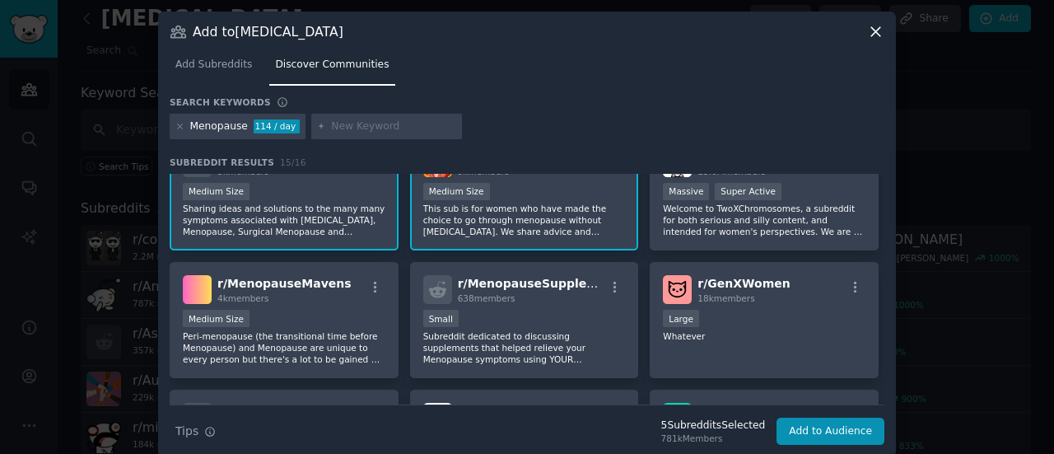
scroll to position [191, 0]
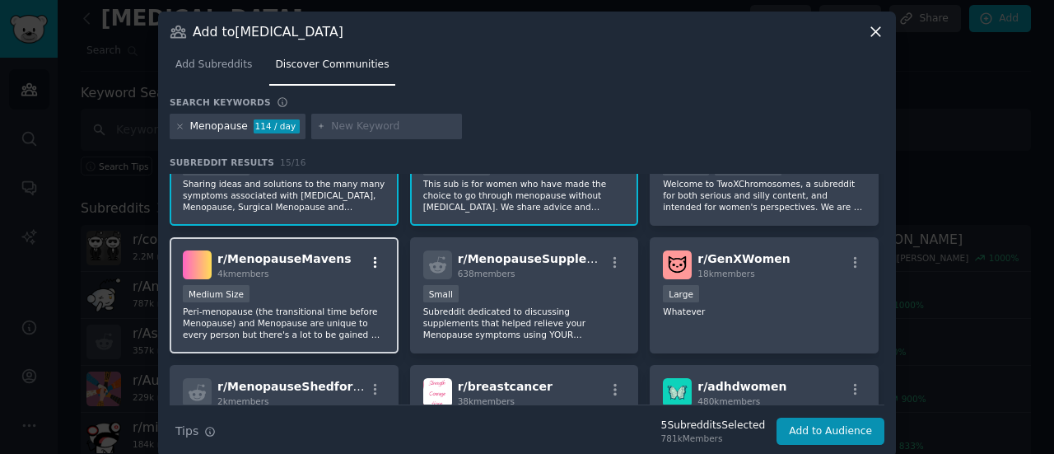
click at [368, 257] on icon "button" at bounding box center [375, 262] width 15 height 15
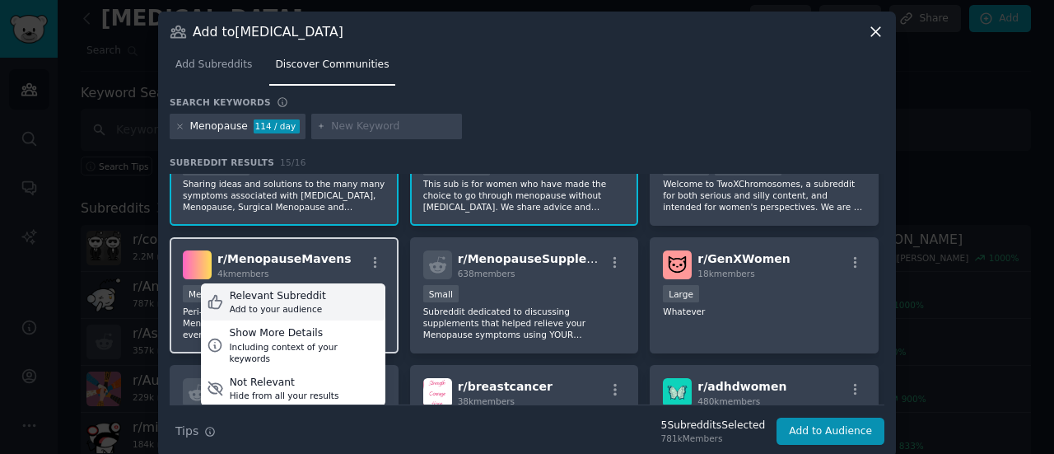
click at [324, 307] on div "Relevant Subreddit Add to your audience" at bounding box center [293, 302] width 184 height 38
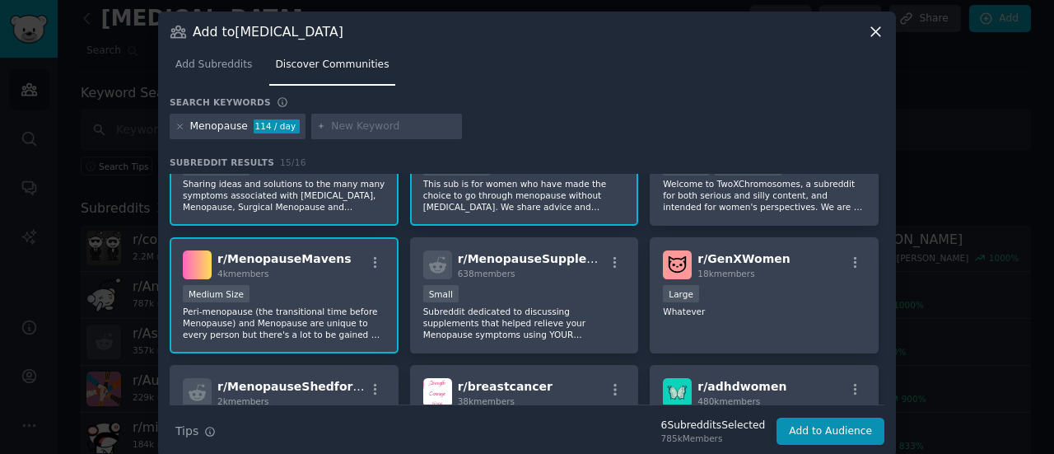
scroll to position [242, 0]
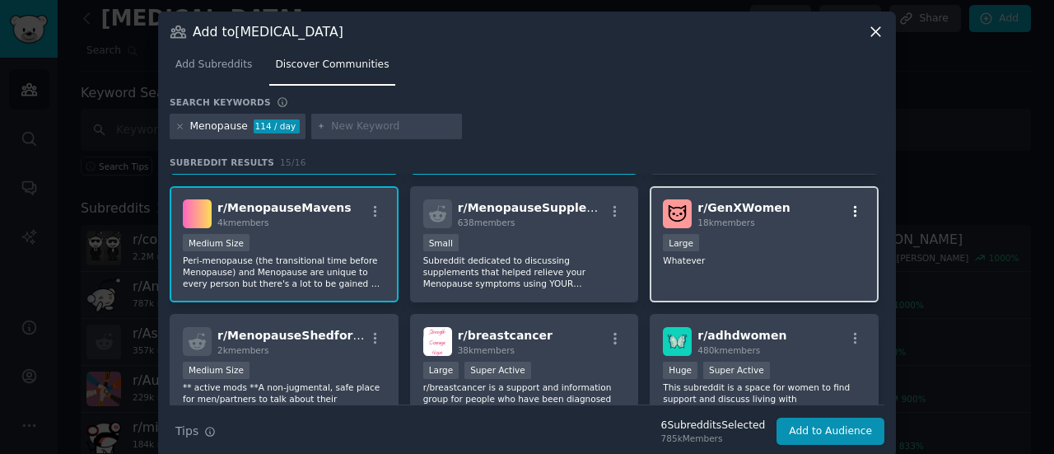
click at [848, 208] on icon "button" at bounding box center [855, 211] width 15 height 15
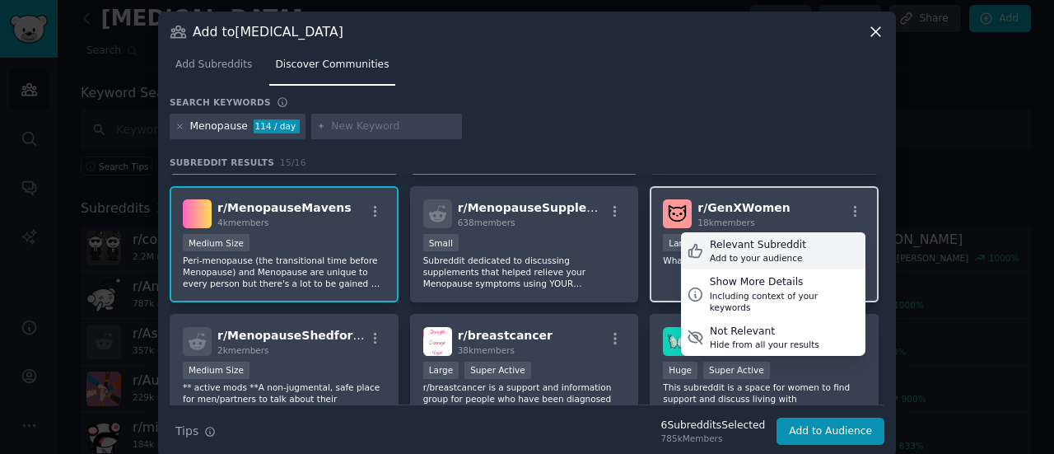
click at [735, 252] on div "Add to your audience" at bounding box center [758, 258] width 96 height 12
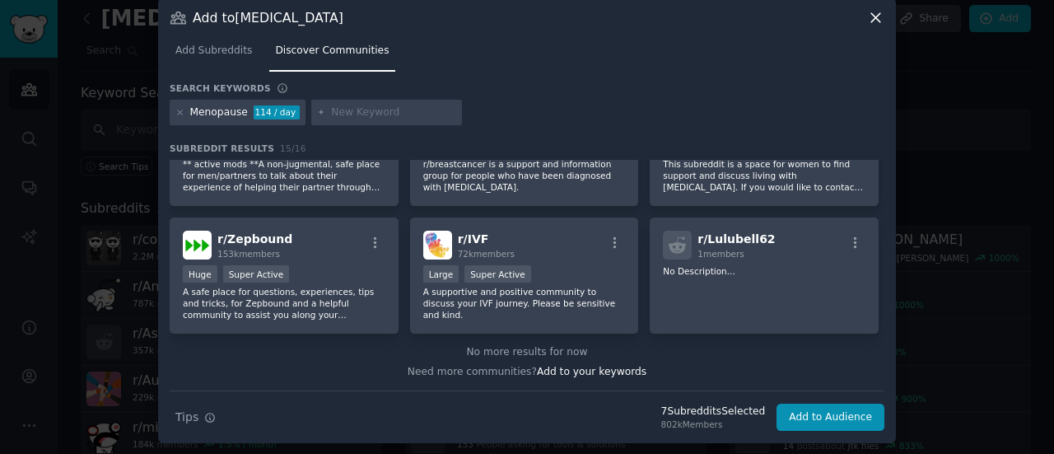
scroll to position [0, 0]
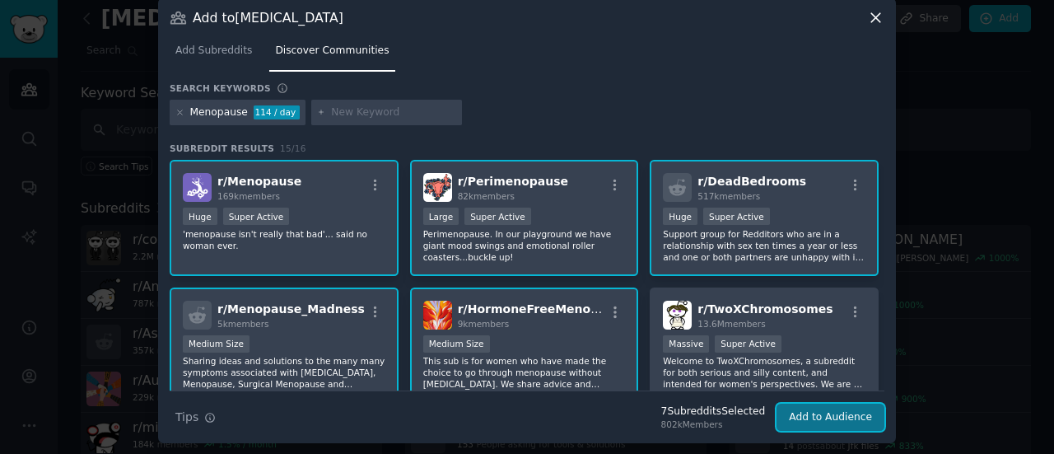
click at [827, 421] on button "Add to Audience" at bounding box center [830, 417] width 108 height 28
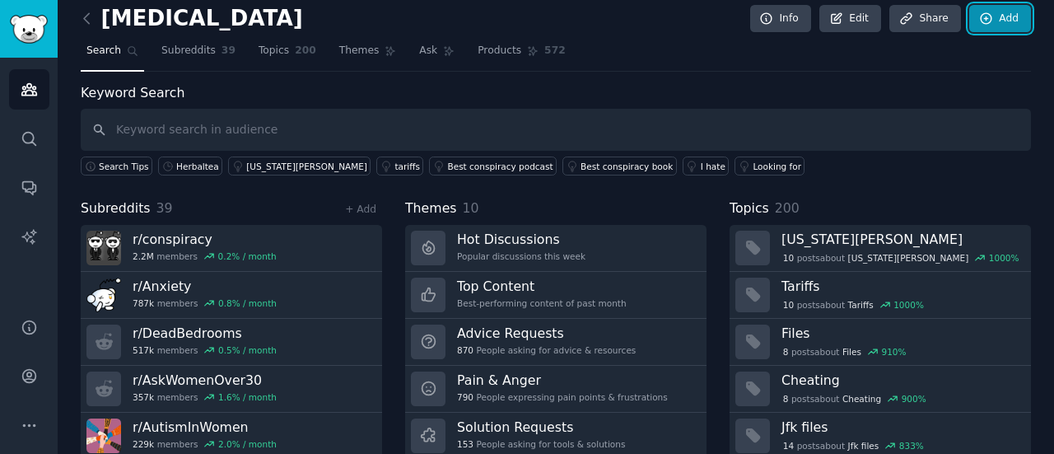
click at [1015, 22] on link "Add" at bounding box center [1000, 19] width 62 height 28
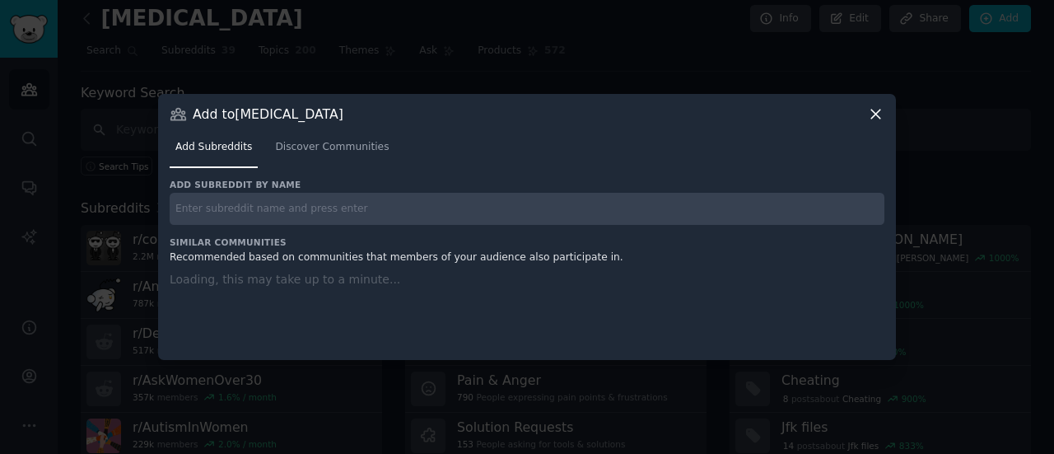
click at [272, 214] on input "text" at bounding box center [527, 209] width 714 height 32
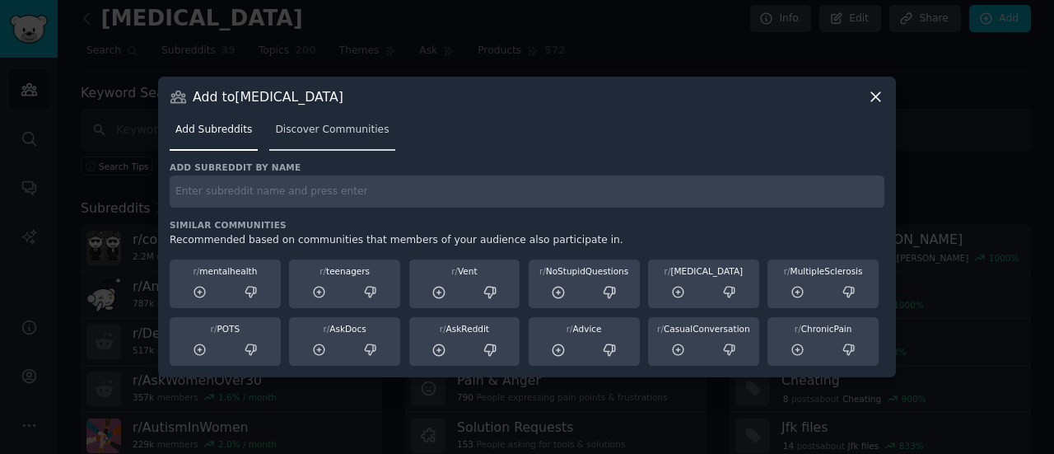
click at [337, 142] on link "Discover Communities" at bounding box center [331, 134] width 125 height 34
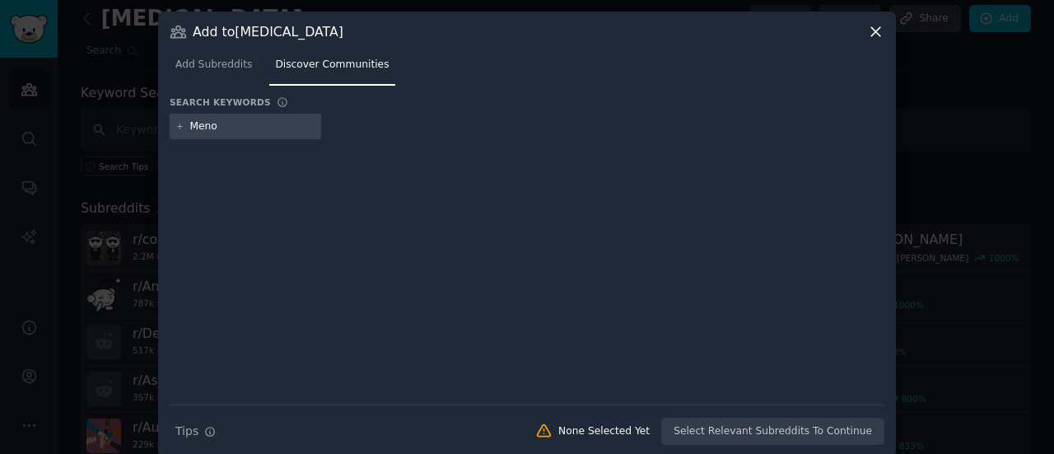
type input "Menop"
type input "alternative medicine"
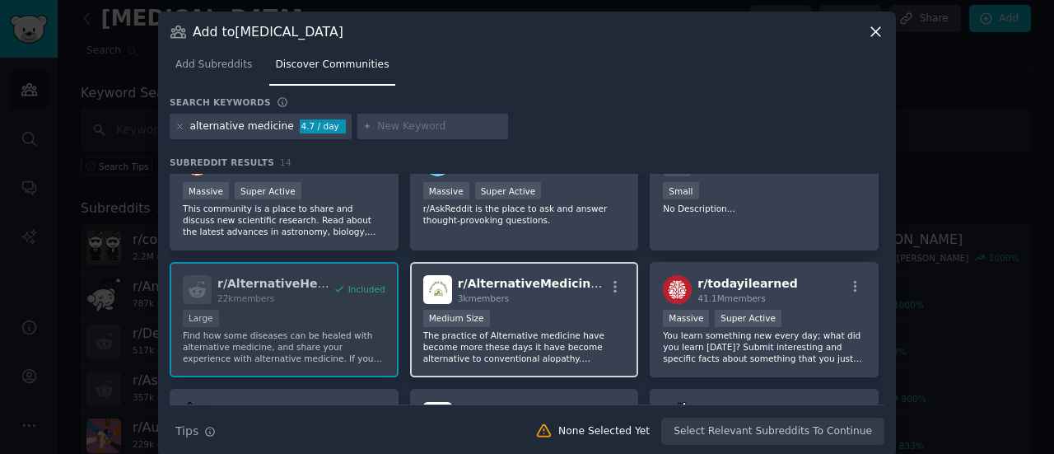
scroll to position [58, 0]
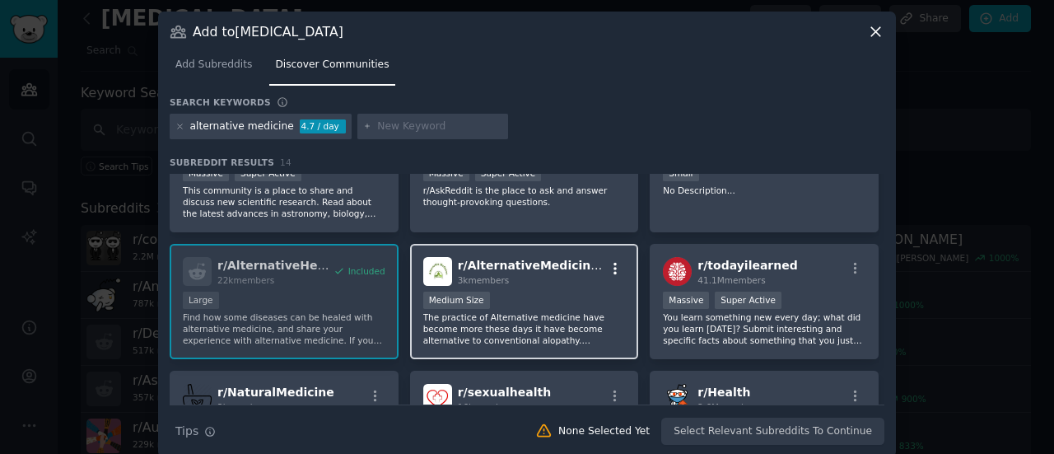
click at [609, 268] on icon "button" at bounding box center [614, 268] width 15 height 15
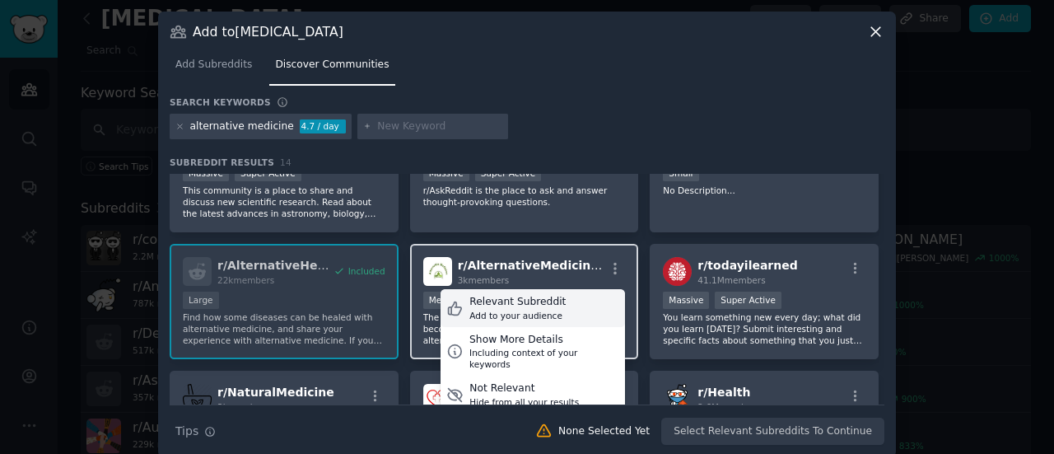
click at [528, 308] on div "Relevant Subreddit" at bounding box center [517, 302] width 96 height 15
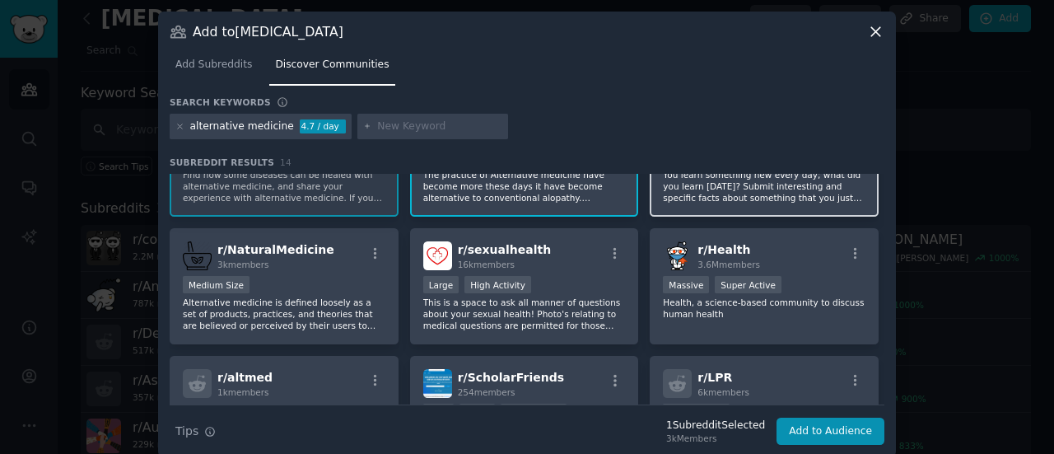
scroll to position [212, 0]
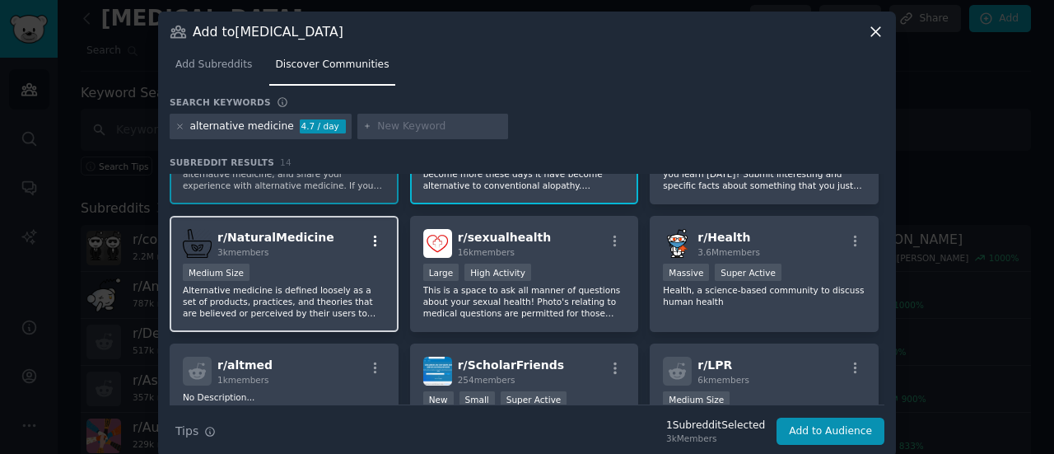
click at [374, 244] on icon "button" at bounding box center [375, 241] width 3 height 12
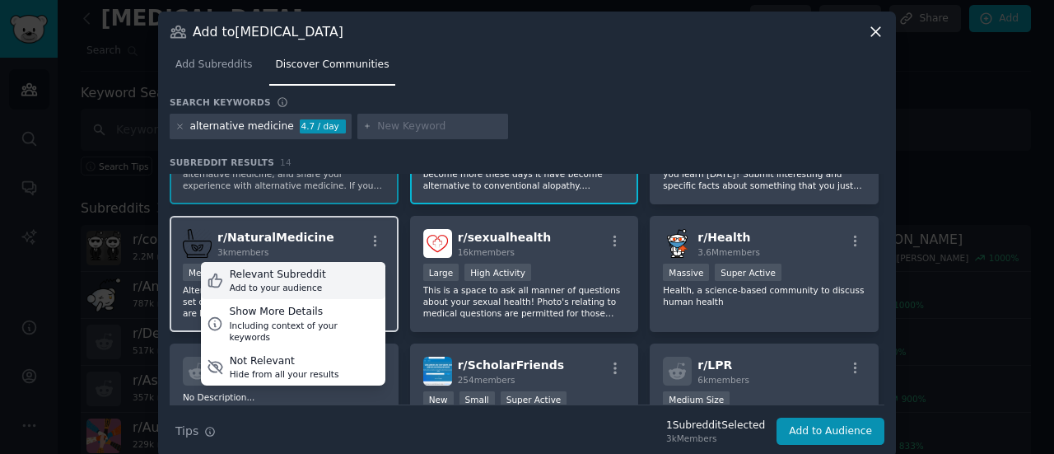
click at [274, 287] on div "Add to your audience" at bounding box center [278, 287] width 96 height 12
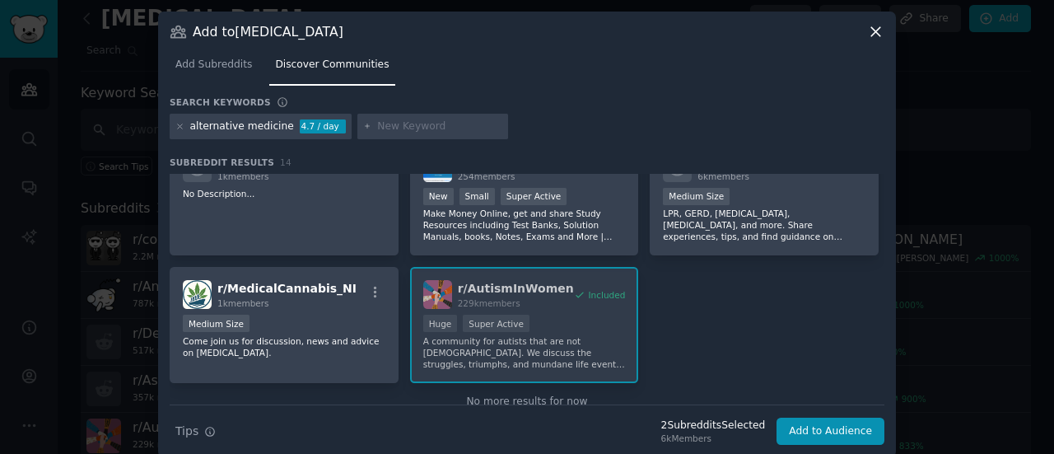
scroll to position [451, 0]
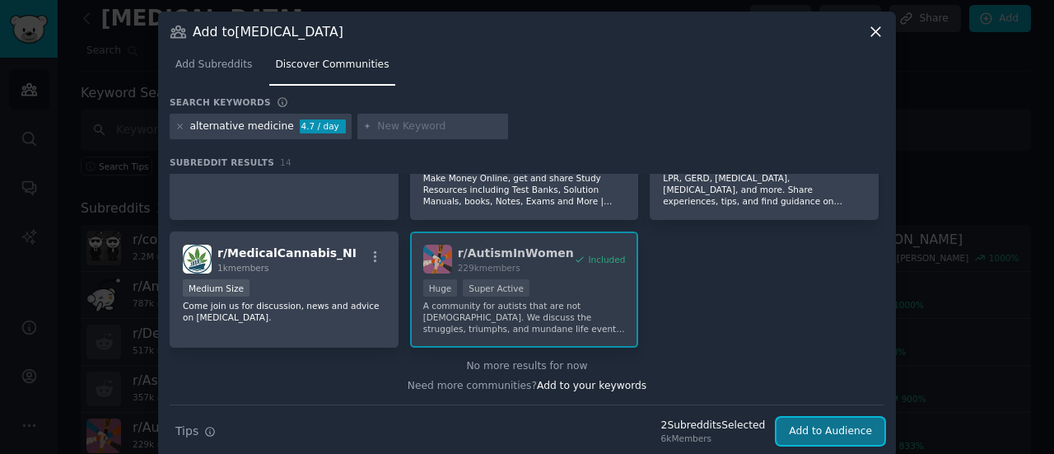
click at [817, 430] on button "Add to Audience" at bounding box center [830, 431] width 108 height 28
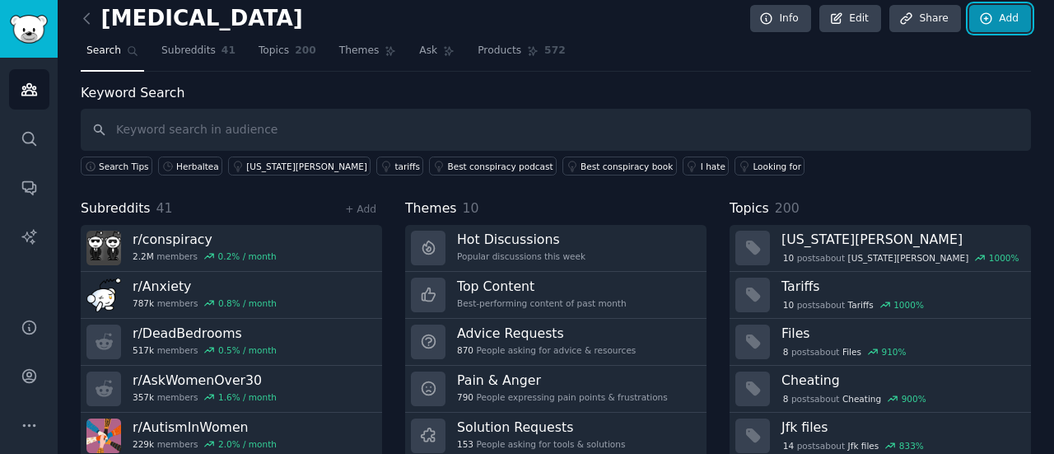
click at [1004, 15] on link "Add" at bounding box center [1000, 19] width 62 height 28
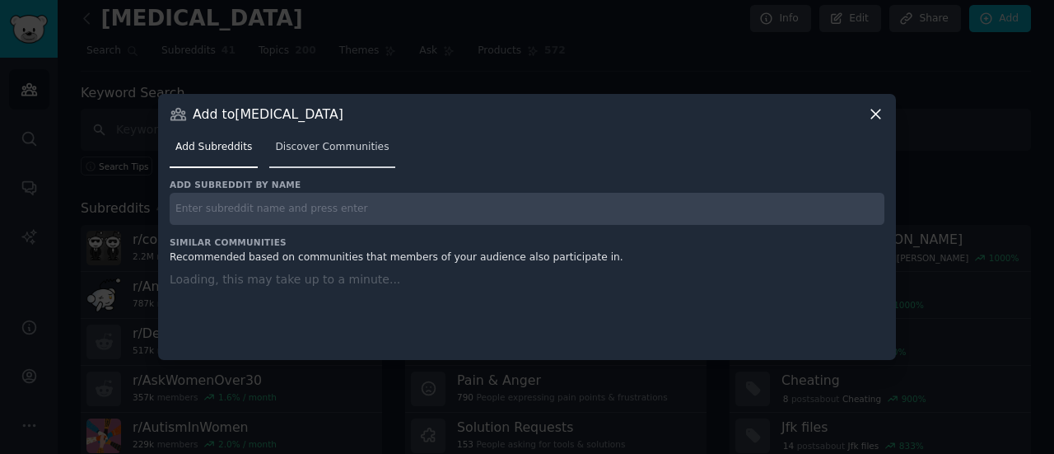
click at [311, 155] on link "Discover Communities" at bounding box center [331, 151] width 125 height 34
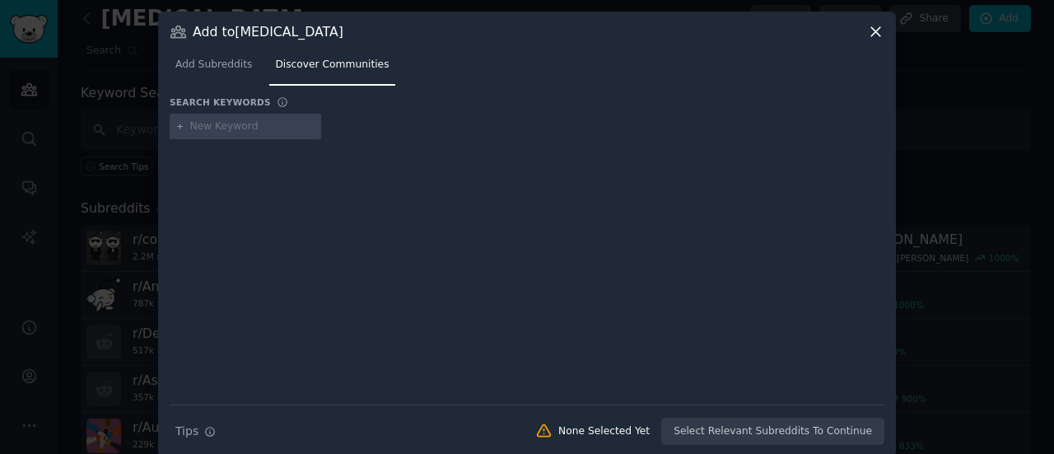
click at [223, 126] on input "text" at bounding box center [252, 126] width 125 height 15
type input "women's hea"
type input "herbal tea"
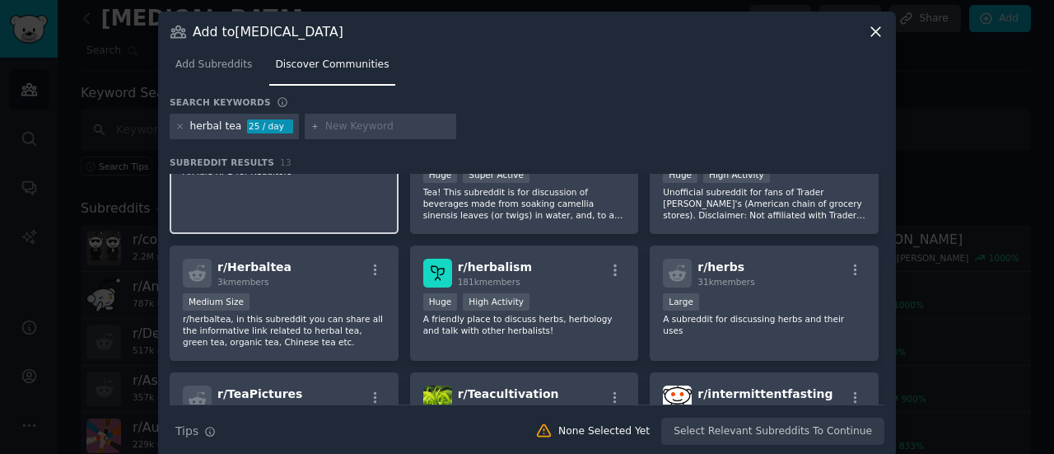
scroll to position [61, 0]
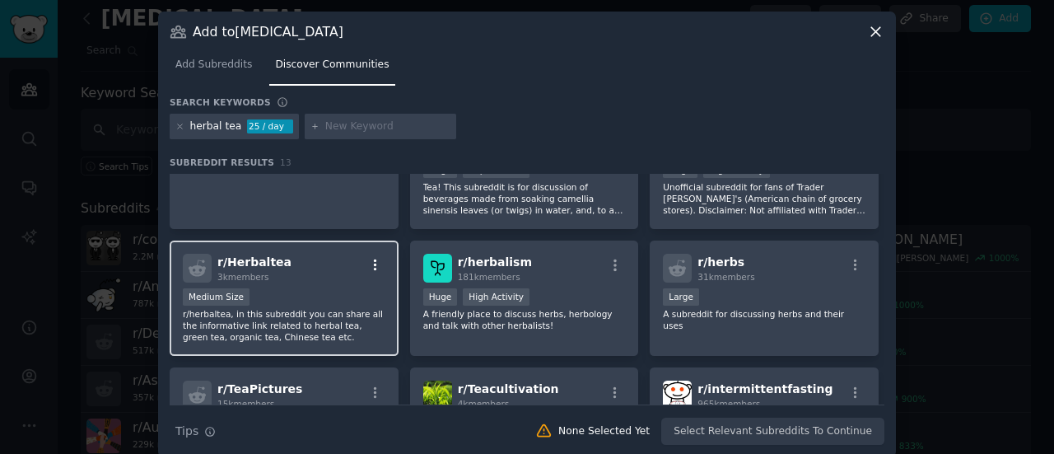
click at [374, 258] on icon "button" at bounding box center [375, 265] width 15 height 15
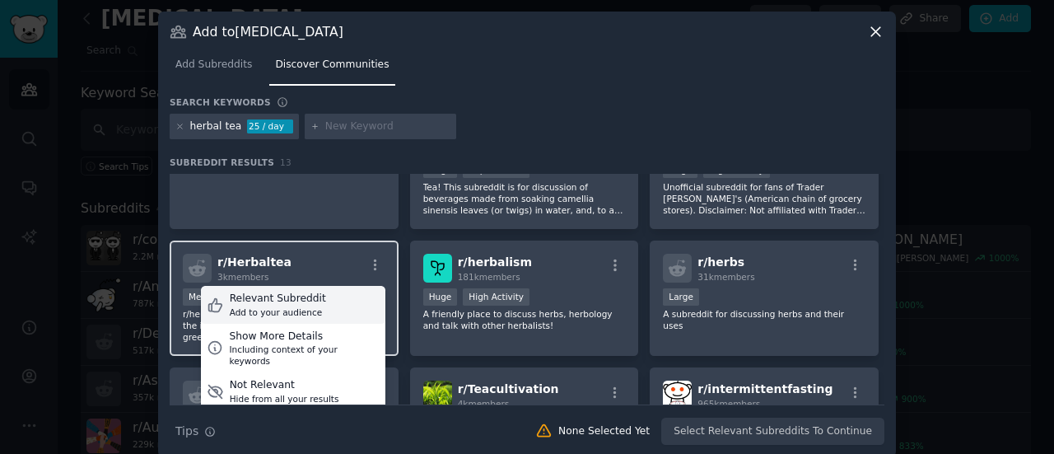
click at [293, 312] on div "Add to your audience" at bounding box center [278, 312] width 96 height 12
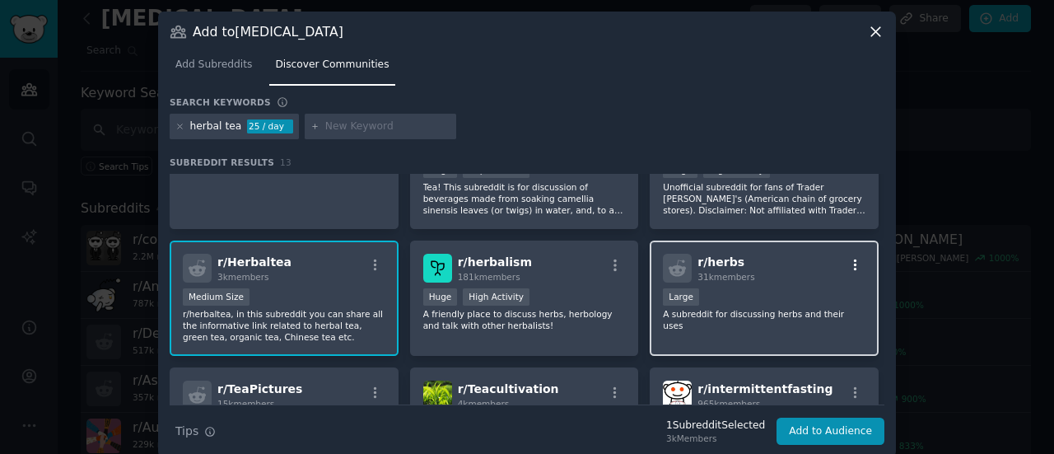
click at [854, 265] on icon "button" at bounding box center [855, 265] width 3 height 12
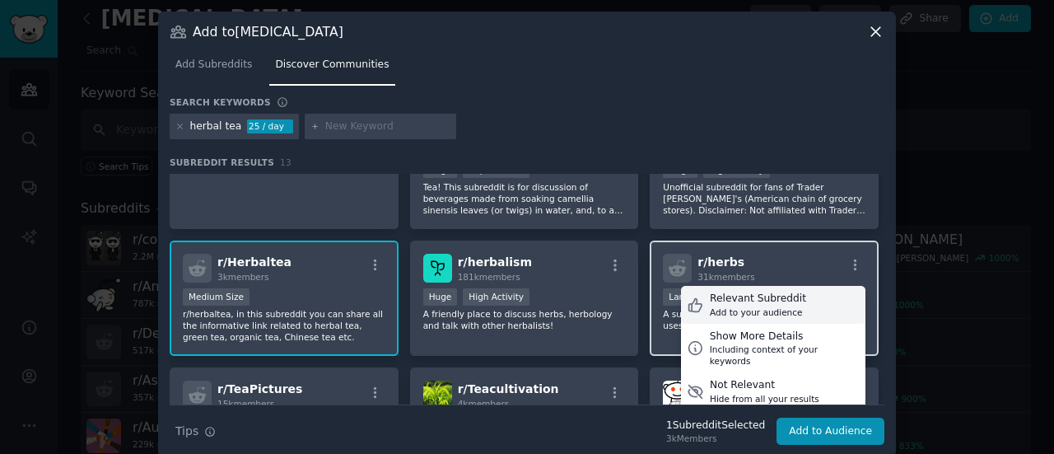
click at [734, 311] on div "Add to your audience" at bounding box center [758, 312] width 96 height 12
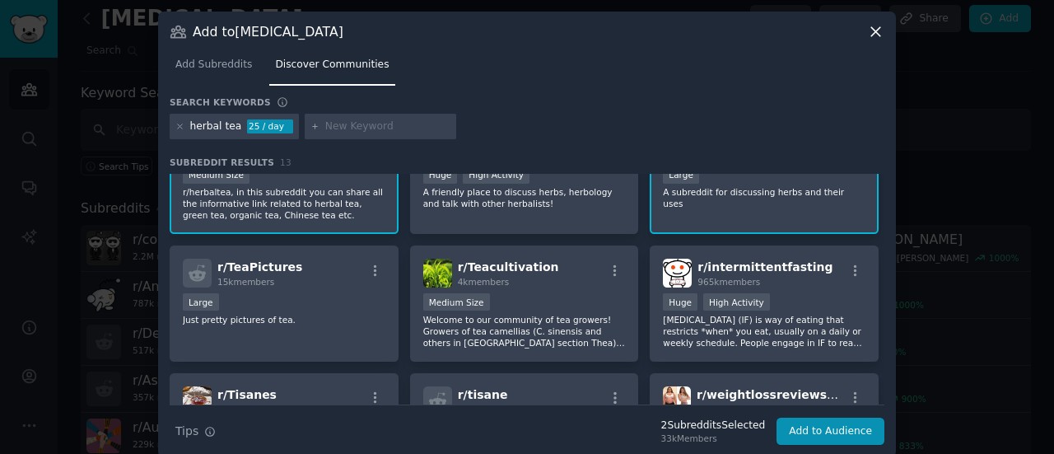
scroll to position [184, 0]
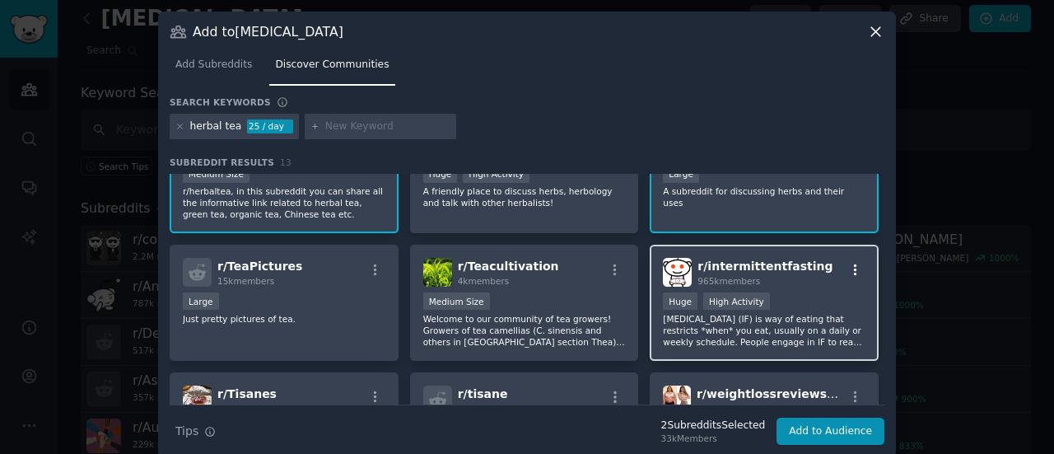
click at [848, 267] on icon "button" at bounding box center [855, 270] width 15 height 15
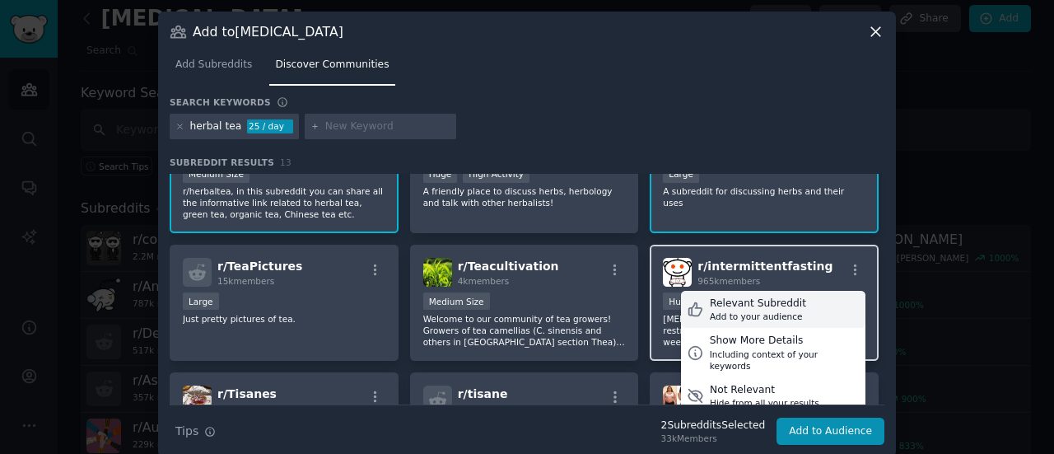
click at [746, 313] on div "Add to your audience" at bounding box center [758, 316] width 96 height 12
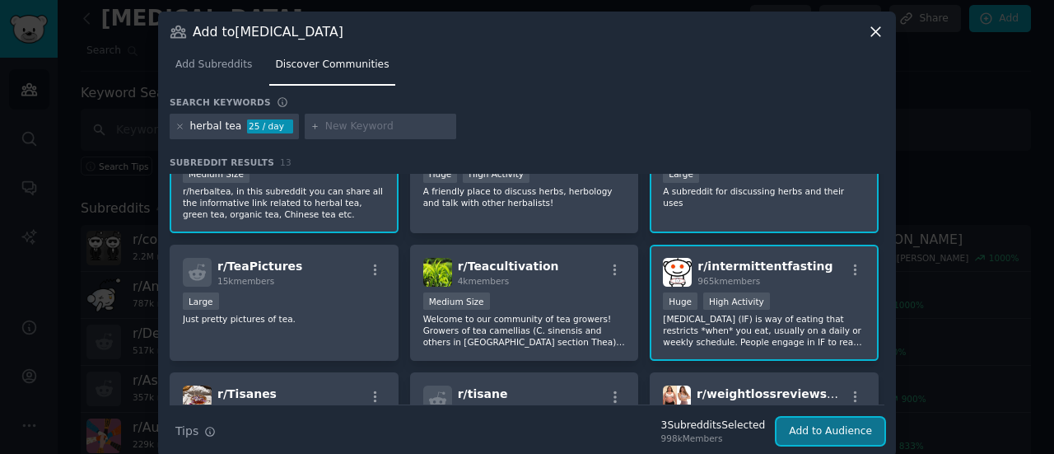
click at [822, 428] on button "Add to Audience" at bounding box center [830, 431] width 108 height 28
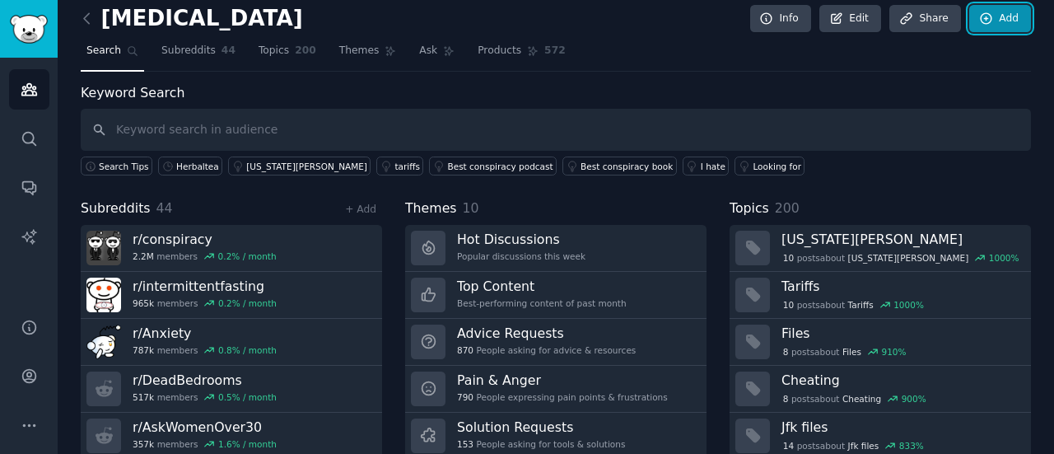
click at [981, 22] on icon at bounding box center [985, 18] width 11 height 11
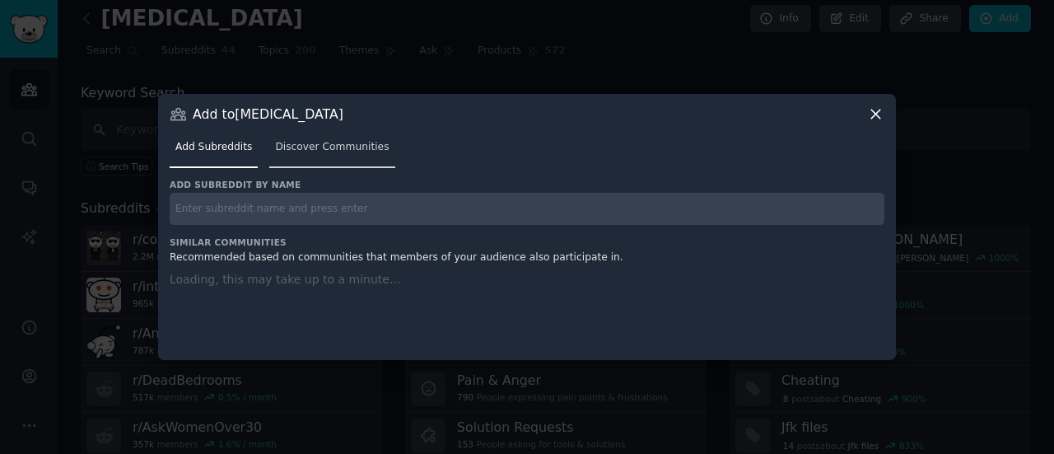
click at [315, 146] on span "Discover Communities" at bounding box center [332, 147] width 114 height 15
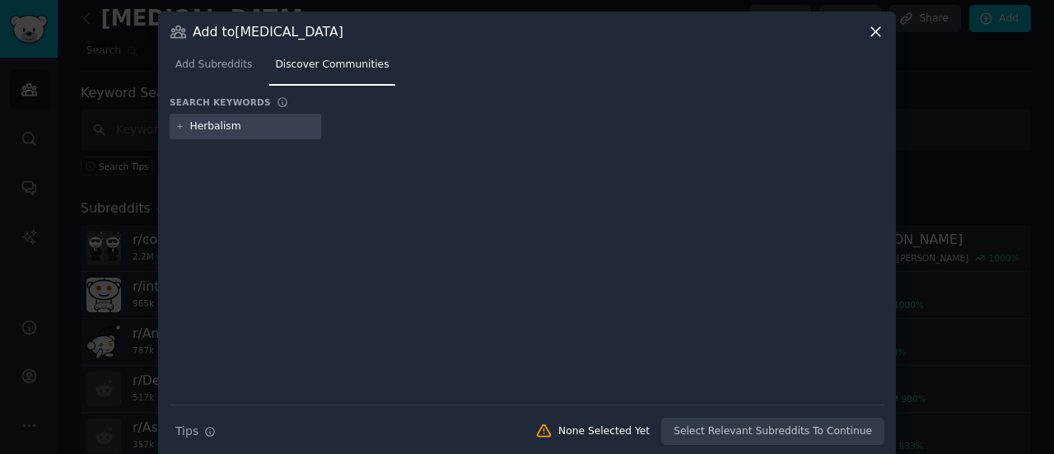
click at [237, 125] on input "Herbalism" at bounding box center [252, 126] width 125 height 15
type input "B"
type input "M"
type input "[MEDICAL_DATA]"
type input "Nausea"
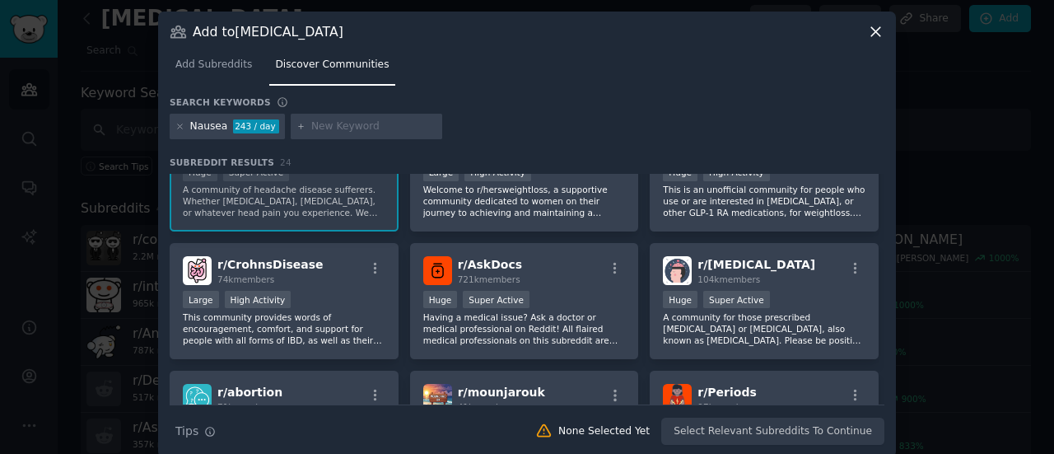
scroll to position [443, 0]
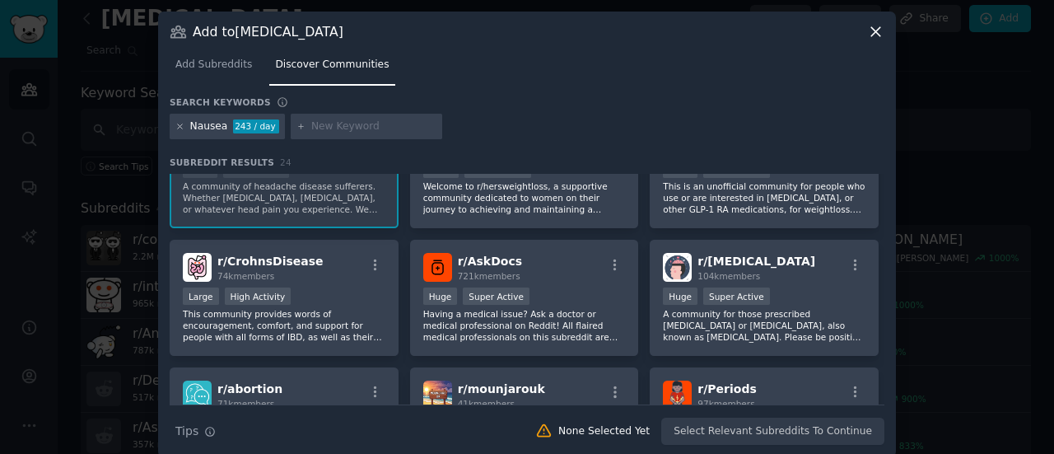
click at [179, 127] on icon at bounding box center [179, 126] width 9 height 9
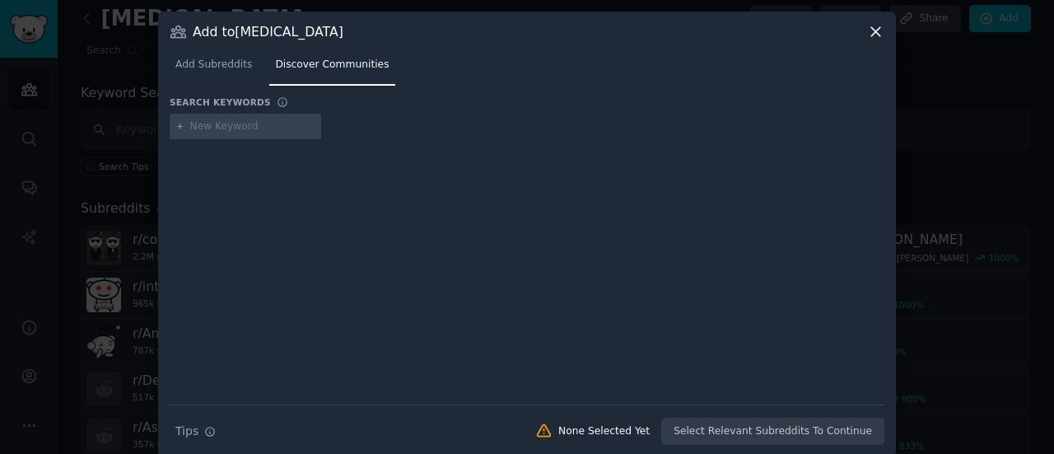
click at [206, 125] on input "text" at bounding box center [252, 126] width 125 height 15
type input "foodasmedicine"
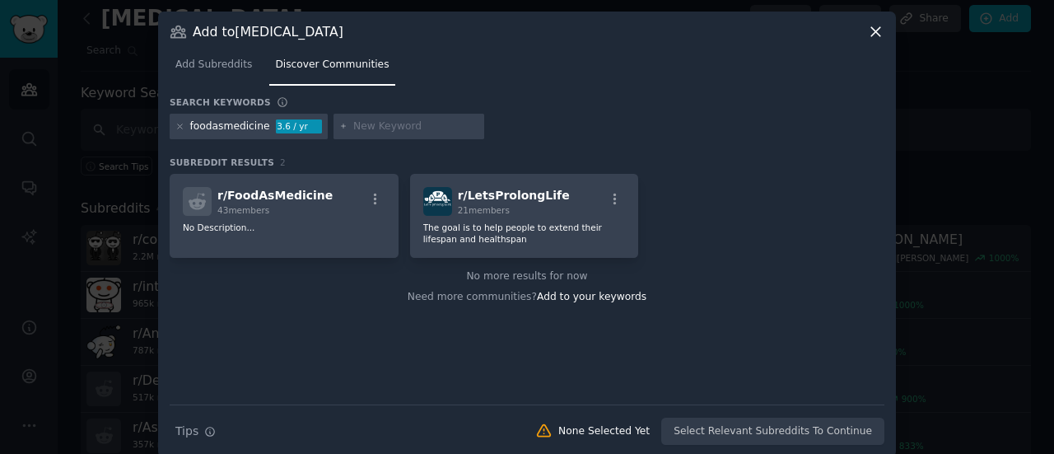
click at [244, 123] on div "foodasmedicine" at bounding box center [230, 126] width 80 height 15
click at [176, 128] on icon at bounding box center [179, 126] width 9 height 9
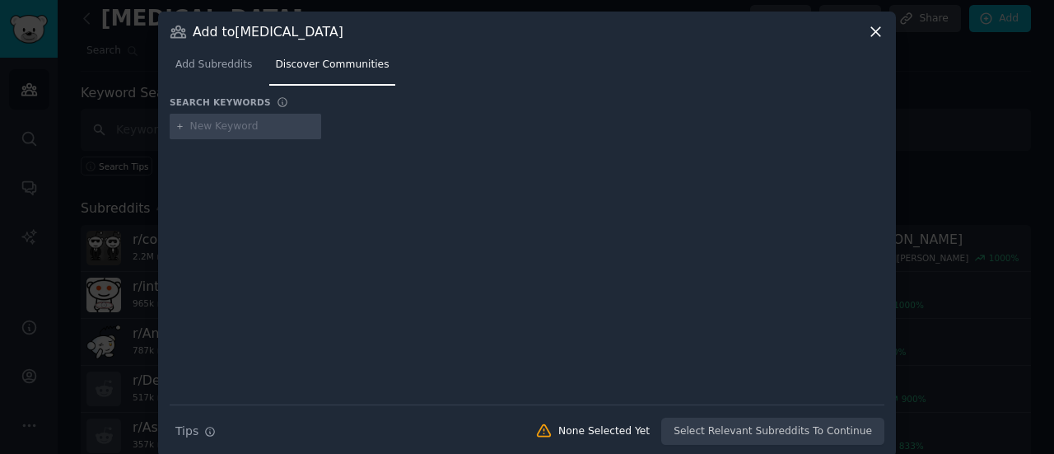
click at [202, 129] on input "text" at bounding box center [252, 126] width 125 height 15
type input "medicinal herbs"
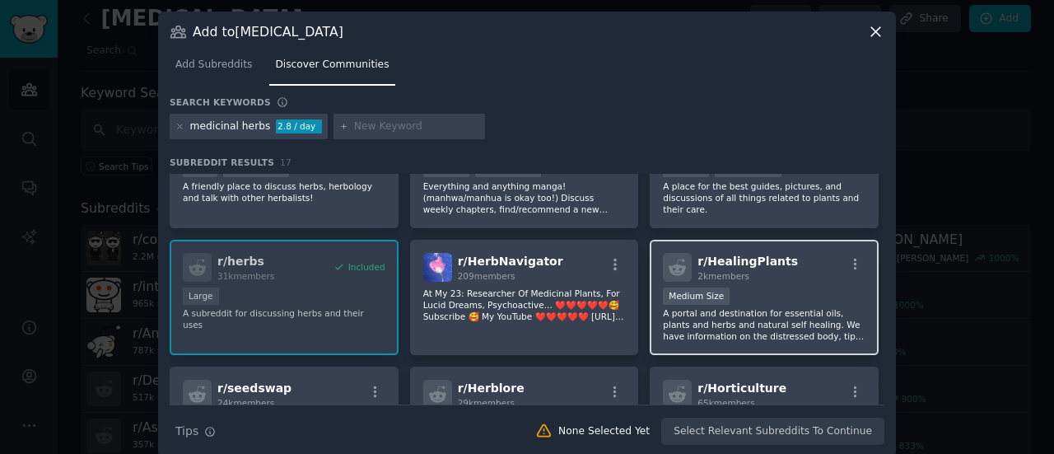
scroll to position [61, 0]
click at [848, 265] on icon "button" at bounding box center [855, 265] width 15 height 15
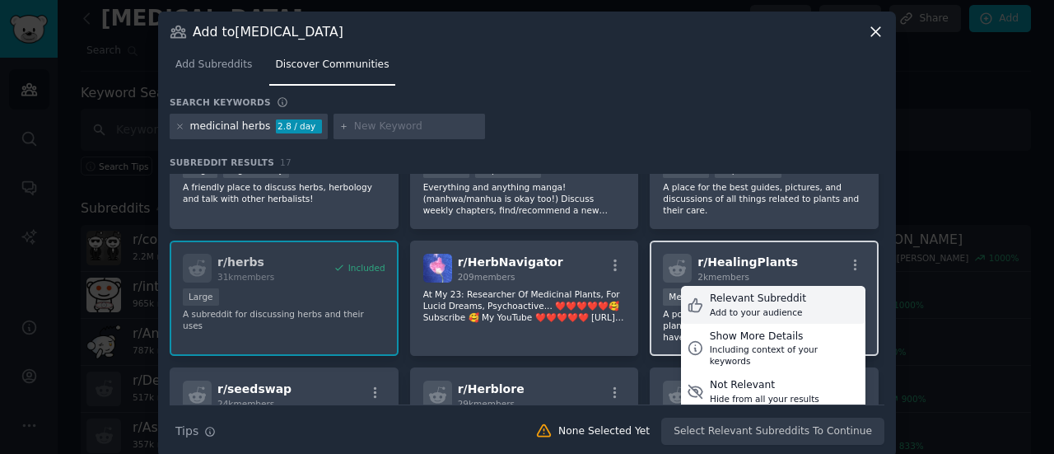
click at [746, 305] on div "Relevant Subreddit" at bounding box center [758, 298] width 96 height 15
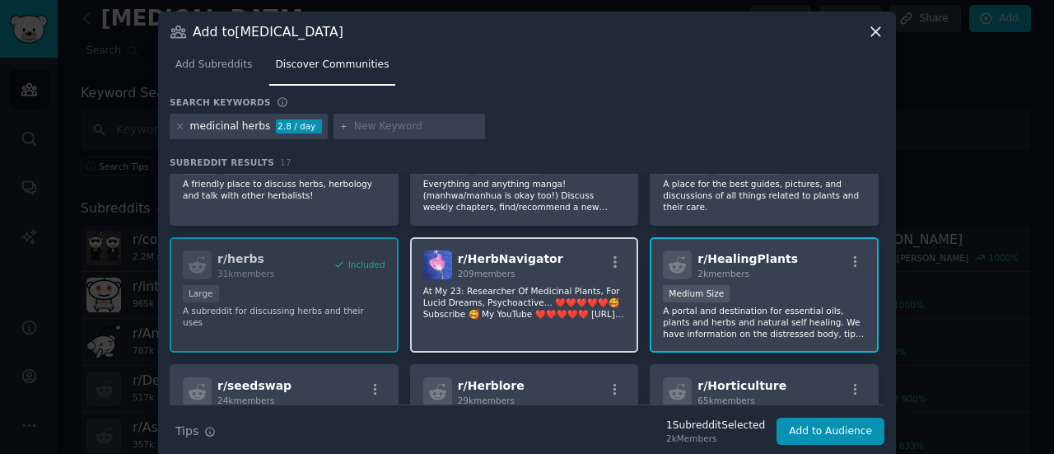
scroll to position [69, 0]
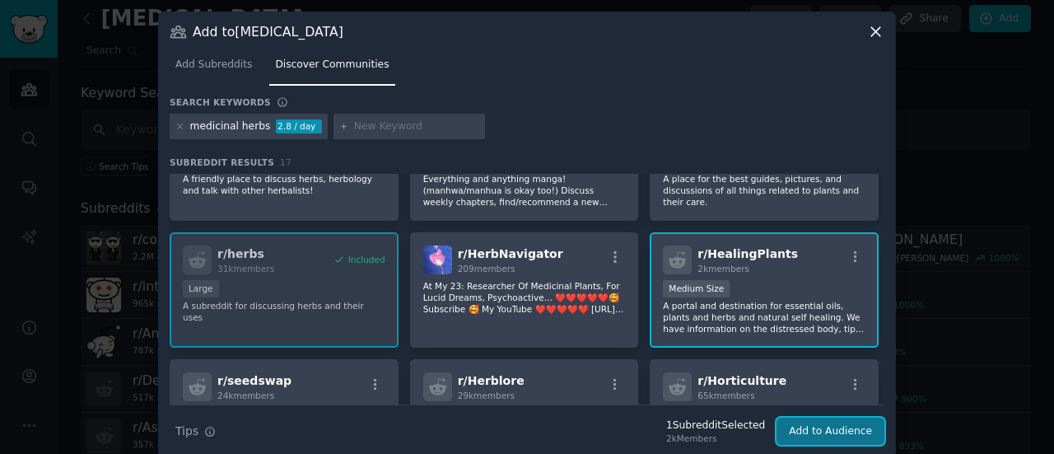
click at [804, 432] on button "Add to Audience" at bounding box center [830, 431] width 108 height 28
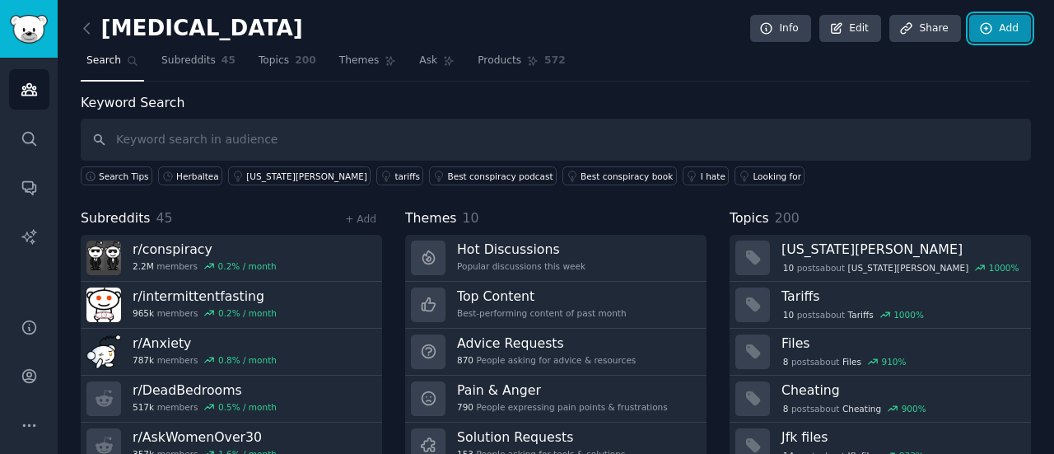
click at [976, 35] on link "Add" at bounding box center [1000, 29] width 62 height 28
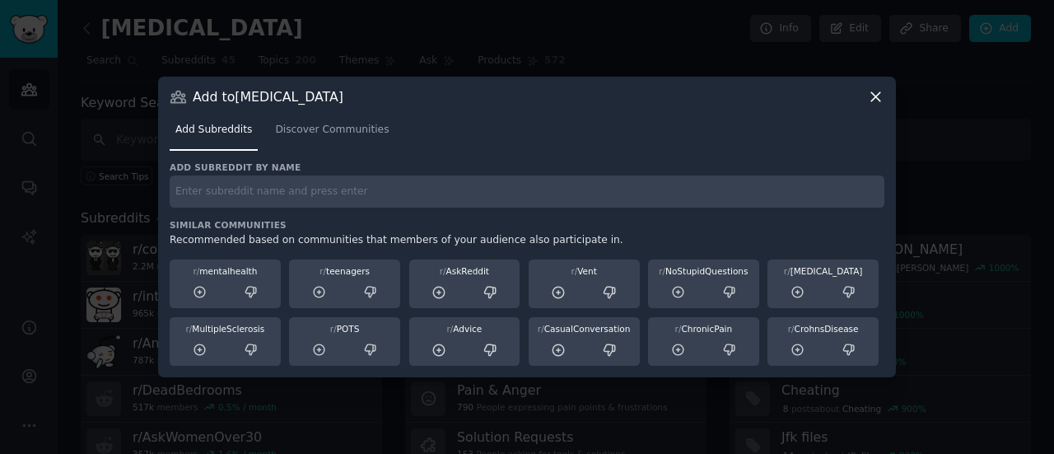
click at [342, 212] on div "Add subreddit by name Similar Communities Recommended based on communities that…" at bounding box center [527, 263] width 714 height 205
click at [333, 131] on span "Discover Communities" at bounding box center [332, 130] width 114 height 15
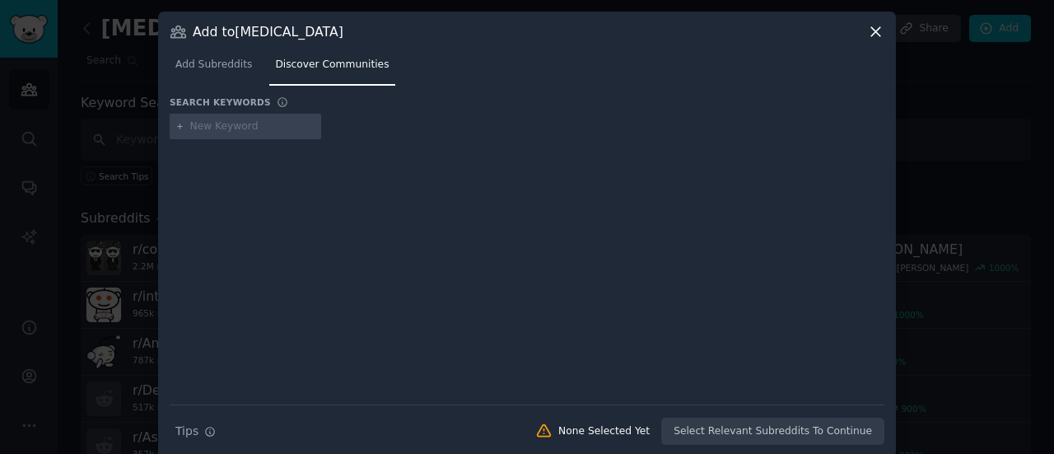
click at [267, 128] on input "text" at bounding box center [252, 126] width 125 height 15
type input "o"
type input "k"
type input "sleep"
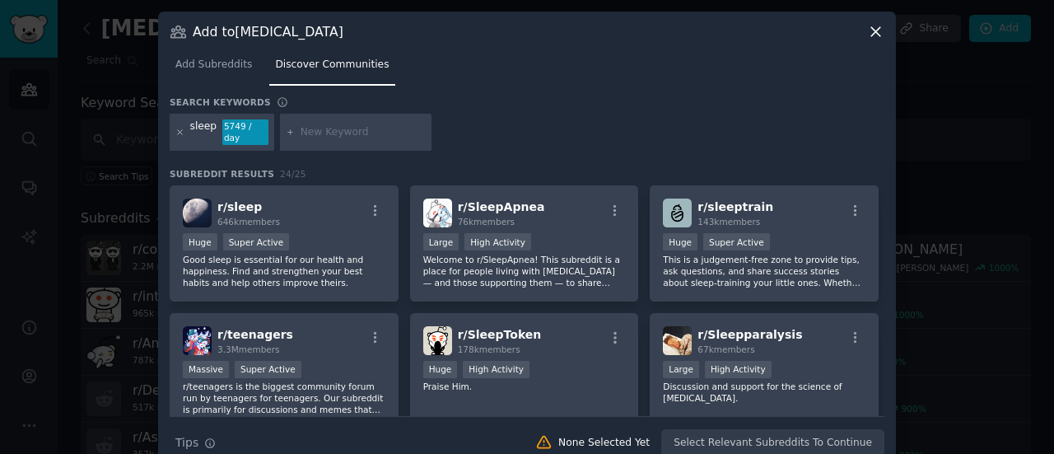
click at [175, 128] on icon at bounding box center [179, 132] width 9 height 9
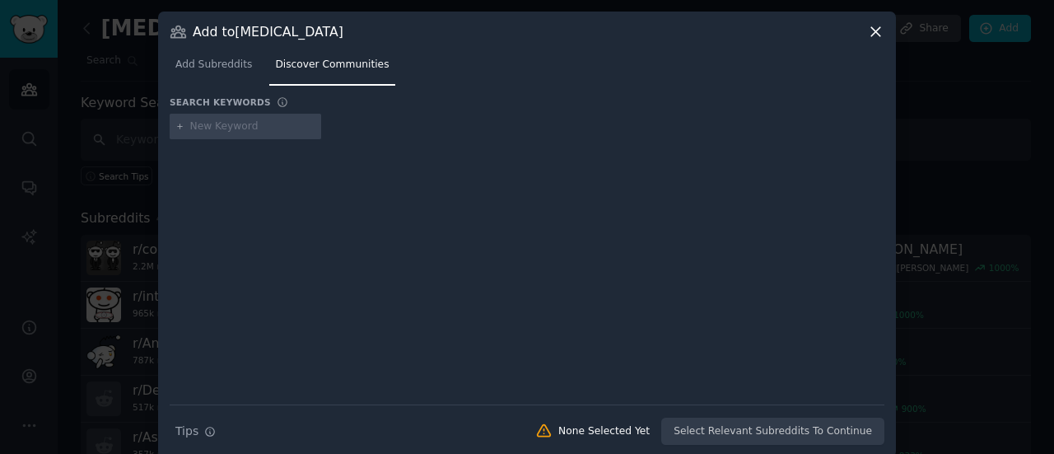
click at [230, 129] on input "text" at bounding box center [252, 126] width 125 height 15
type input "constipation"
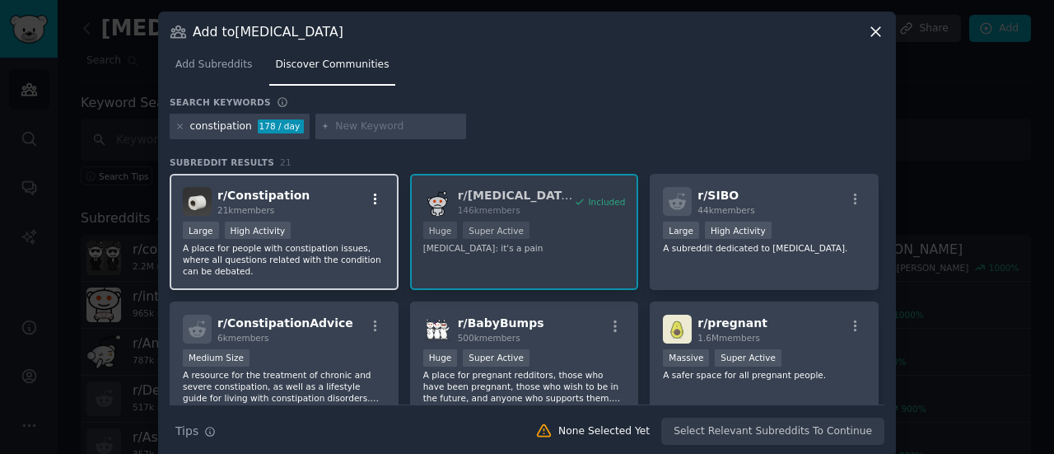
click at [369, 195] on icon "button" at bounding box center [375, 199] width 15 height 15
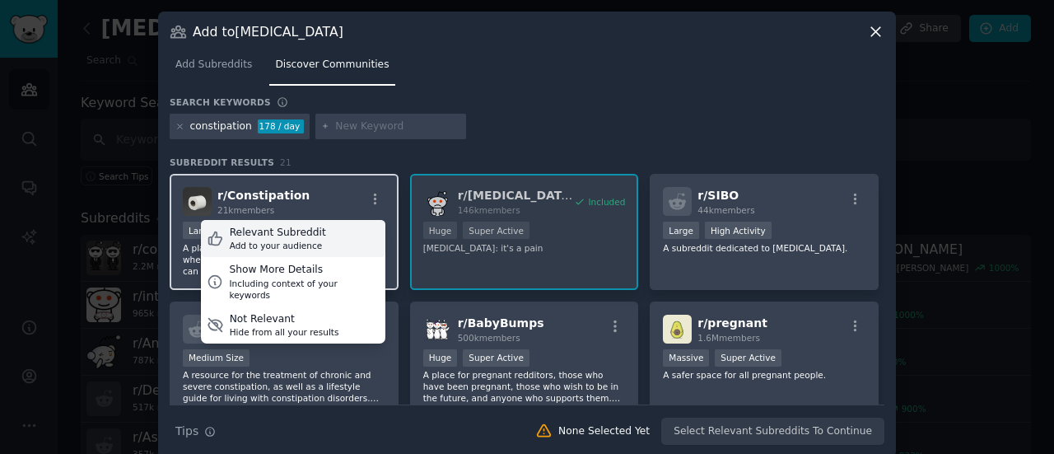
click at [283, 231] on div "Relevant Subreddit" at bounding box center [278, 233] width 96 height 15
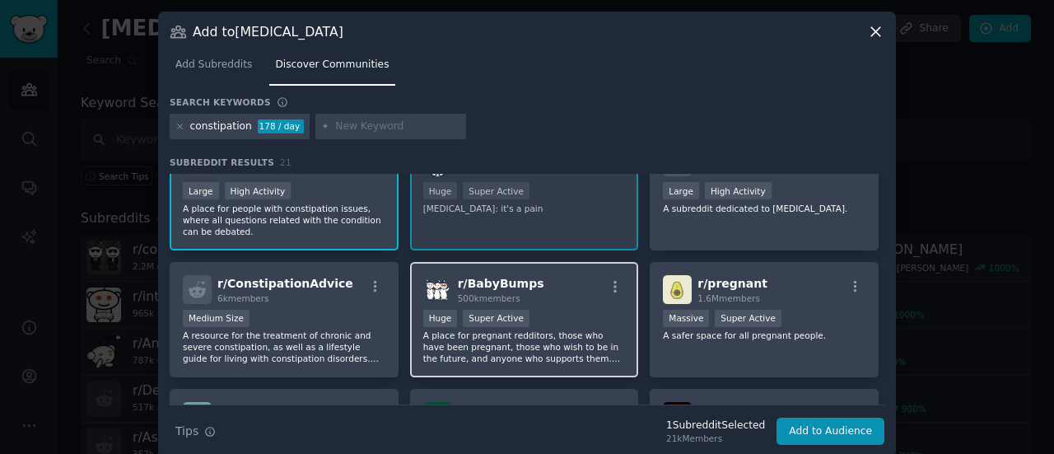
scroll to position [40, 0]
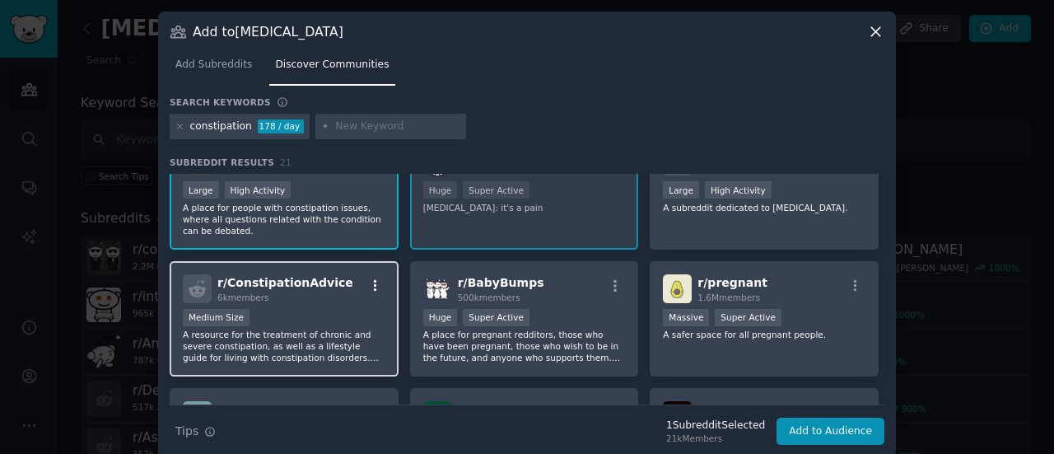
click at [374, 286] on icon "button" at bounding box center [375, 285] width 15 height 15
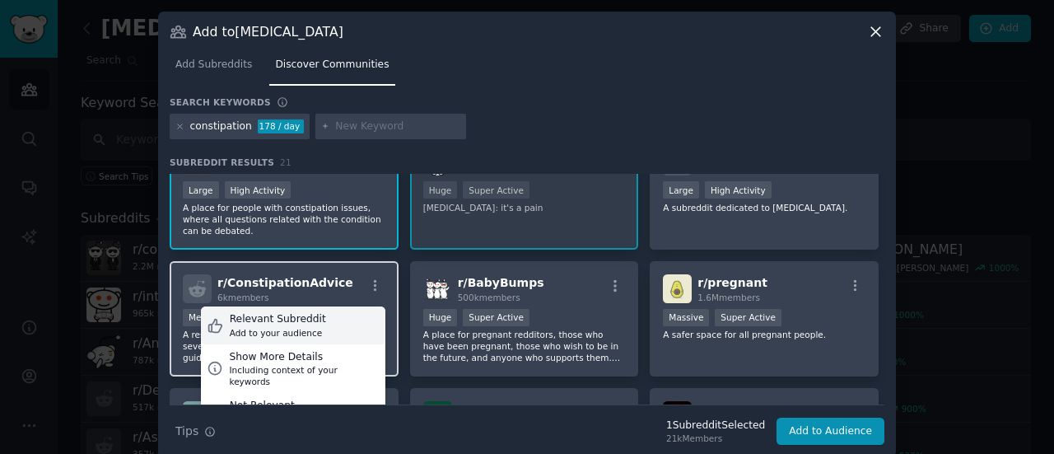
click at [272, 327] on div "Add to your audience" at bounding box center [278, 333] width 96 height 12
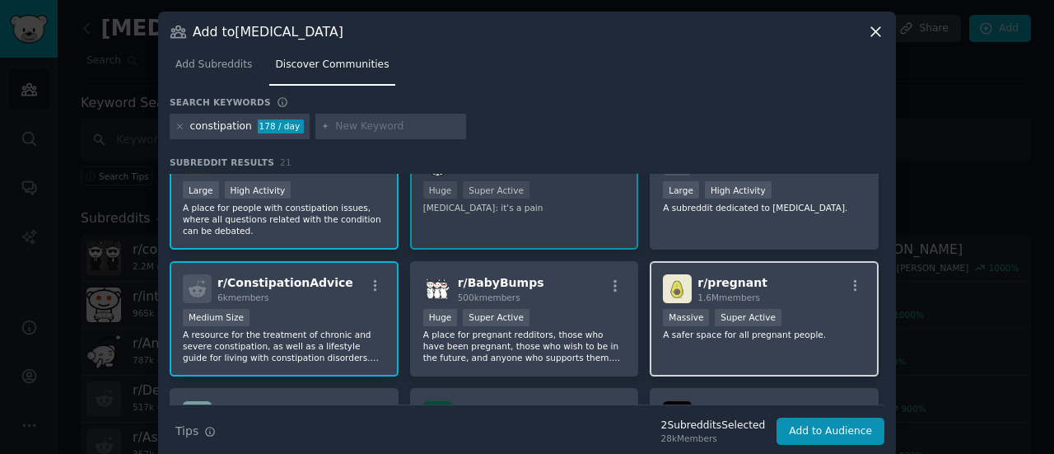
scroll to position [0, 0]
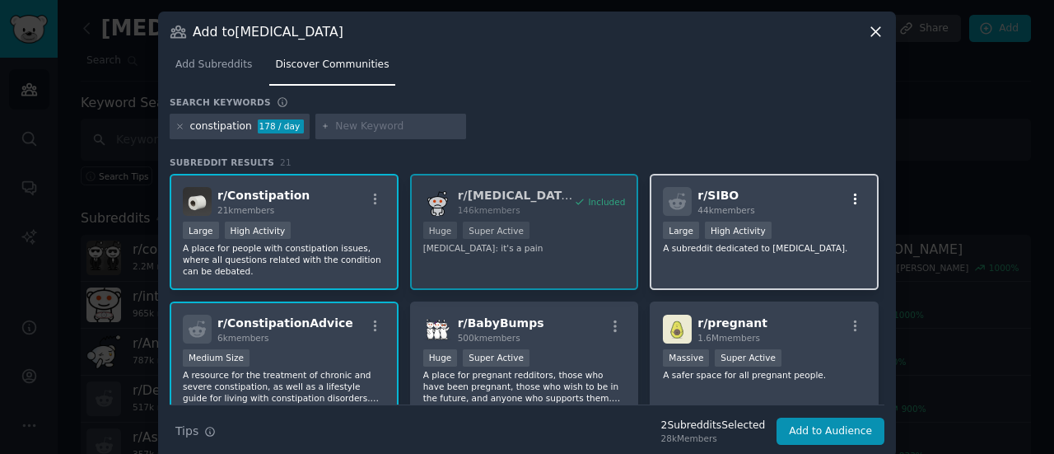
click at [853, 192] on icon "button" at bounding box center [855, 199] width 15 height 15
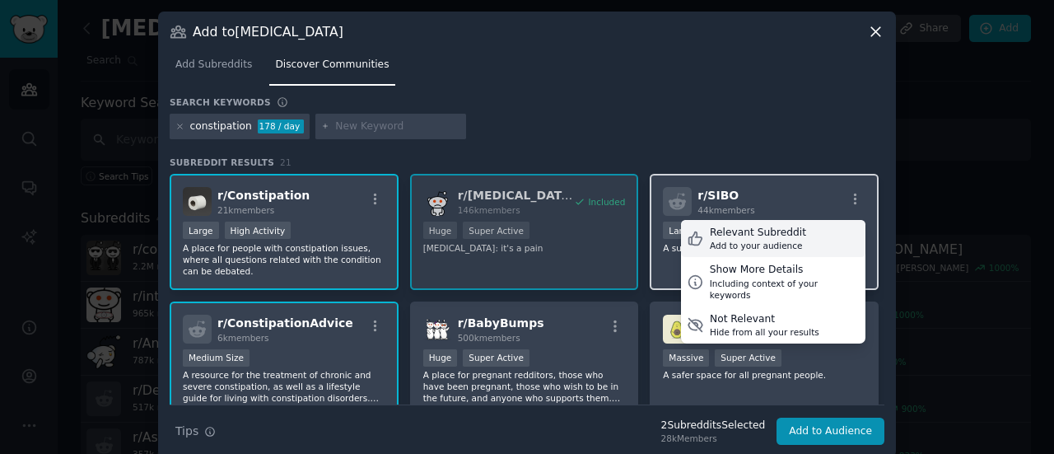
click at [746, 248] on div "Add to your audience" at bounding box center [758, 246] width 96 height 12
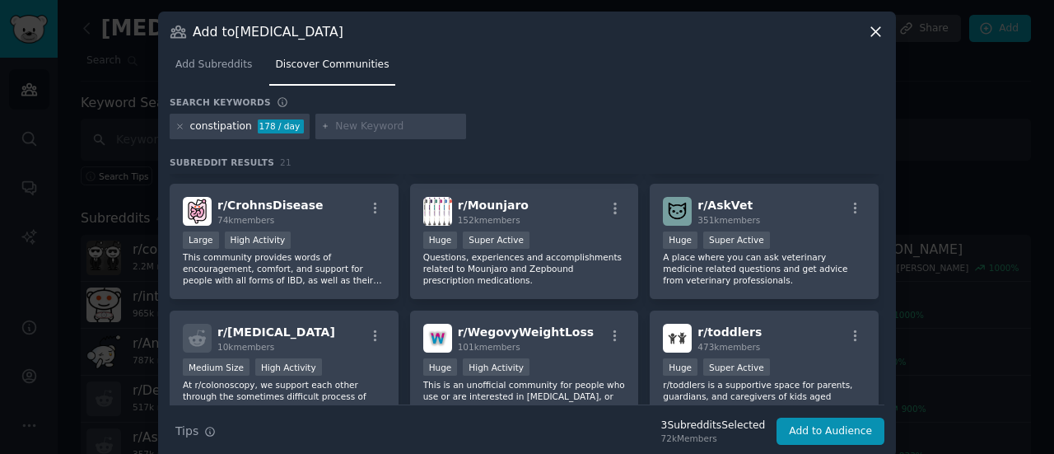
scroll to position [705, 0]
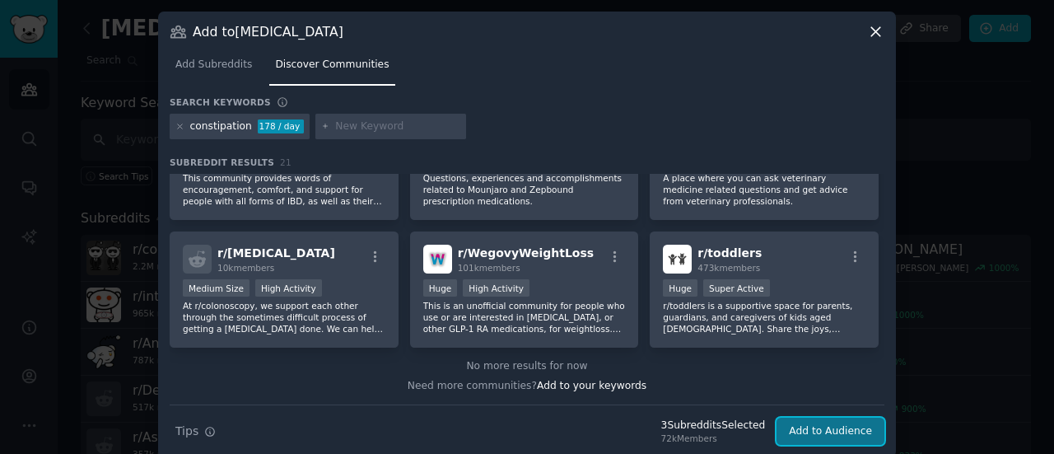
click at [835, 435] on button "Add to Audience" at bounding box center [830, 431] width 108 height 28
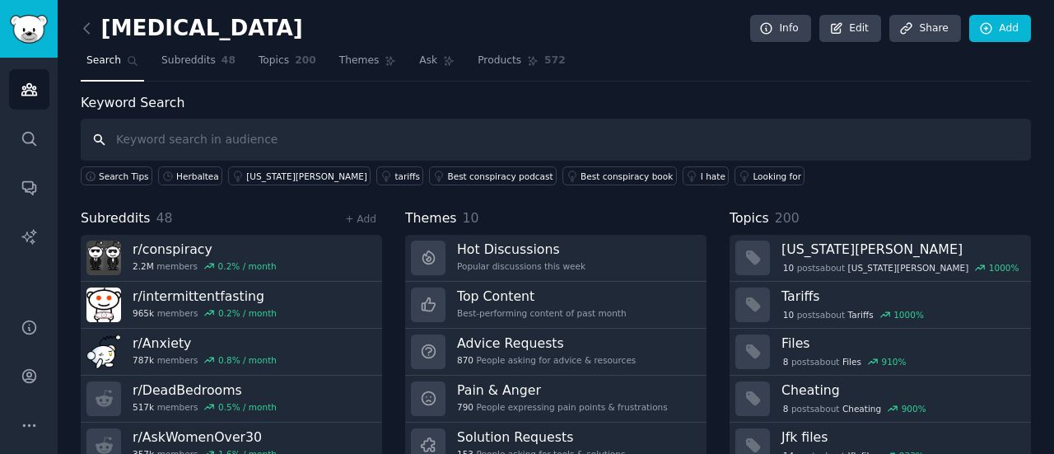
click at [183, 135] on input "text" at bounding box center [556, 140] width 950 height 42
click at [186, 136] on input "alter" at bounding box center [556, 140] width 950 height 42
type input "alternative medicine"
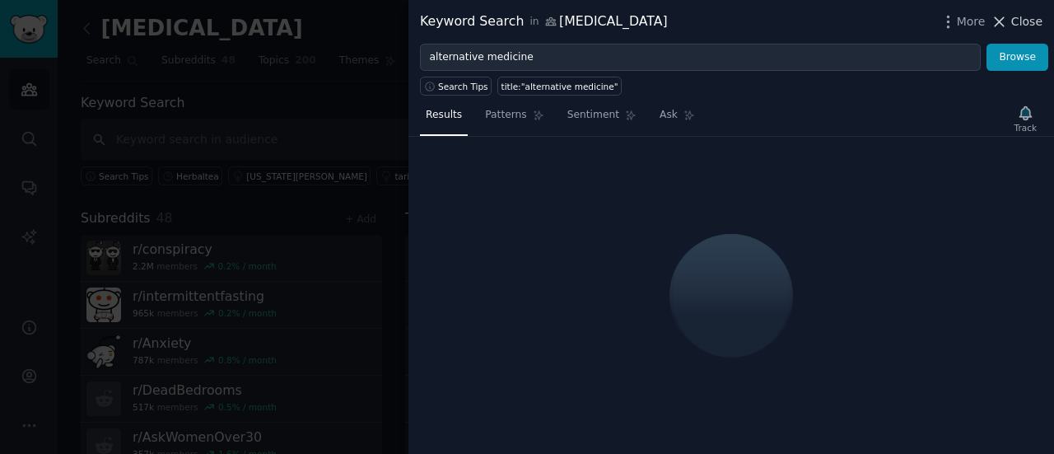
click at [1003, 21] on icon at bounding box center [999, 21] width 9 height 9
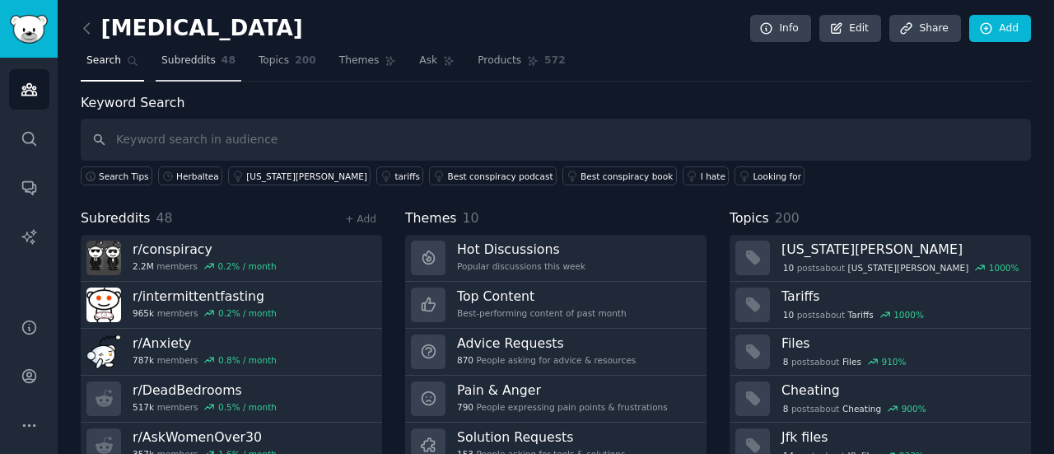
click at [199, 62] on span "Subreddits" at bounding box center [188, 61] width 54 height 15
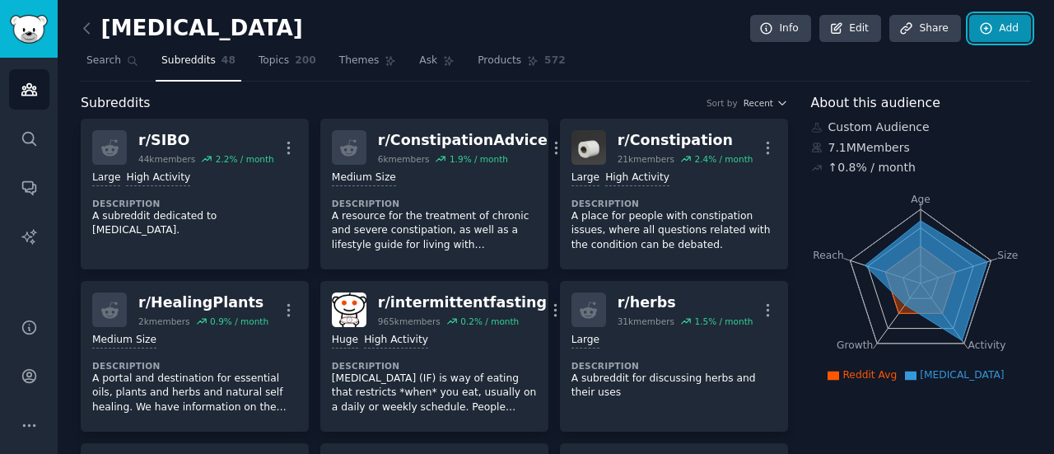
click at [984, 34] on icon at bounding box center [986, 28] width 15 height 15
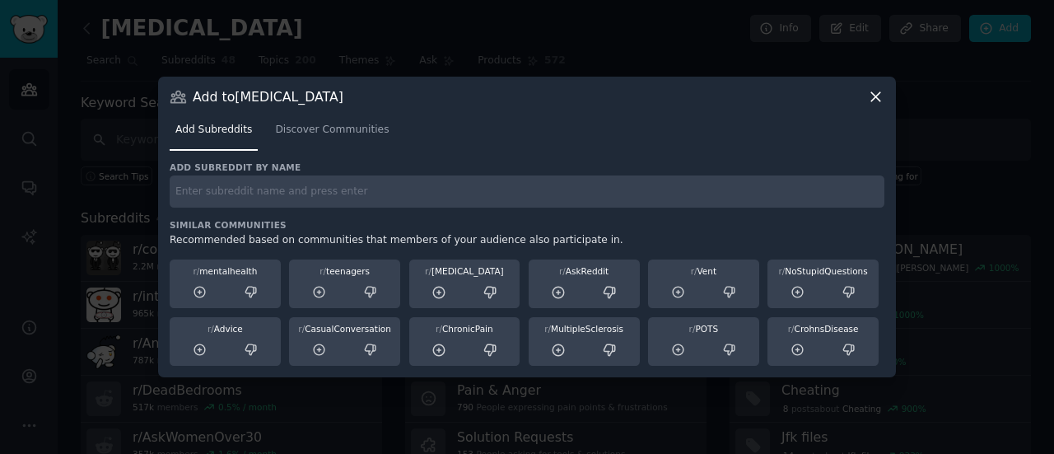
click at [321, 194] on input "text" at bounding box center [527, 191] width 714 height 32
type input "Muscle pain"
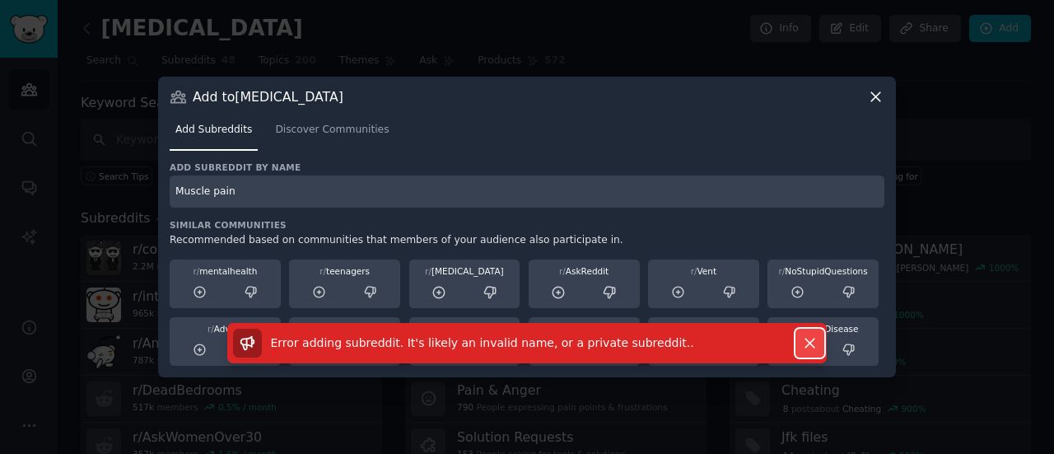
click at [815, 338] on icon "button" at bounding box center [809, 342] width 17 height 17
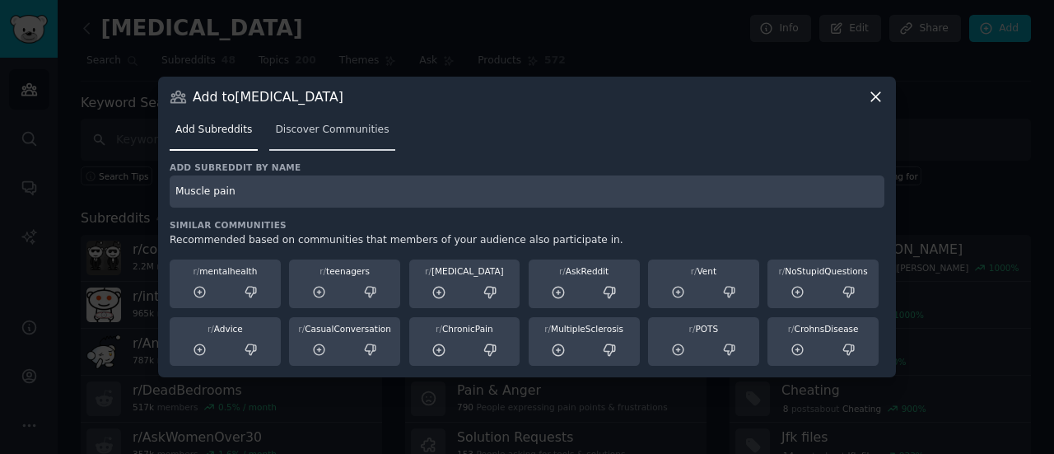
click at [328, 137] on link "Discover Communities" at bounding box center [331, 134] width 125 height 34
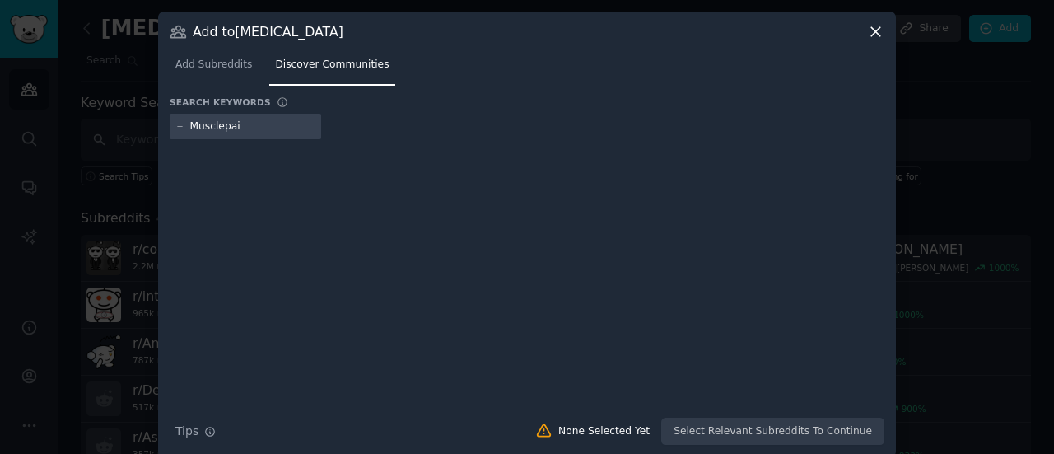
type input "Musclepain"
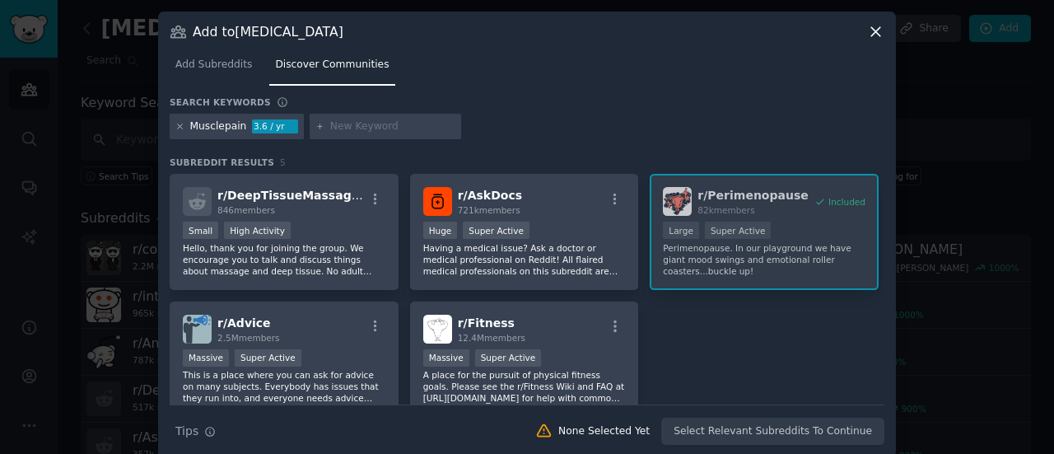
click at [178, 124] on icon at bounding box center [180, 126] width 4 height 4
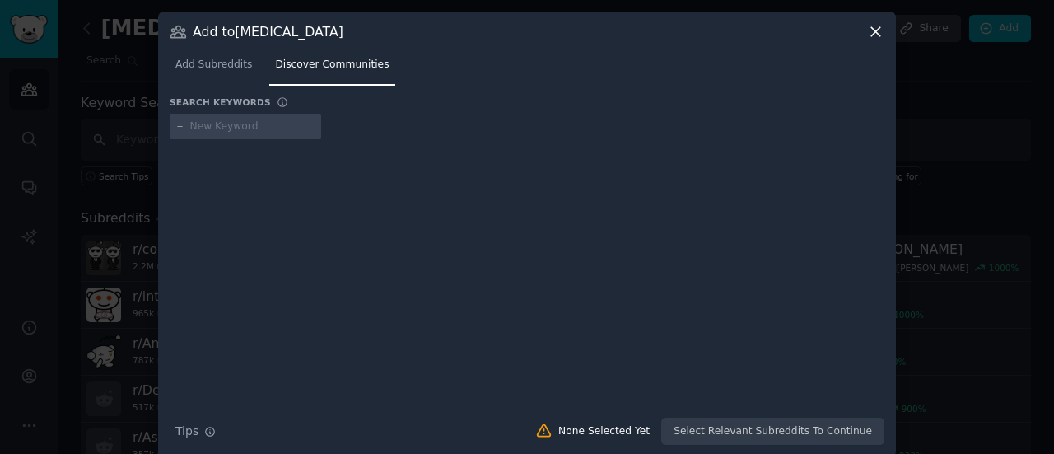
click at [236, 128] on input "text" at bounding box center [252, 126] width 125 height 15
type input "Pain"
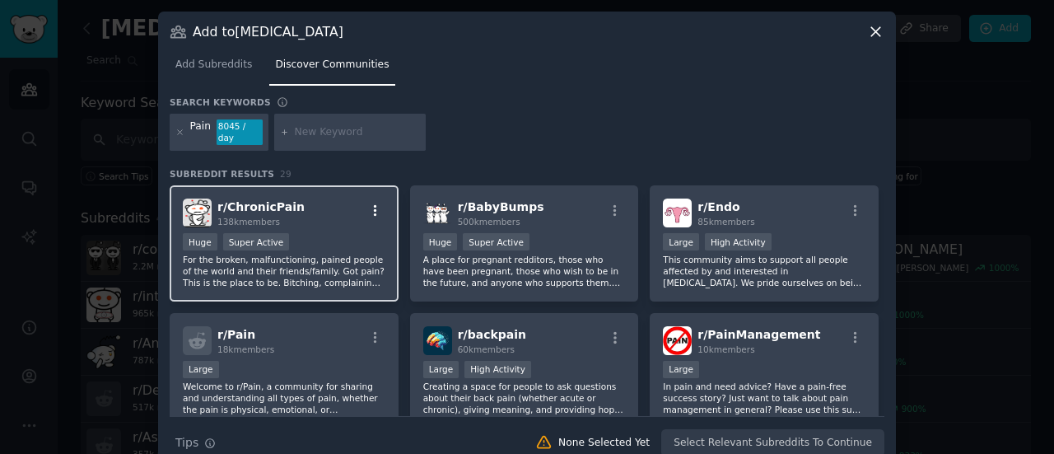
click at [374, 205] on icon "button" at bounding box center [375, 211] width 3 height 12
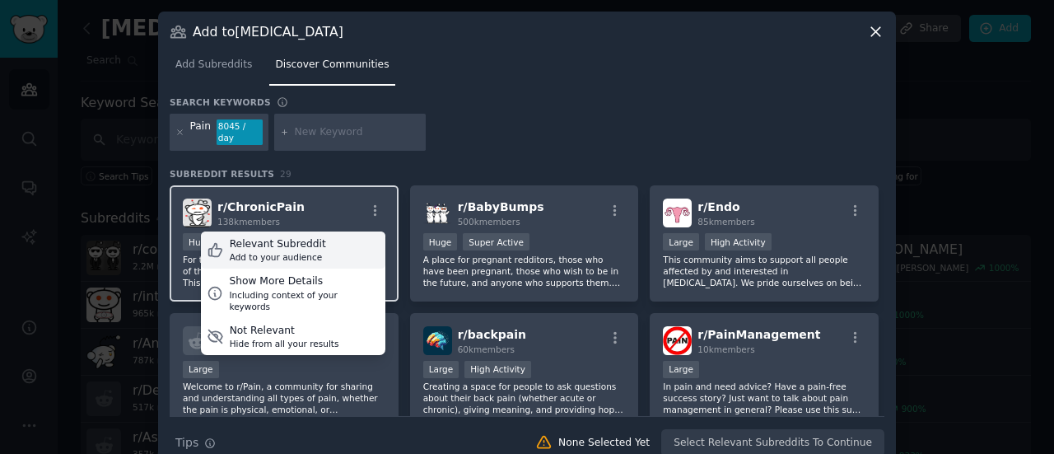
click at [301, 251] on div "Add to your audience" at bounding box center [278, 257] width 96 height 12
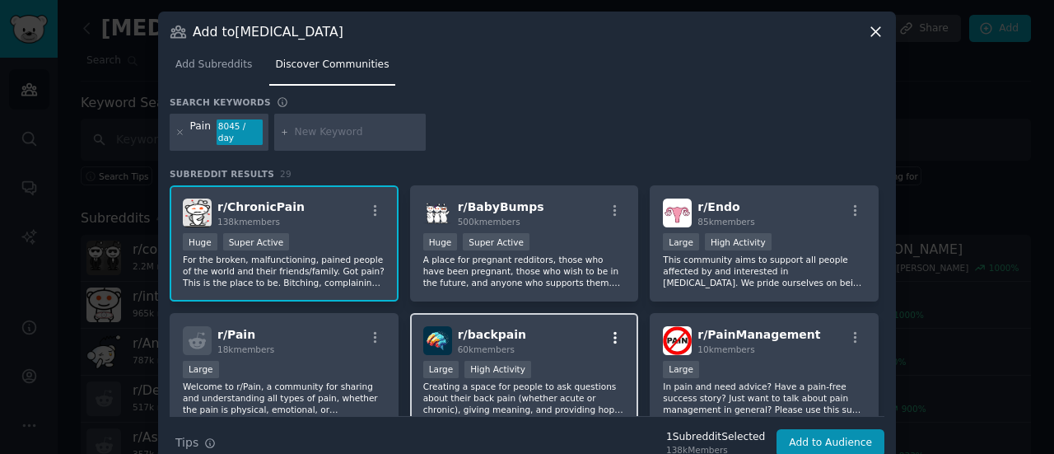
click at [613, 332] on icon "button" at bounding box center [614, 338] width 3 height 12
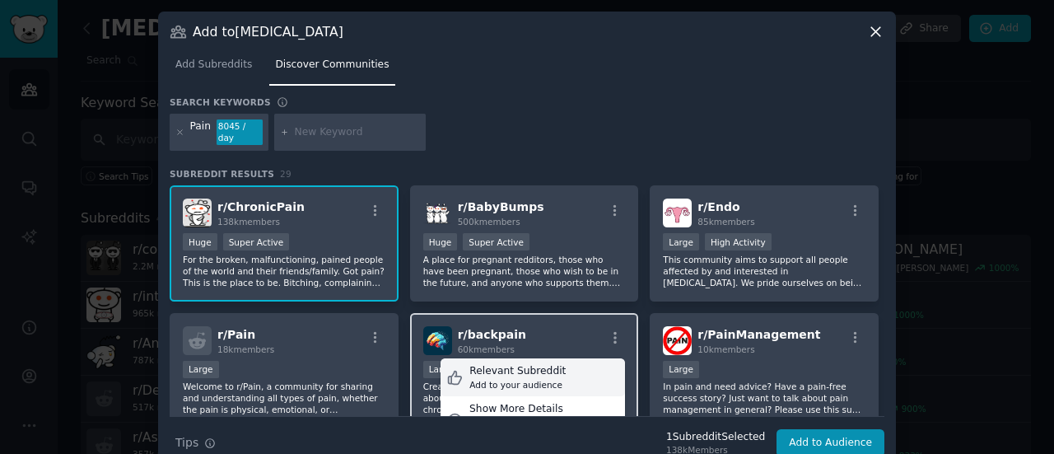
click at [495, 364] on div "Relevant Subreddit" at bounding box center [517, 371] width 96 height 15
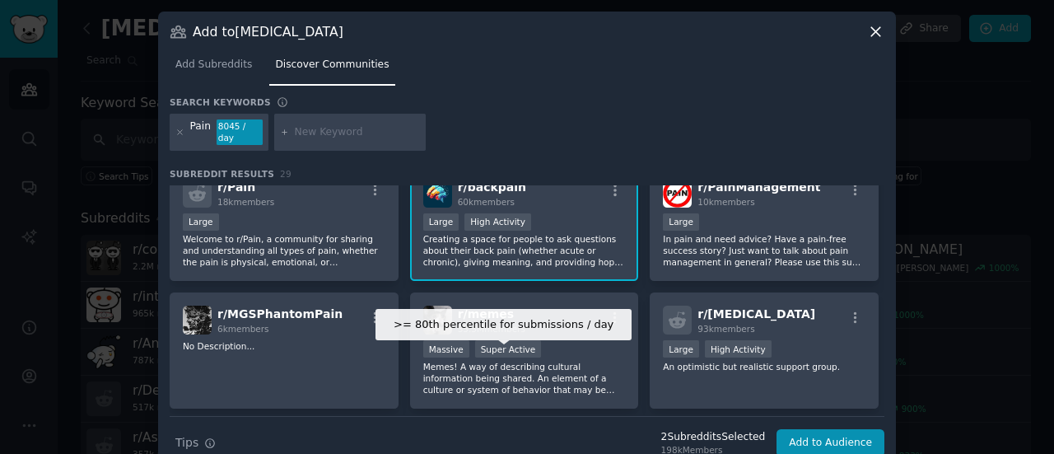
scroll to position [148, 0]
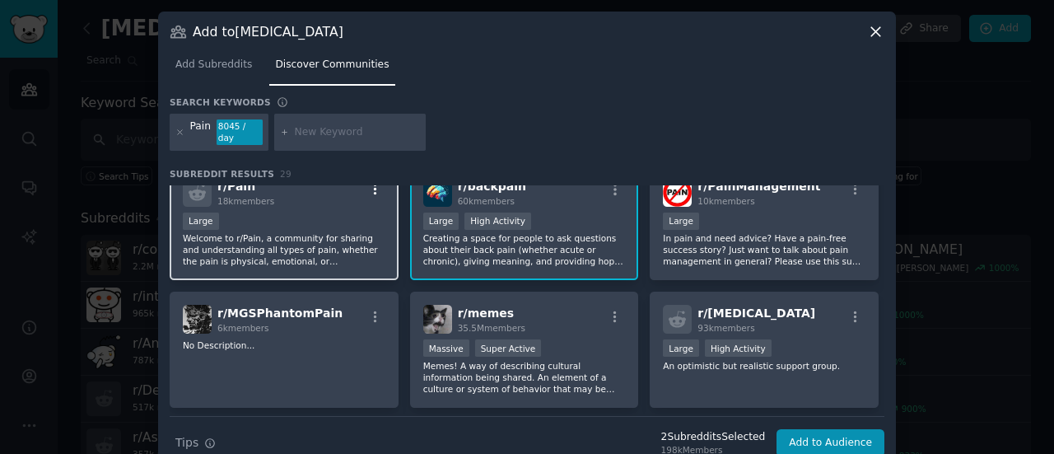
click at [368, 182] on icon "button" at bounding box center [375, 189] width 15 height 15
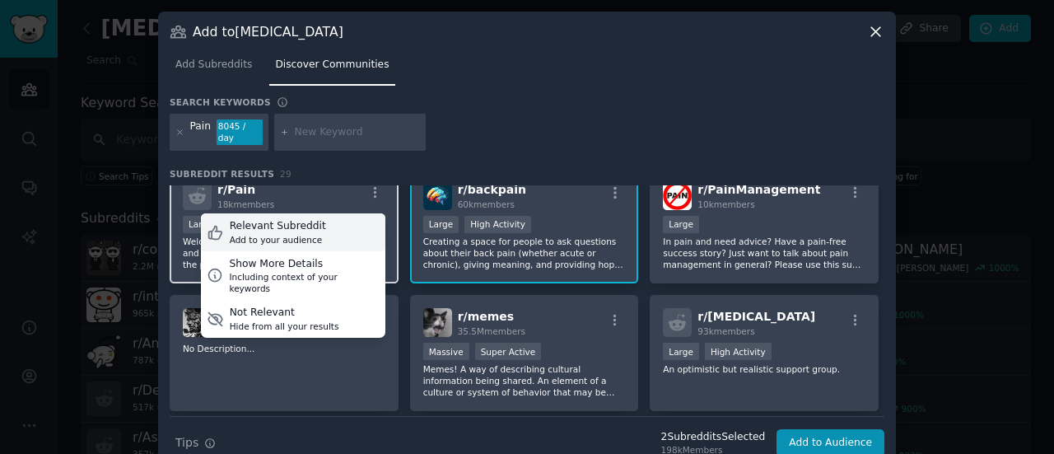
click at [301, 234] on div "Add to your audience" at bounding box center [278, 240] width 96 height 12
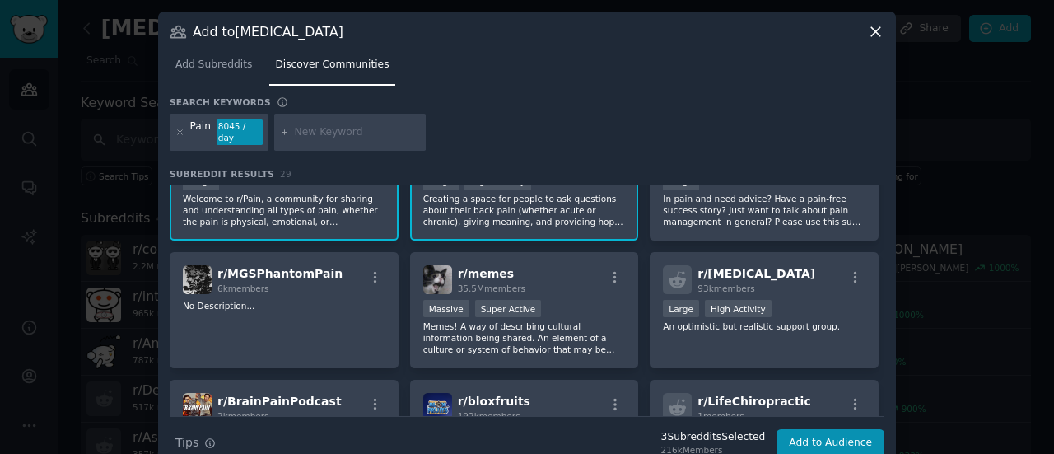
scroll to position [189, 0]
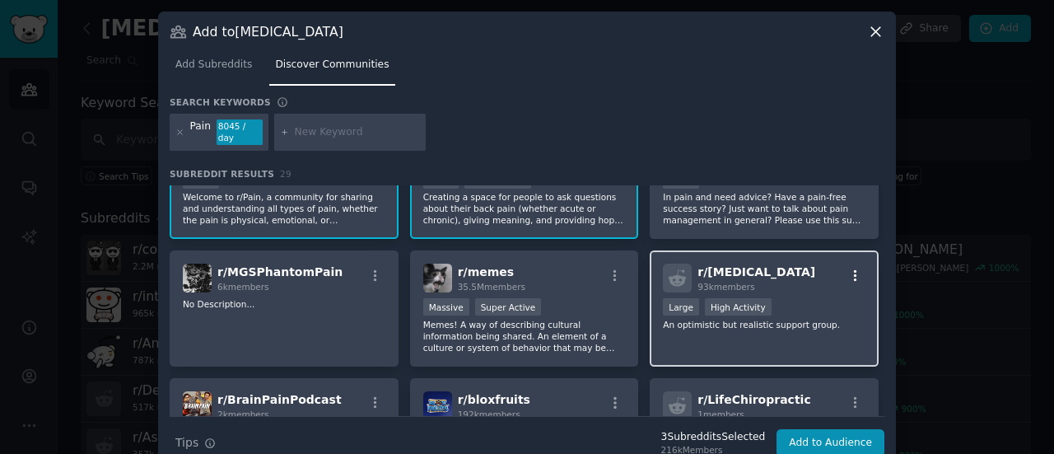
click at [851, 268] on icon "button" at bounding box center [855, 275] width 15 height 15
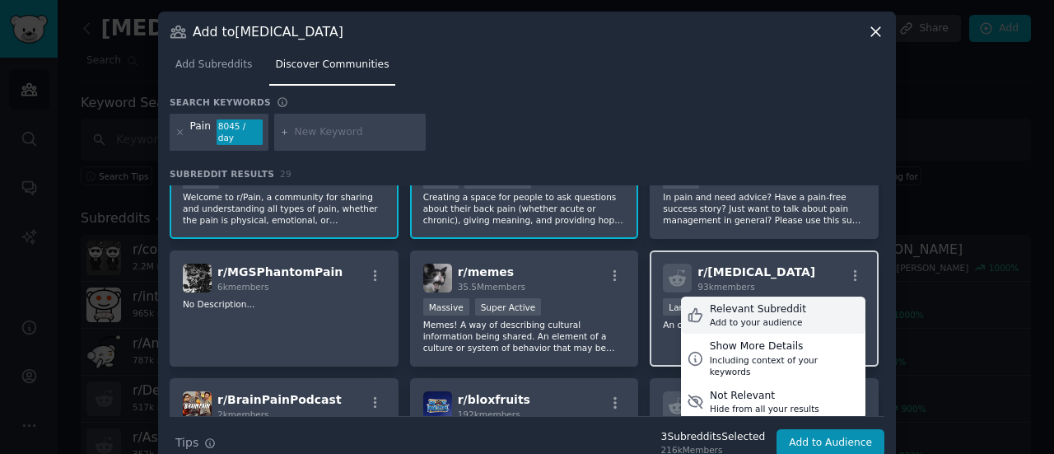
click at [723, 316] on div "Add to your audience" at bounding box center [758, 322] width 96 height 12
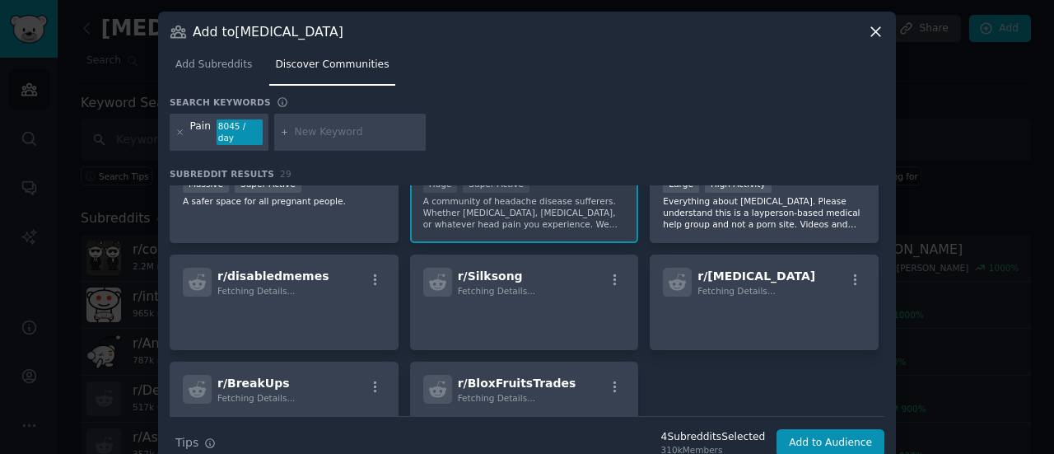
scroll to position [979, 0]
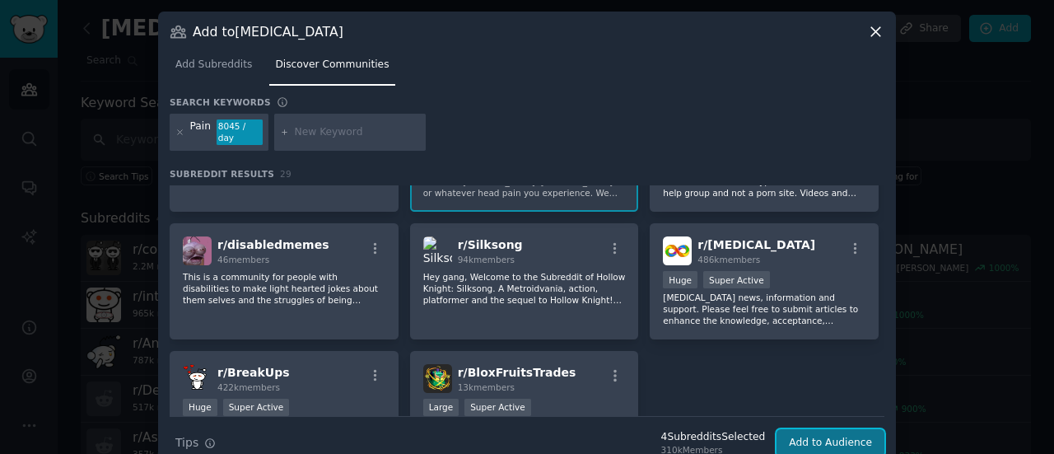
click at [825, 430] on button "Add to Audience" at bounding box center [830, 443] width 108 height 28
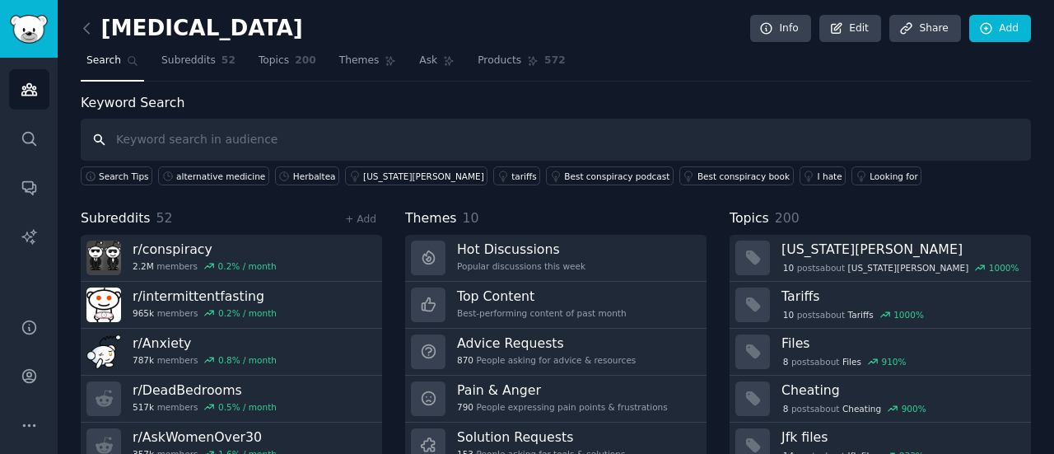
click at [158, 137] on input "text" at bounding box center [556, 140] width 950 height 42
type input "h"
click at [992, 24] on link "Add" at bounding box center [1000, 29] width 62 height 28
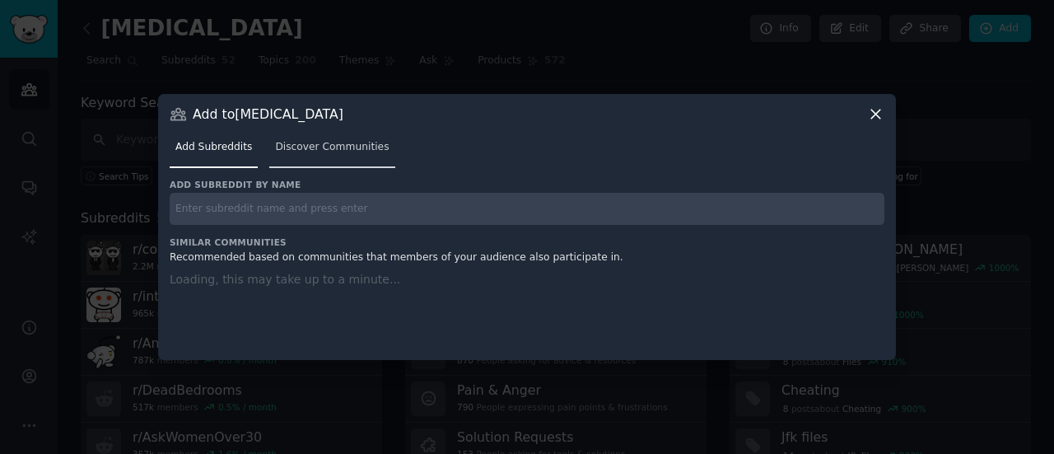
click at [346, 159] on link "Discover Communities" at bounding box center [331, 151] width 125 height 34
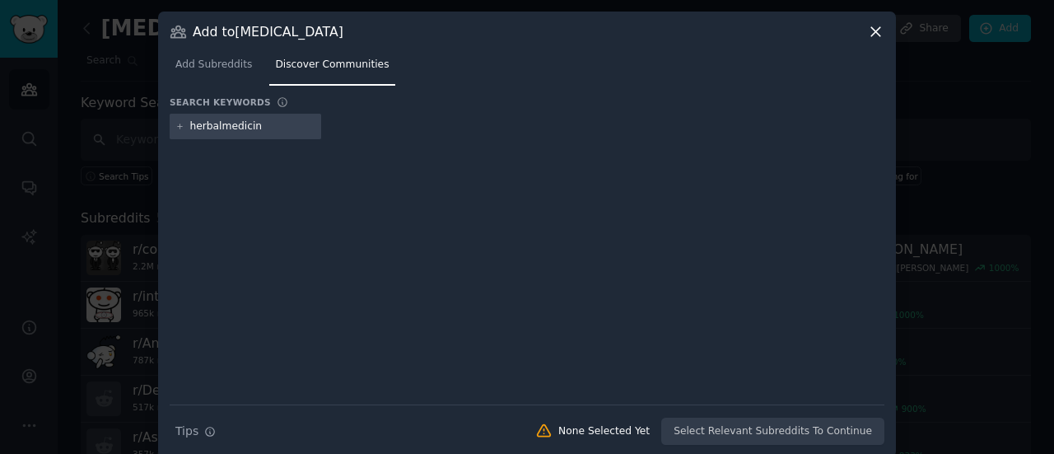
type input "herbalmedicine"
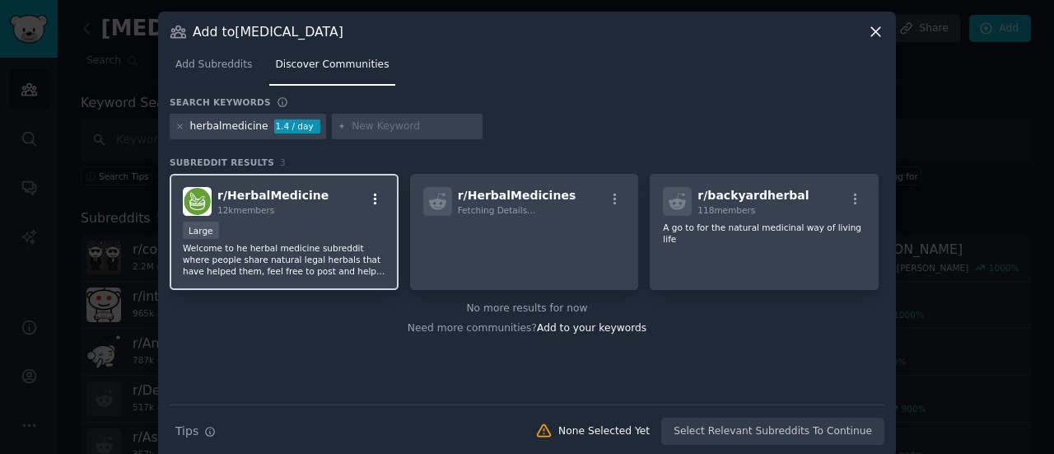
click at [370, 202] on icon "button" at bounding box center [375, 199] width 15 height 15
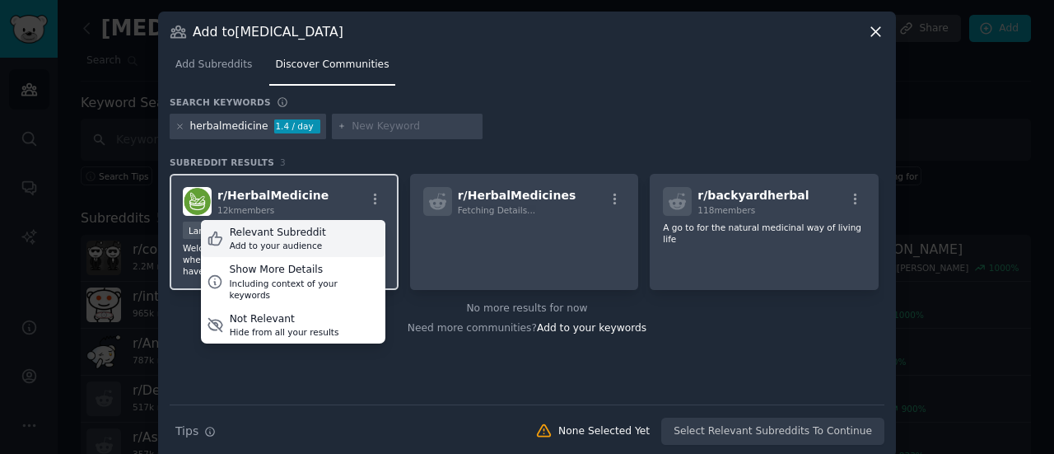
click at [314, 241] on div "Relevant Subreddit Add to your audience" at bounding box center [293, 239] width 184 height 38
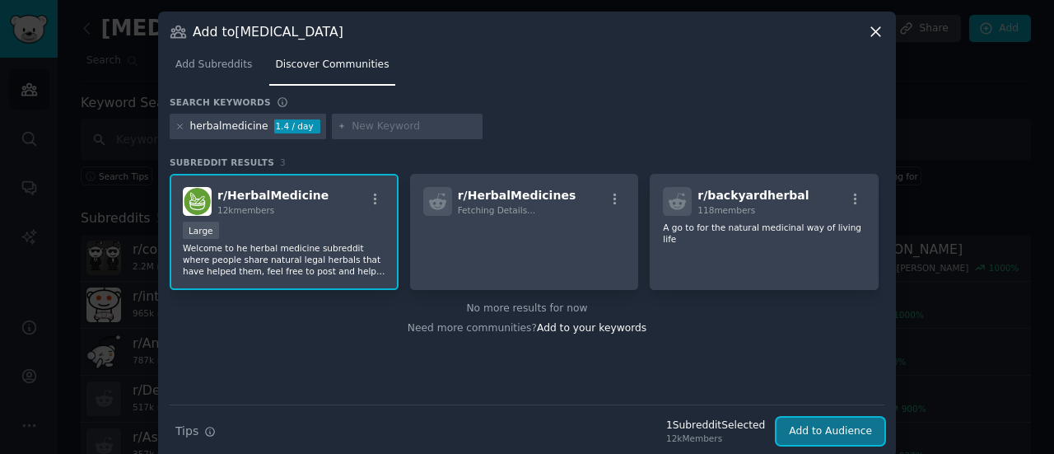
click at [812, 437] on button "Add to Audience" at bounding box center [830, 431] width 108 height 28
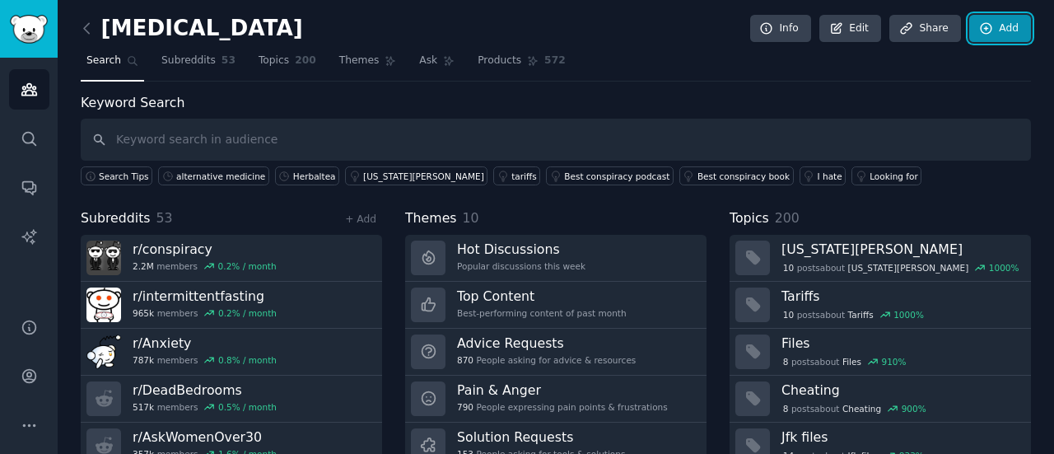
click at [1003, 17] on link "Add" at bounding box center [1000, 29] width 62 height 28
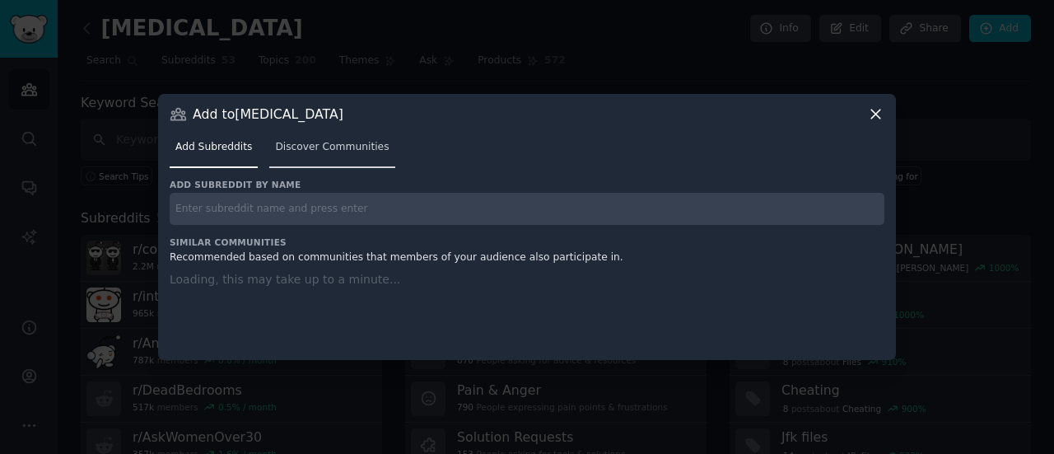
click at [333, 149] on span "Discover Communities" at bounding box center [332, 147] width 114 height 15
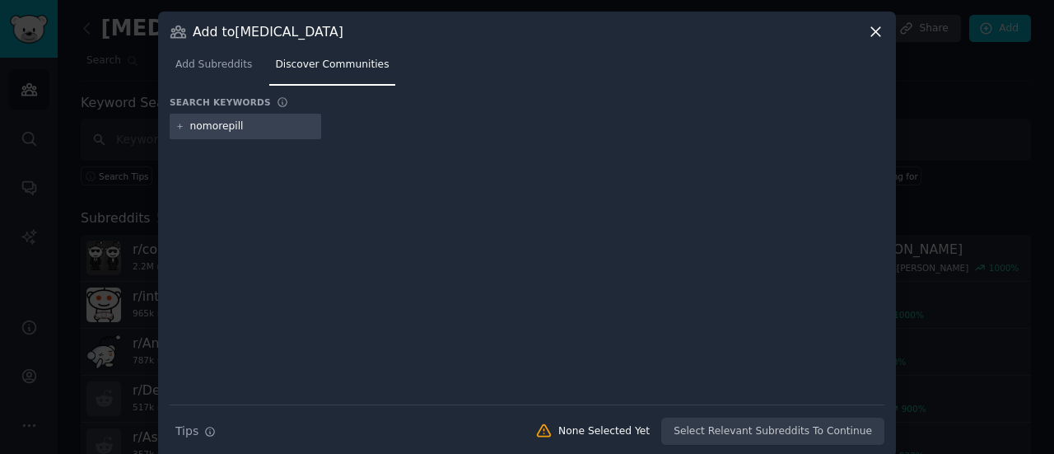
type input "nomorepills"
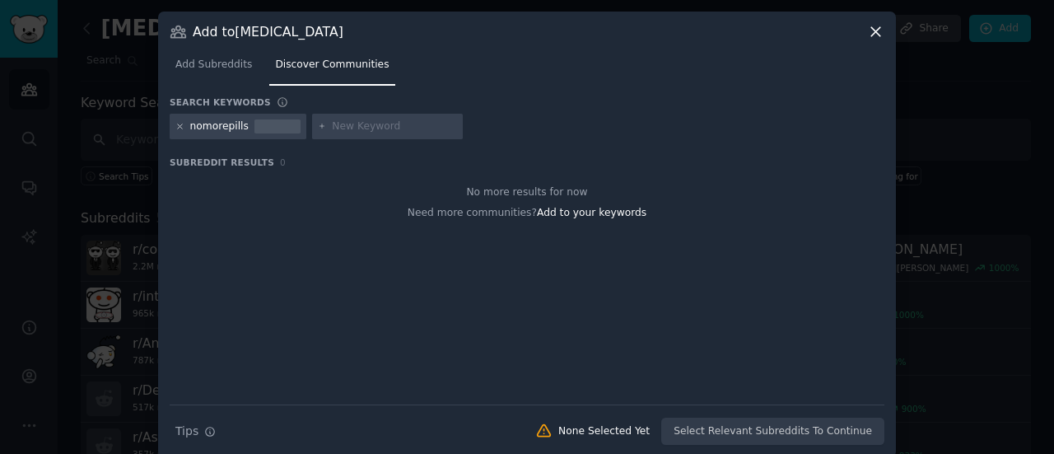
click at [175, 125] on icon at bounding box center [179, 126] width 9 height 9
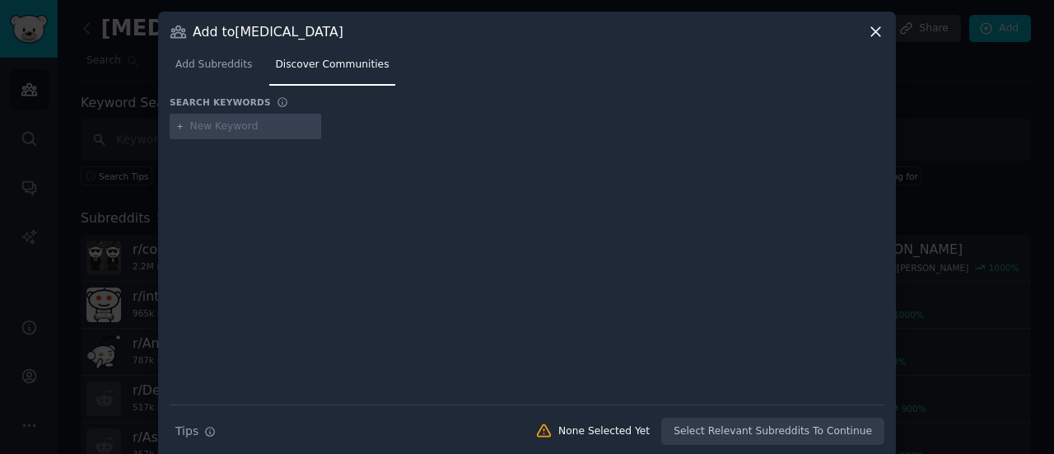
click at [214, 129] on input "text" at bounding box center [252, 126] width 125 height 15
type input "pillsfree"
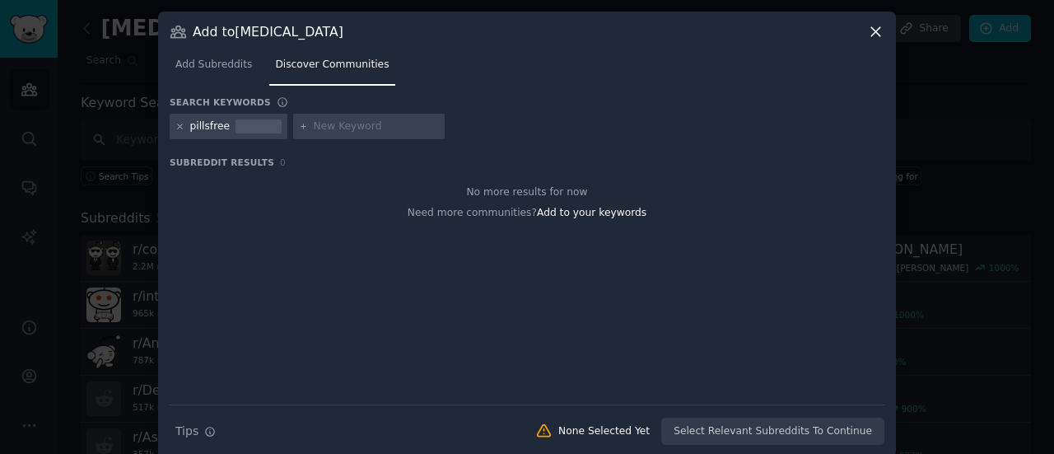
click at [178, 127] on icon at bounding box center [179, 126] width 9 height 9
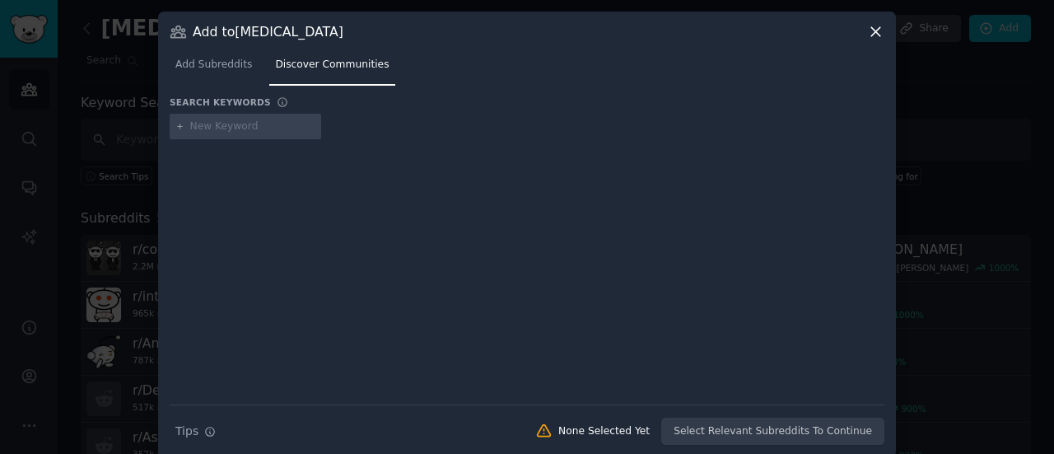
click at [232, 128] on input "text" at bounding box center [252, 126] width 125 height 15
type input "e"
type input "g"
type input "guthealth"
type input "p"
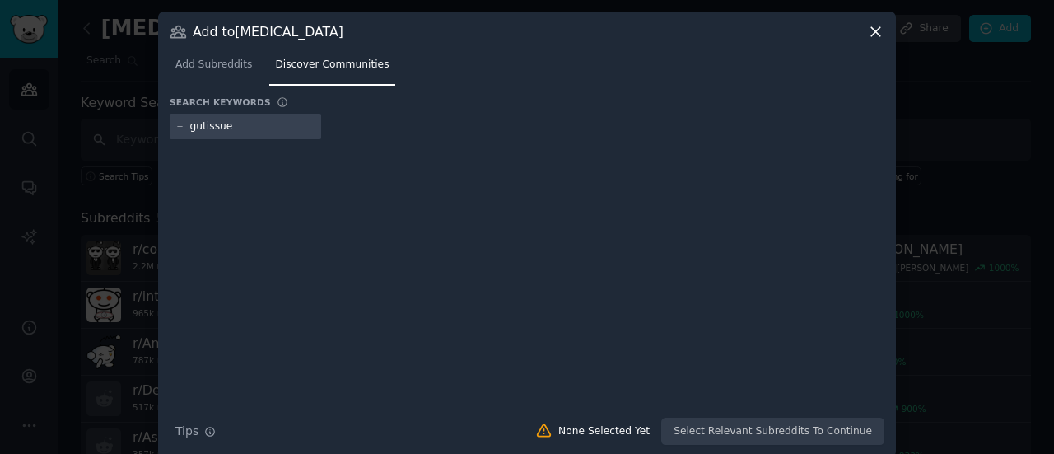
type input "gutissues"
type input "k"
type input "d"
type input "freemium"
type input "addition"
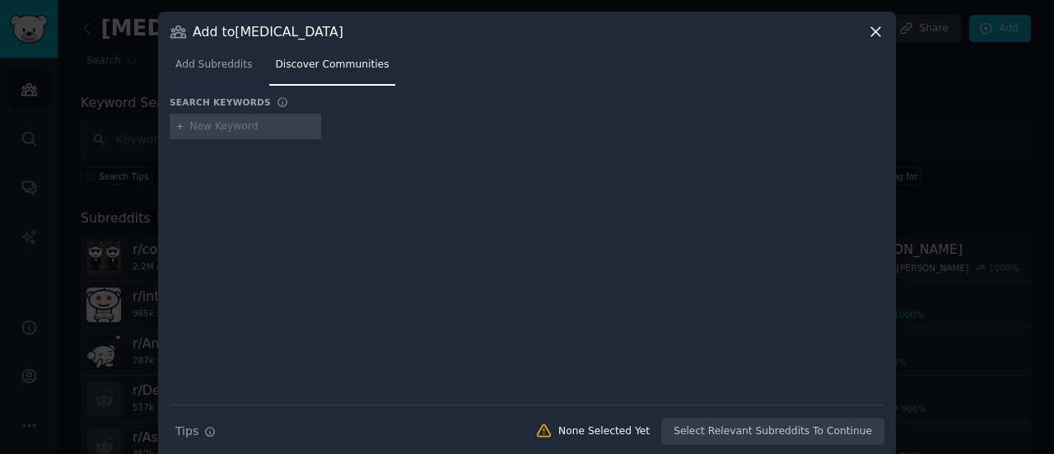
type input "a"
type input "b"
type input "p"
type input "m"
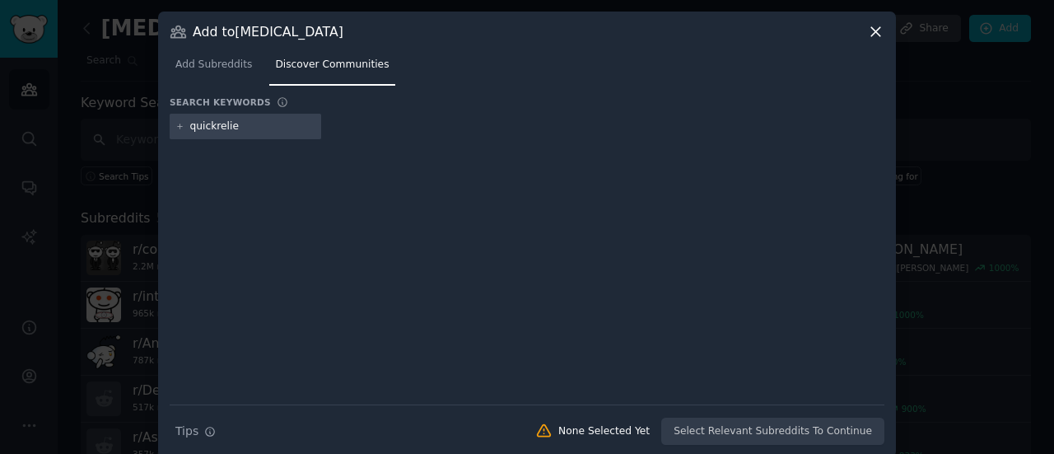
type input "quickrelief"
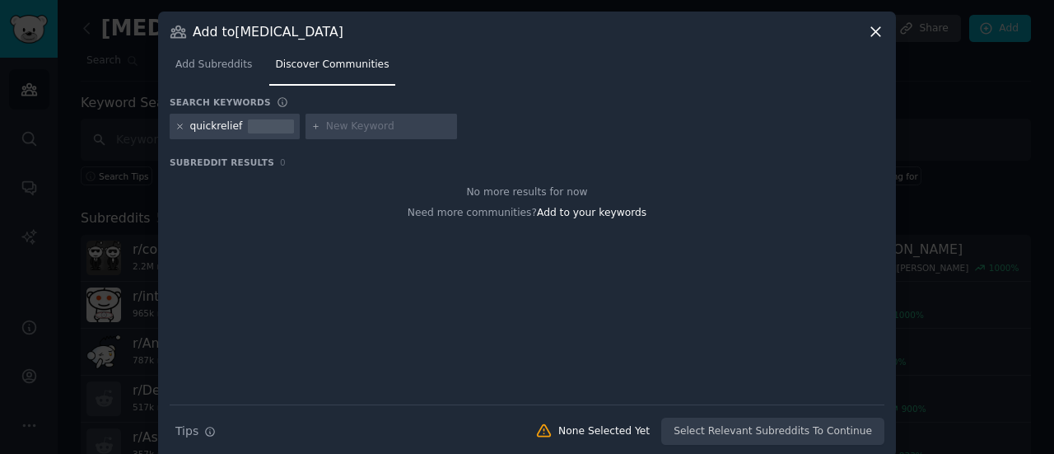
click at [178, 128] on icon at bounding box center [179, 126] width 9 height 9
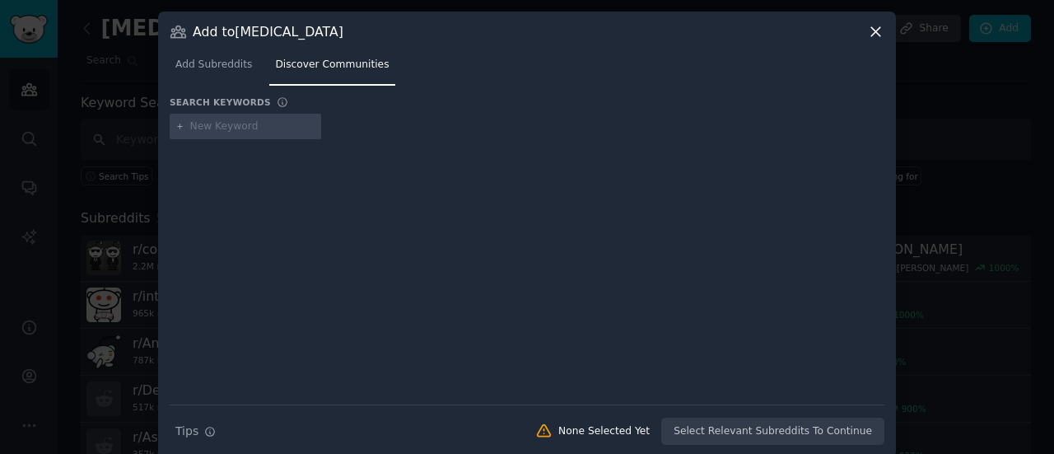
click at [212, 131] on input "text" at bounding box center [252, 126] width 125 height 15
type input "c"
type input "tcm"
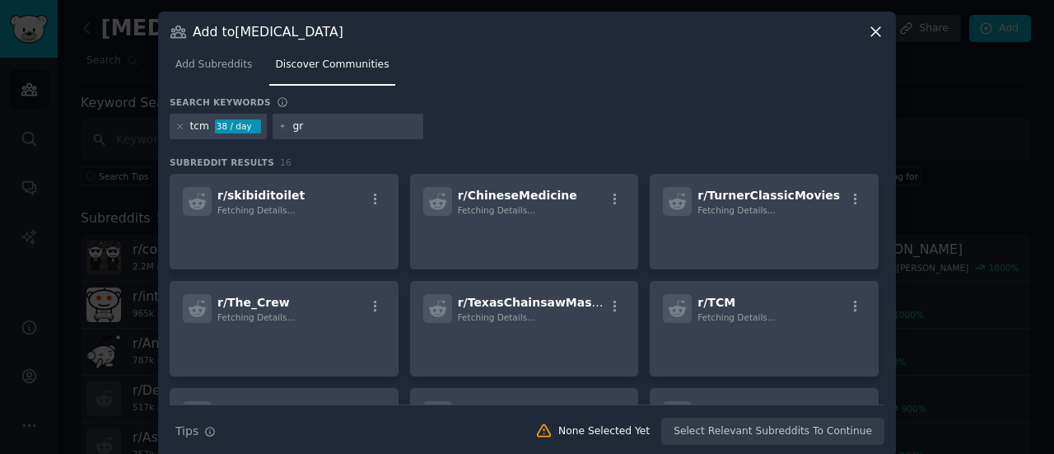
type input "g"
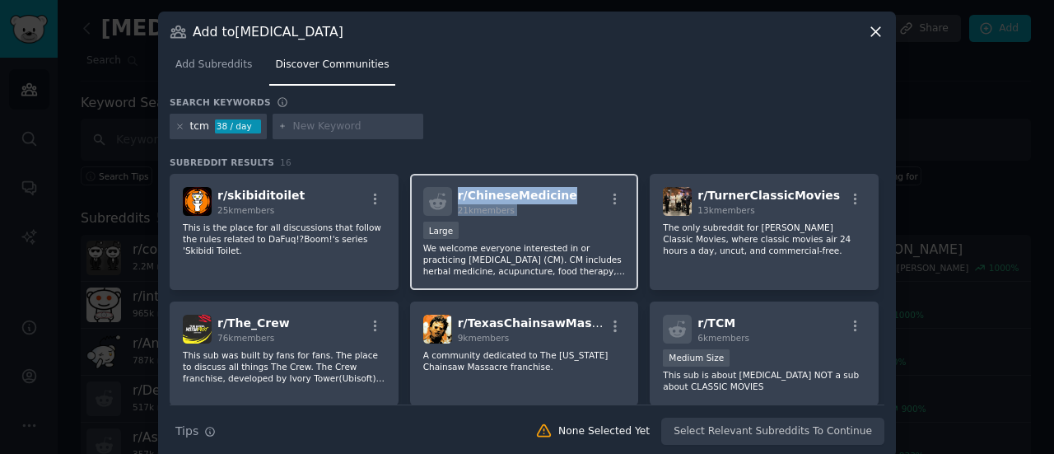
drag, startPoint x: 584, startPoint y: 193, endPoint x: 454, endPoint y: 195, distance: 130.9
click at [454, 195] on div "r/ ChineseMedicine 21k members" at bounding box center [524, 201] width 202 height 29
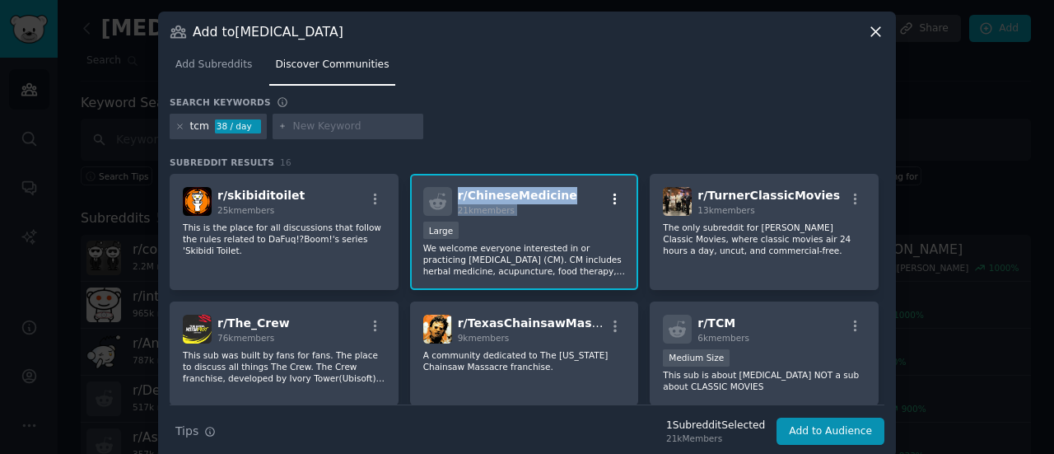
click at [613, 194] on icon "button" at bounding box center [614, 199] width 3 height 12
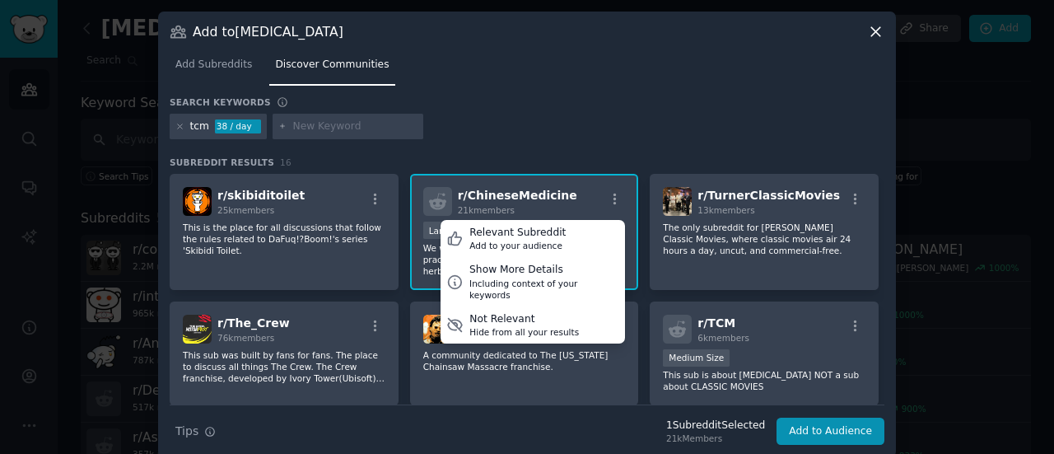
click at [607, 123] on div "tcm 38 / day" at bounding box center [527, 130] width 714 height 32
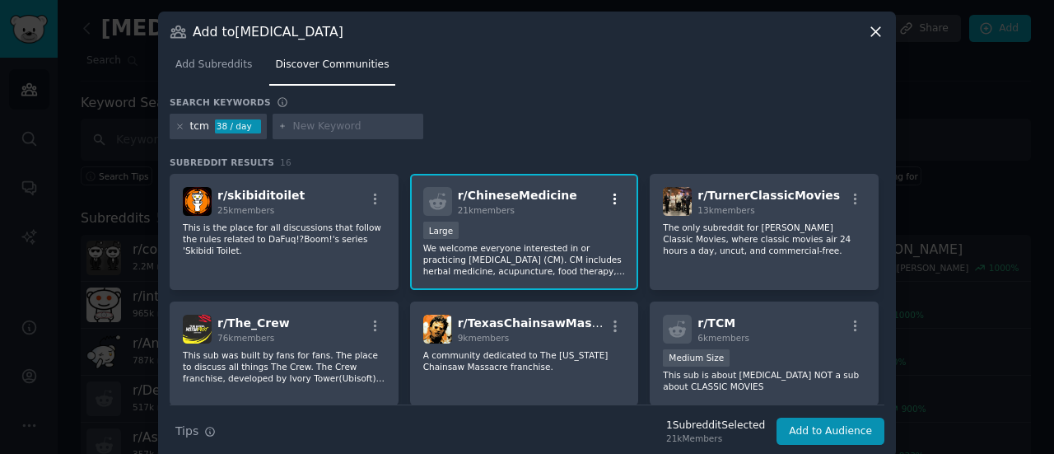
click at [614, 194] on icon "button" at bounding box center [614, 199] width 15 height 15
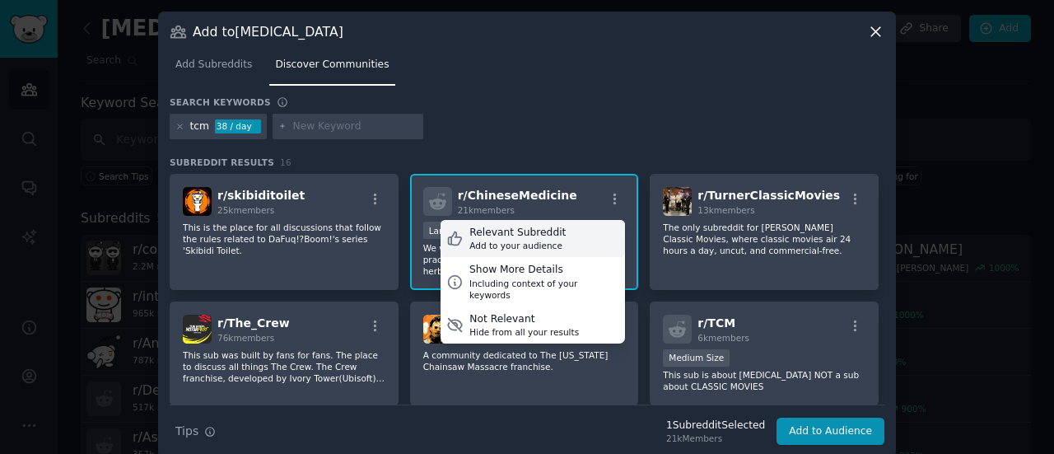
click at [505, 244] on div "Add to your audience" at bounding box center [517, 246] width 96 height 12
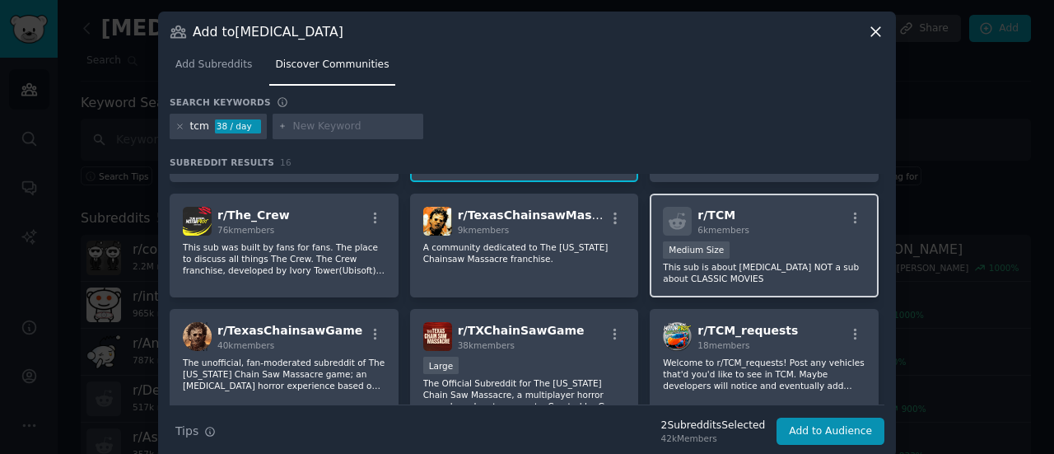
scroll to position [109, 0]
click at [854, 218] on icon "button" at bounding box center [855, 218] width 3 height 12
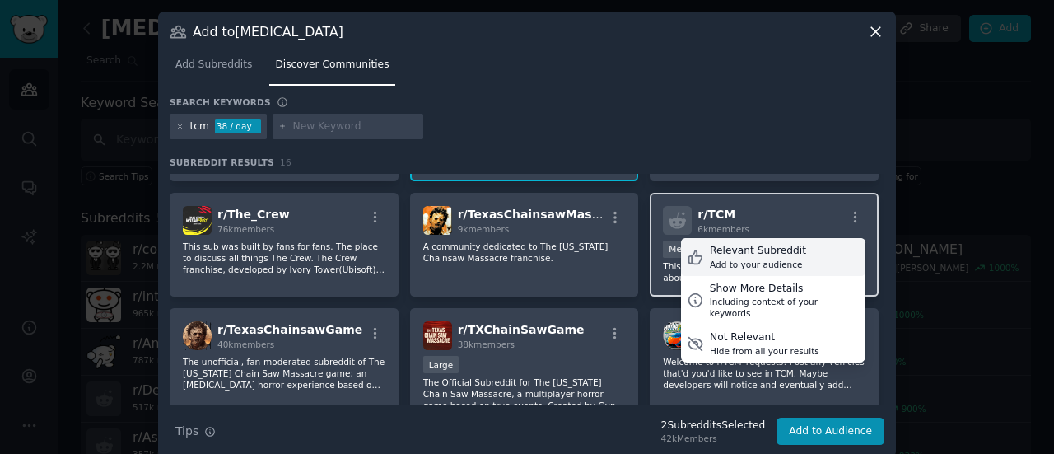
click at [742, 268] on div "Add to your audience" at bounding box center [758, 264] width 96 height 12
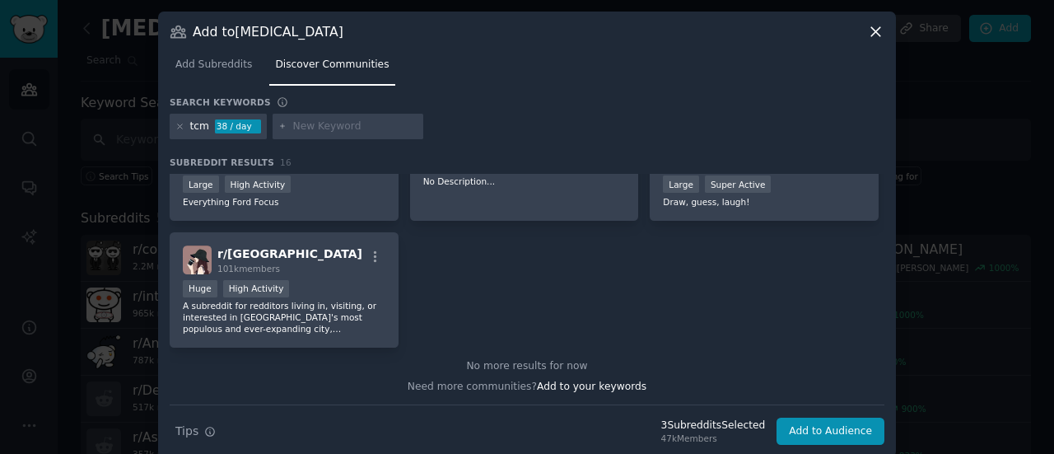
scroll to position [0, 0]
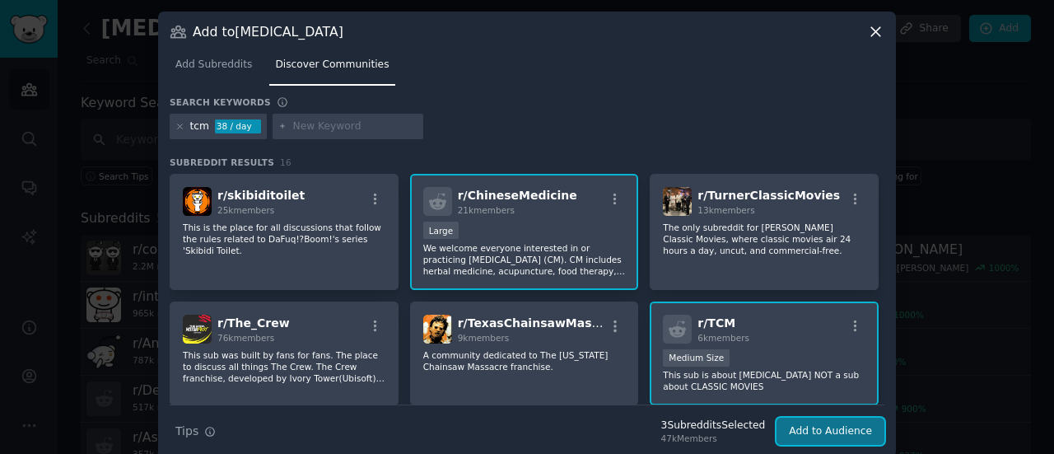
click at [808, 432] on button "Add to Audience" at bounding box center [830, 431] width 108 height 28
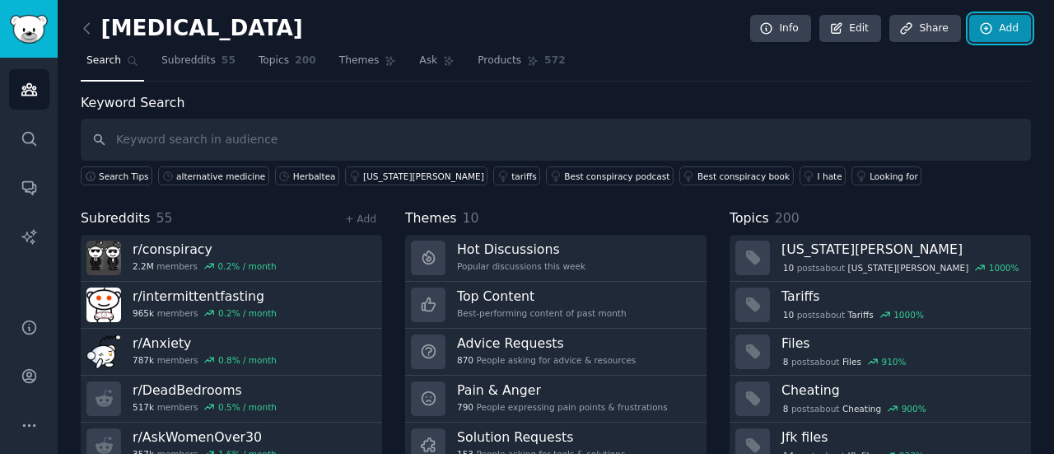
click at [988, 23] on icon at bounding box center [986, 28] width 15 height 15
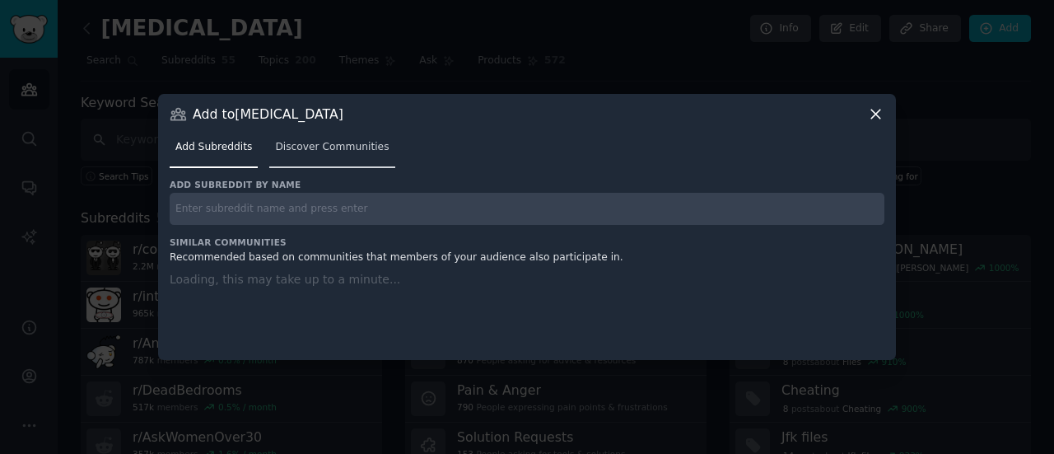
click at [302, 147] on span "Discover Communities" at bounding box center [332, 147] width 114 height 15
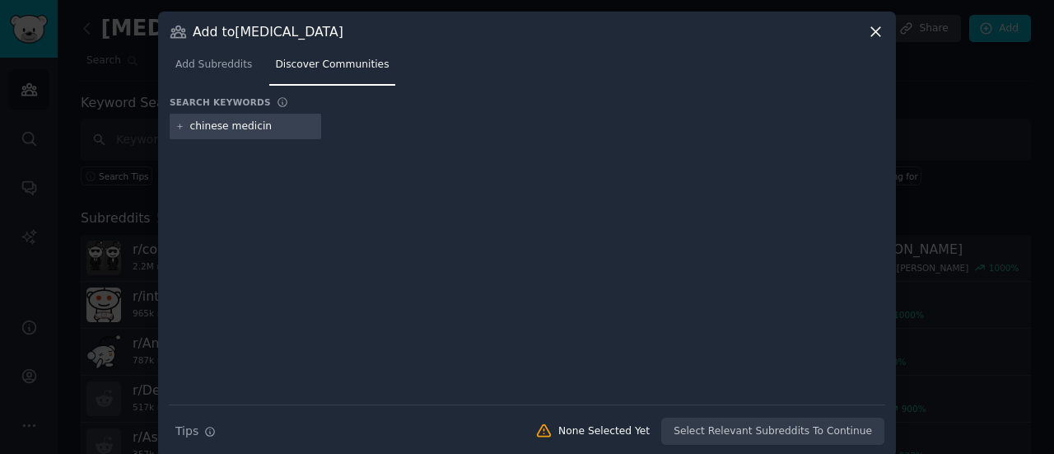
type input "[MEDICAL_DATA]"
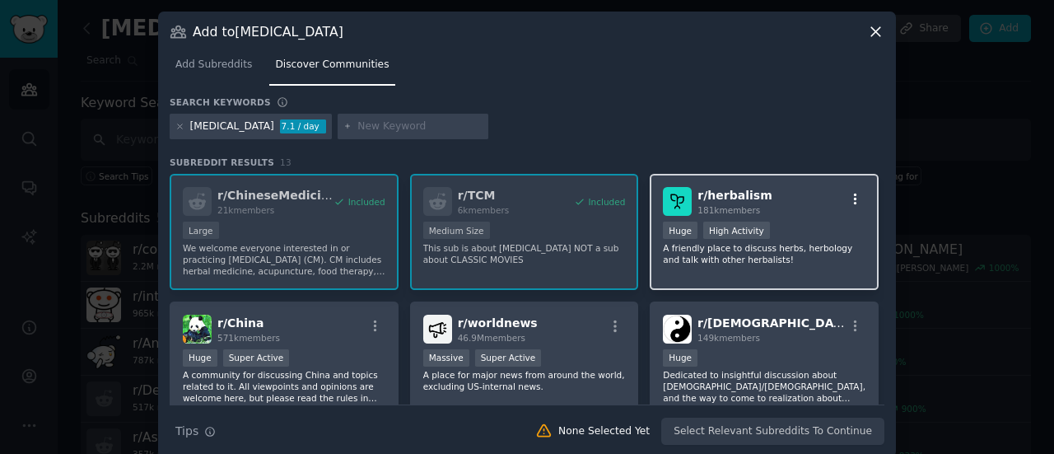
click at [851, 193] on icon "button" at bounding box center [855, 199] width 15 height 15
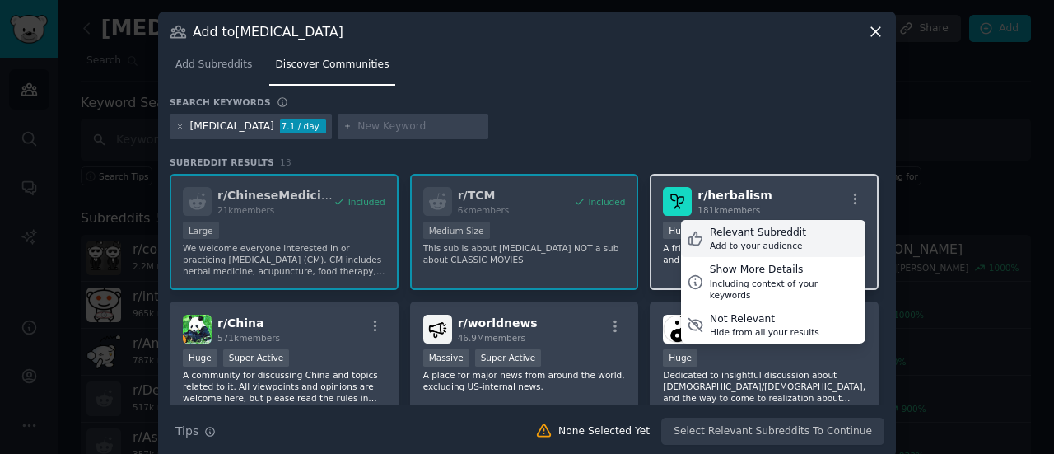
click at [736, 232] on div "Relevant Subreddit" at bounding box center [758, 233] width 96 height 15
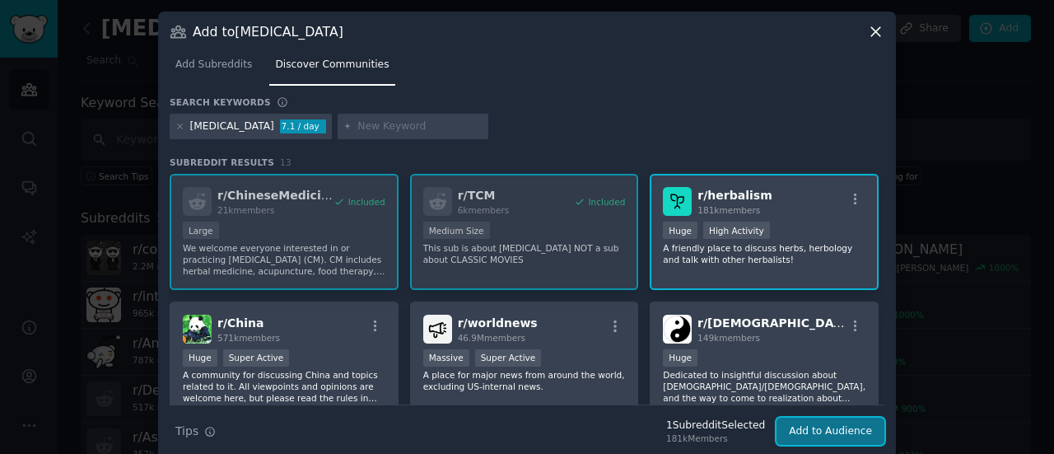
click at [818, 430] on button "Add to Audience" at bounding box center [830, 431] width 108 height 28
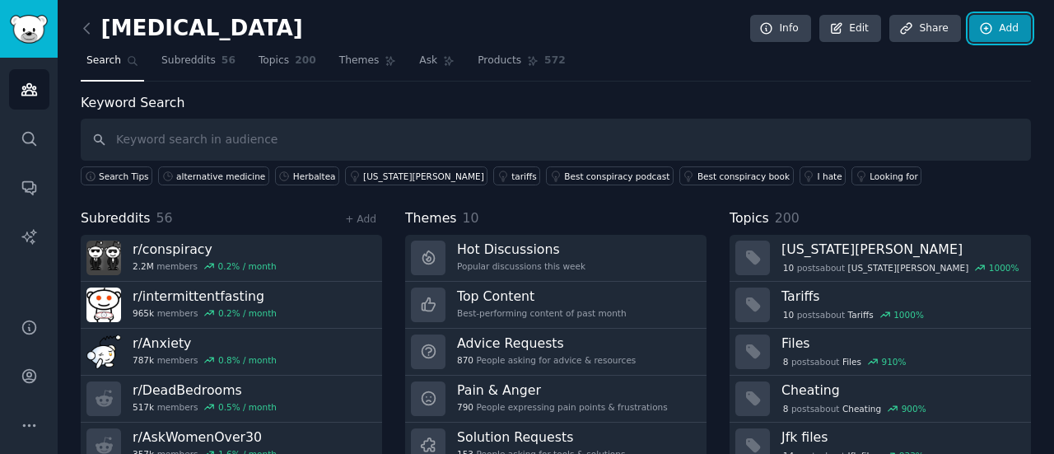
click at [993, 30] on link "Add" at bounding box center [1000, 29] width 62 height 28
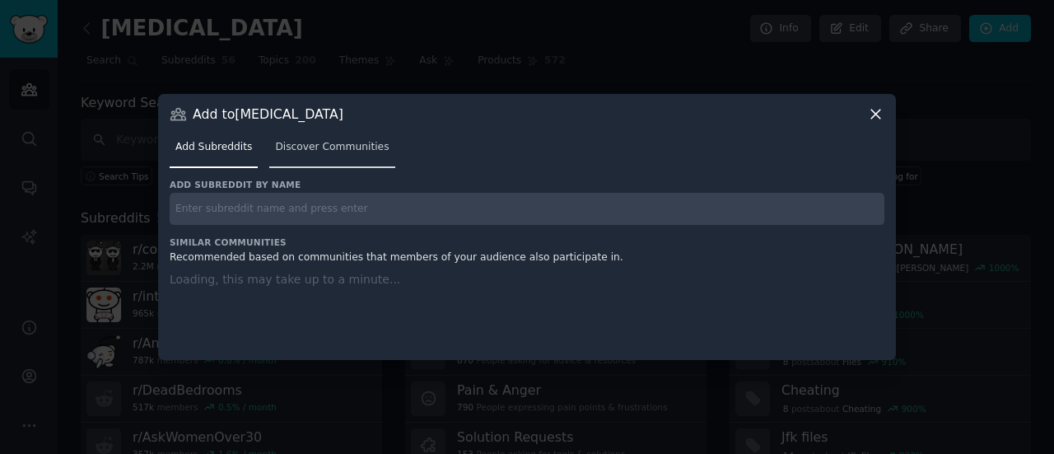
click at [313, 151] on span "Discover Communities" at bounding box center [332, 147] width 114 height 15
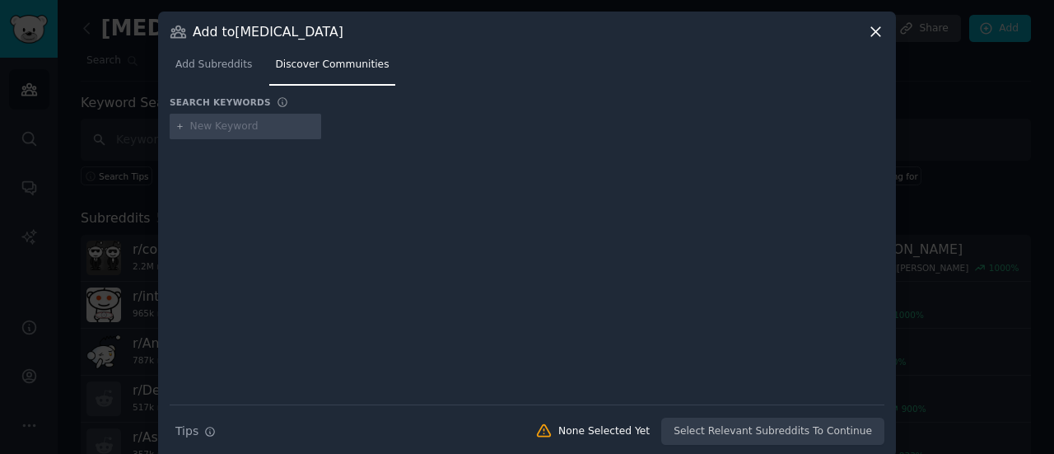
type input "a"
type input "n"
type input "sideeffects"
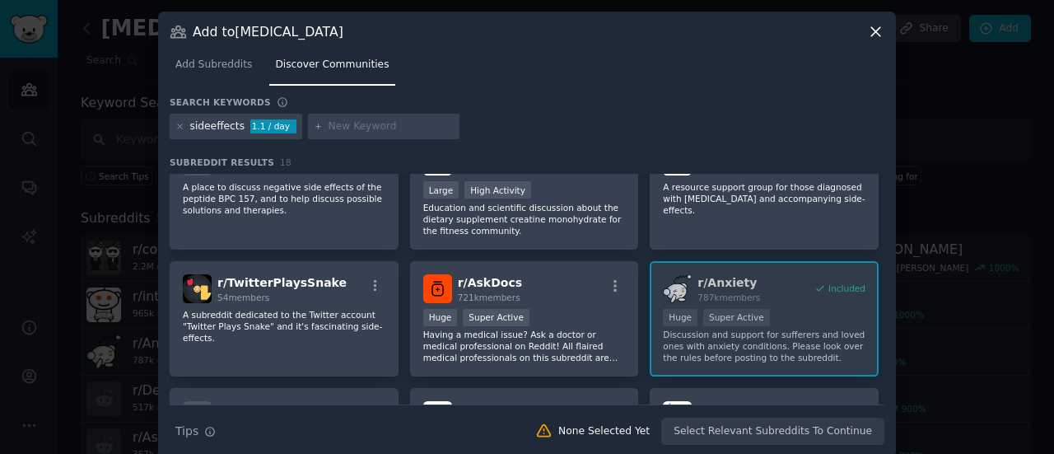
scroll to position [578, 0]
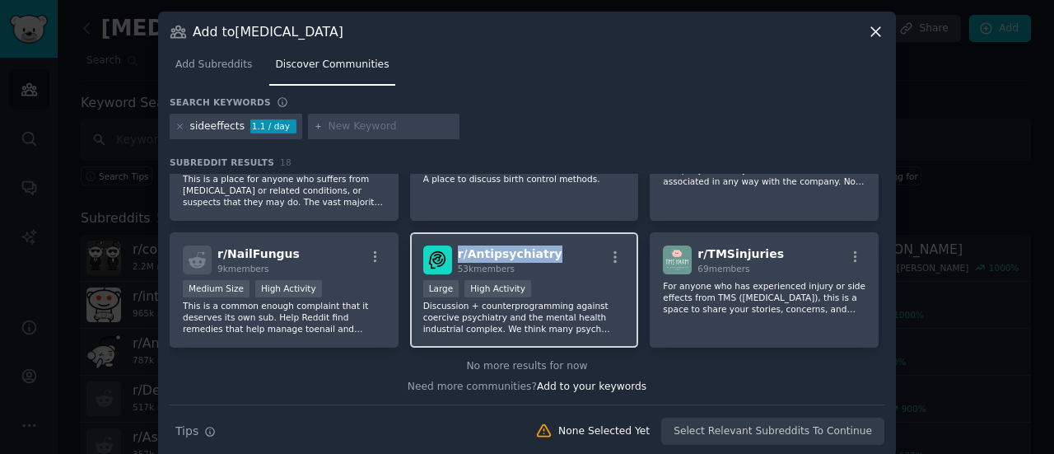
drag, startPoint x: 565, startPoint y: 254, endPoint x: 452, endPoint y: 258, distance: 112.8
click at [452, 258] on div "r/ Antipsychiatry 53k members" at bounding box center [524, 259] width 202 height 29
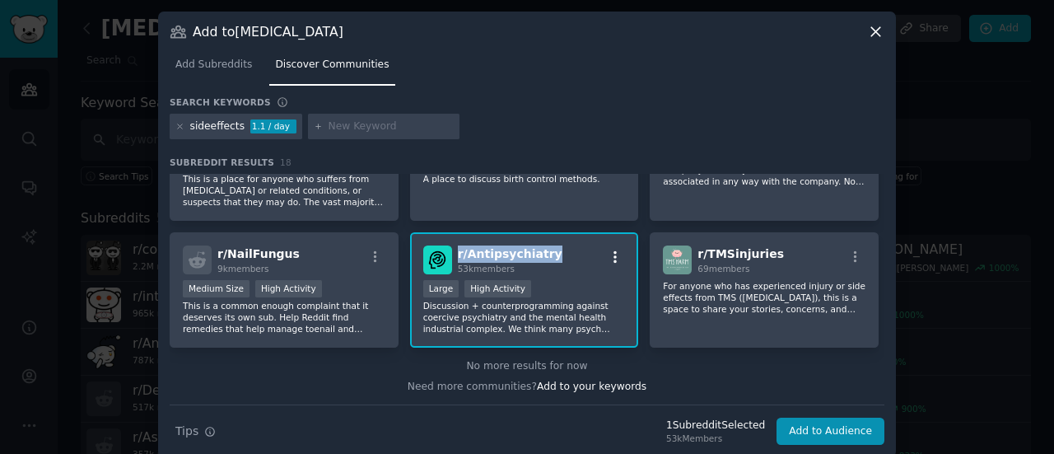
click at [613, 256] on icon "button" at bounding box center [614, 257] width 3 height 12
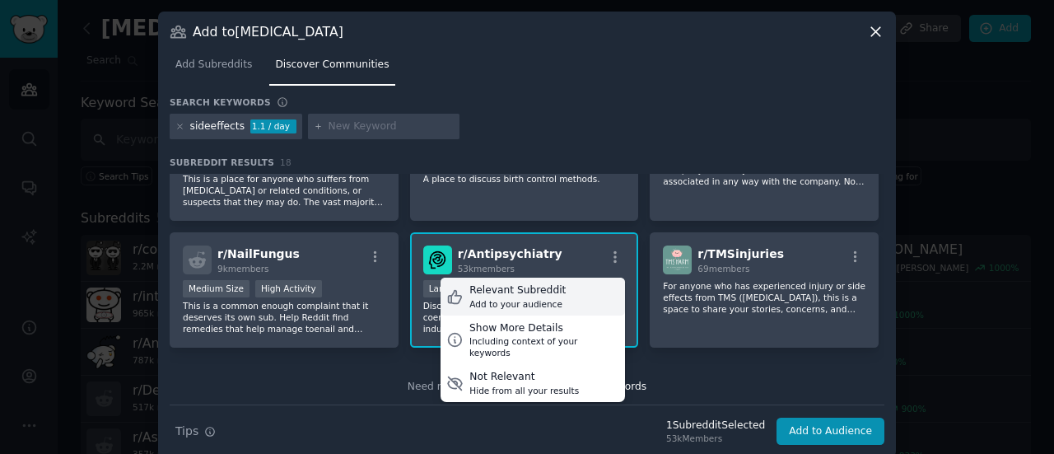
click at [519, 300] on div "Add to your audience" at bounding box center [517, 304] width 96 height 12
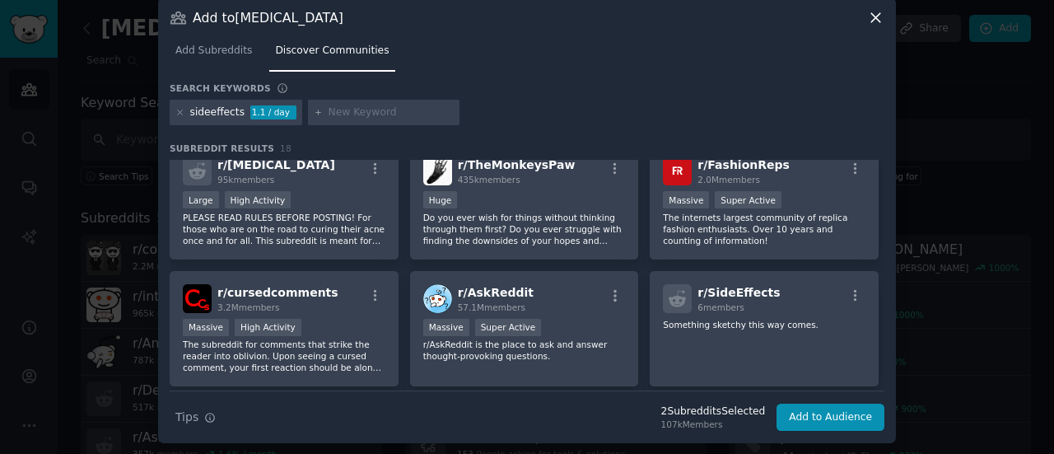
scroll to position [0, 0]
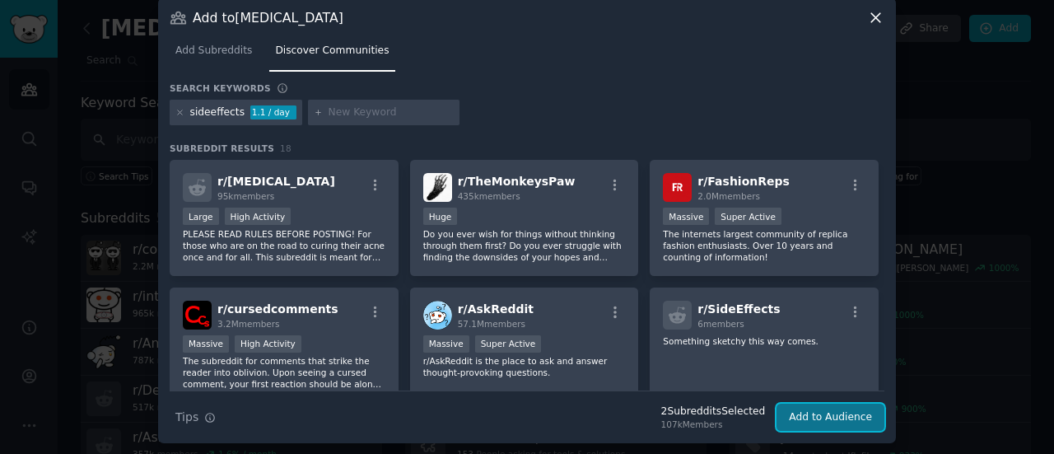
click at [823, 417] on button "Add to Audience" at bounding box center [830, 417] width 108 height 28
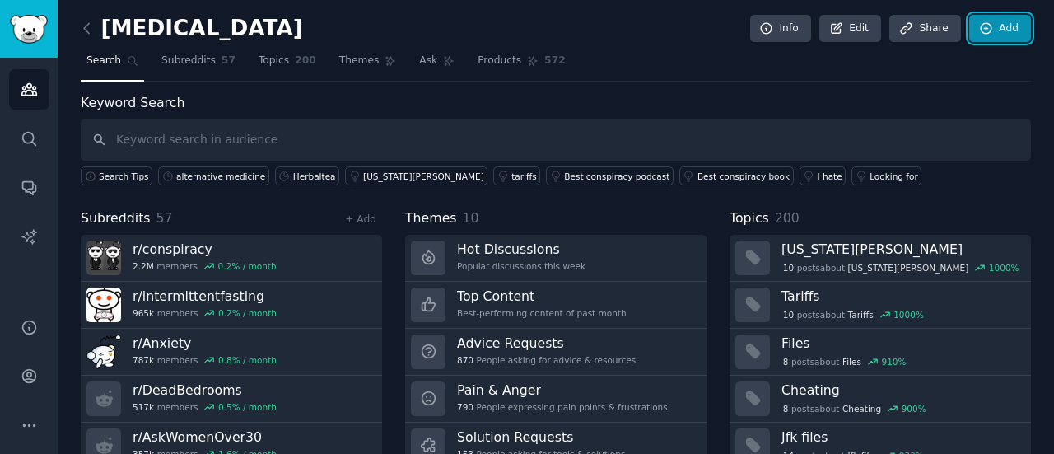
click at [982, 27] on icon at bounding box center [985, 28] width 11 height 11
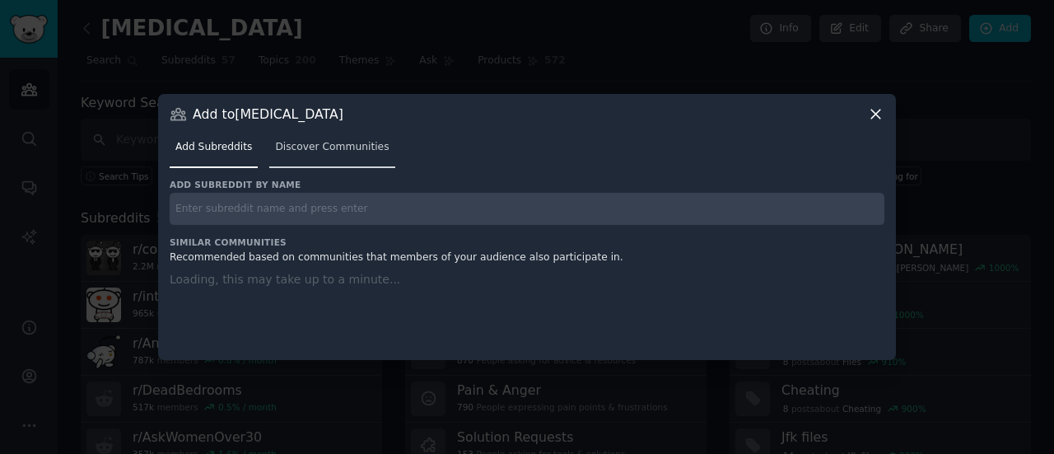
click at [308, 151] on span "Discover Communities" at bounding box center [332, 147] width 114 height 15
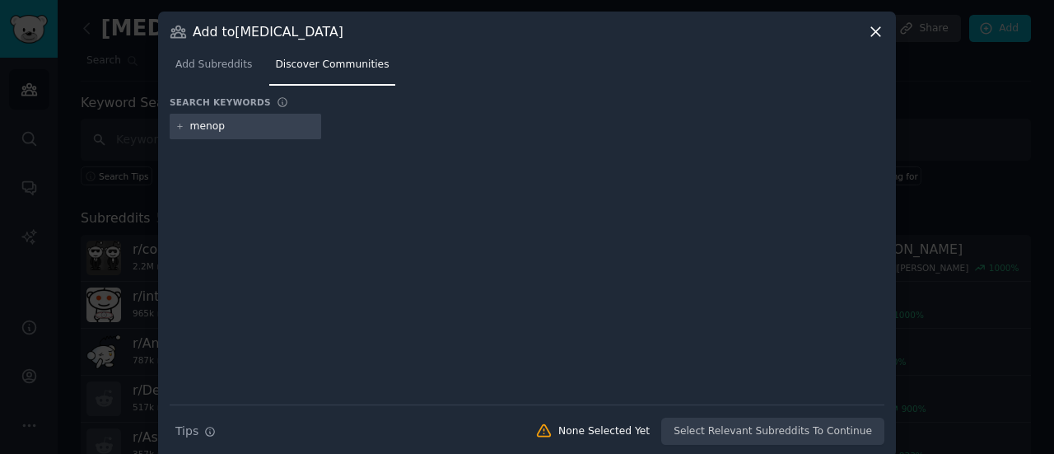
type input "menopa"
type input "antimedicine"
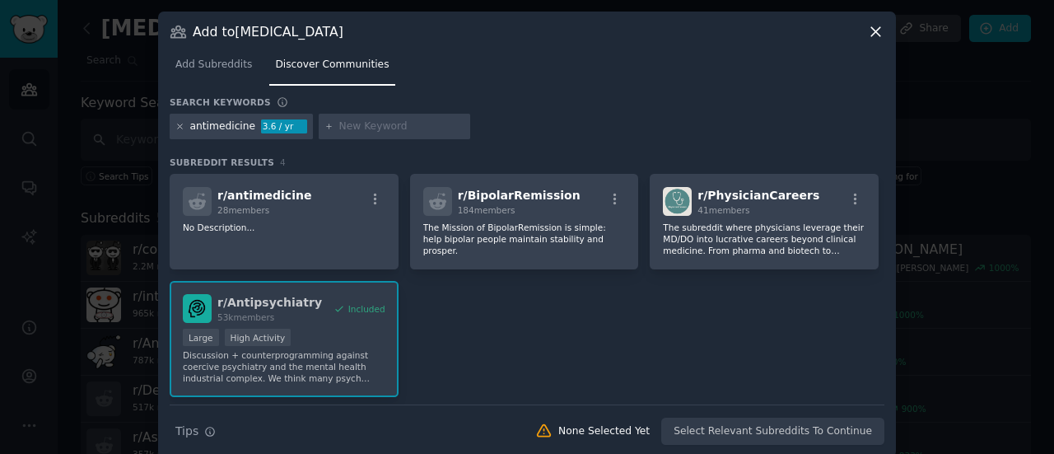
click at [175, 125] on icon at bounding box center [179, 126] width 9 height 9
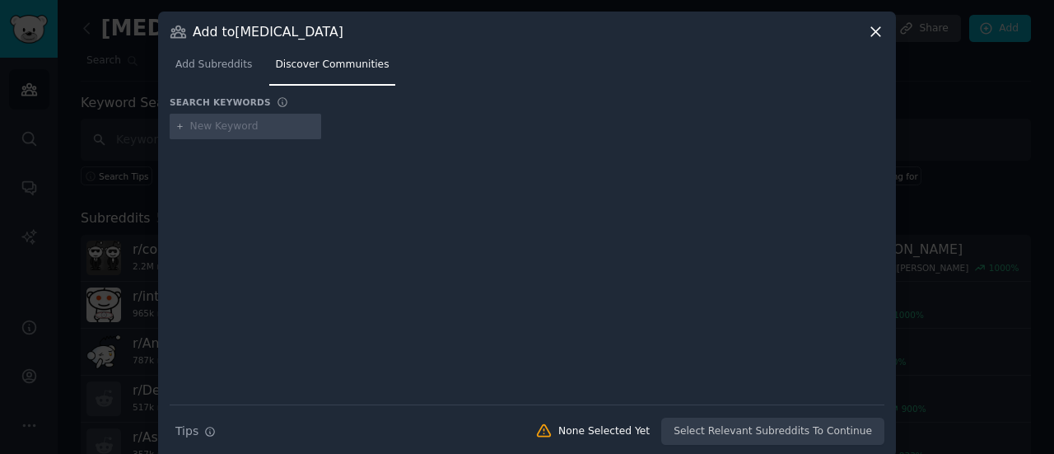
click at [194, 126] on input "text" at bounding box center [252, 126] width 125 height 15
type input "antipharma"
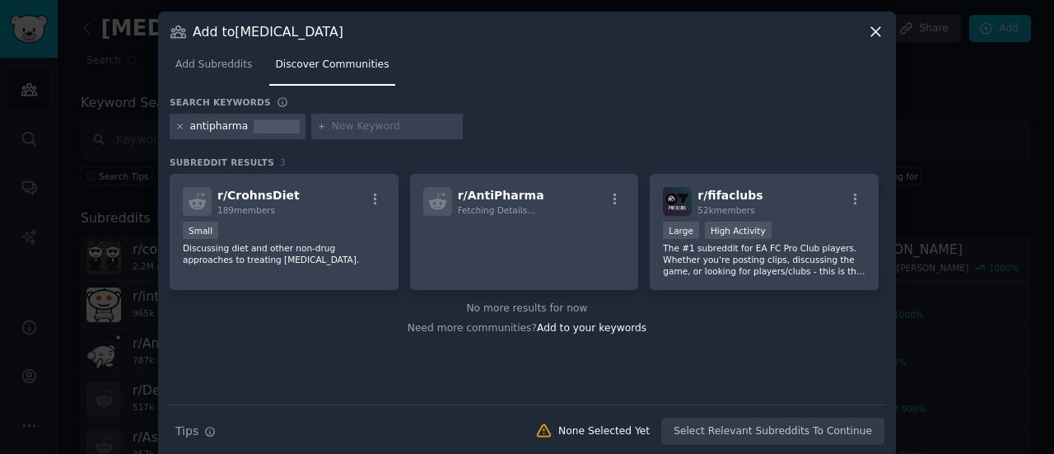
click at [178, 128] on icon at bounding box center [180, 126] width 4 height 4
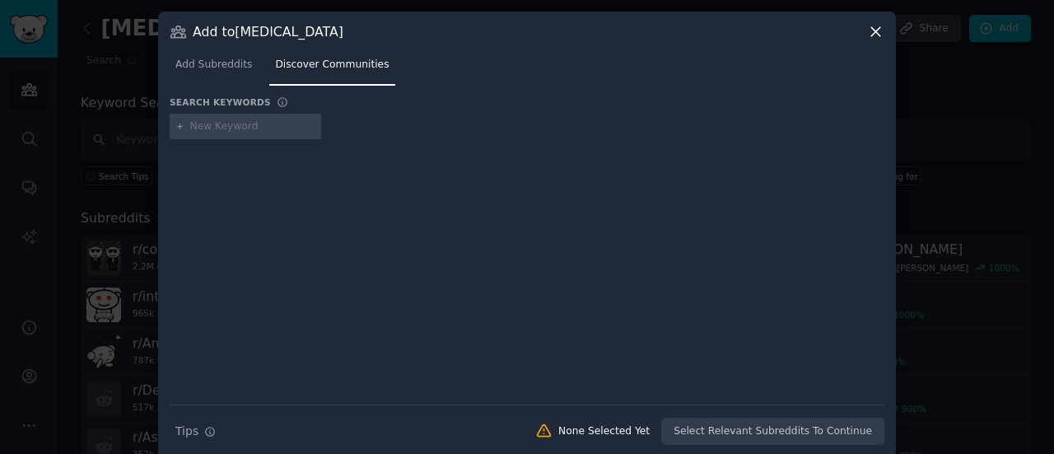
click at [212, 129] on input "text" at bounding box center [252, 126] width 125 height 15
type input "antihealthcare"
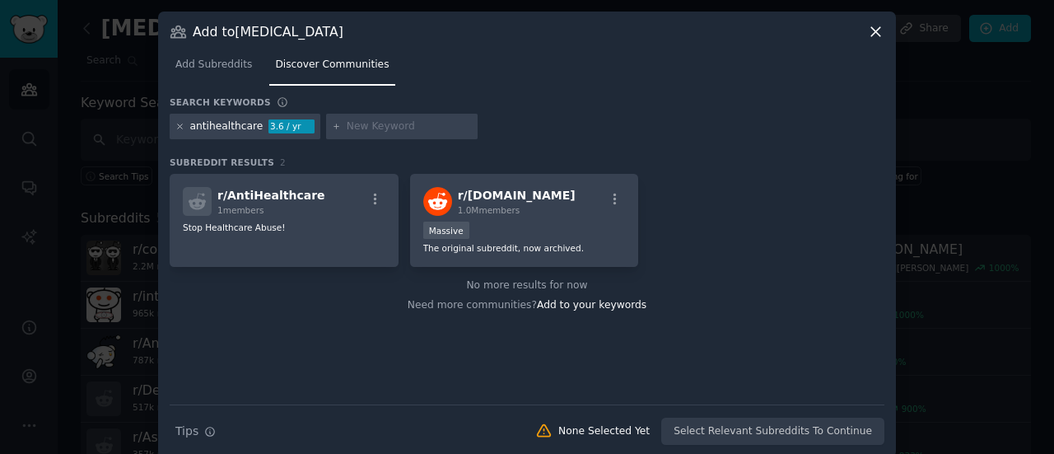
click at [178, 128] on icon at bounding box center [179, 126] width 9 height 9
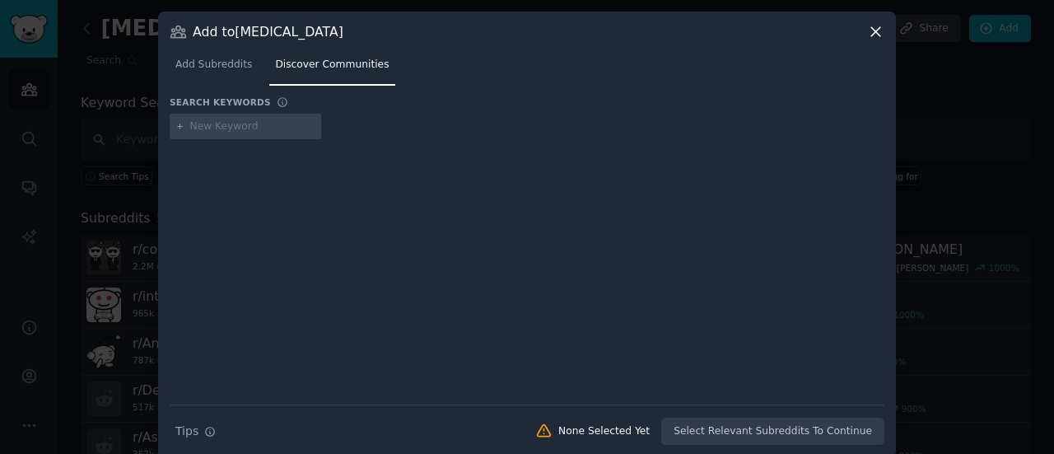
click at [196, 127] on input "text" at bounding box center [252, 126] width 125 height 15
type input "antibigfood"
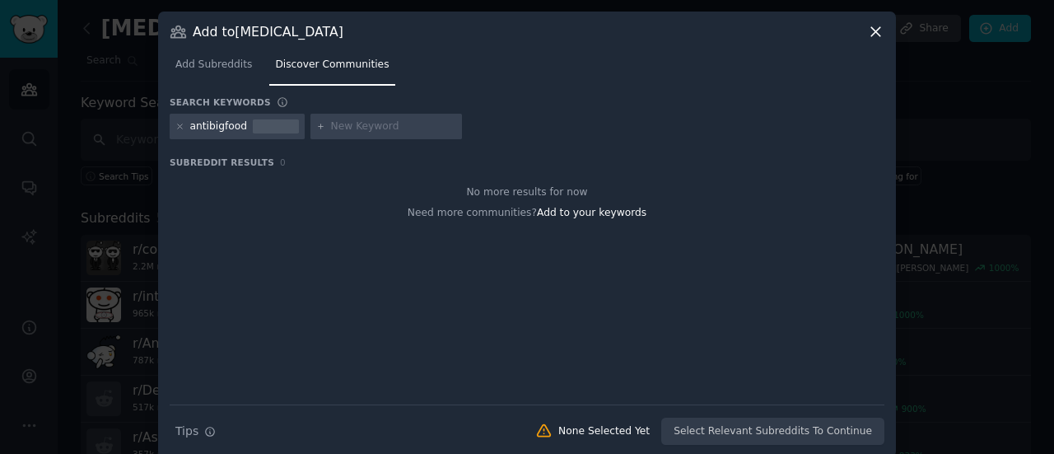
click at [206, 126] on div "antibigfood" at bounding box center [219, 126] width 58 height 15
click at [178, 123] on icon at bounding box center [179, 126] width 9 height 9
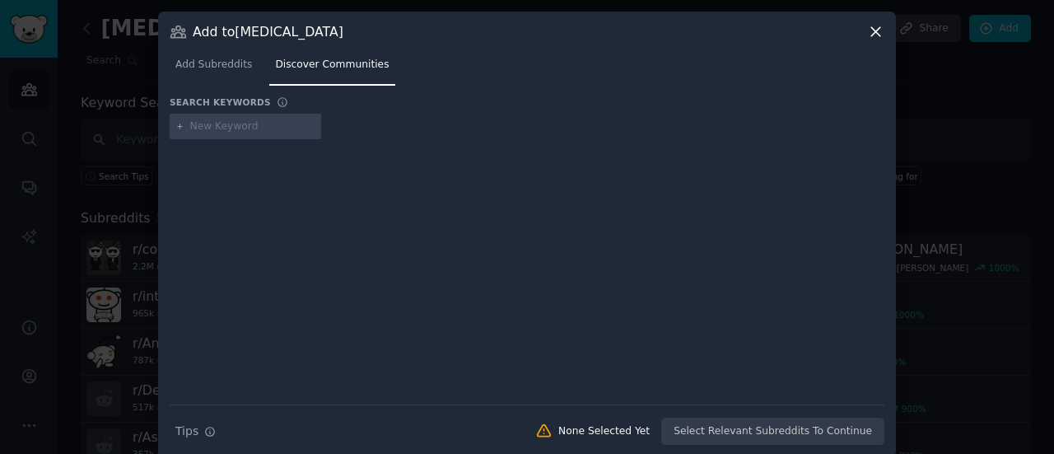
click at [204, 127] on input "text" at bounding box center [252, 126] width 125 height 15
type input "pharma"
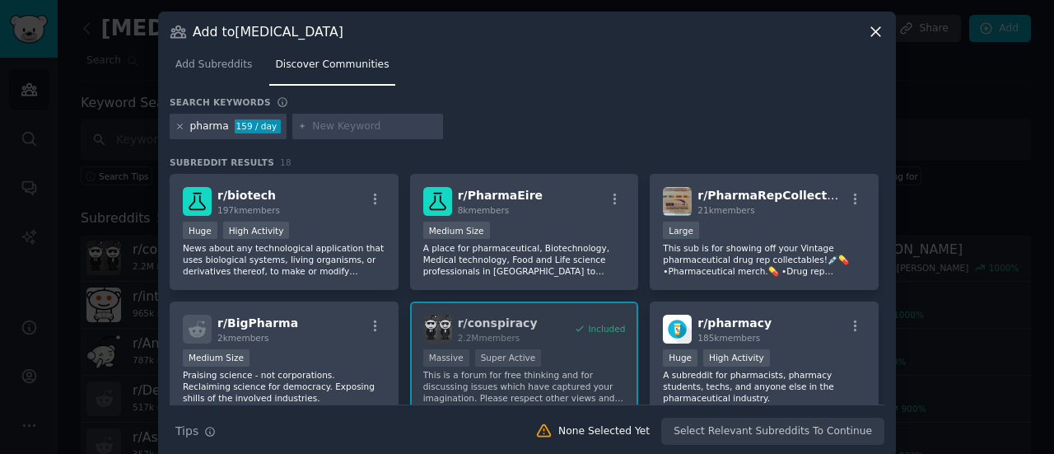
click at [178, 124] on icon at bounding box center [180, 126] width 4 height 4
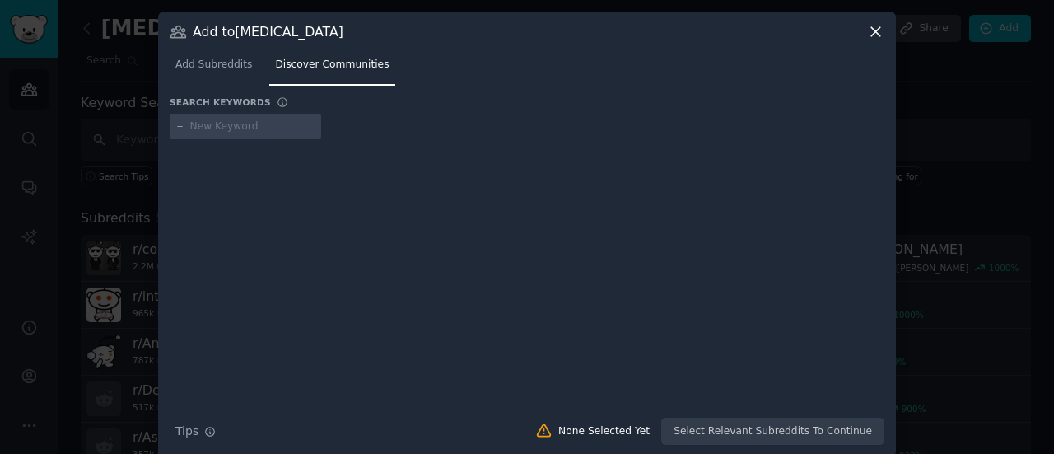
click at [234, 124] on input "text" at bounding box center [252, 126] width 125 height 15
type input "healthcontroversy"
type input "g"
type input "menopause"
type input "grandmom"
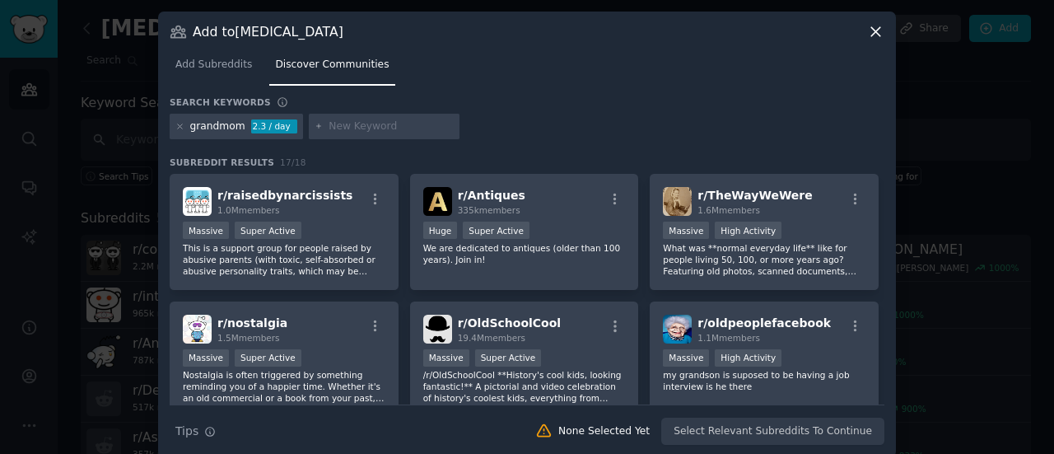
click at [871, 35] on icon at bounding box center [875, 31] width 17 height 17
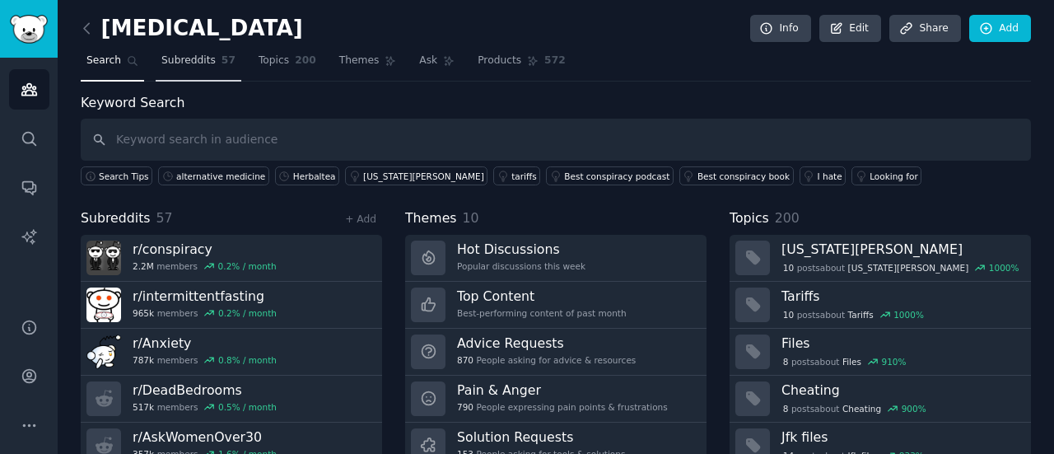
click at [199, 63] on span "Subreddits" at bounding box center [188, 61] width 54 height 15
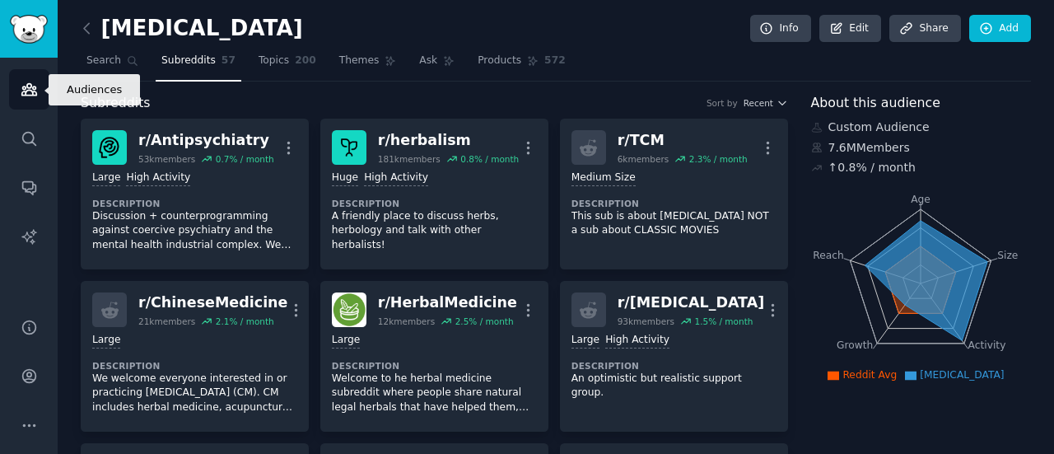
click at [33, 89] on icon "Sidebar" at bounding box center [28, 90] width 15 height 12
